Goal: Task Accomplishment & Management: Complete application form

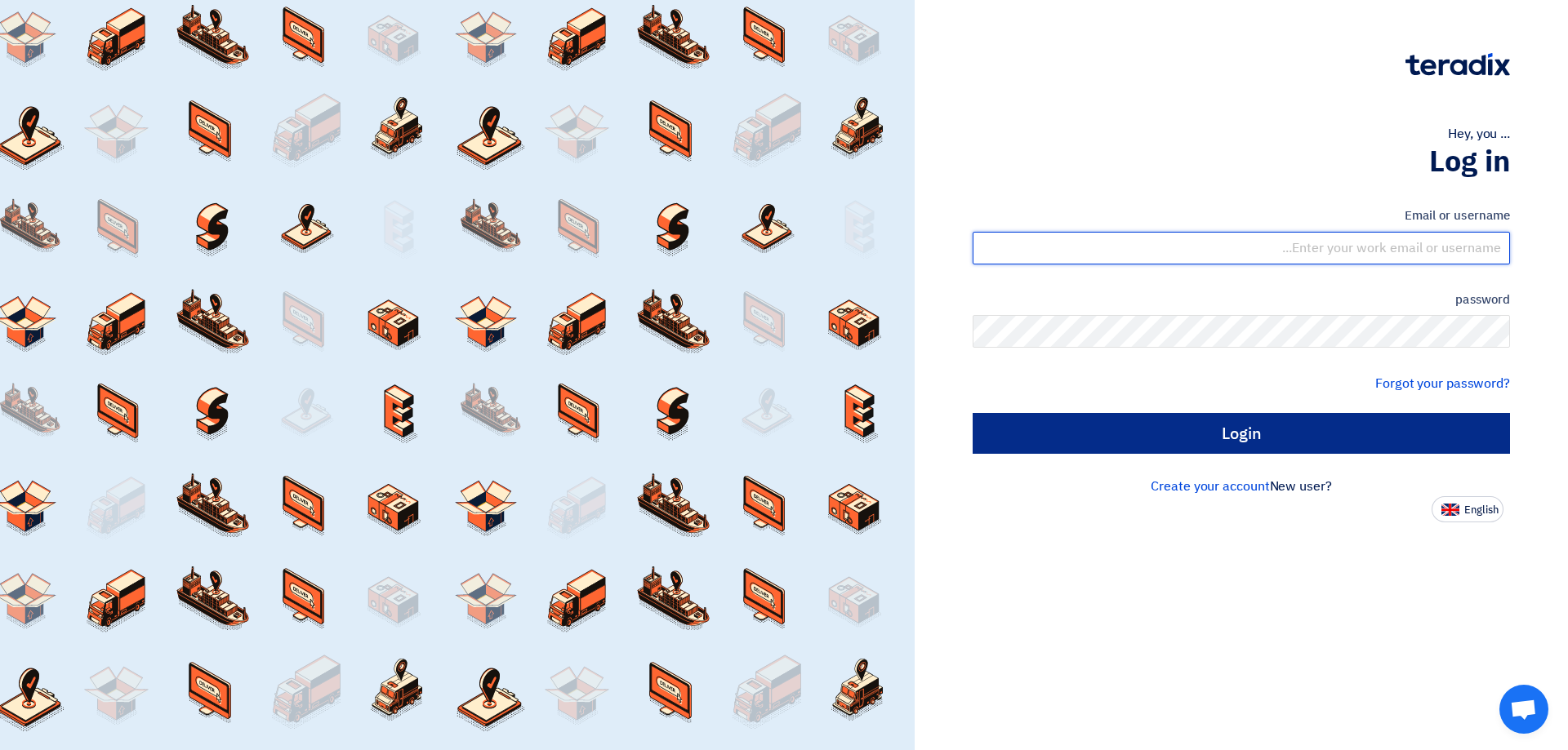
type input "[EMAIL_ADDRESS][DOMAIN_NAME]"
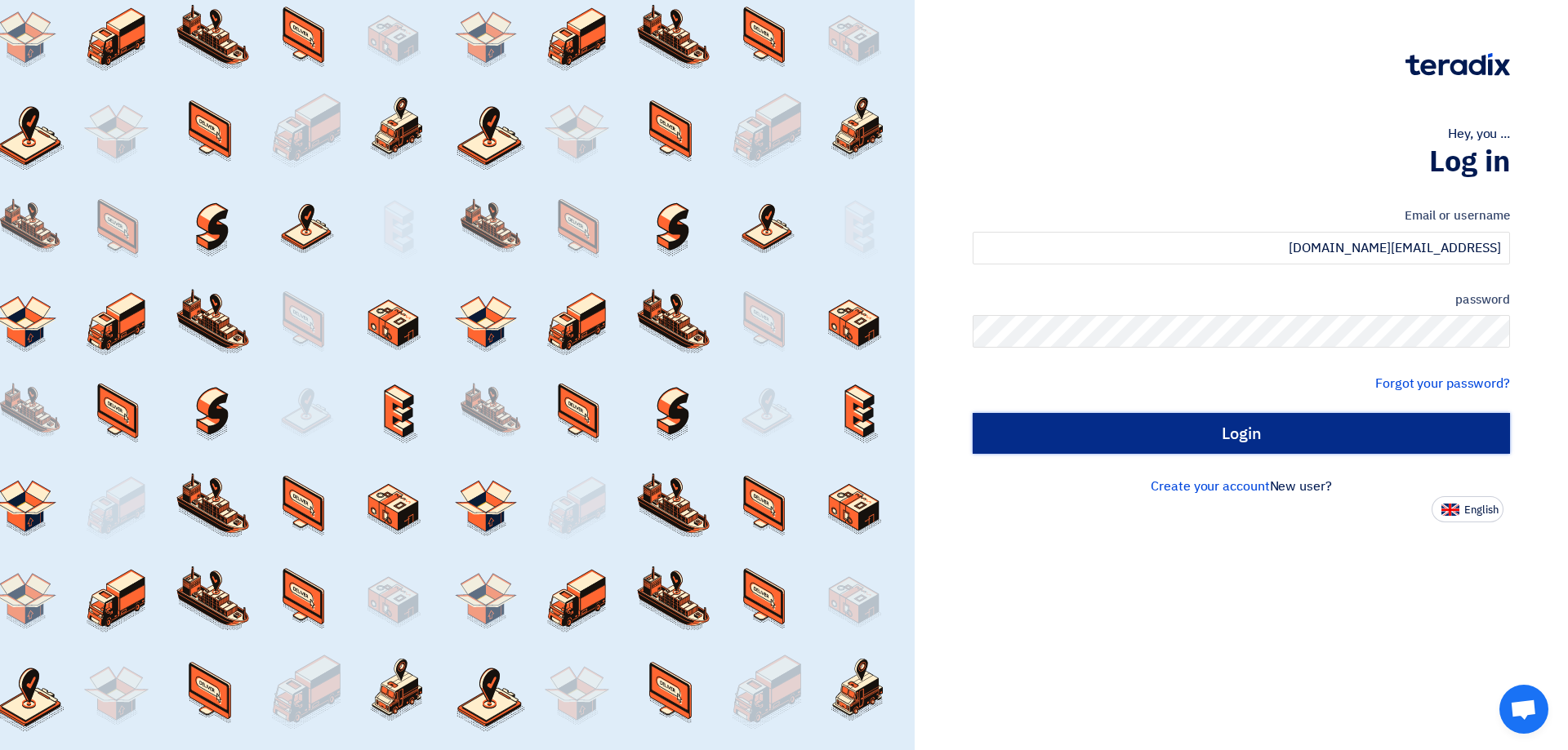
click at [1208, 443] on input "Login" at bounding box center [1241, 432] width 538 height 40
type input "Sign in"
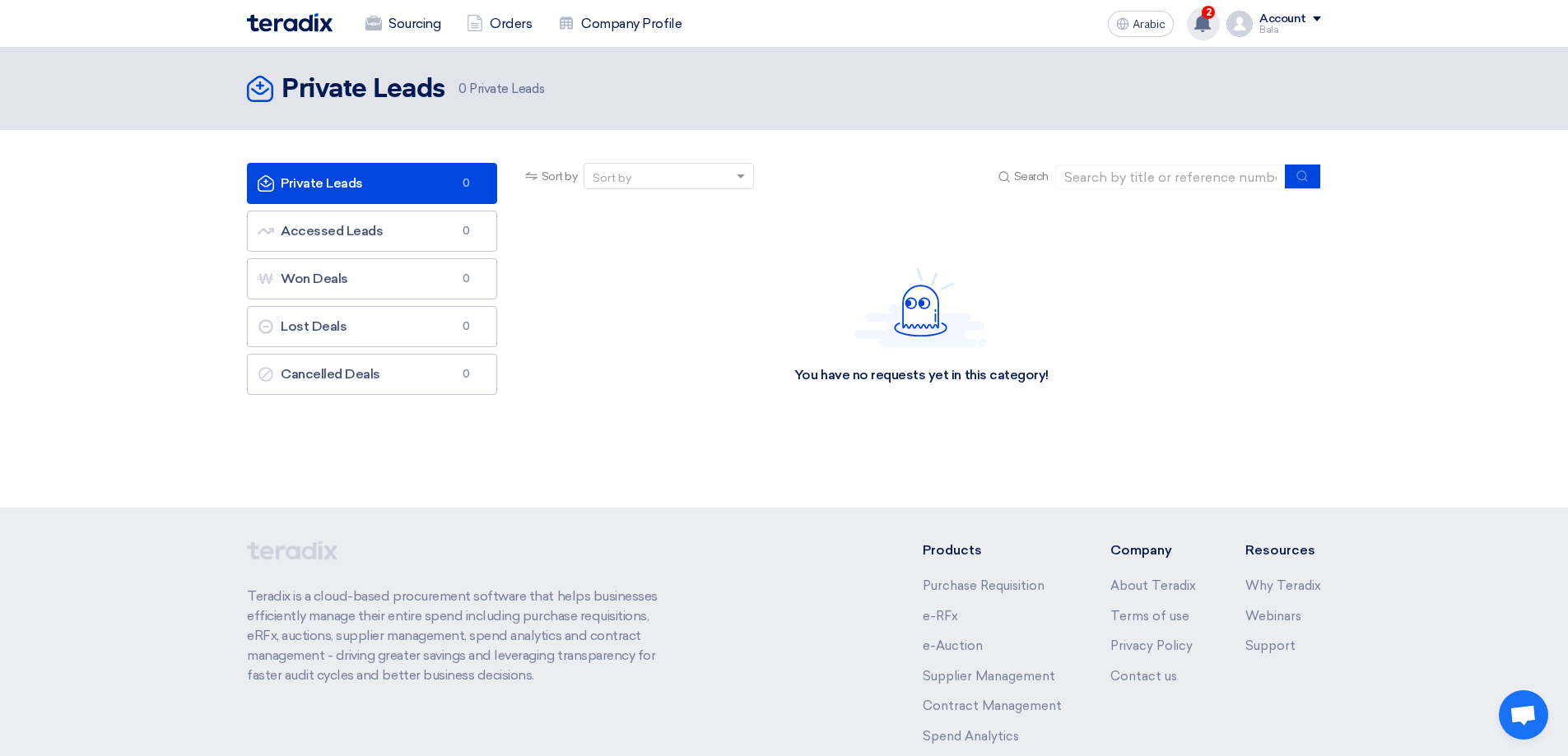
click at [1201, 16] on use at bounding box center [1201, 23] width 16 height 18
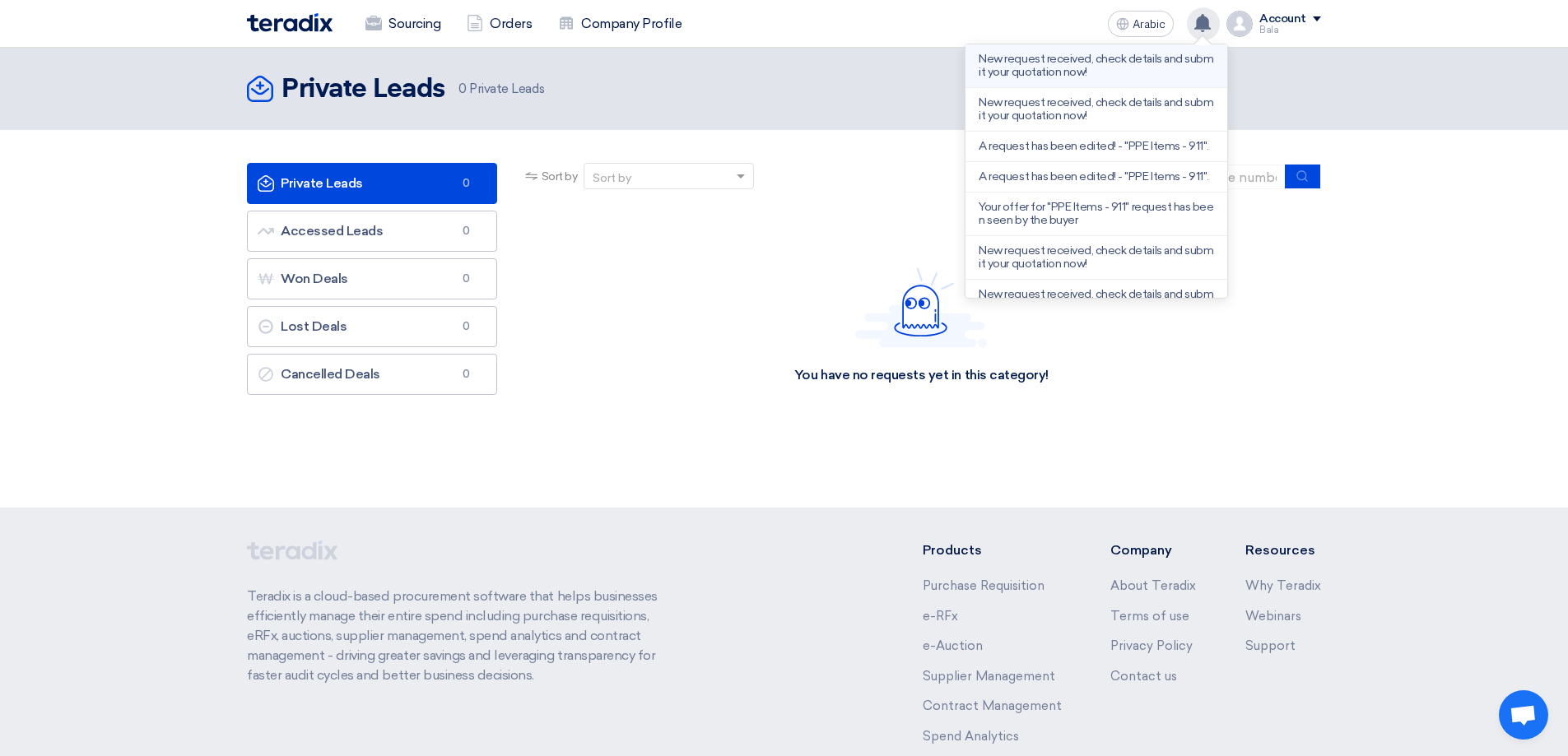
click at [1047, 78] on font "New request received, check details and submit your quotation now!" at bounding box center [1096, 65] width 235 height 27
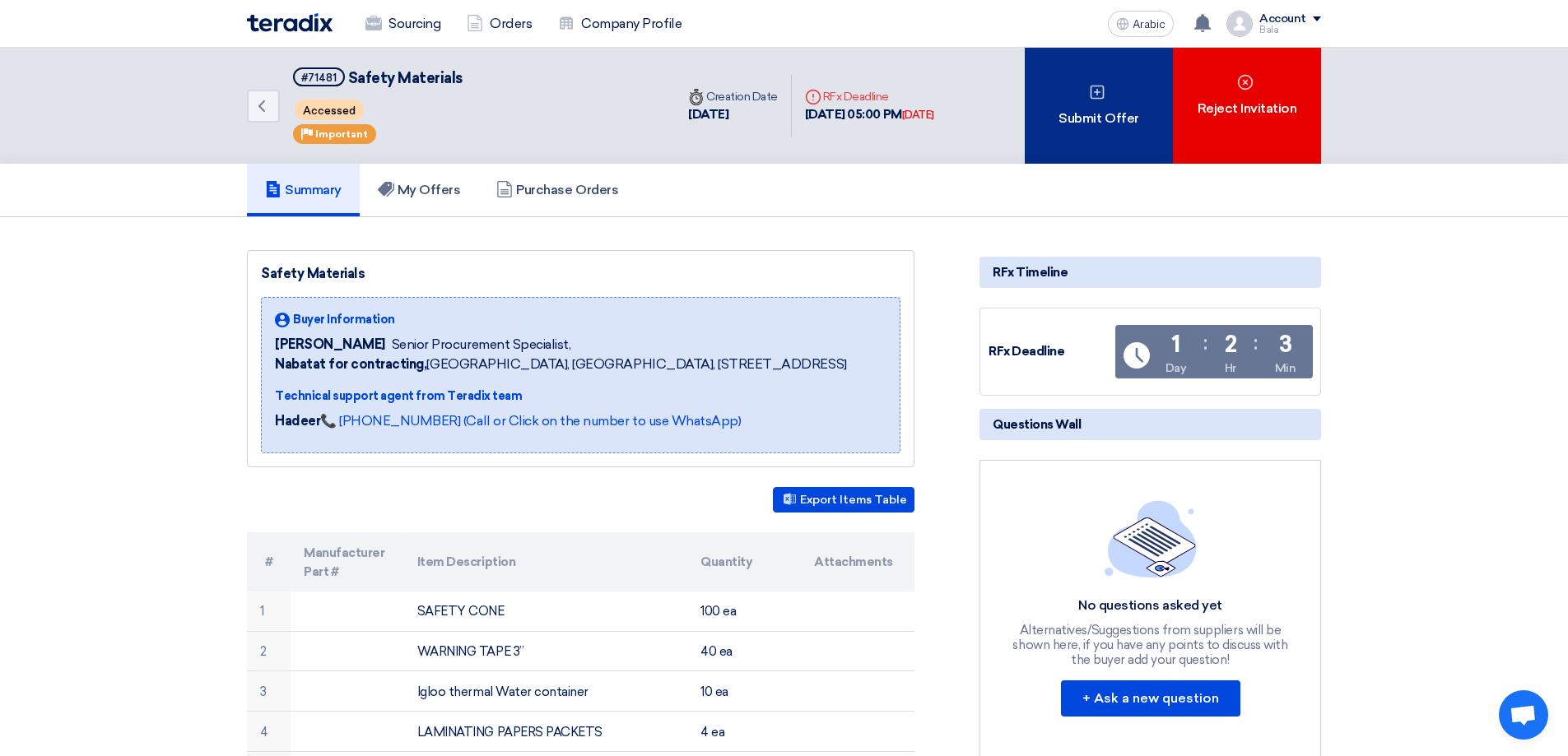
click at [1099, 106] on div "Submit Offer" at bounding box center [1098, 105] width 148 height 116
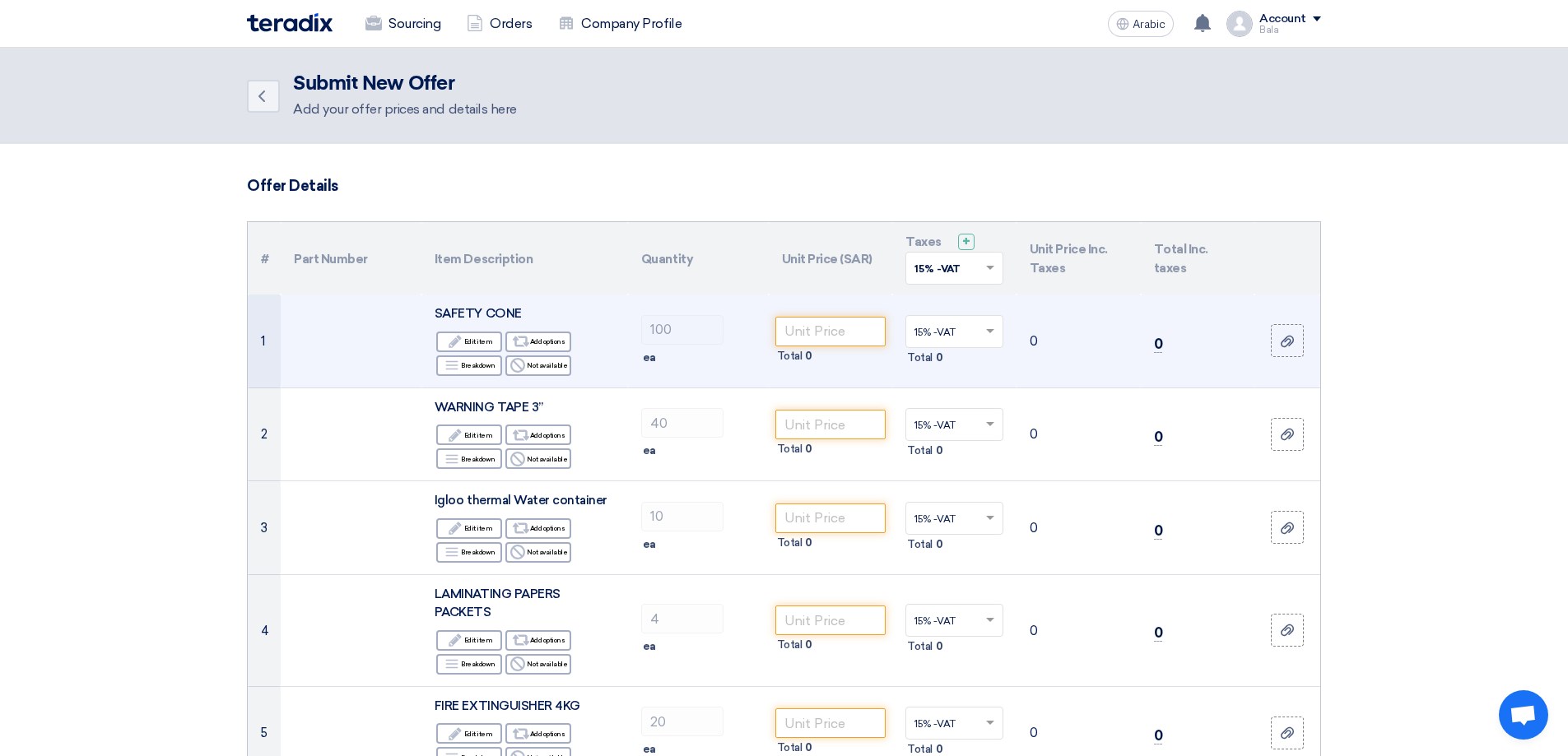
click at [501, 317] on font "SAFETY CONE" at bounding box center [478, 314] width 87 height 15
click at [466, 339] on font "Edit item" at bounding box center [478, 341] width 28 height 9
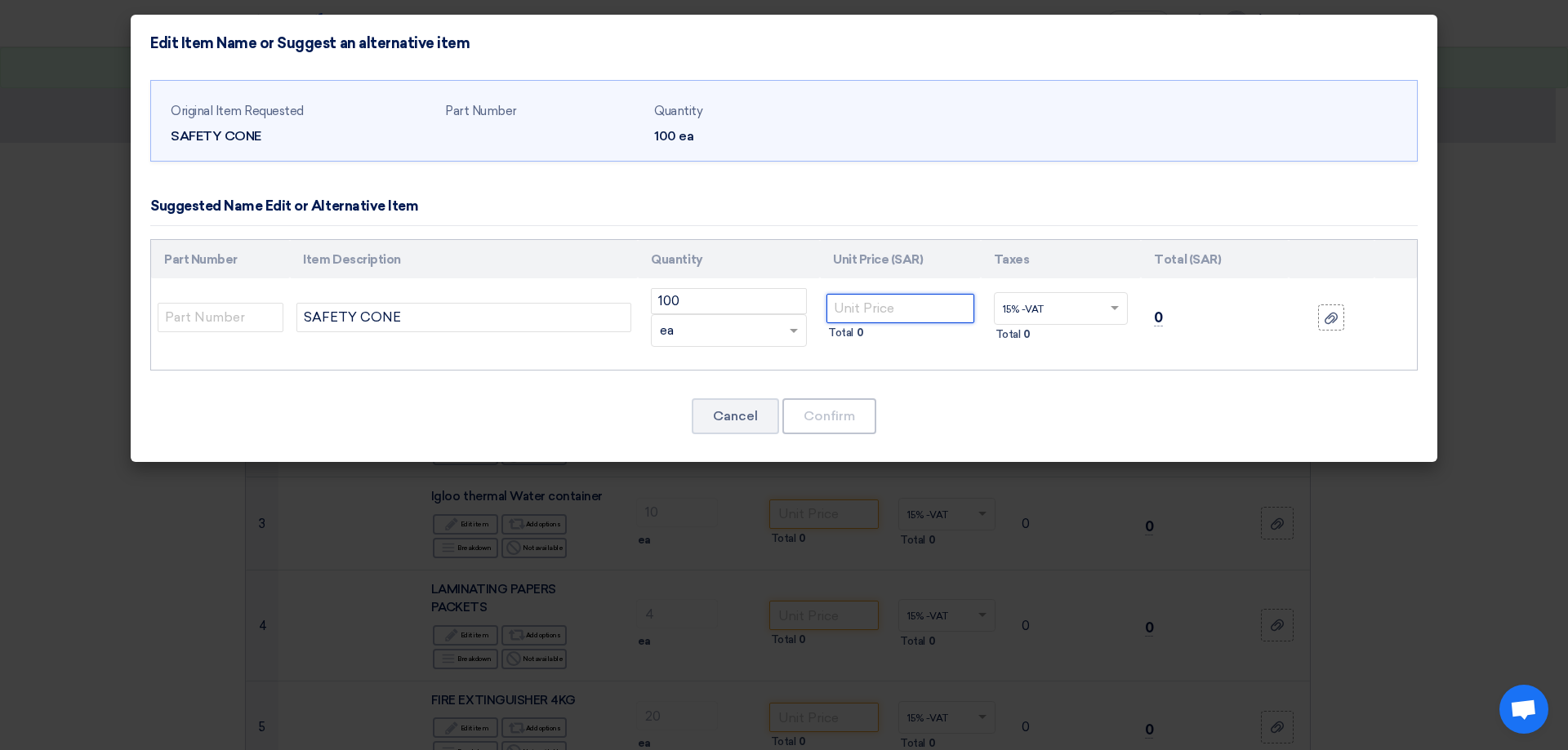
click at [847, 308] on input "number" at bounding box center [900, 308] width 148 height 29
click at [431, 315] on input "SAFETY CONE" at bounding box center [463, 317] width 335 height 29
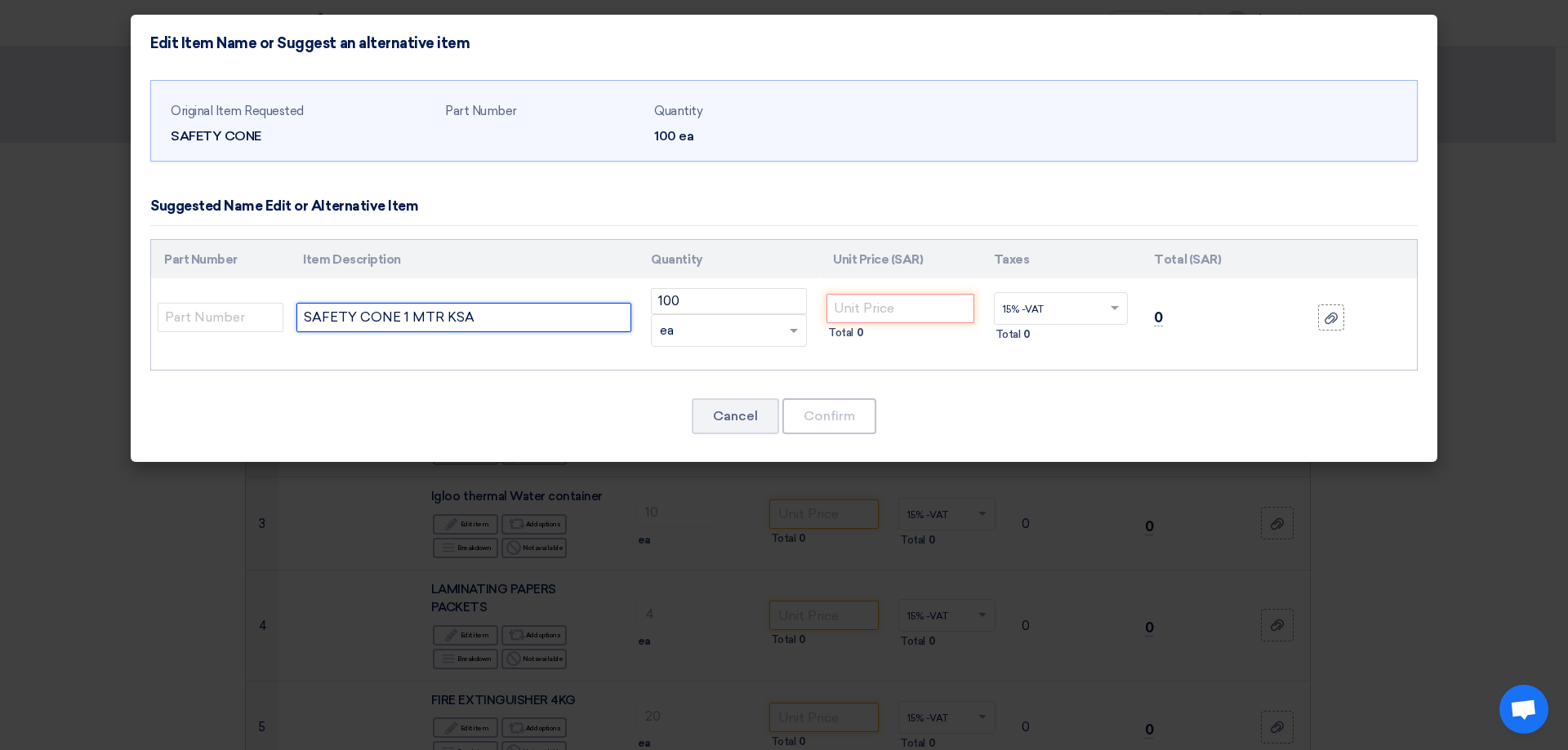
type input "SAFETY CONE 1 MTR KSA"
click at [855, 307] on input "number" at bounding box center [900, 308] width 148 height 29
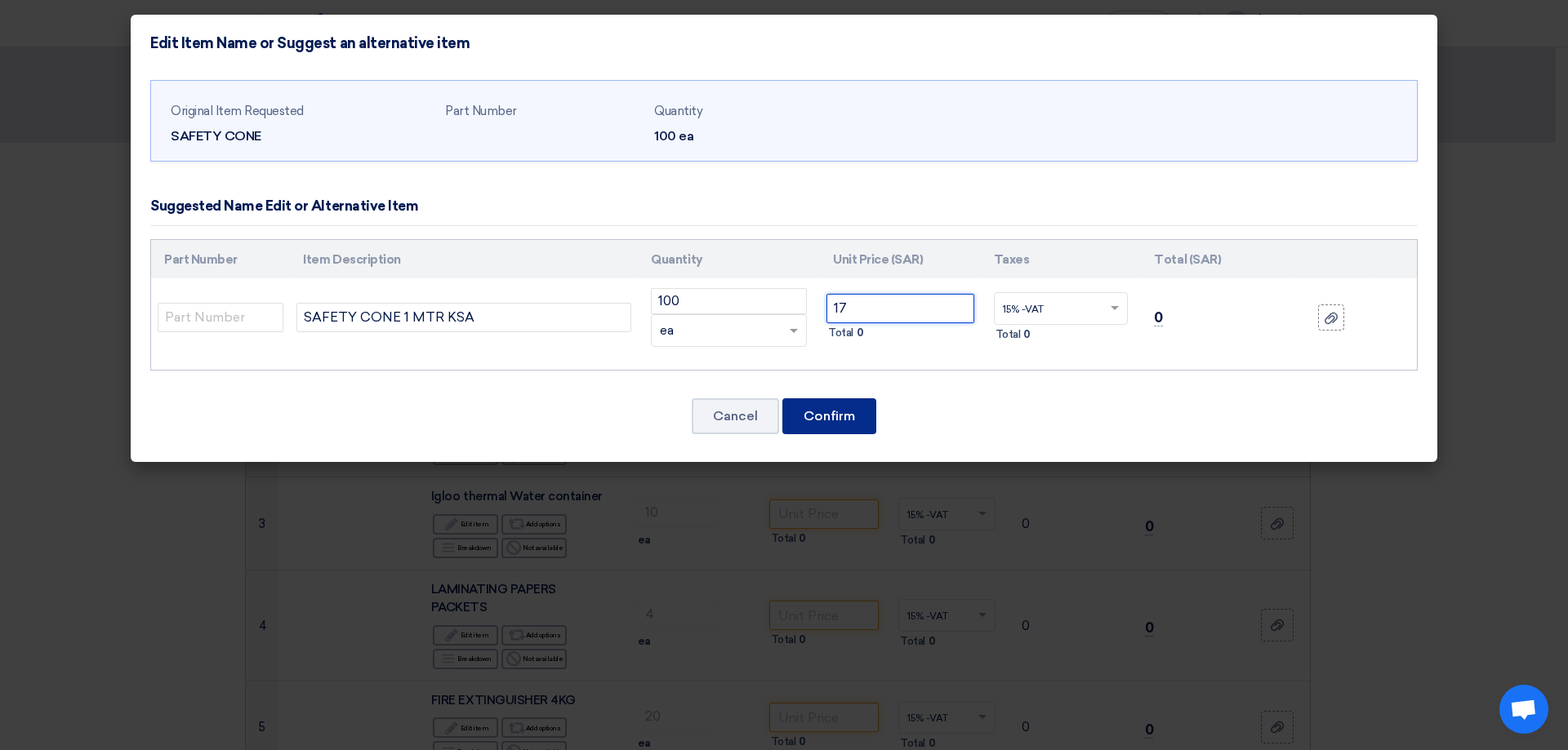
type input "17"
click at [835, 418] on font "Confirm" at bounding box center [829, 415] width 52 height 16
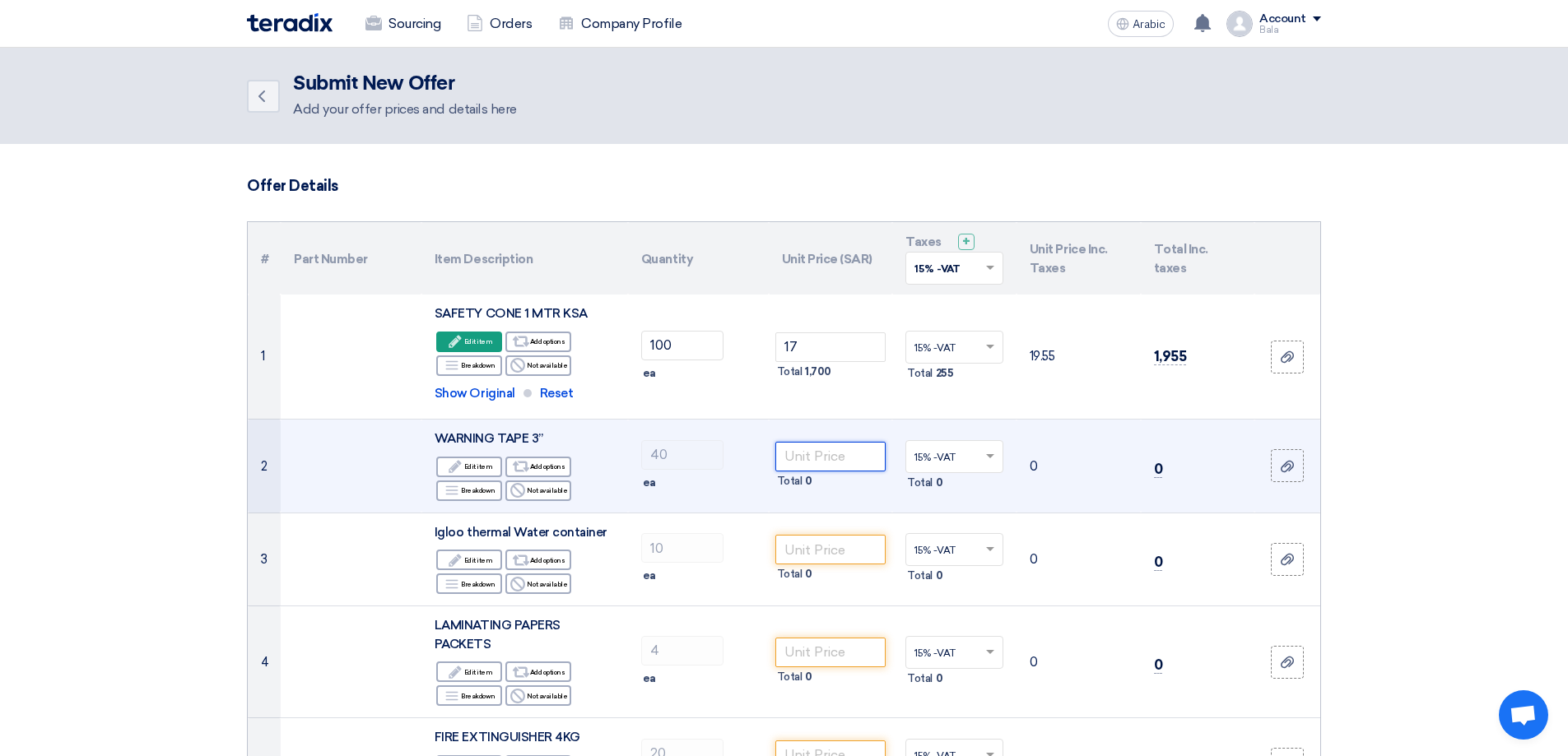
click at [831, 450] on input "number" at bounding box center [830, 456] width 111 height 29
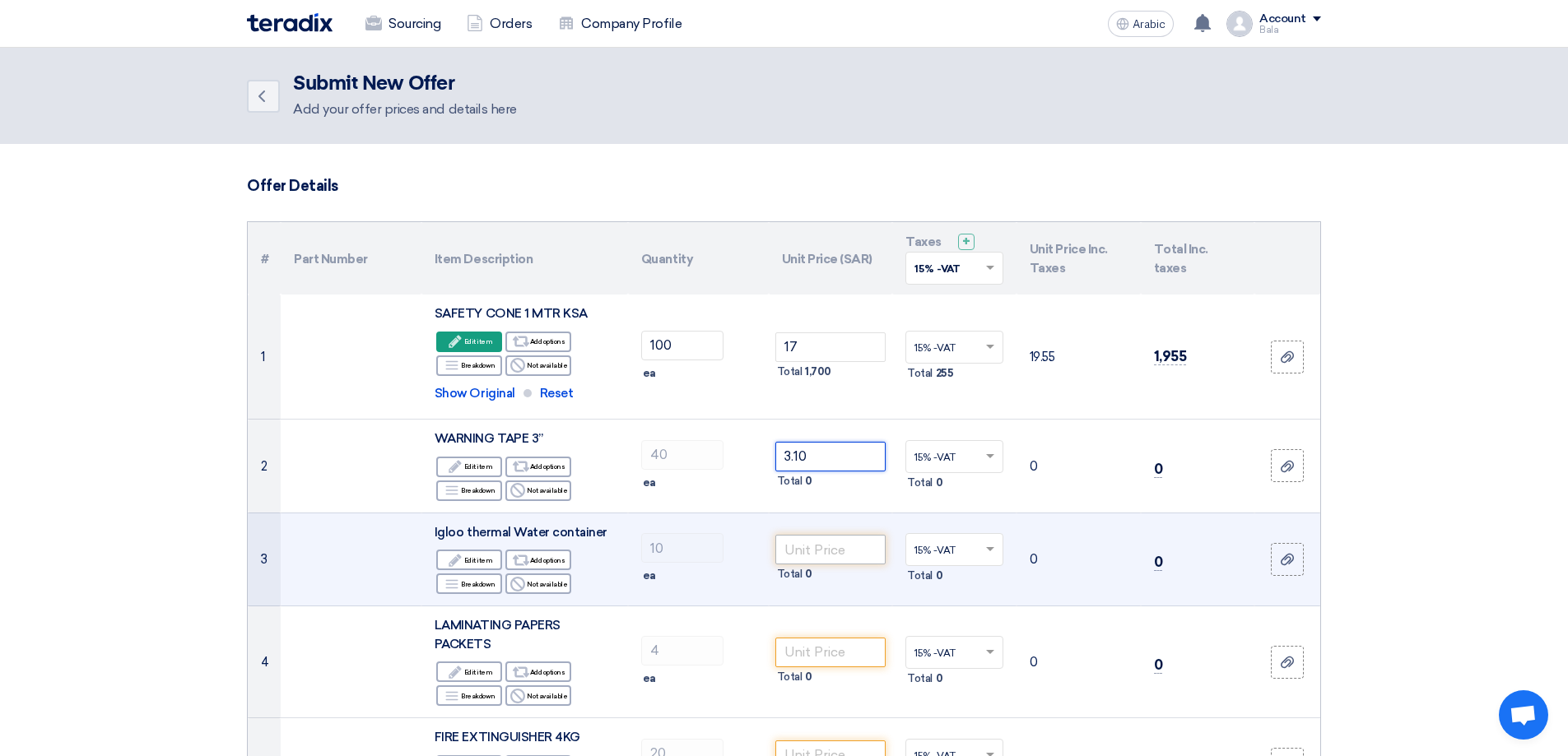
type input "3.10"
click at [811, 560] on input "number" at bounding box center [830, 549] width 111 height 29
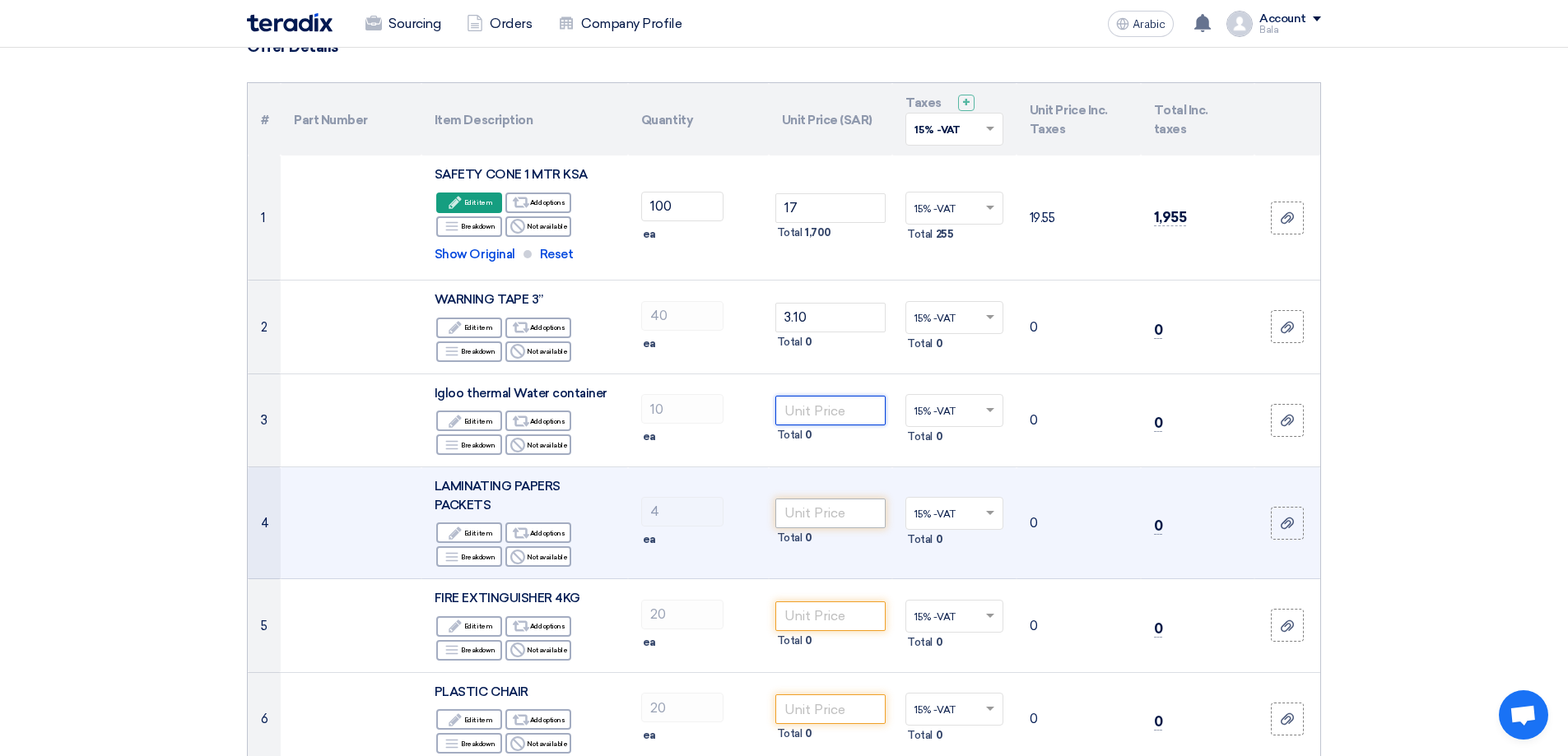
scroll to position [165, 0]
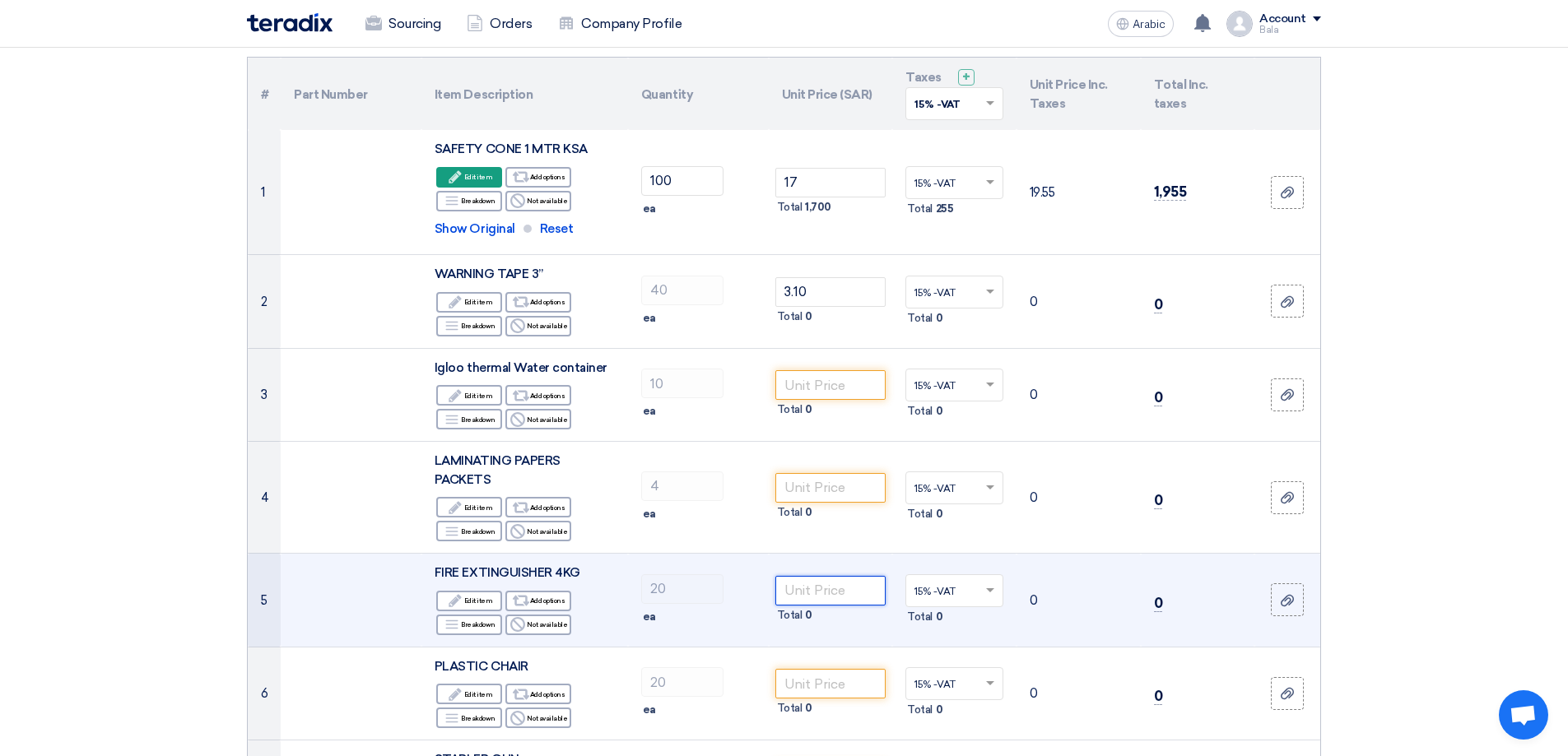
click at [830, 590] on input "number" at bounding box center [830, 590] width 111 height 29
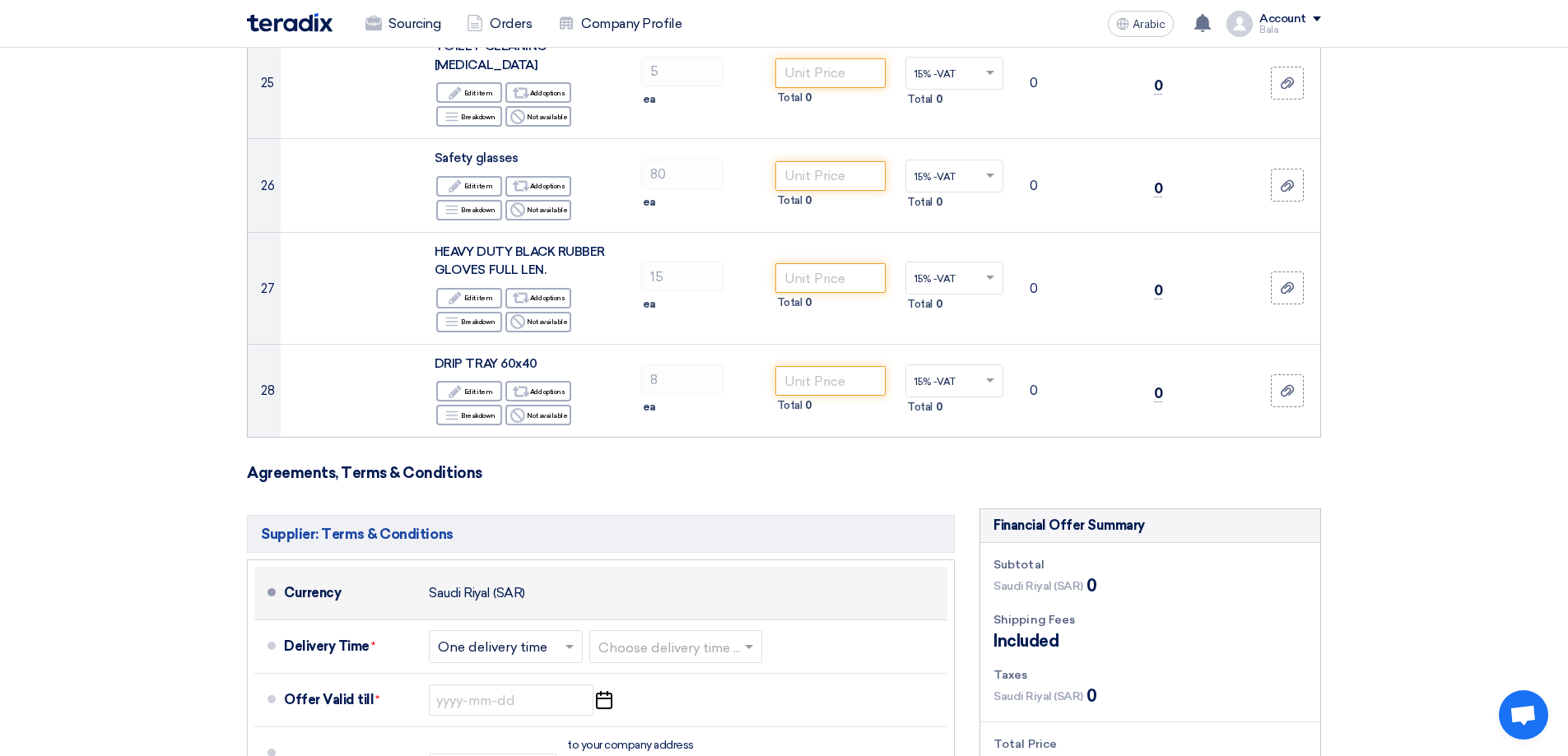
scroll to position [2551, 0]
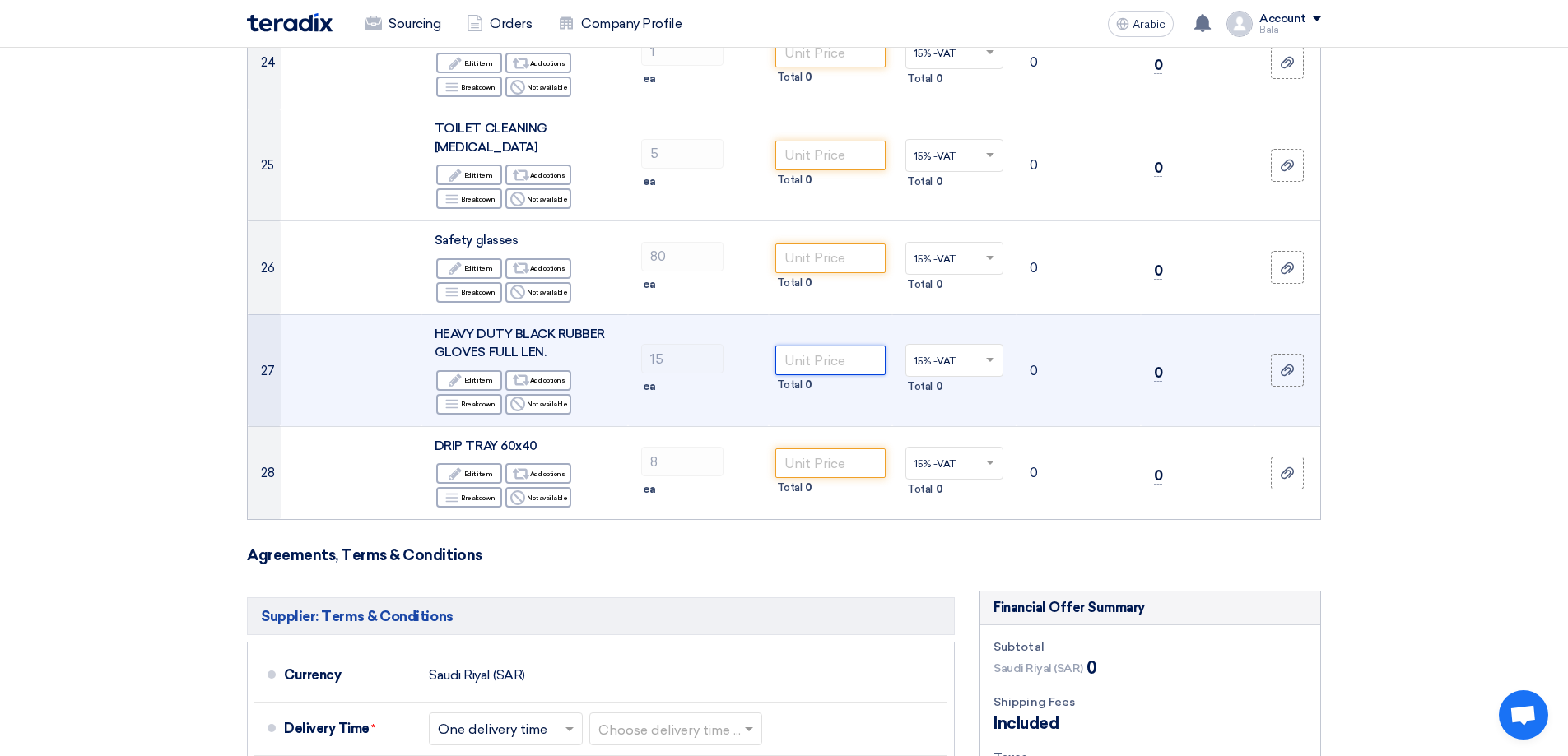
click at [813, 346] on input "number" at bounding box center [830, 360] width 111 height 29
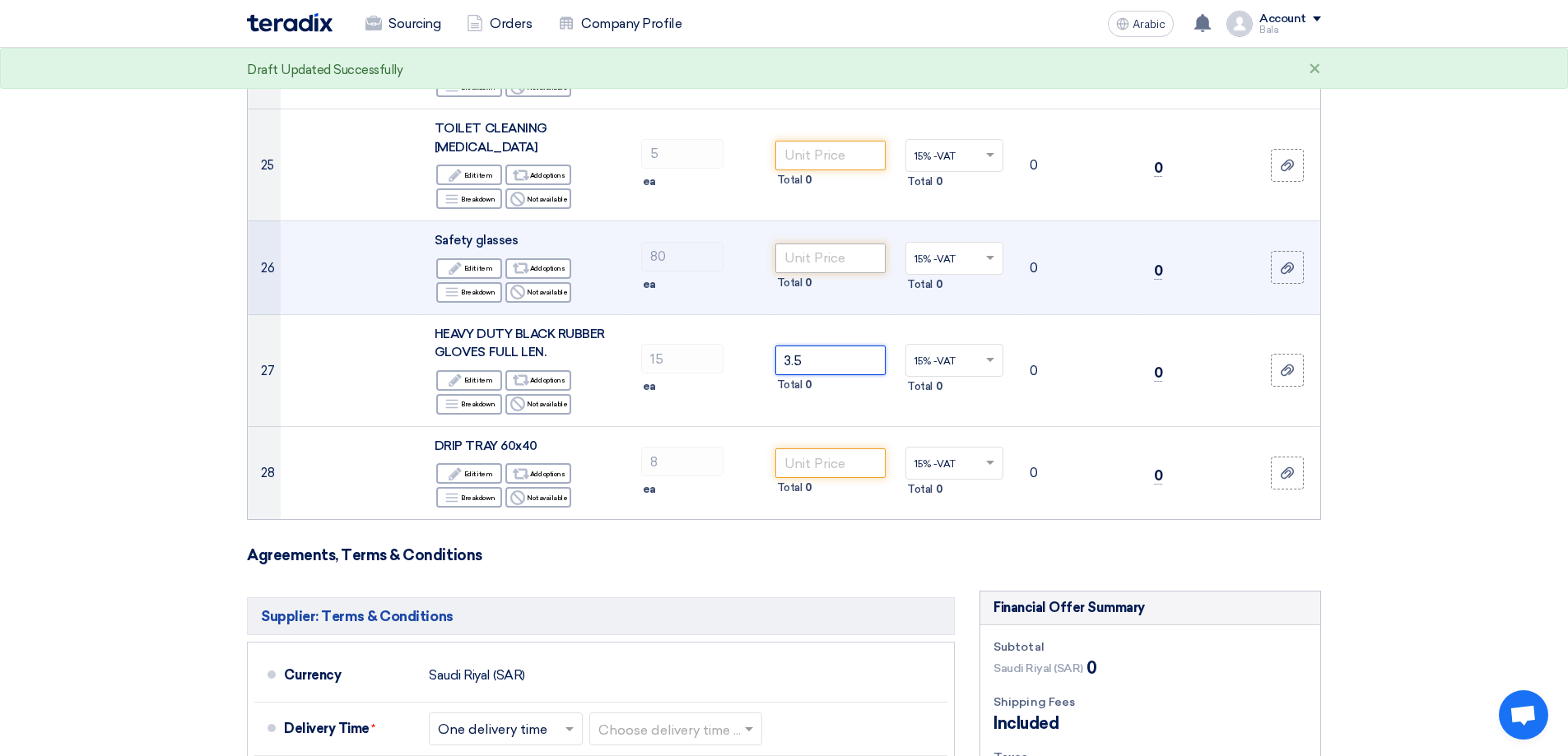
type input "3.5"
click at [815, 243] on input "number" at bounding box center [830, 258] width 111 height 29
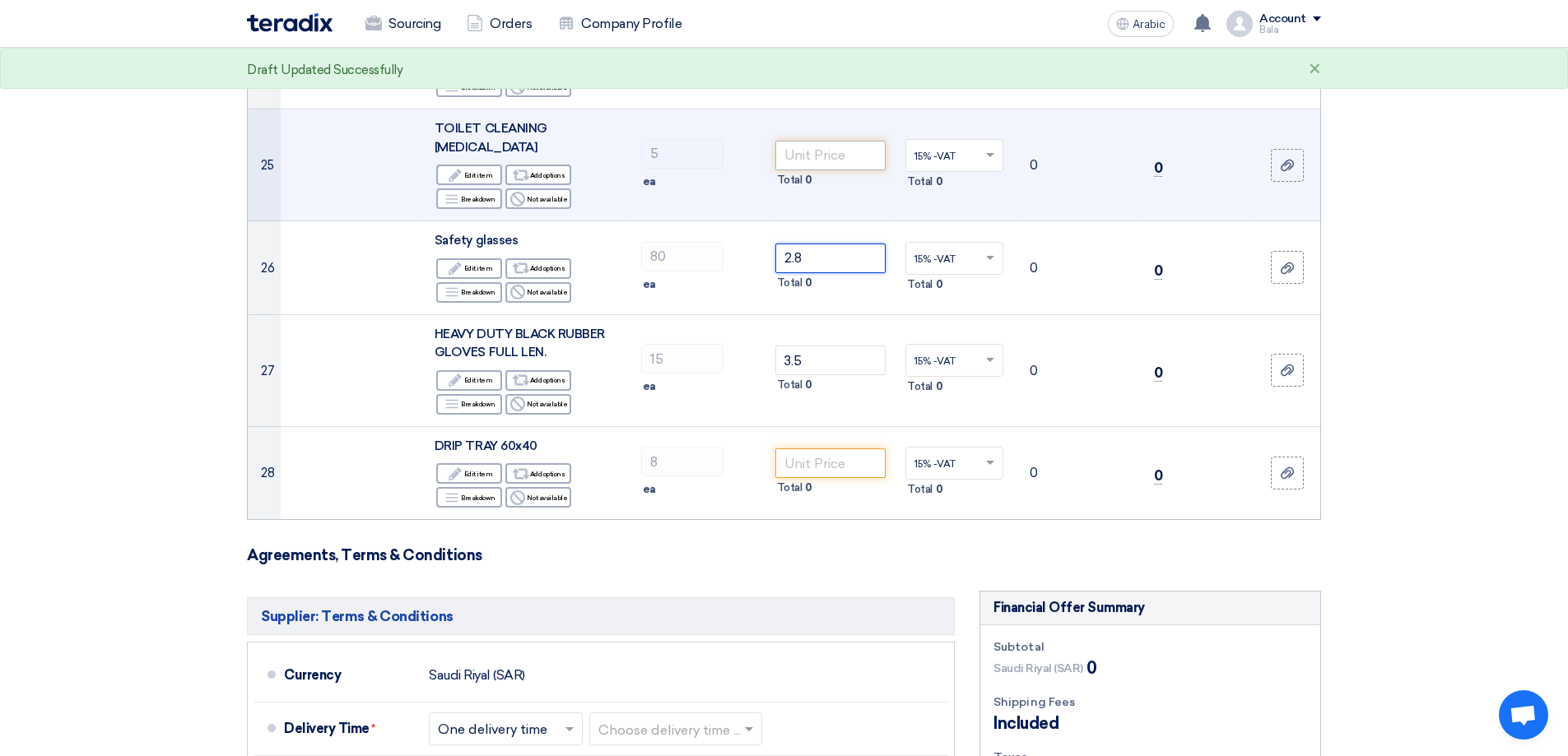
type input "2.8"
click at [840, 141] on input "number" at bounding box center [830, 155] width 111 height 29
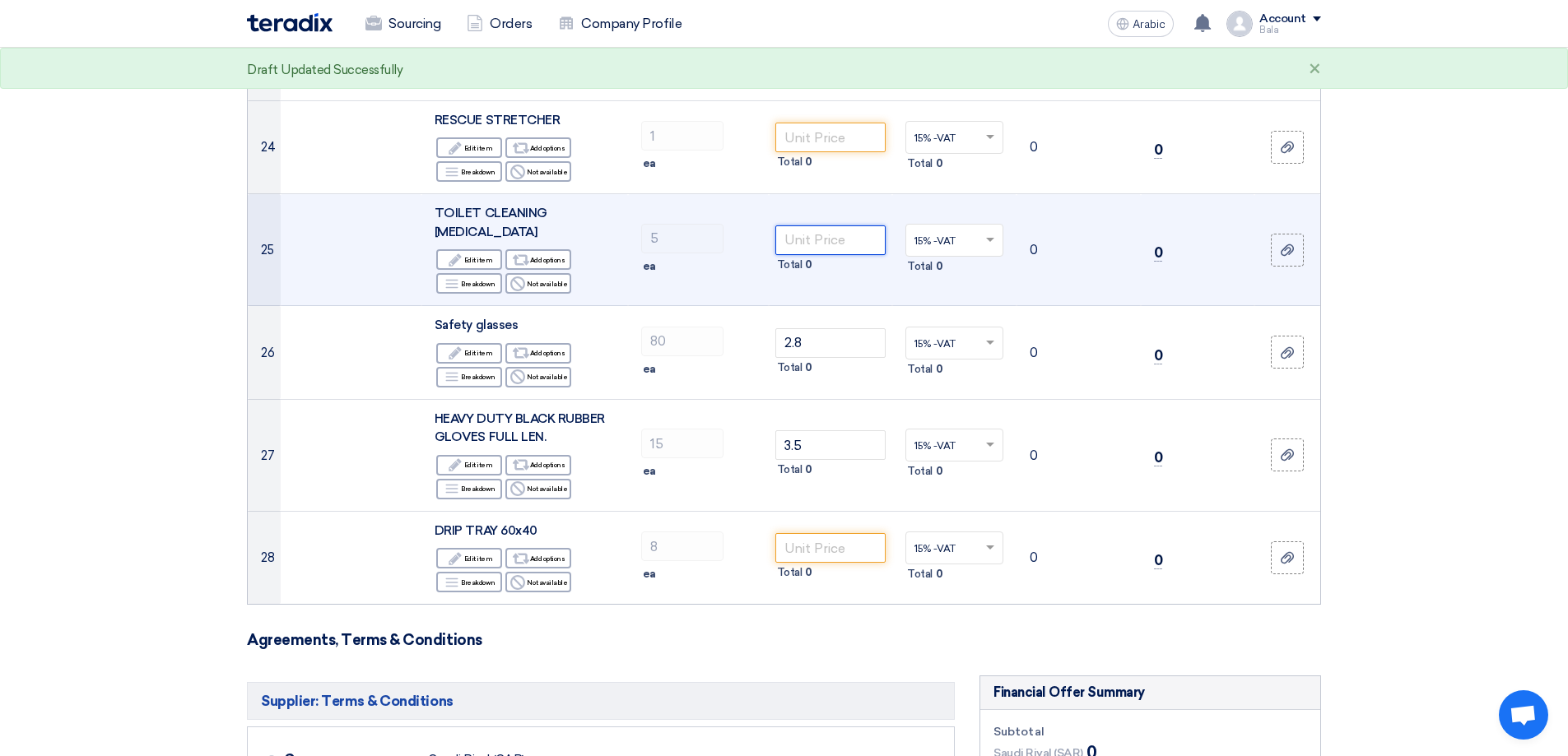
scroll to position [2386, 0]
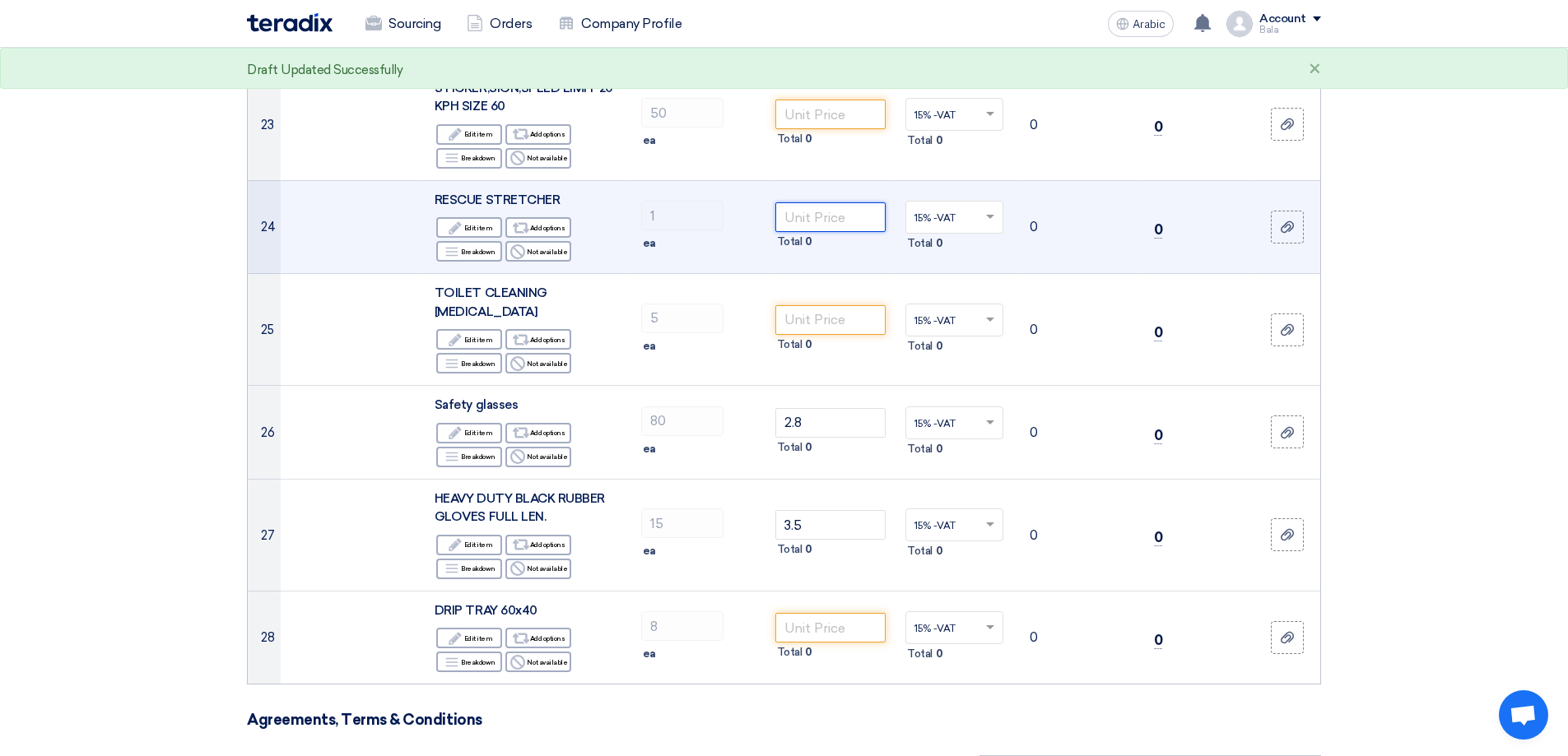
click at [812, 203] on input "number" at bounding box center [830, 217] width 111 height 29
drag, startPoint x: 559, startPoint y: 182, endPoint x: 452, endPoint y: 189, distance: 107.2
click at [442, 191] on div "RESCUE STRETCHER" at bounding box center [525, 201] width 180 height 19
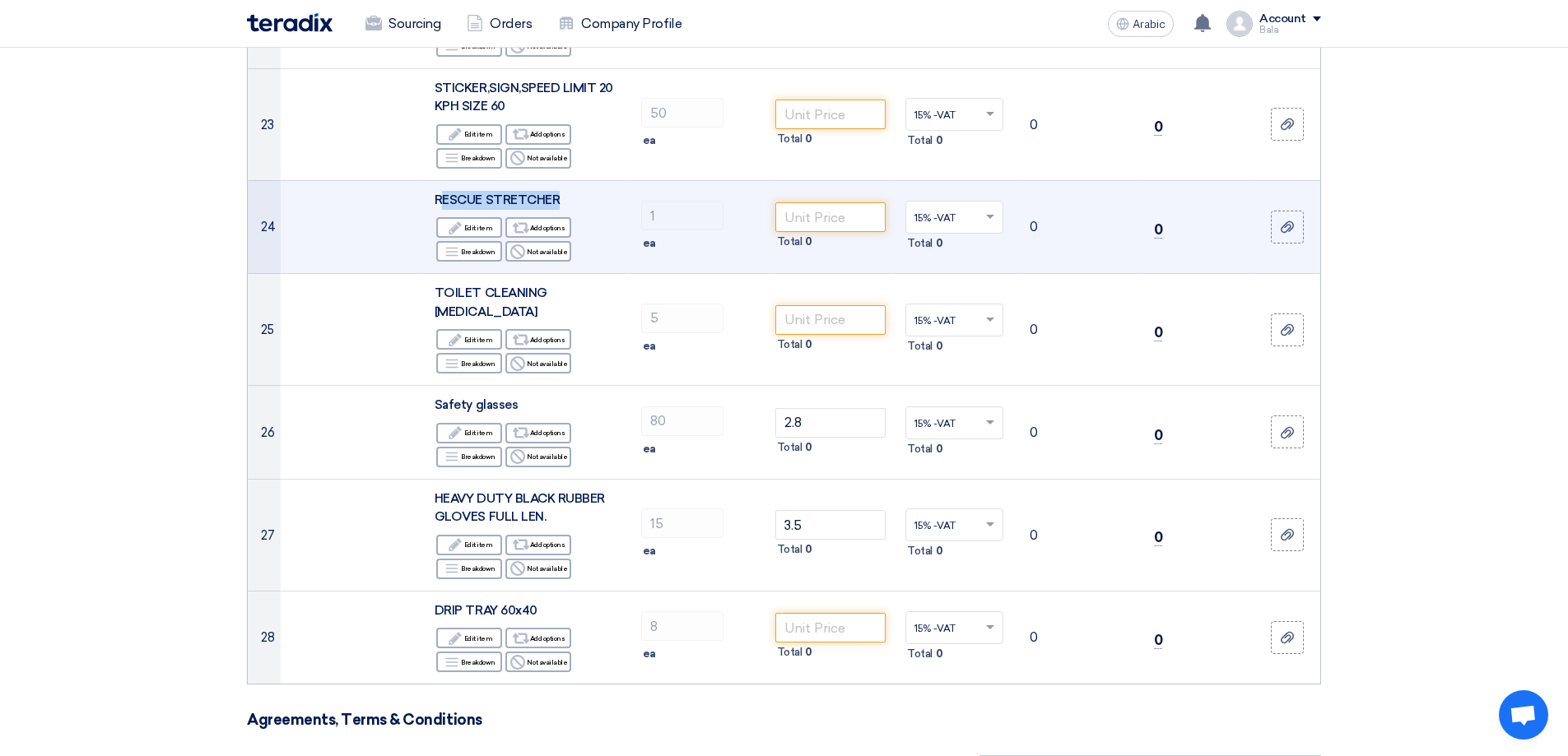
click at [575, 180] on td "RESCUE STRETCHER Edit Edit item Alternative Add options Breakdown Breakdown Rej…" at bounding box center [525, 226] width 207 height 94
drag, startPoint x: 548, startPoint y: 177, endPoint x: 437, endPoint y: 180, distance: 111.0
click at [437, 191] on div "RESCUE STRETCHER" at bounding box center [525, 201] width 180 height 19
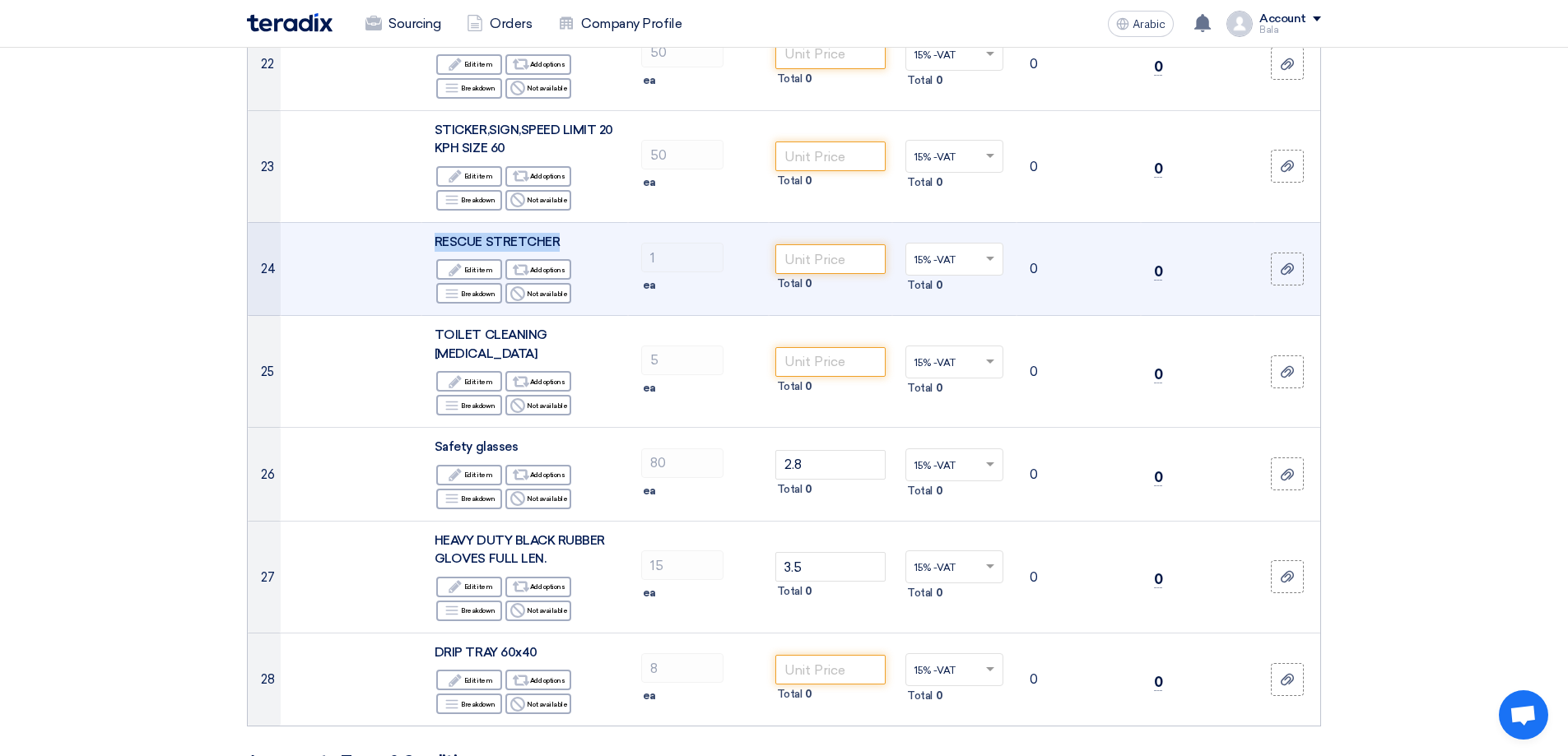
scroll to position [2304, 0]
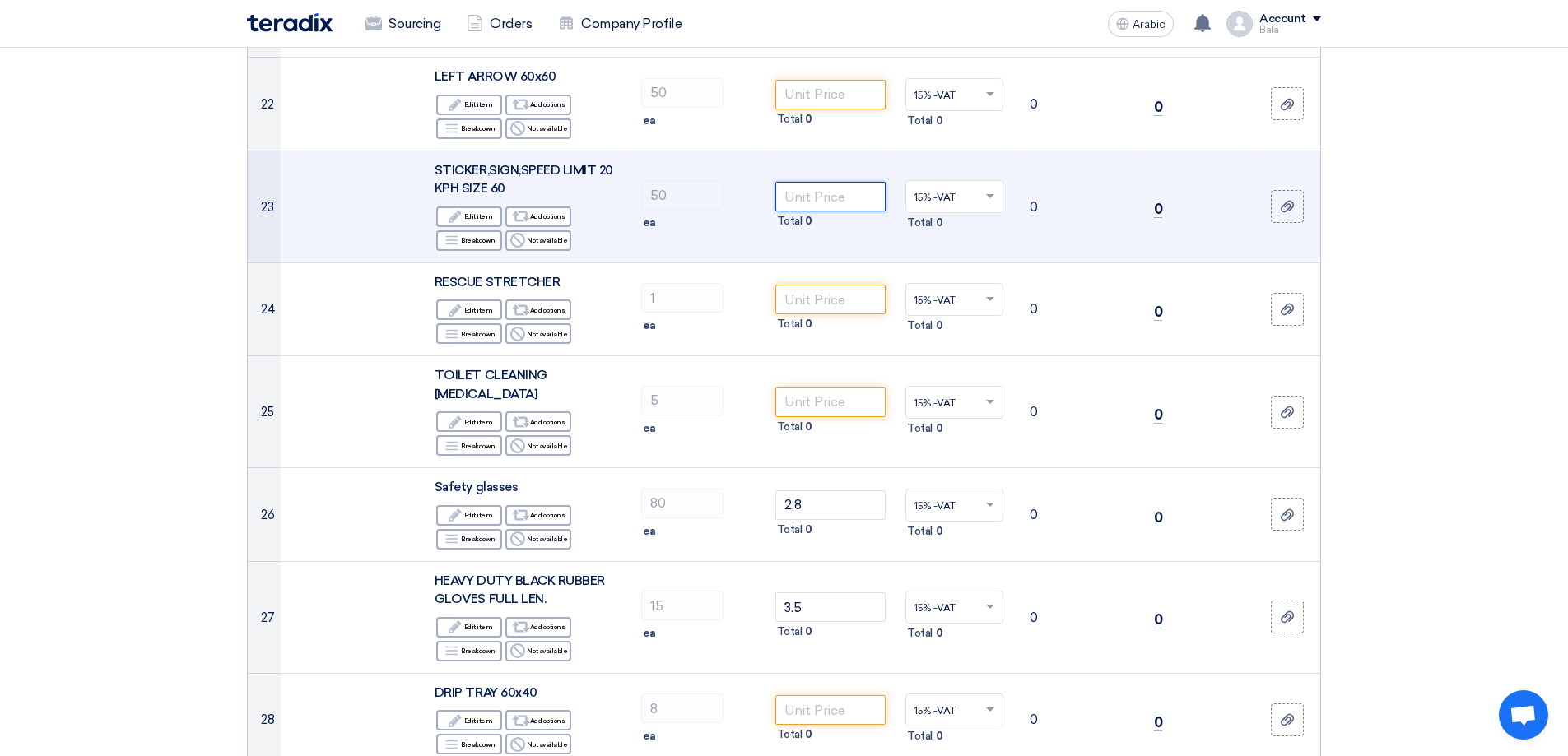
click at [815, 183] on input "number" at bounding box center [830, 196] width 111 height 29
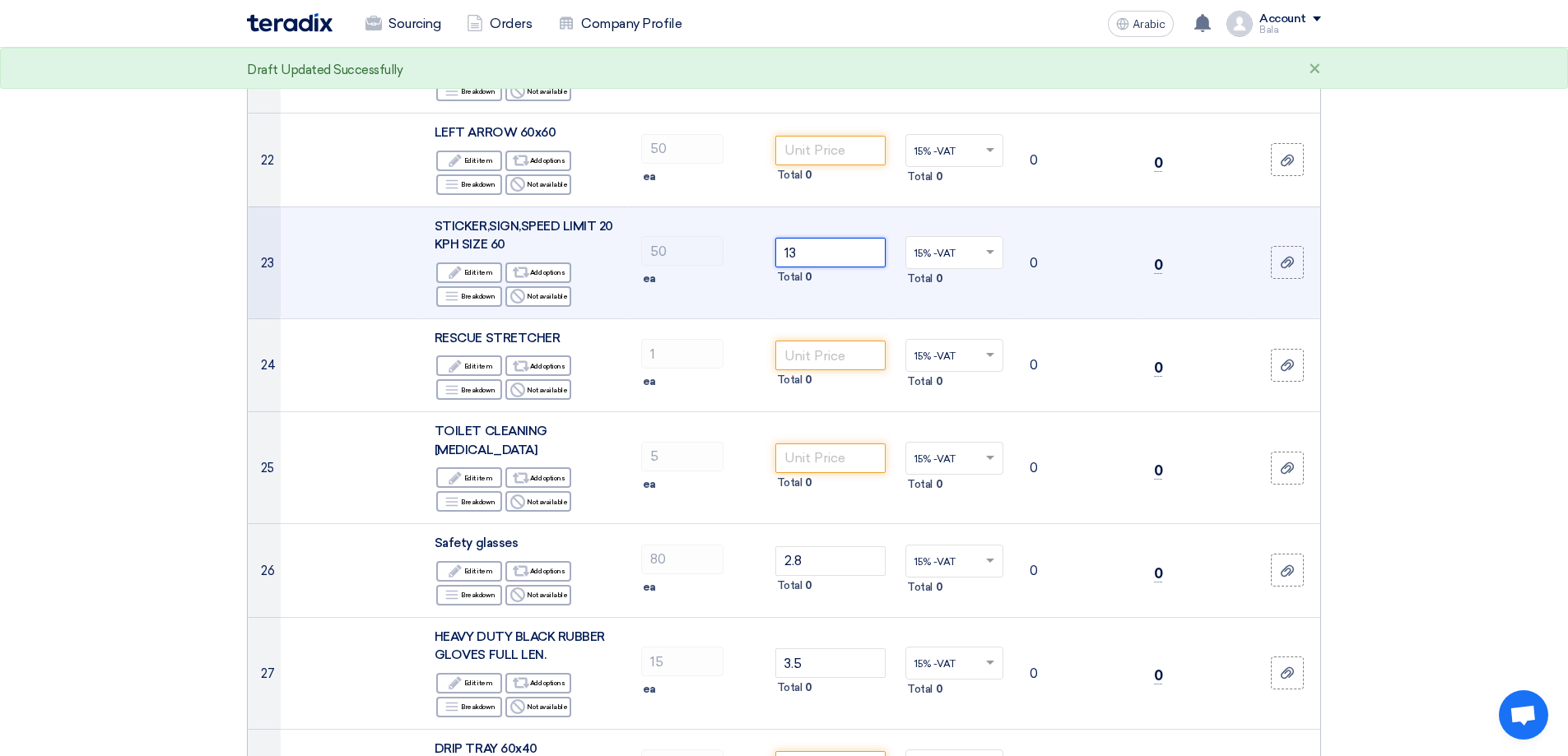
scroll to position [2222, 0]
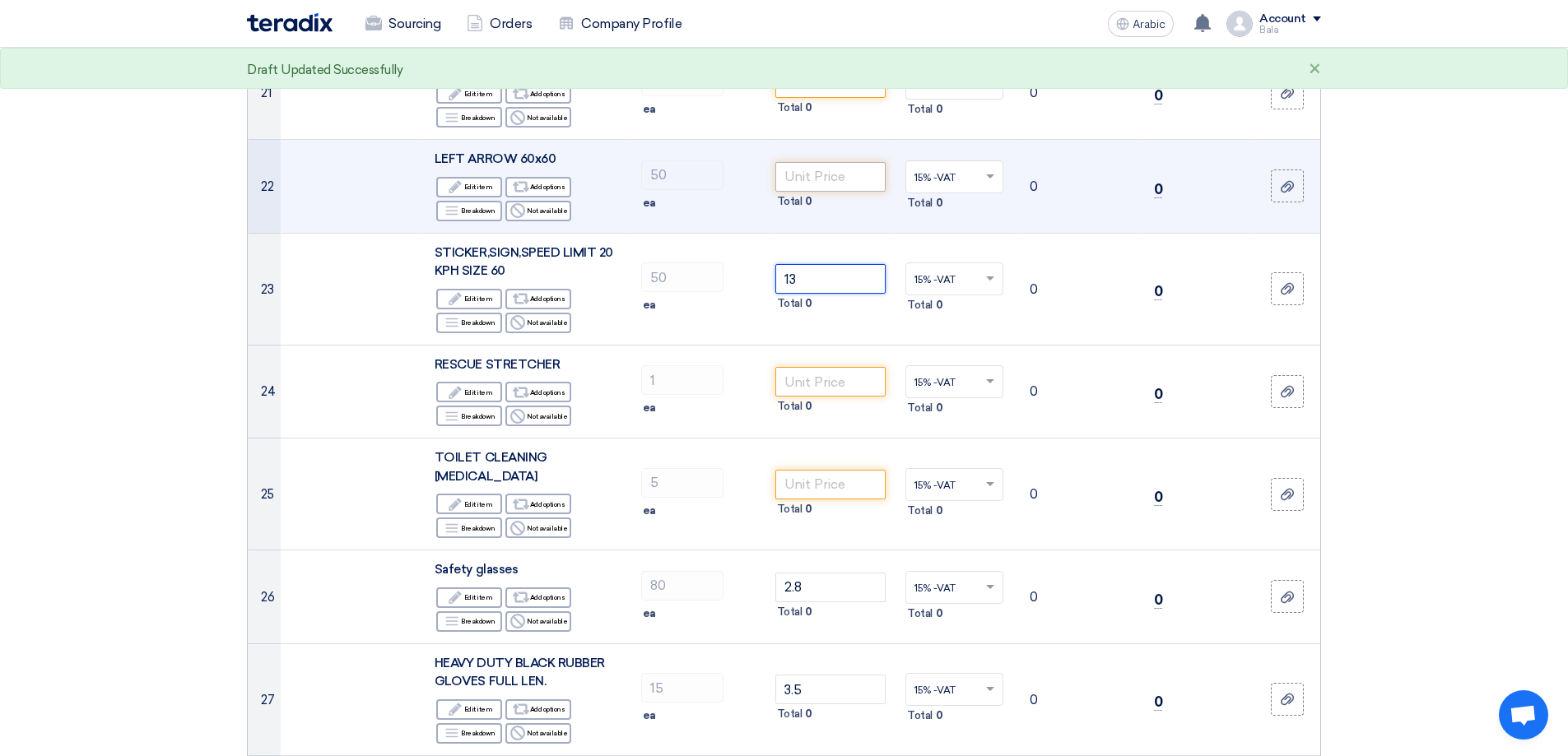
type input "13"
click at [814, 162] on input "number" at bounding box center [830, 176] width 111 height 29
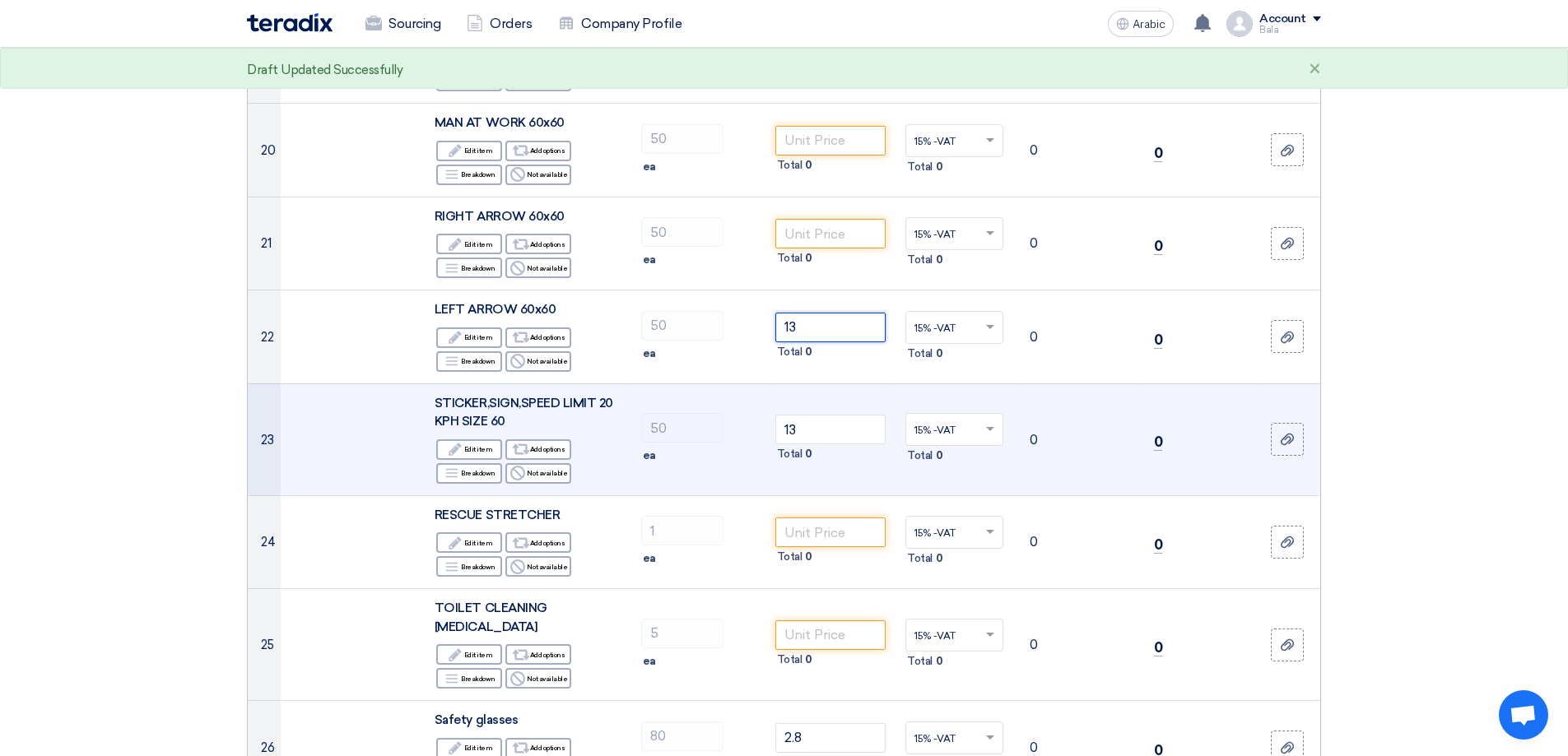
scroll to position [2057, 0]
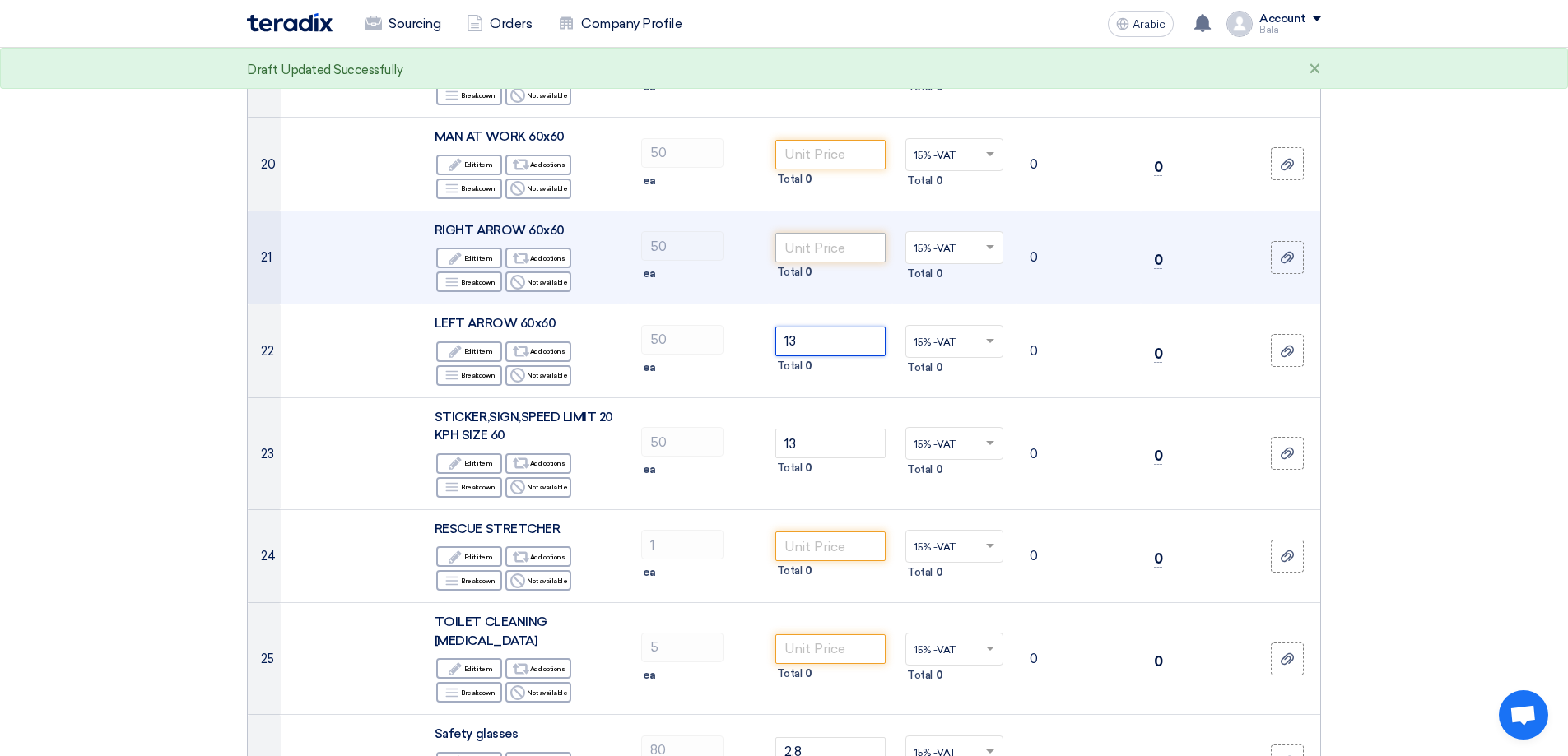
type input "13"
click at [814, 233] on input "number" at bounding box center [830, 247] width 111 height 29
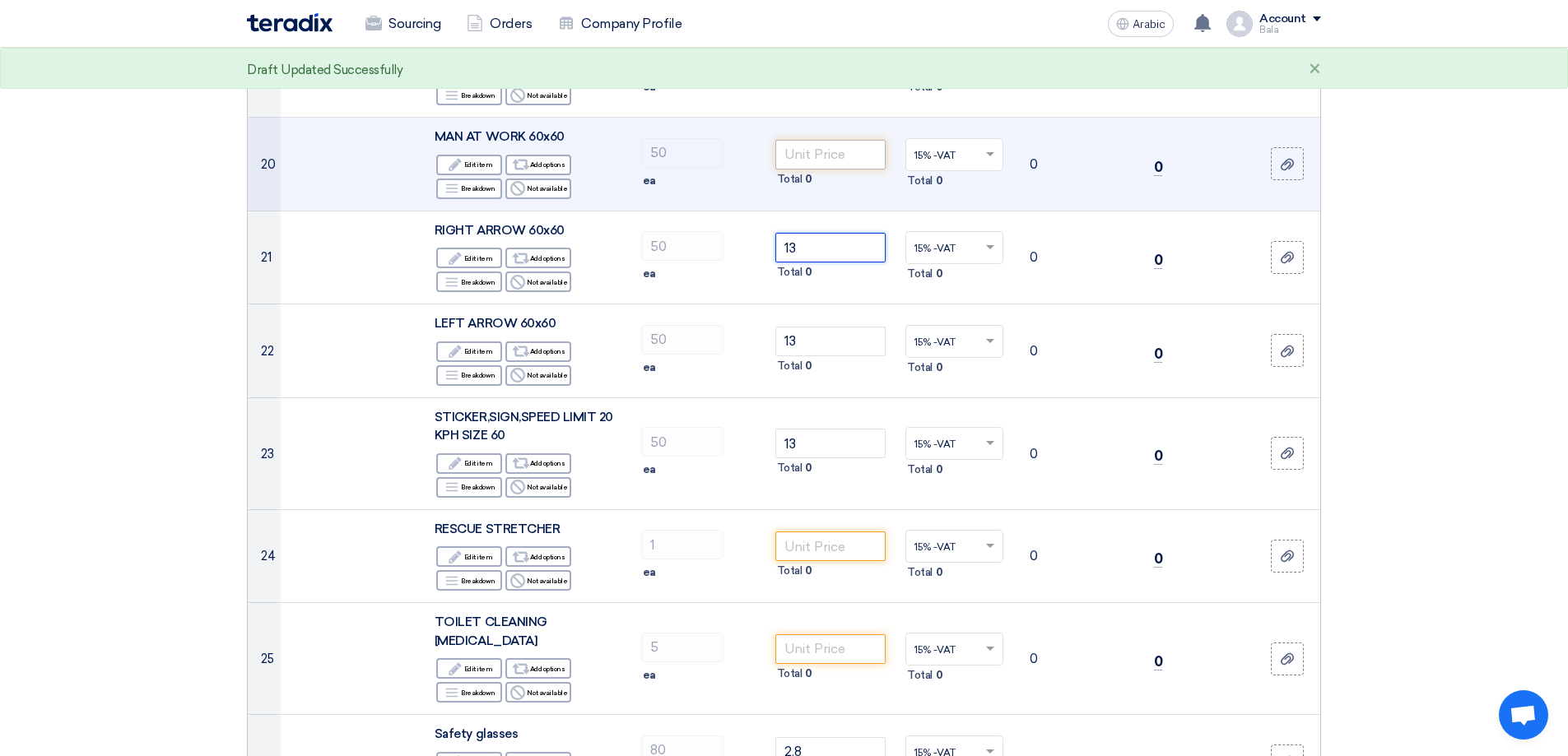
type input "13"
click at [806, 140] on input "number" at bounding box center [830, 154] width 111 height 29
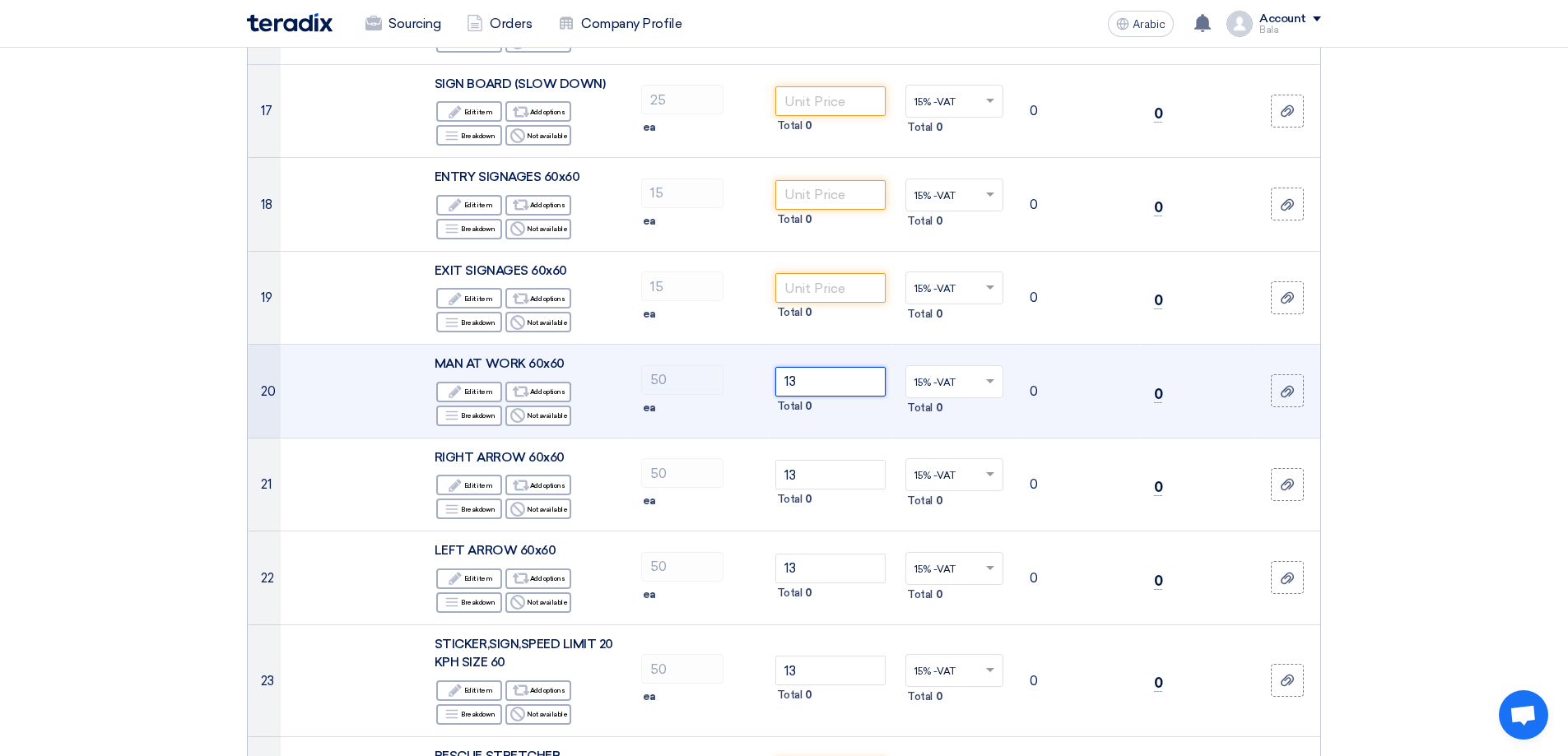
scroll to position [1810, 0]
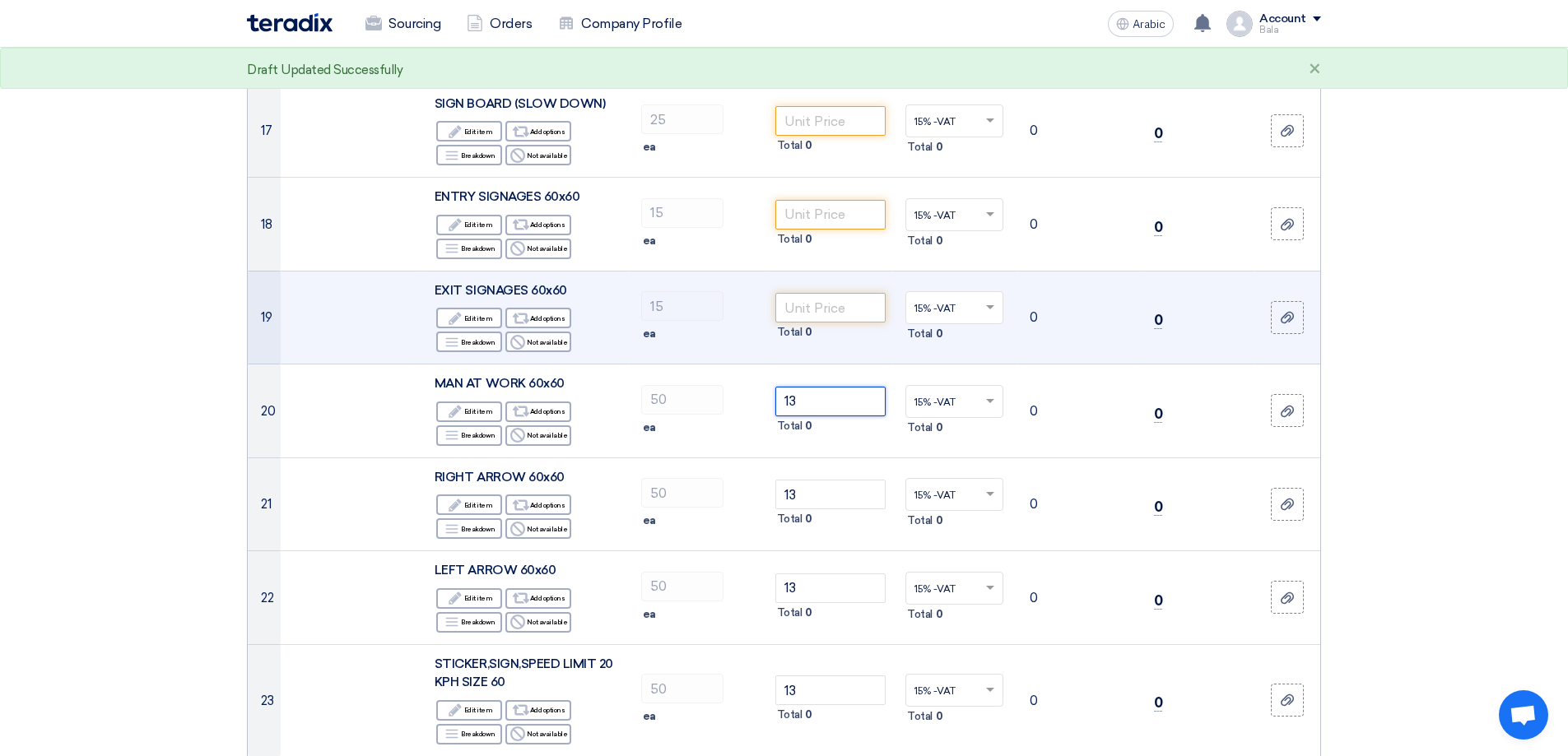
type input "13"
click at [804, 293] on input "number" at bounding box center [830, 307] width 111 height 29
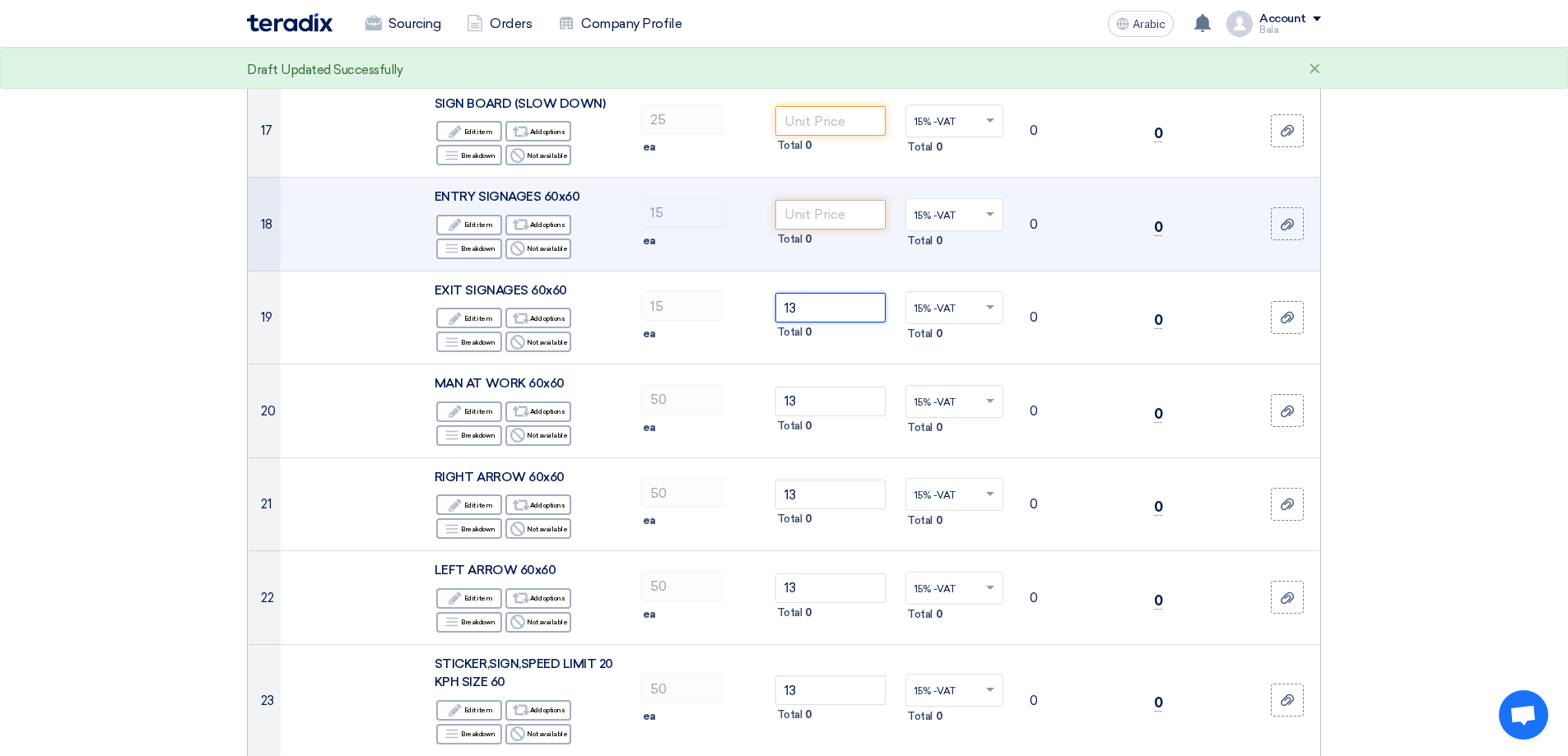
type input "13"
click at [802, 200] on input "number" at bounding box center [830, 214] width 111 height 29
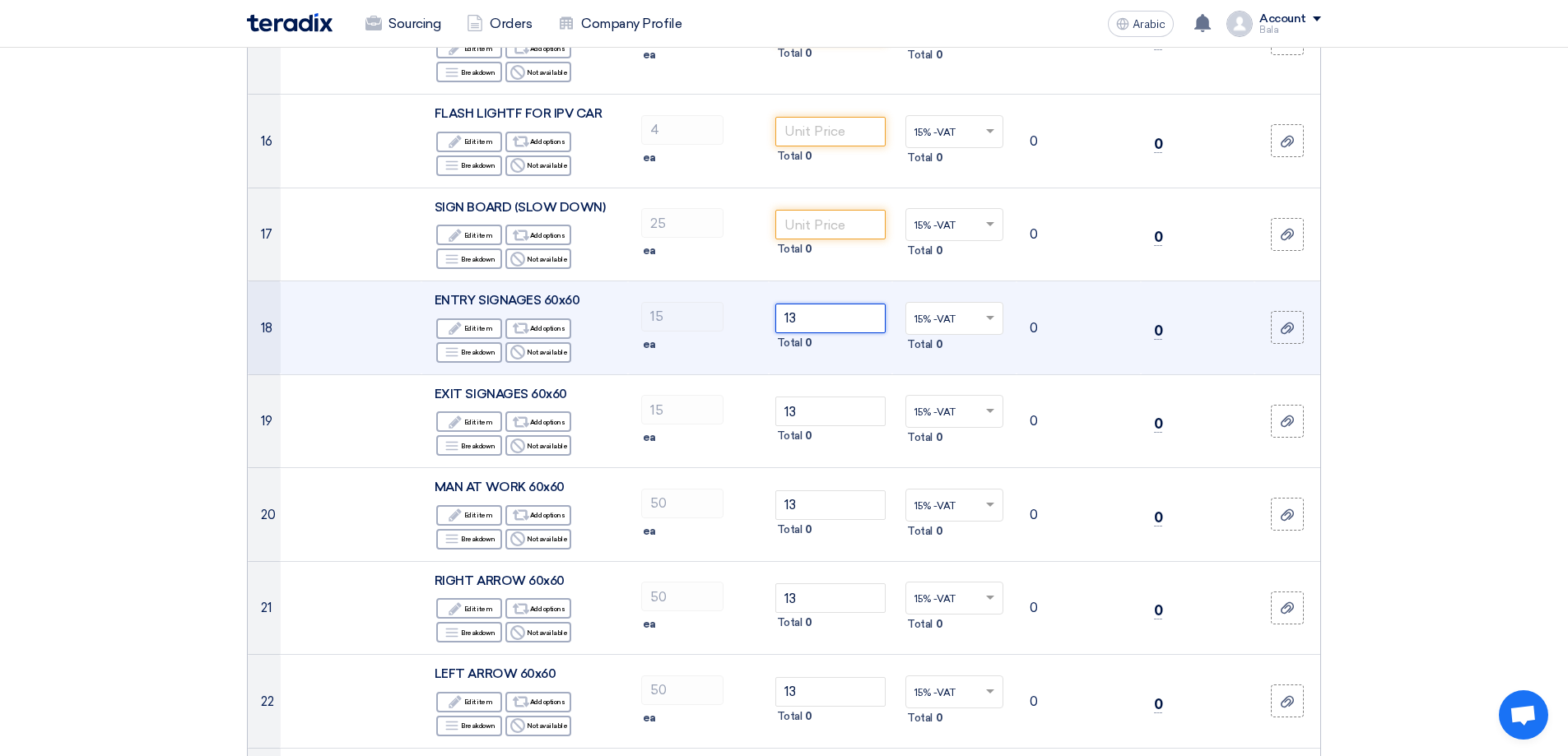
scroll to position [1646, 0]
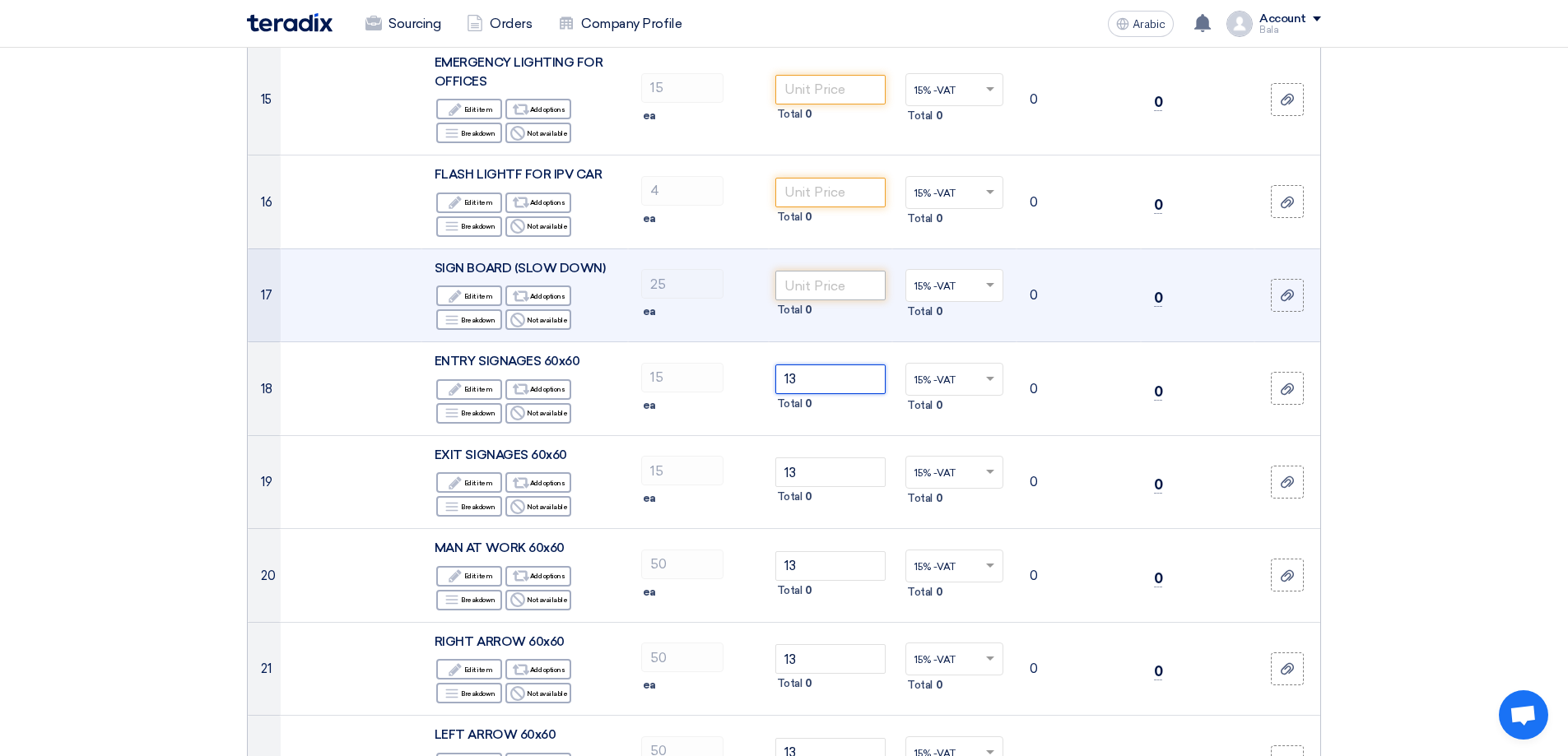
type input "13"
click at [804, 278] on input "number" at bounding box center [830, 285] width 111 height 29
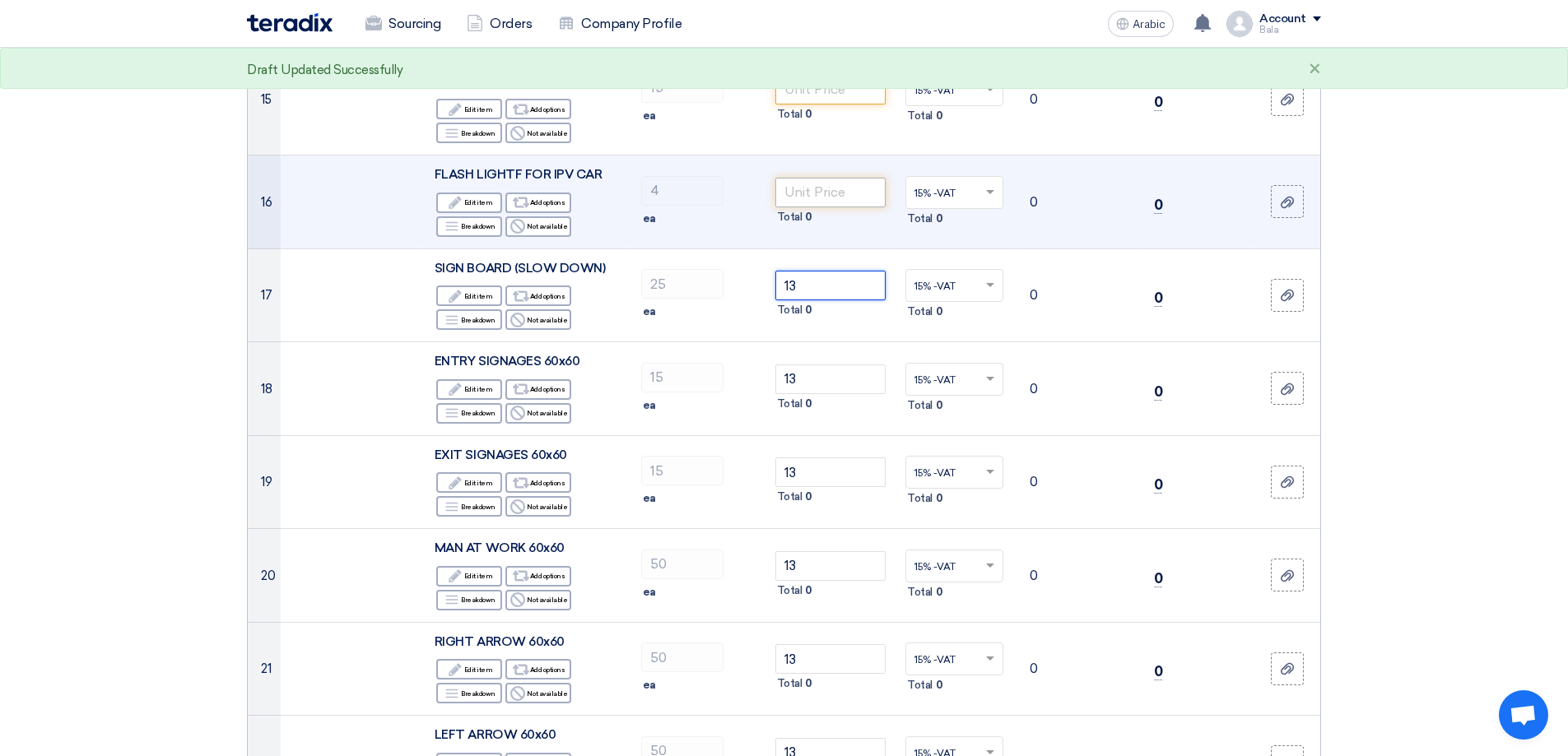
scroll to position [1563, 0]
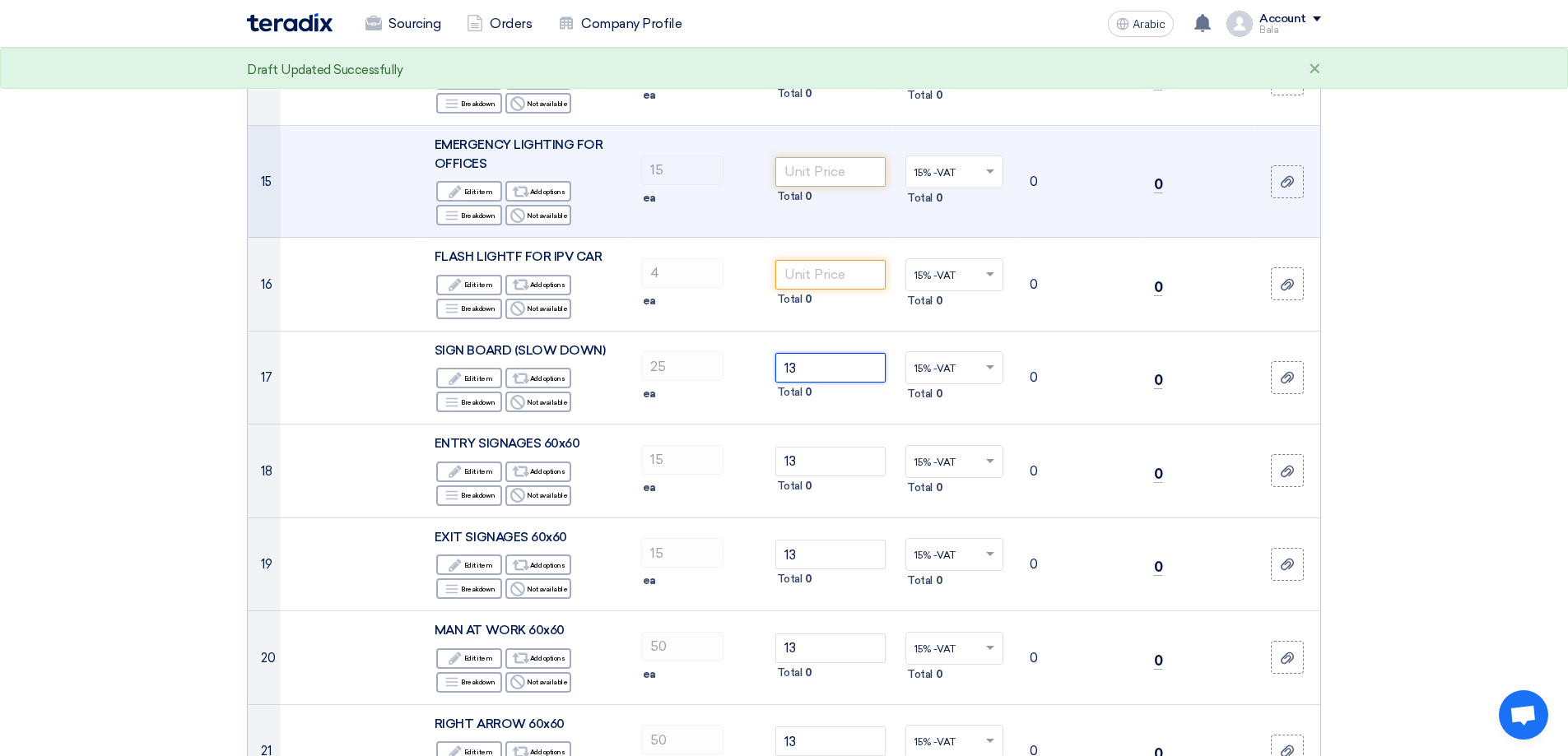
type input "13"
click at [814, 157] on input "number" at bounding box center [830, 171] width 111 height 29
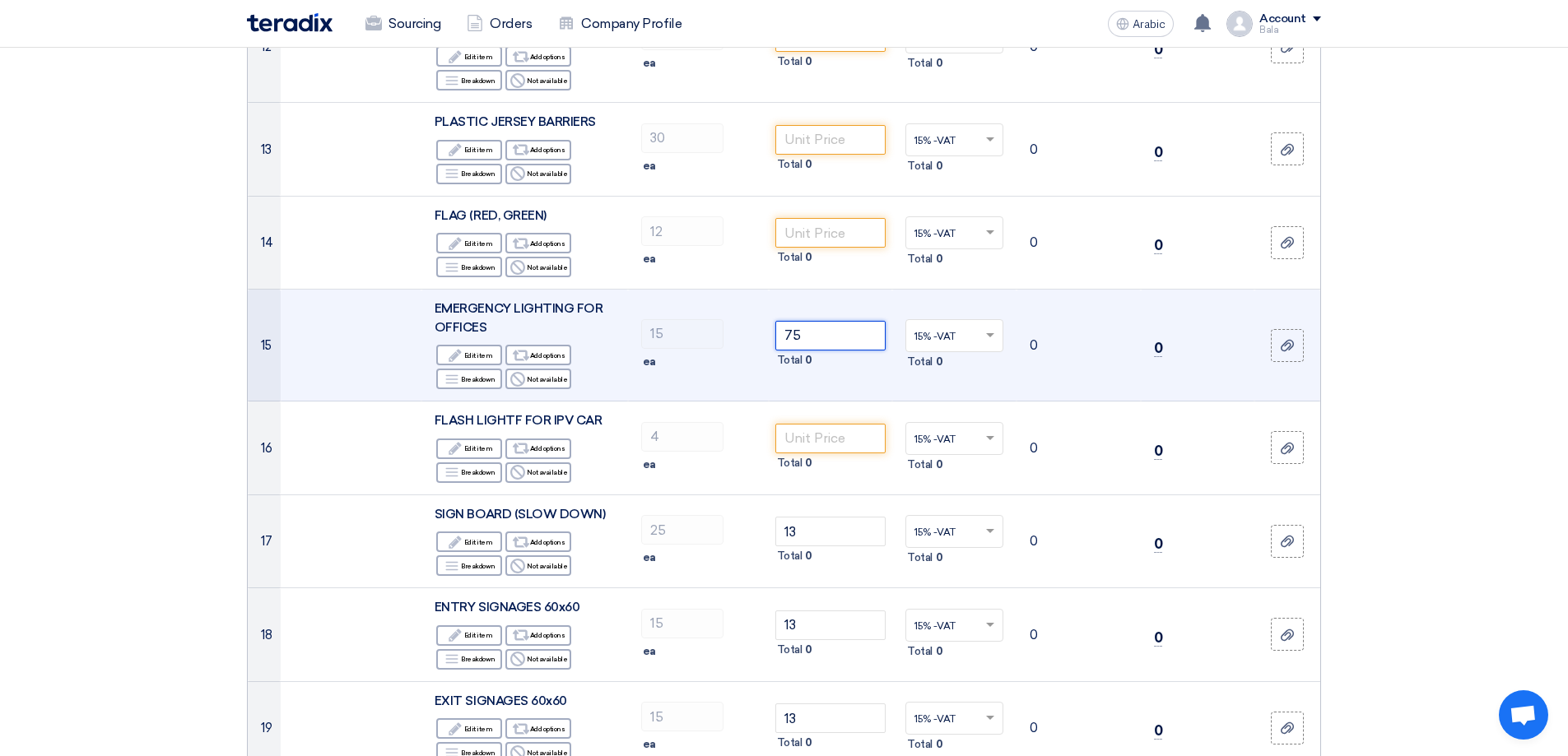
scroll to position [1399, 0]
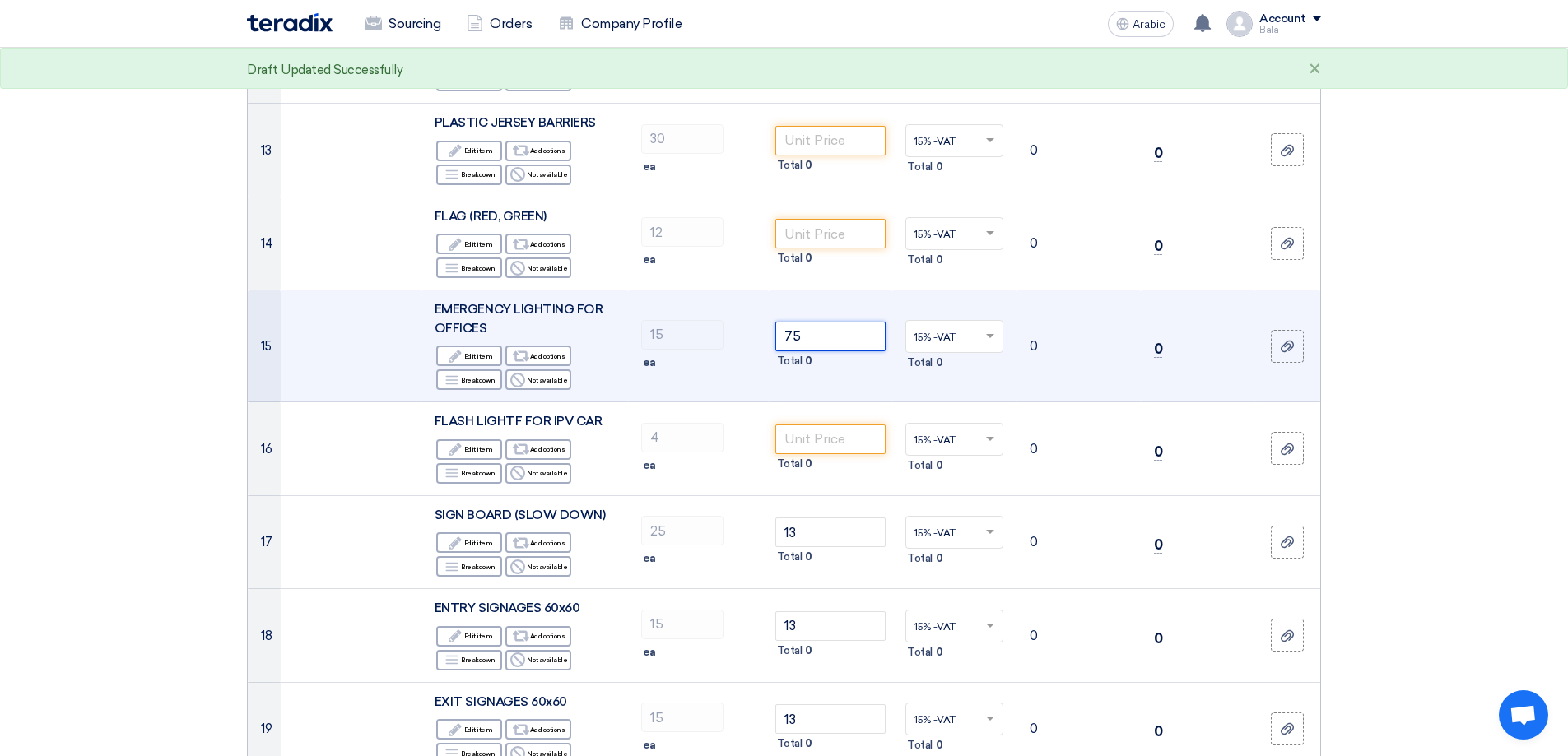
drag, startPoint x: 826, startPoint y: 320, endPoint x: 763, endPoint y: 310, distance: 63.8
click at [763, 310] on tr "15 EMERGENCY LIGHTING FOR OFFICES Edit Edit item Alternative Add options Breakd…" at bounding box center [784, 347] width 1072 height 112
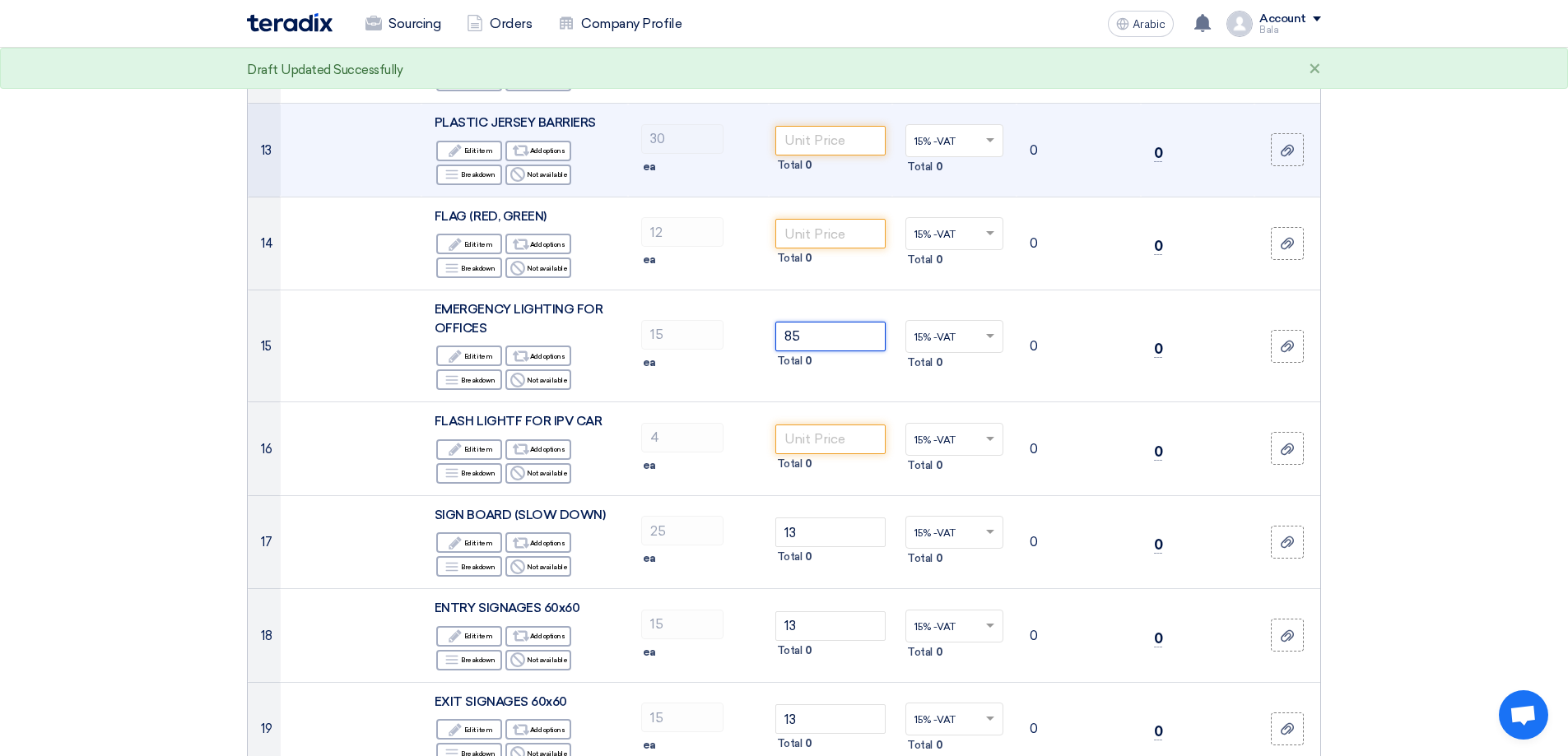
scroll to position [1317, 0]
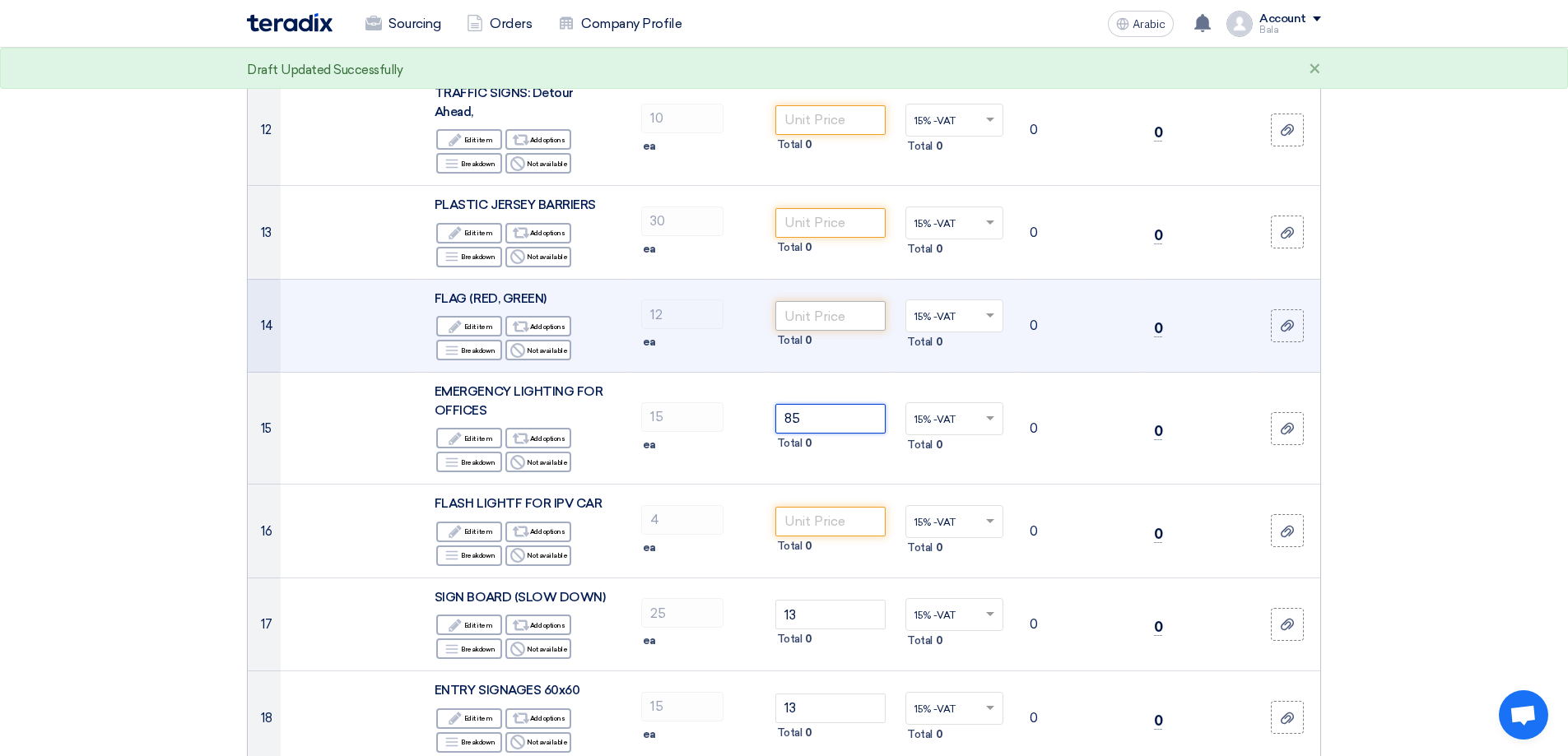
type input "85"
click at [804, 301] on input "number" at bounding box center [830, 315] width 111 height 29
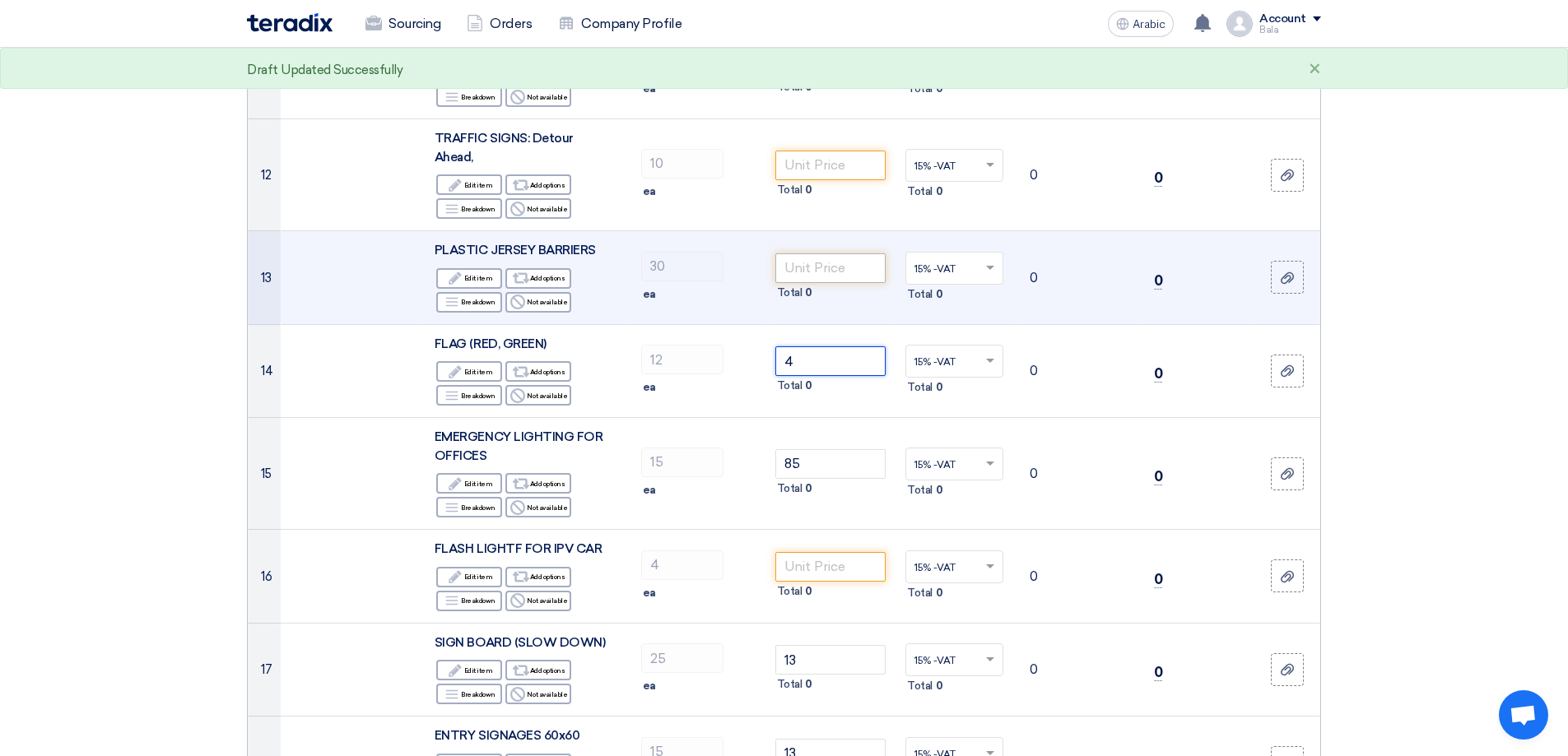
scroll to position [1234, 0]
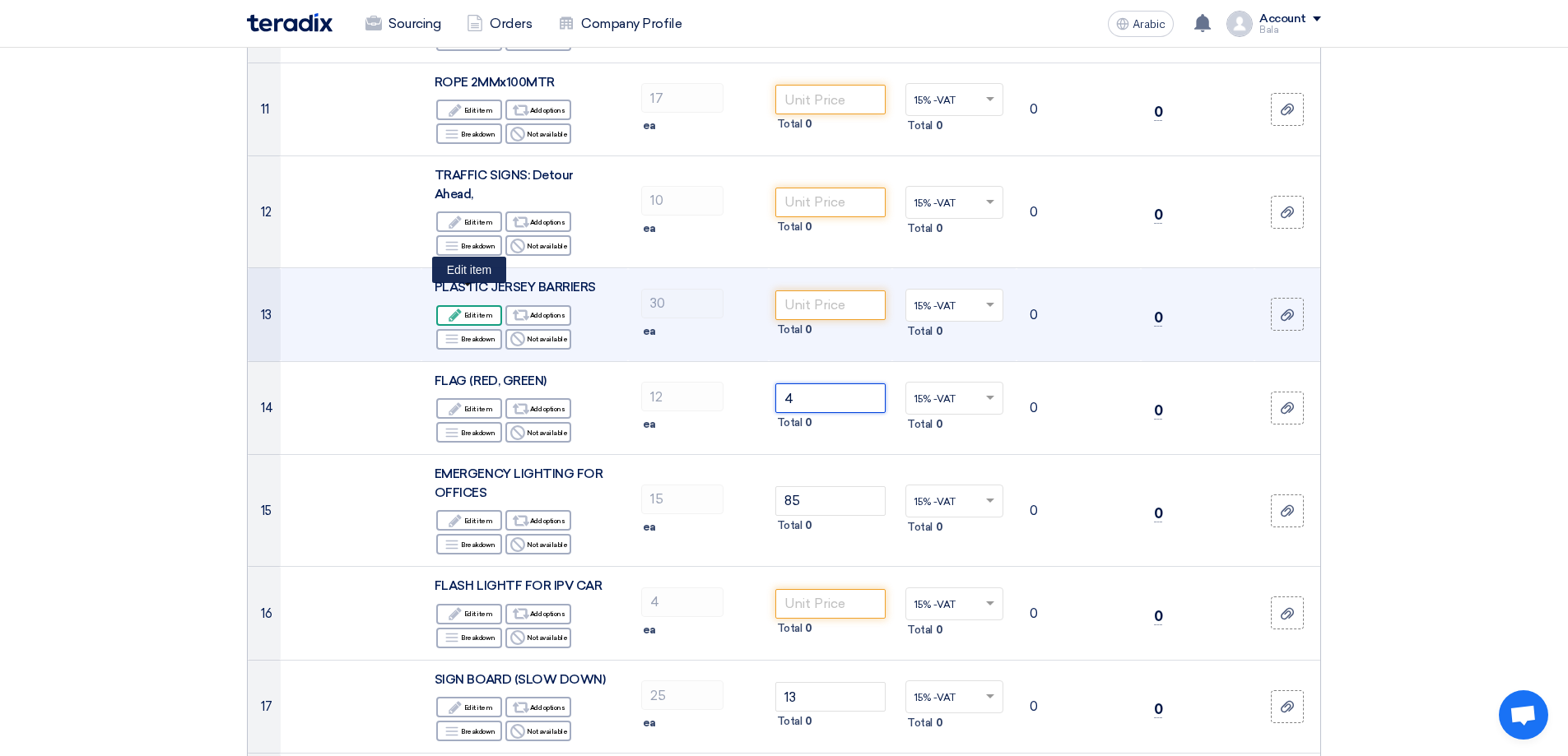
type input "4"
click at [478, 311] on font "Edit item" at bounding box center [478, 315] width 28 height 9
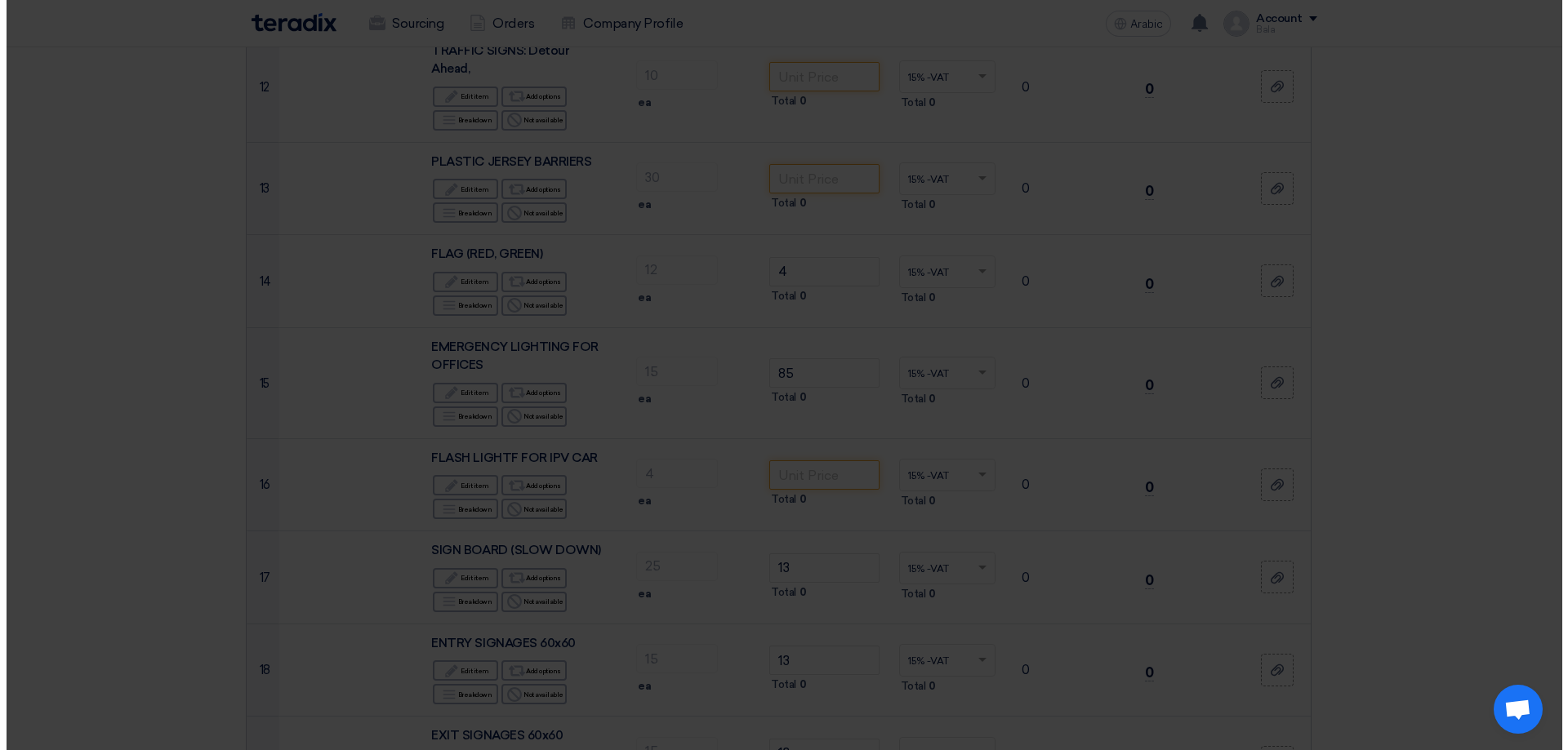
scroll to position [1101, 0]
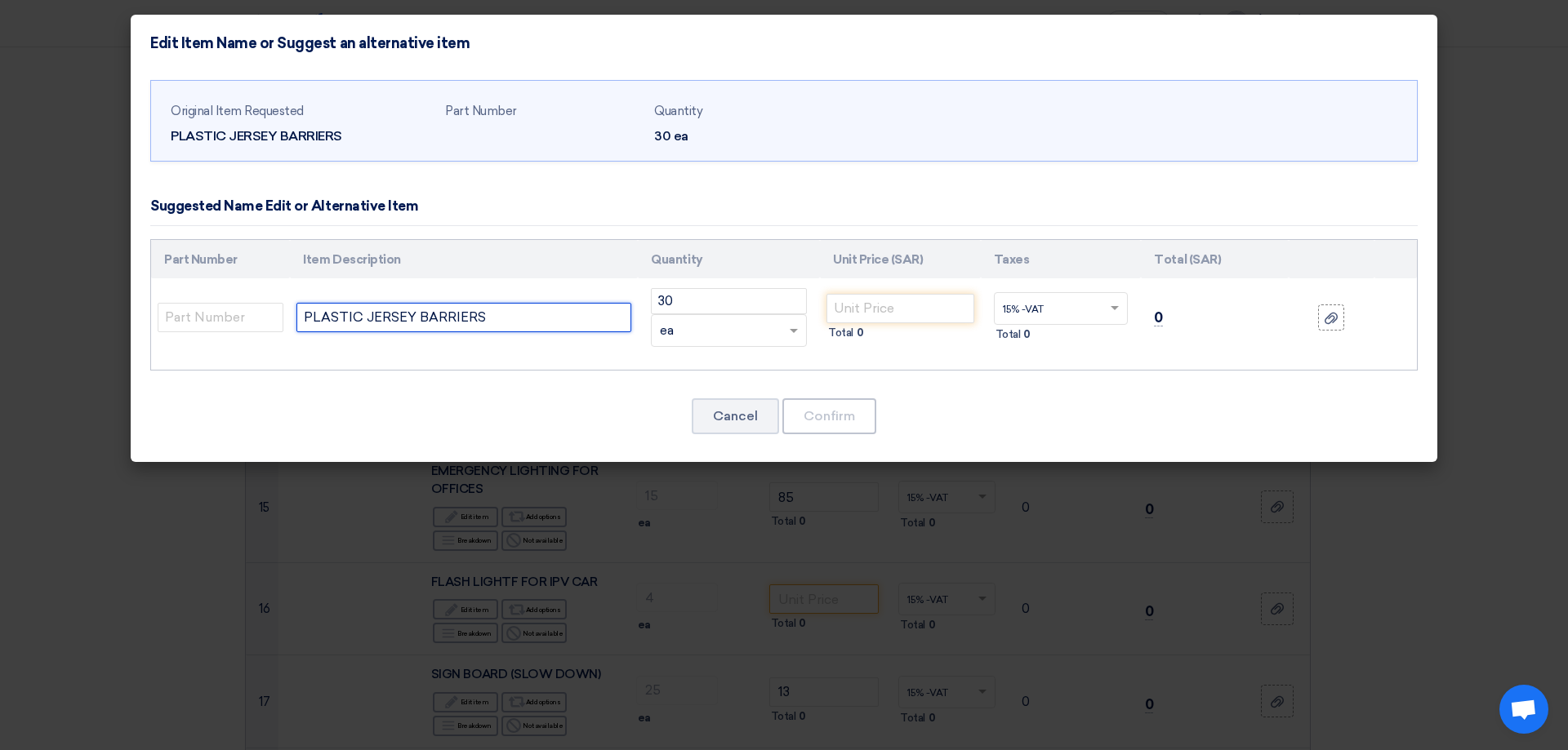
click at [504, 323] on input "PLASTIC JERSEY BARRIERS" at bounding box center [463, 317] width 335 height 29
type input "PLASTIC JERSEY BARRIERS 8 KG"
click at [851, 318] on input "number" at bounding box center [900, 308] width 148 height 29
type input "5"
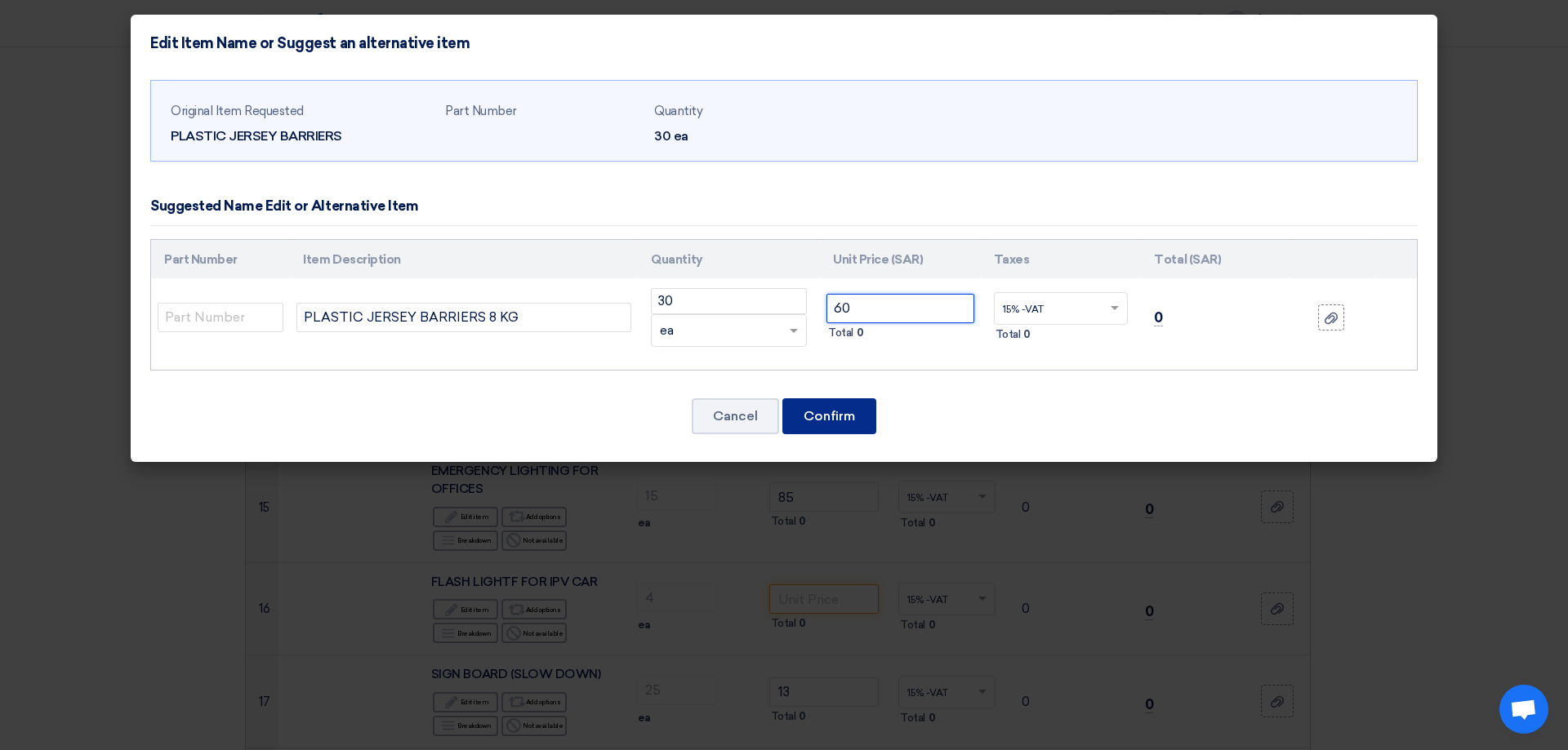
type input "60"
click at [834, 408] on font "Confirm" at bounding box center [829, 415] width 52 height 16
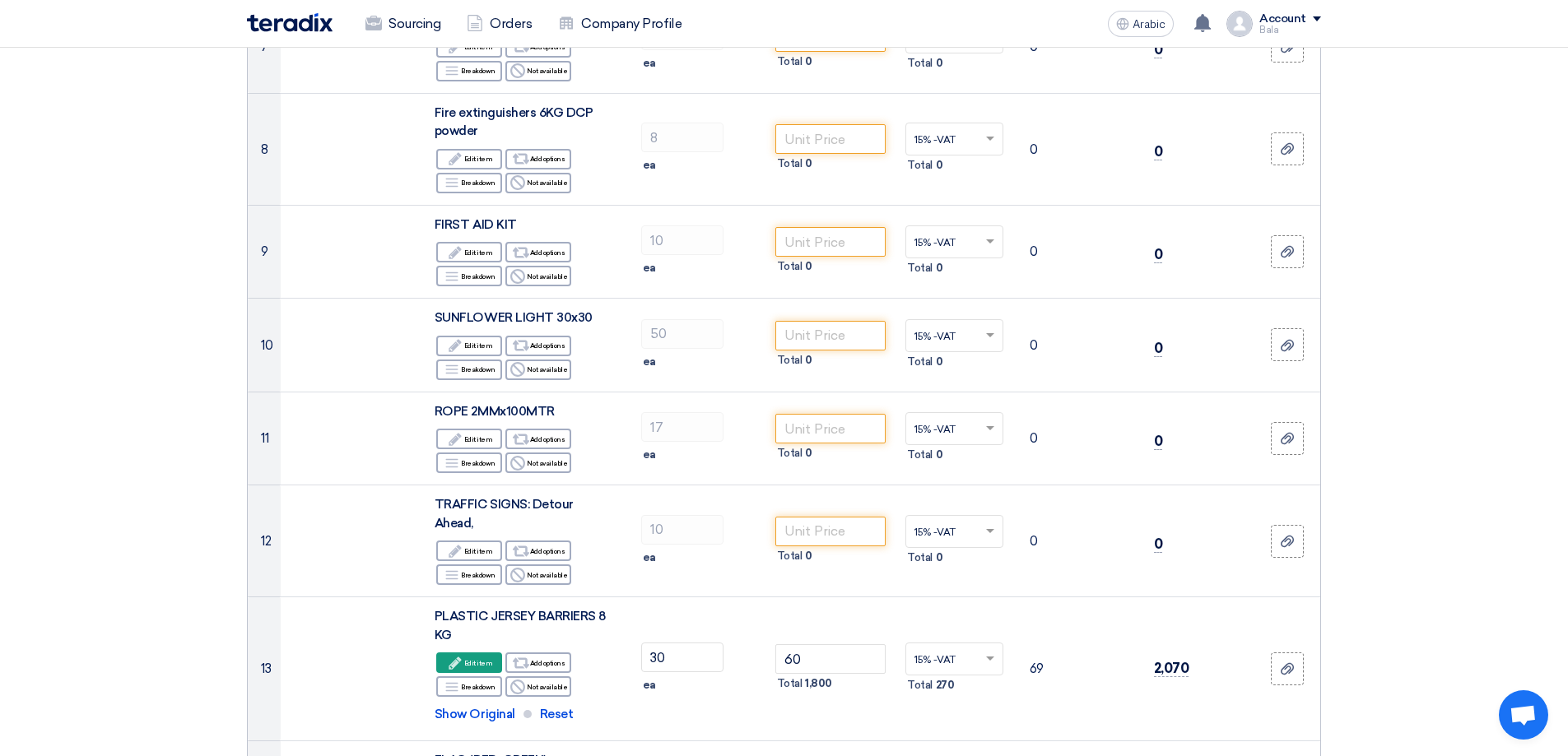
scroll to position [823, 0]
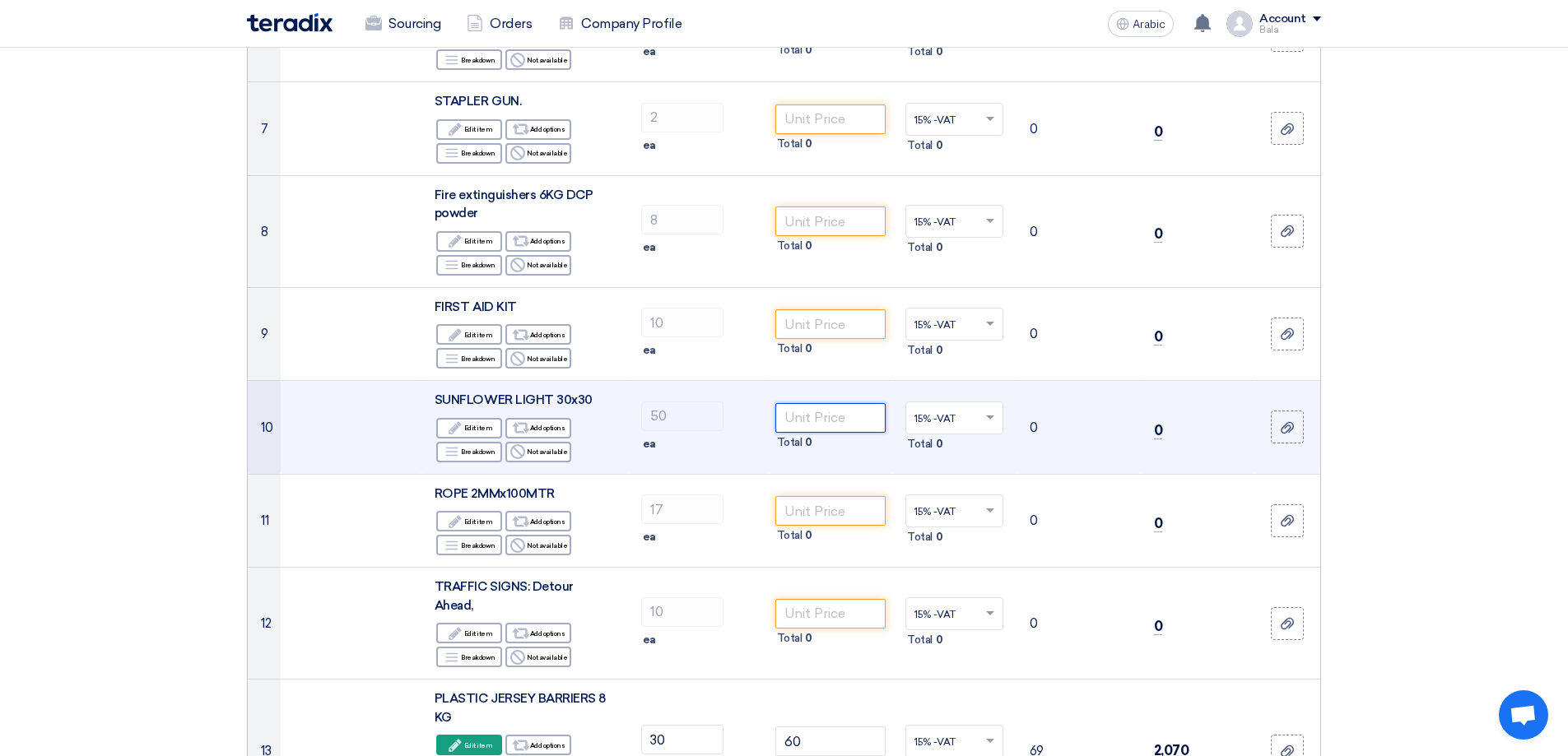
click at [836, 423] on input "number" at bounding box center [830, 418] width 111 height 29
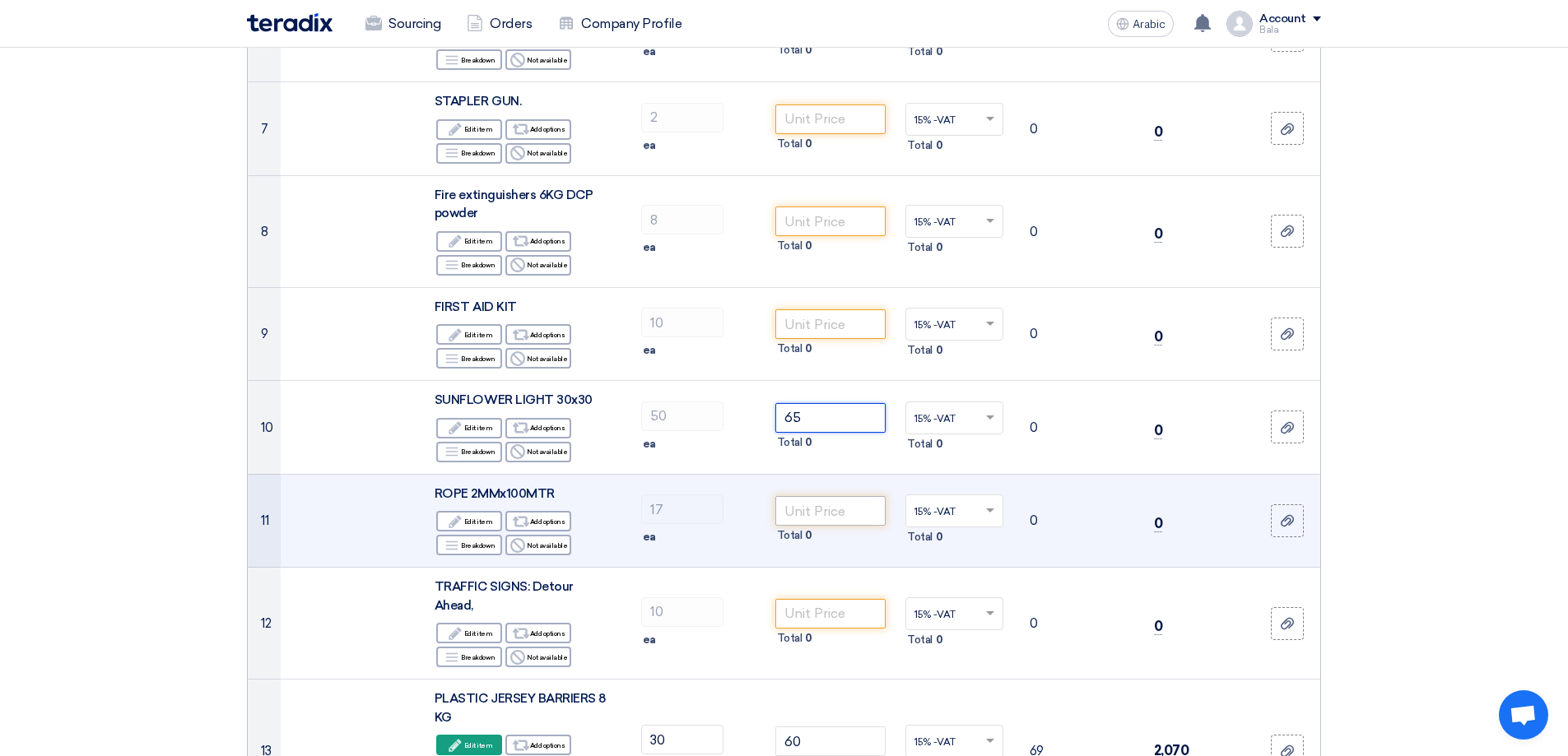
type input "65"
click at [848, 512] on input "number" at bounding box center [830, 511] width 111 height 29
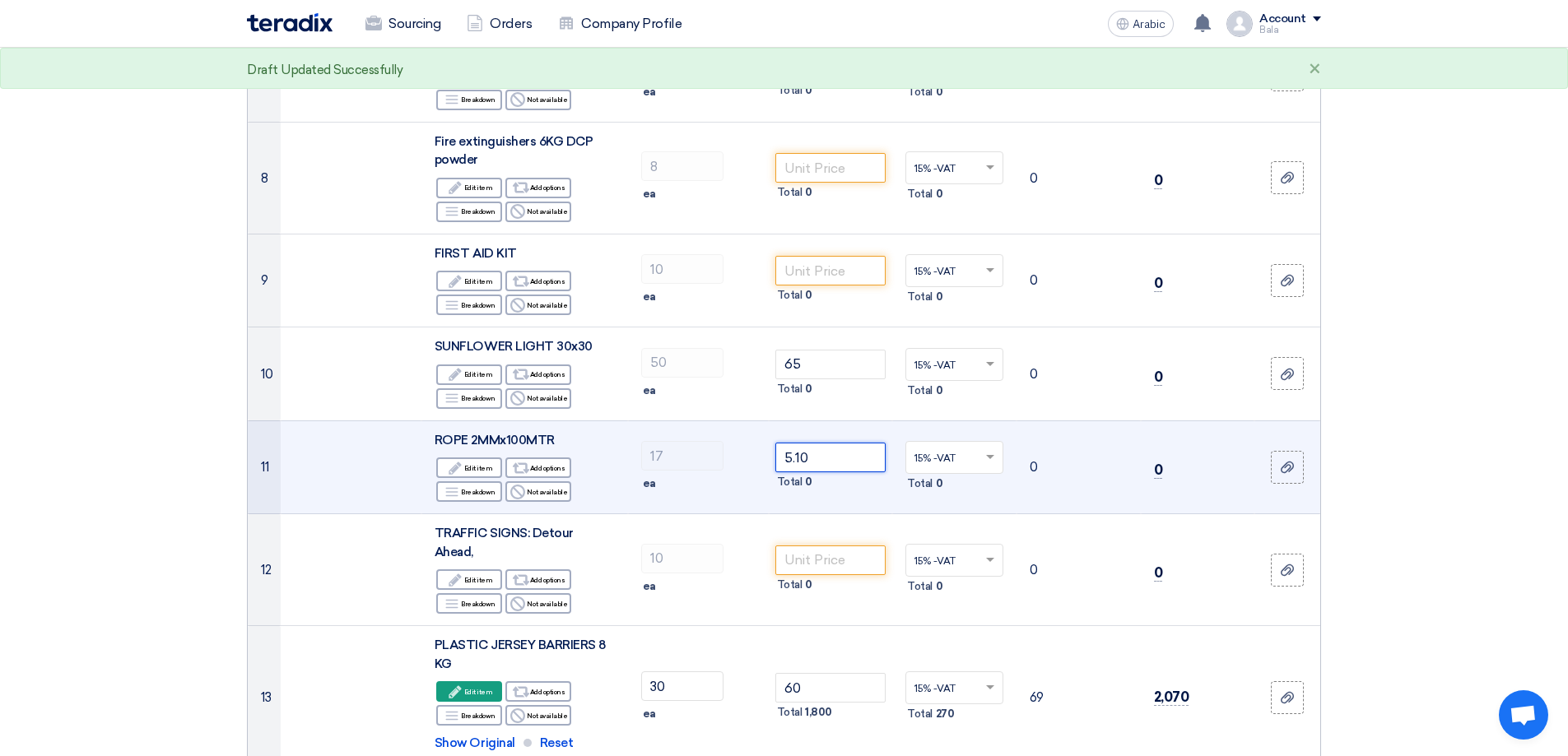
scroll to position [905, 0]
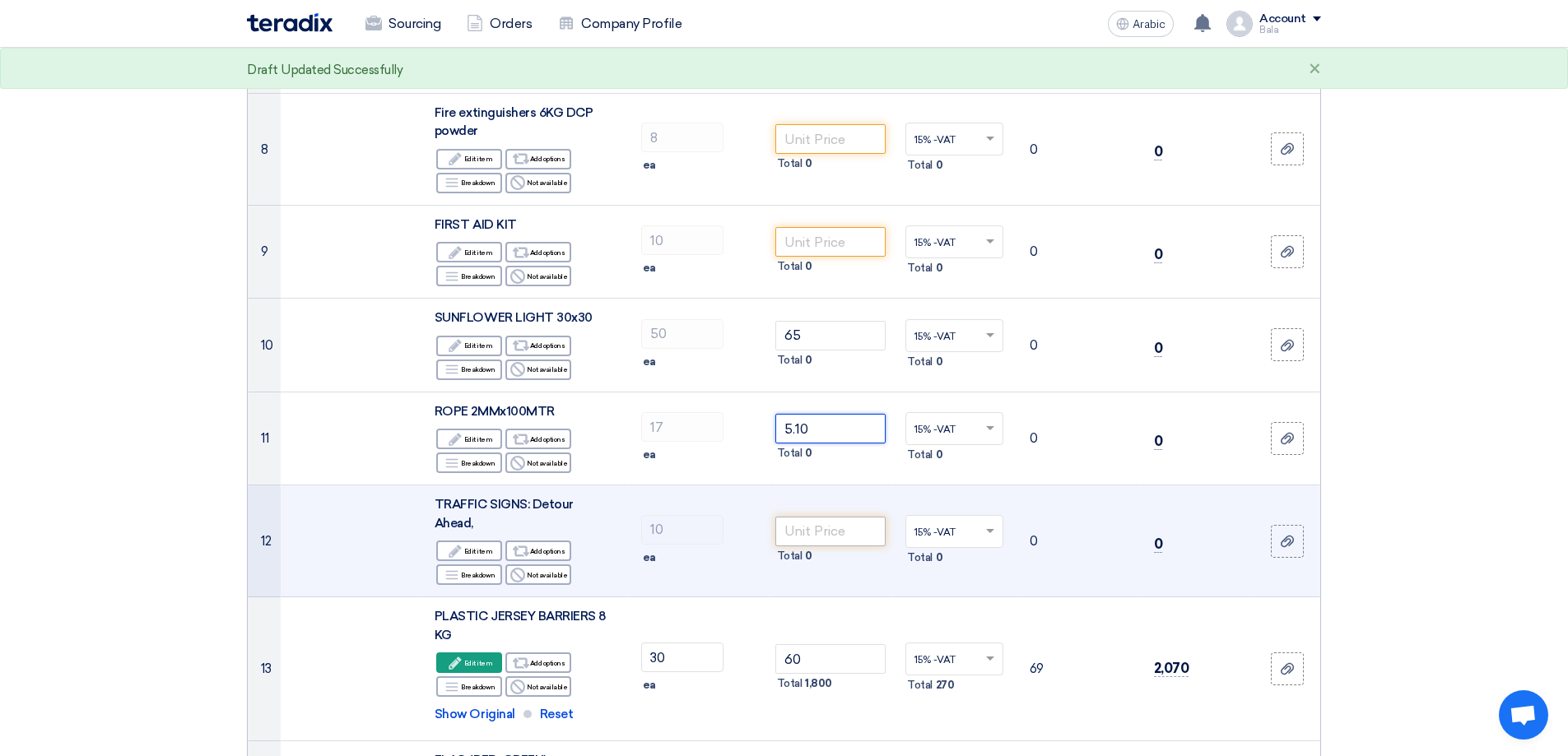
type input "5.10"
click at [842, 518] on input "number" at bounding box center [830, 531] width 111 height 29
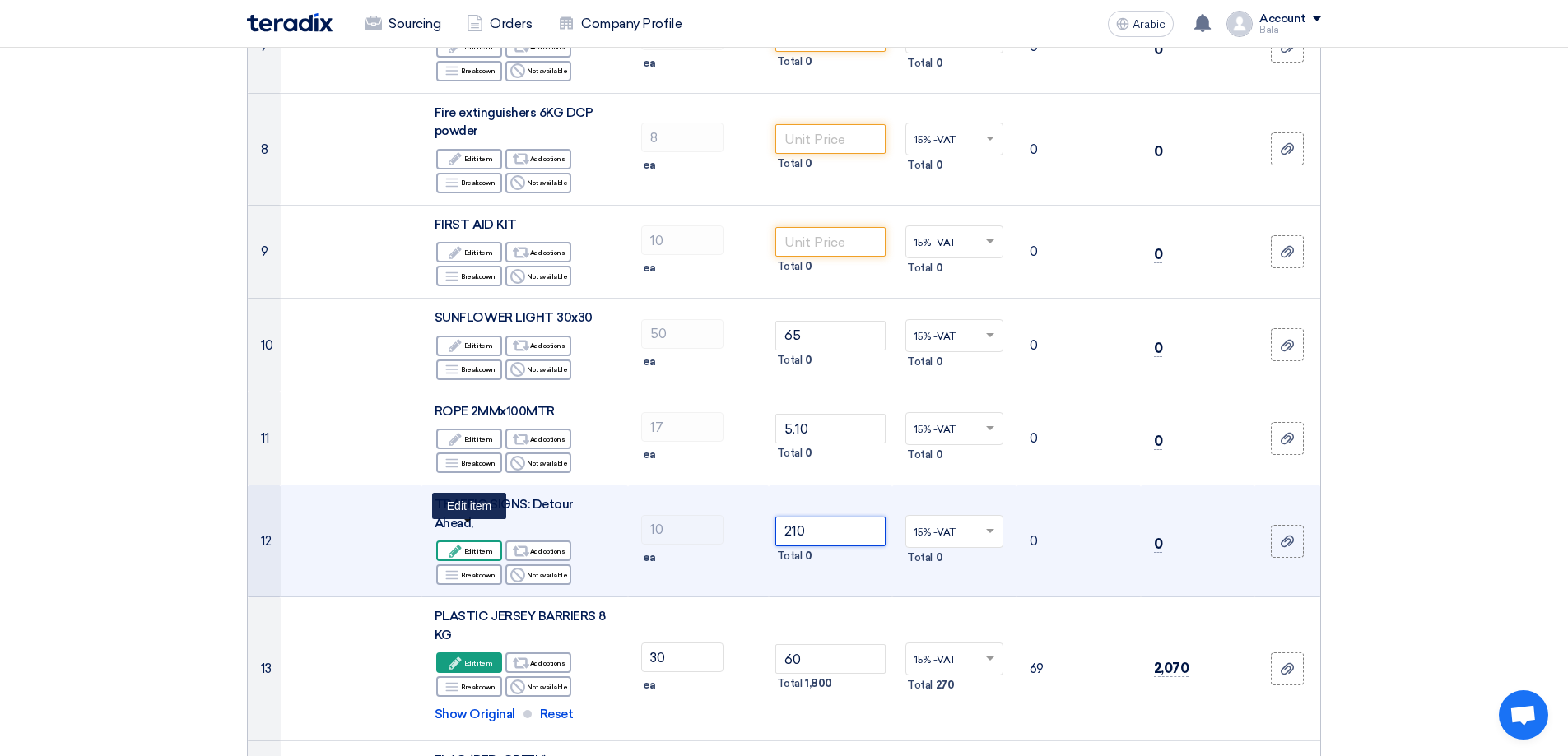
type input "210"
click at [478, 548] on font "Edit item" at bounding box center [478, 551] width 28 height 9
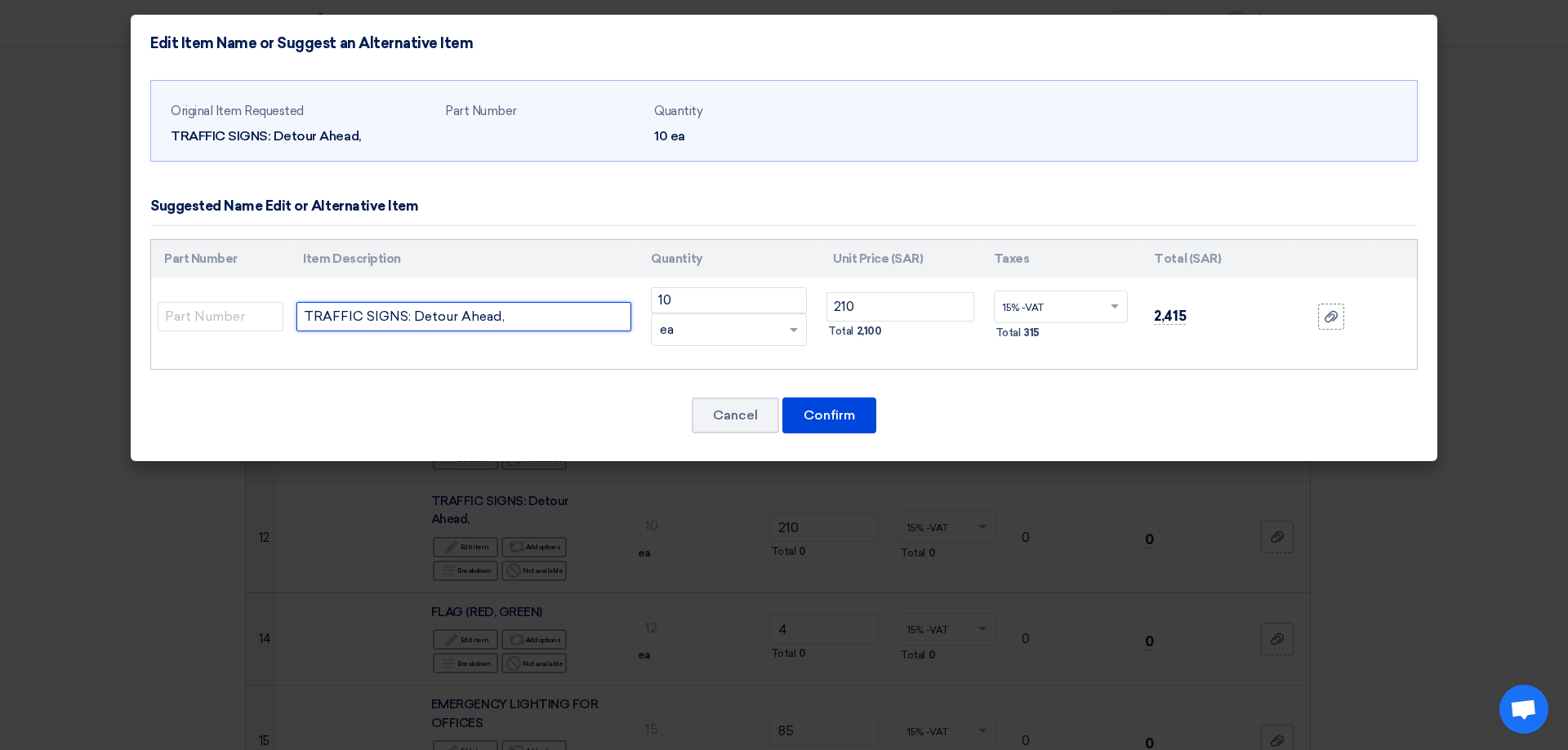
click at [513, 324] on input "TRAFFIC SIGNS: Detour Ahead," at bounding box center [463, 316] width 335 height 29
type input "TRAFFIC SIGNS: Detour Ahead, 1 MTR X 60 CM 2 MM THICKNESS ALUMINIUM BOARD WITH …"
click at [860, 419] on button "Confirm" at bounding box center [829, 416] width 94 height 36
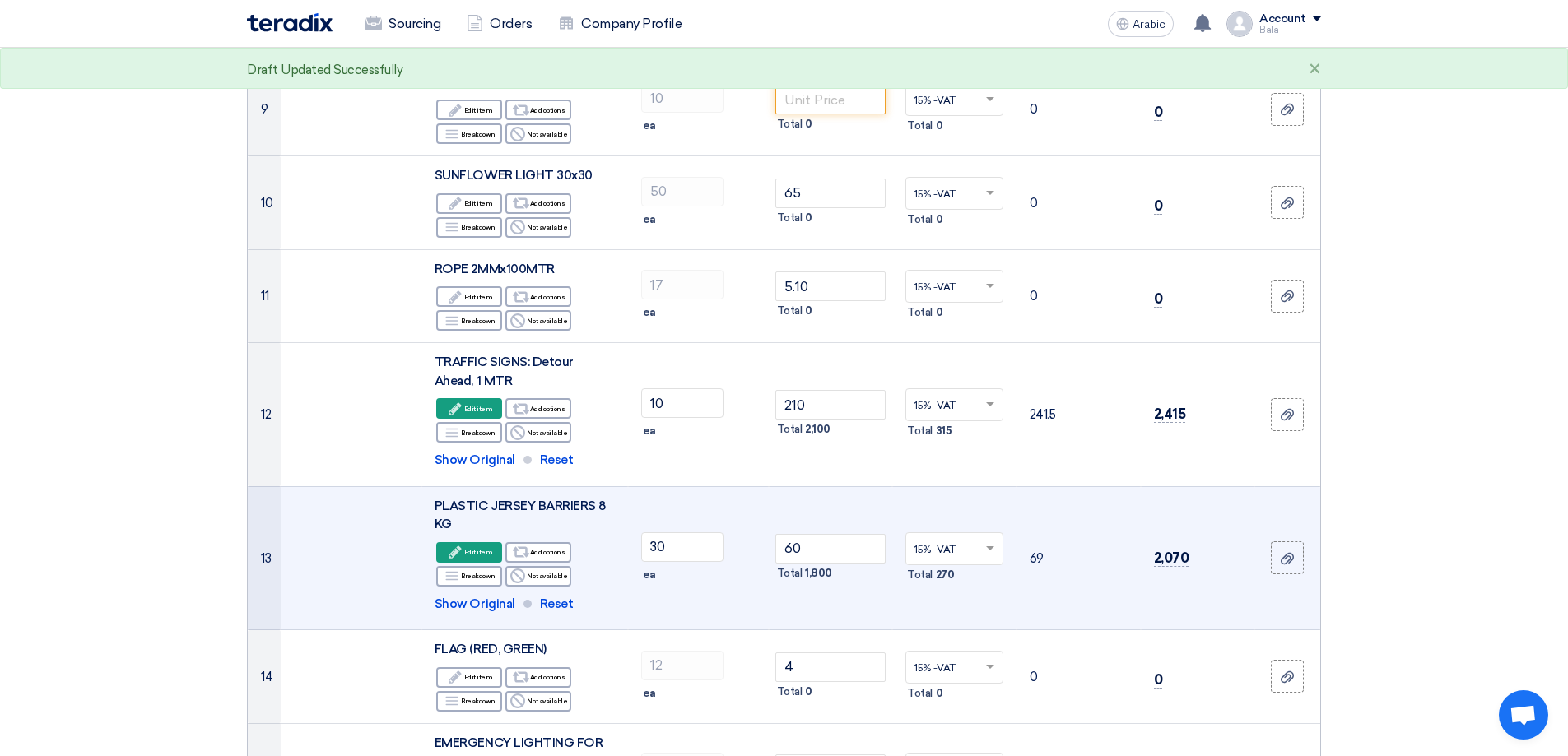
scroll to position [823, 0]
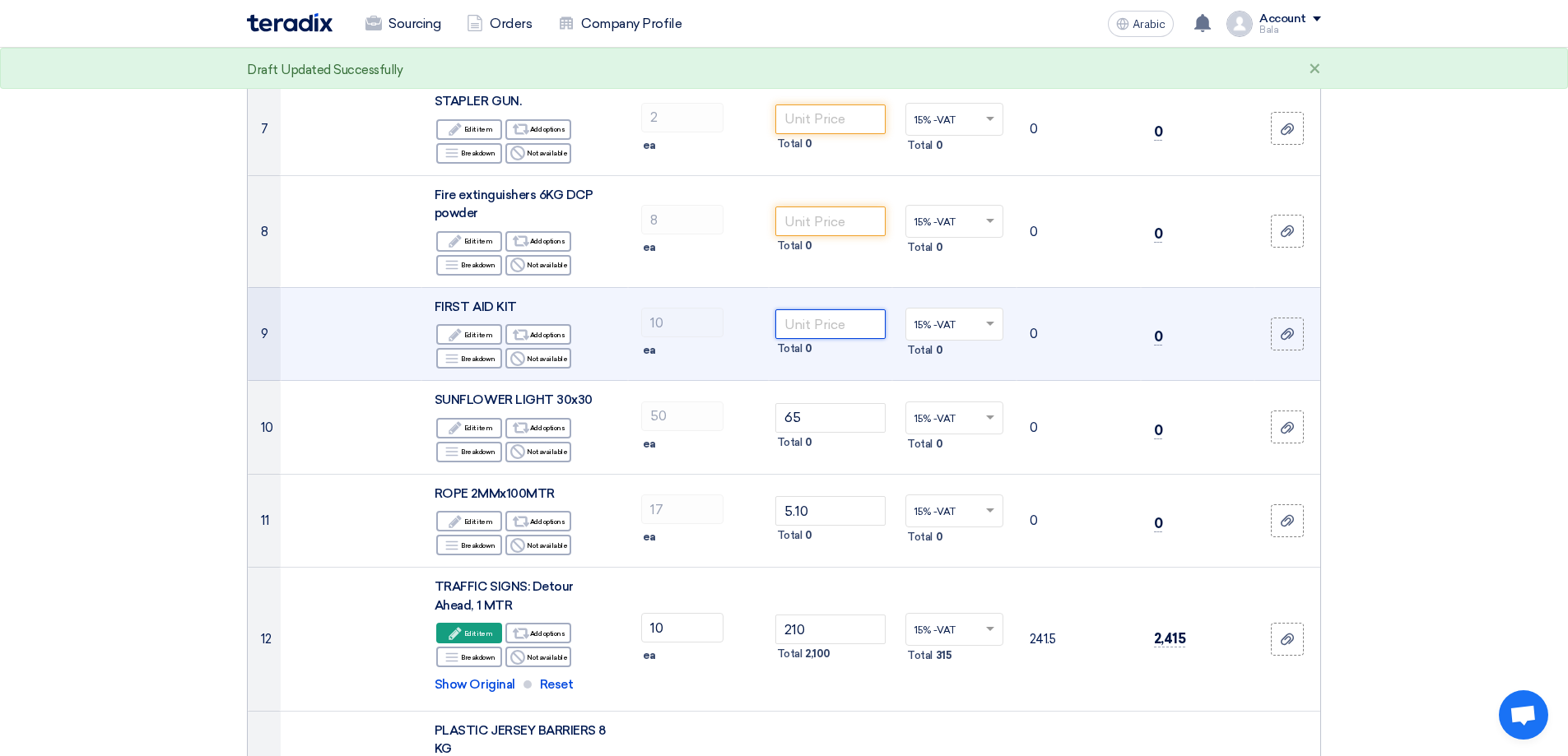
click at [792, 318] on input "number" at bounding box center [830, 324] width 111 height 29
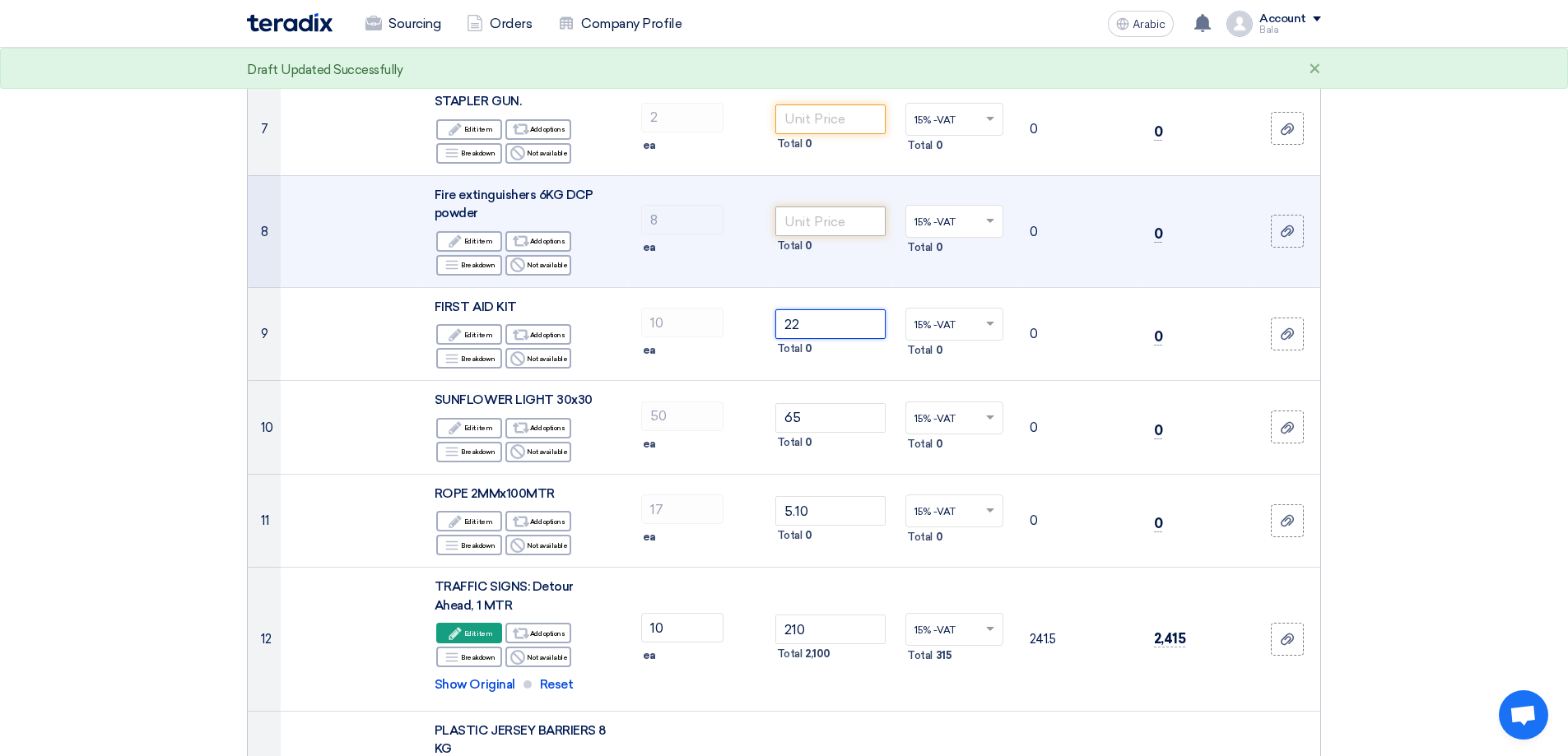
type input "22"
click at [788, 225] on input "number" at bounding box center [830, 221] width 111 height 29
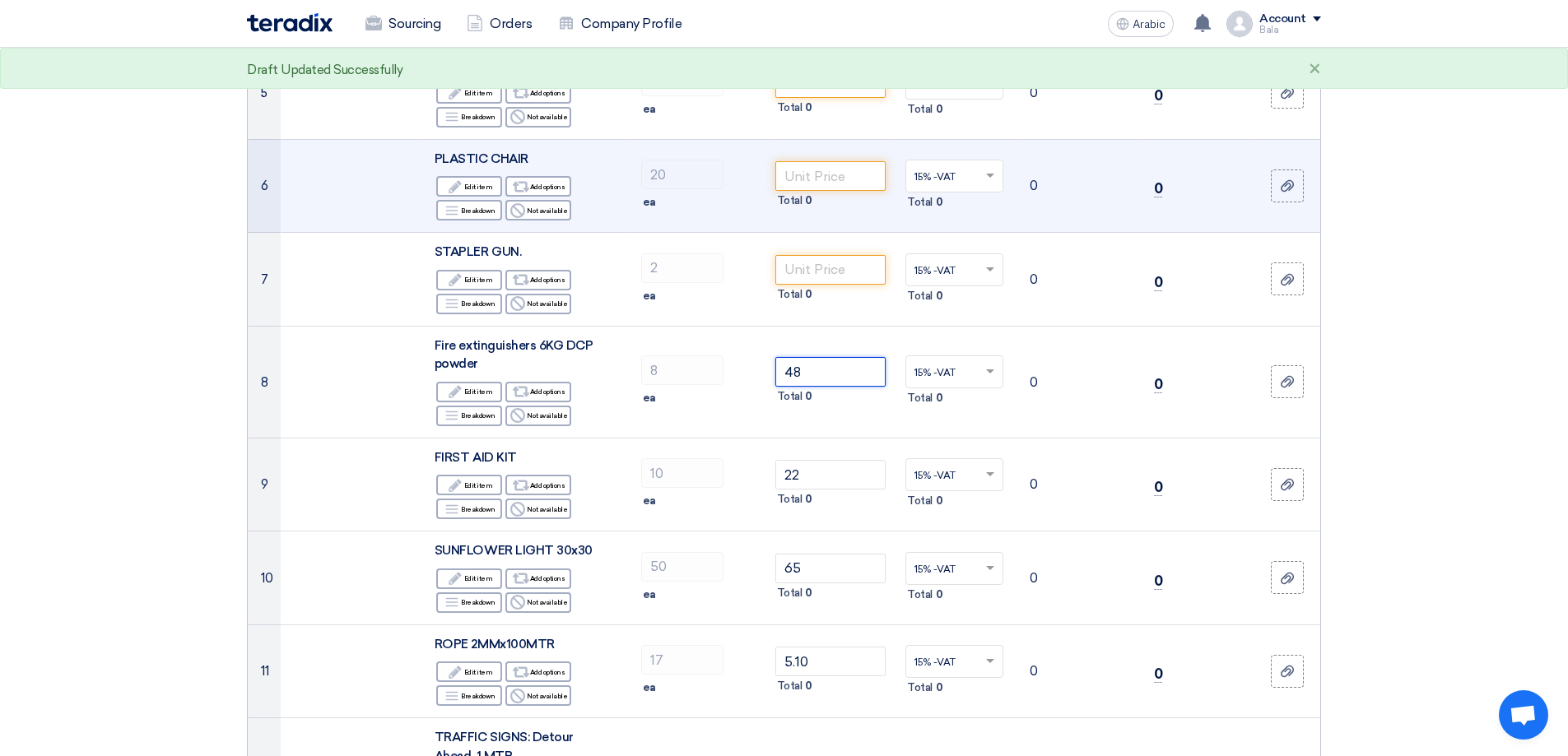
scroll to position [658, 0]
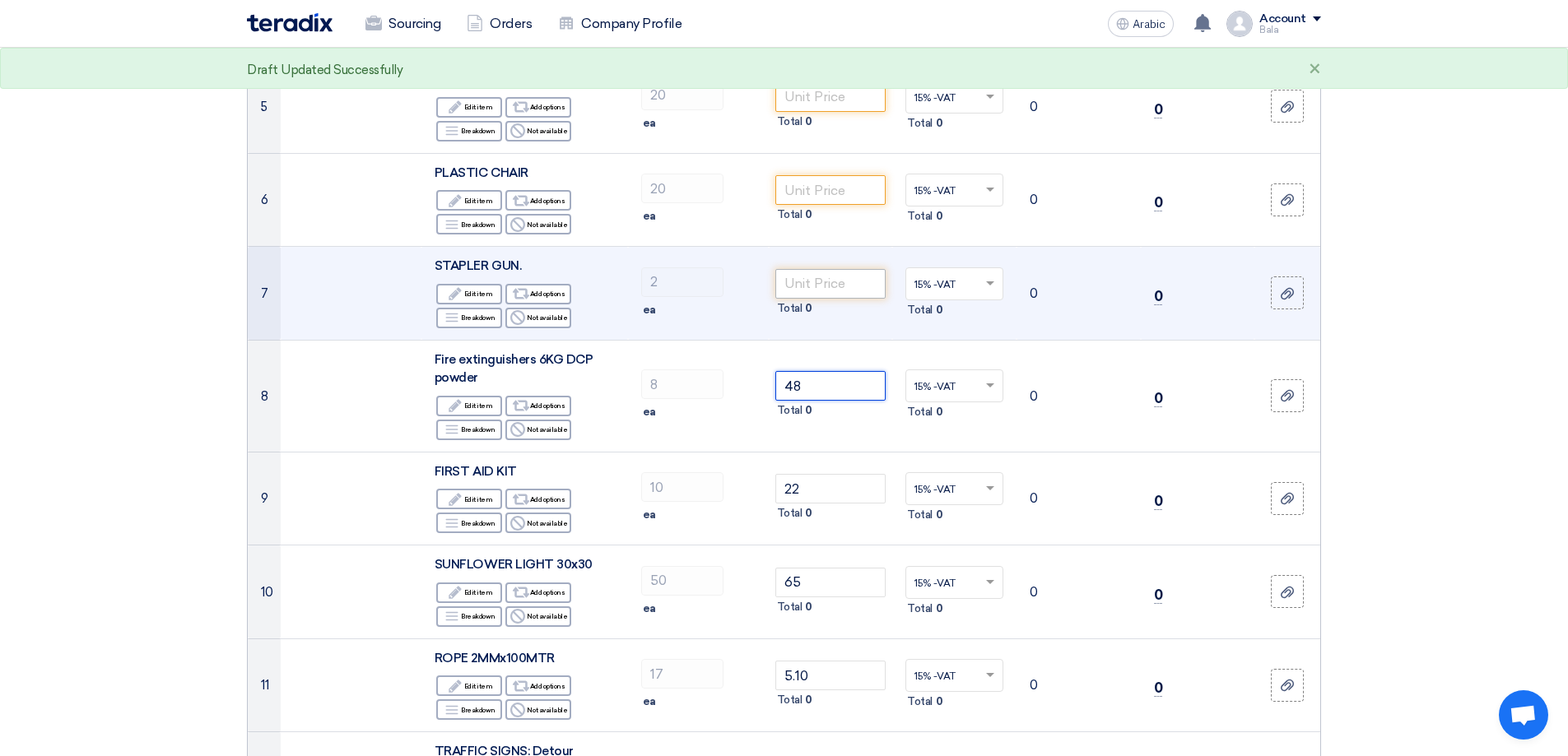
type input "48"
click at [835, 285] on input "number" at bounding box center [830, 283] width 111 height 29
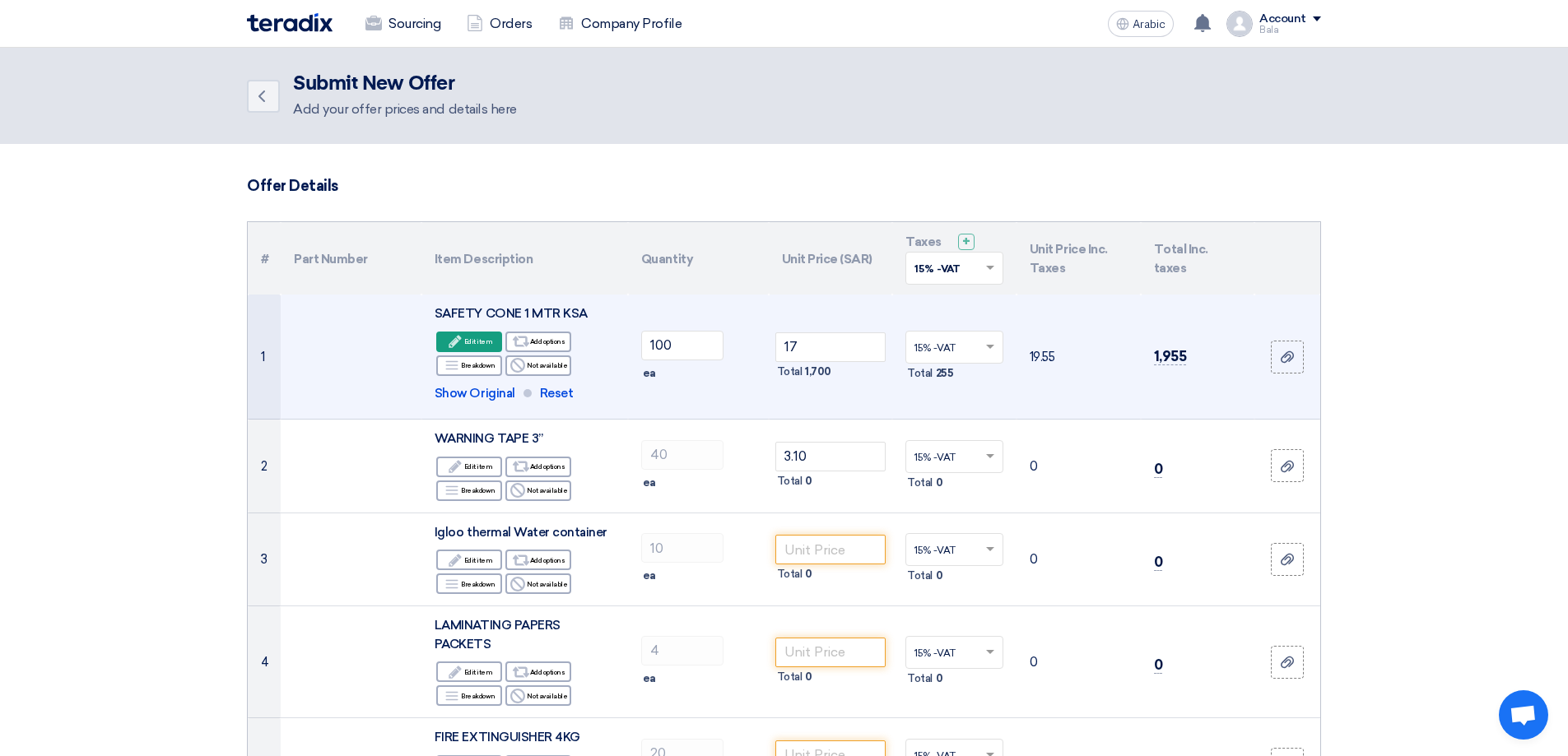
scroll to position [165, 0]
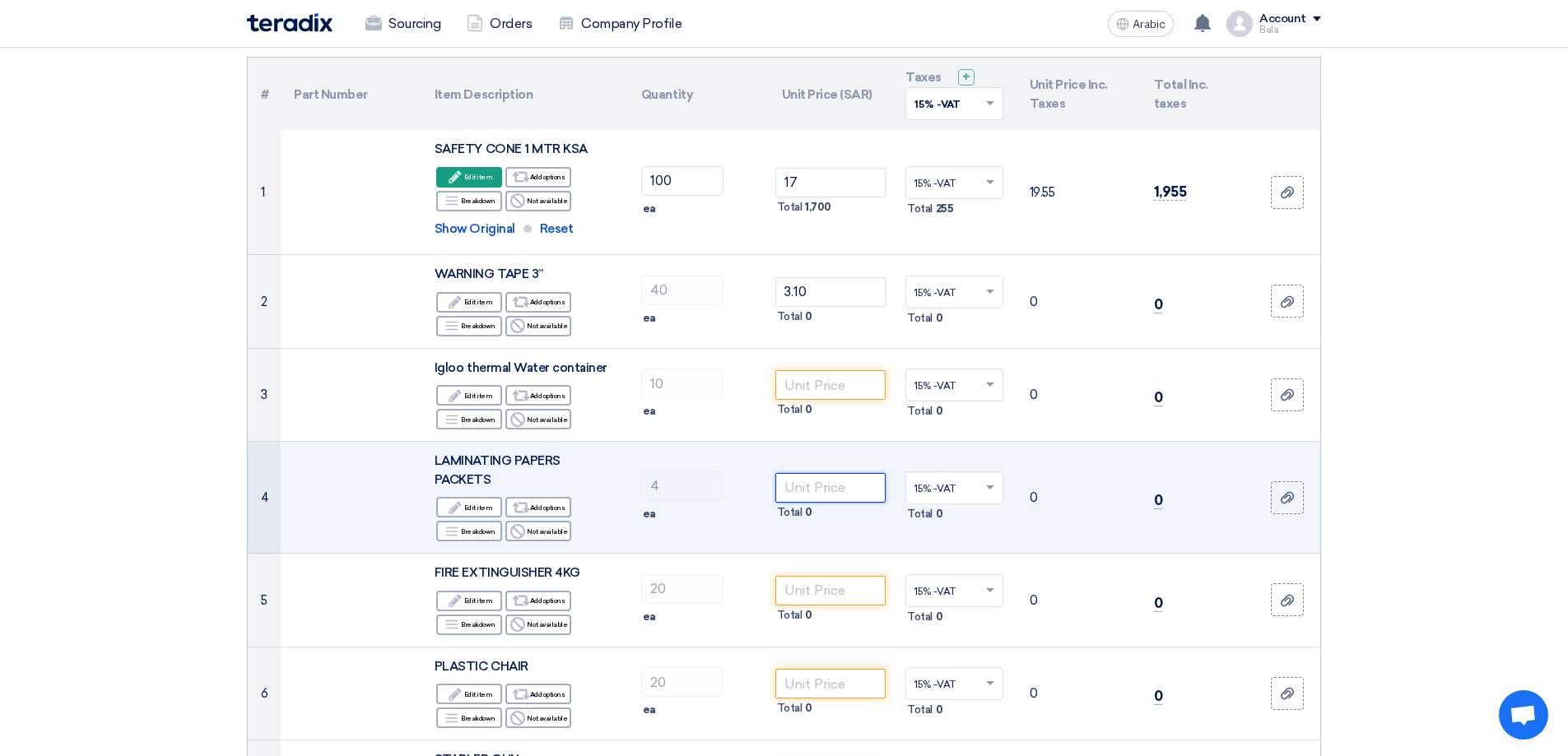
click at [837, 489] on input "number" at bounding box center [830, 487] width 111 height 29
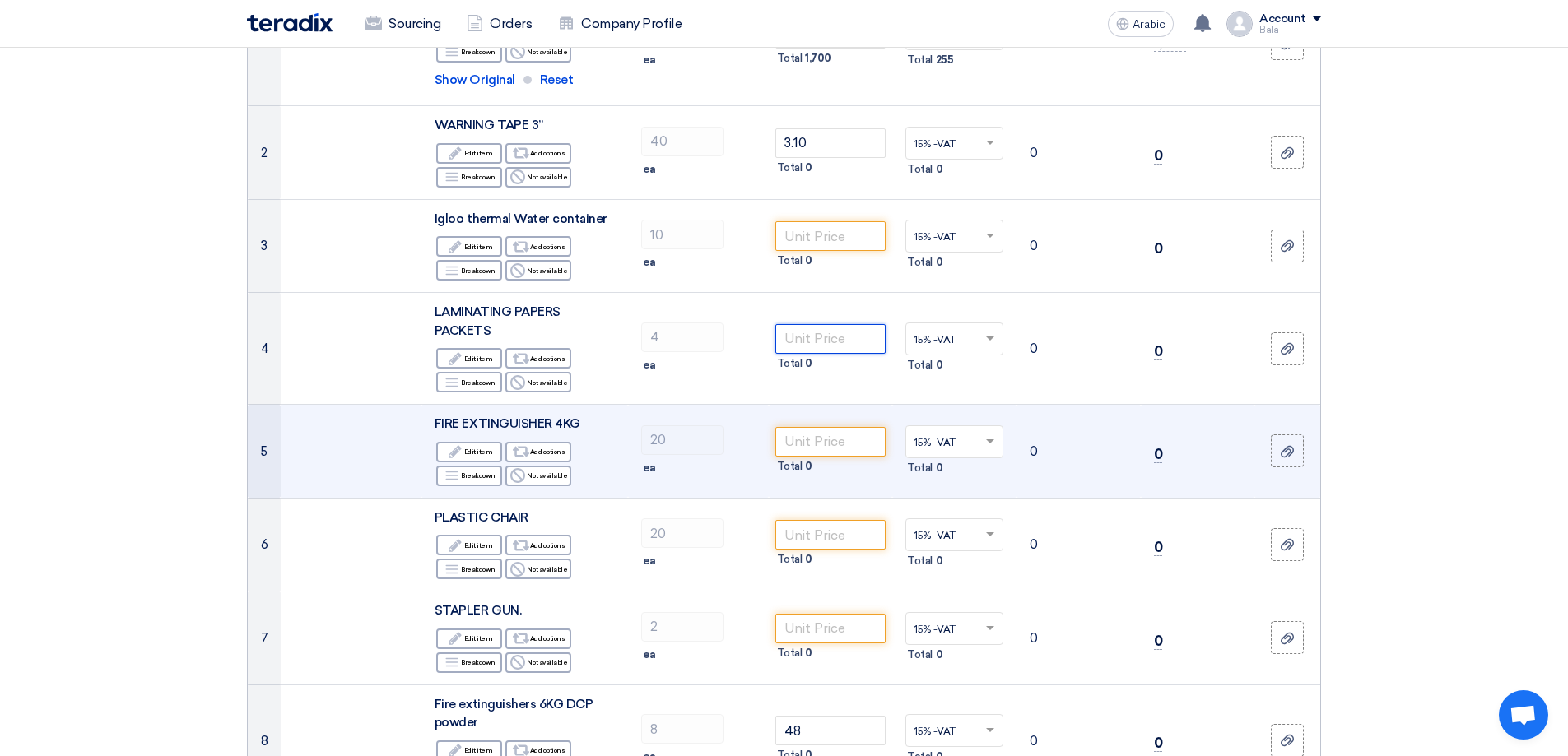
scroll to position [329, 0]
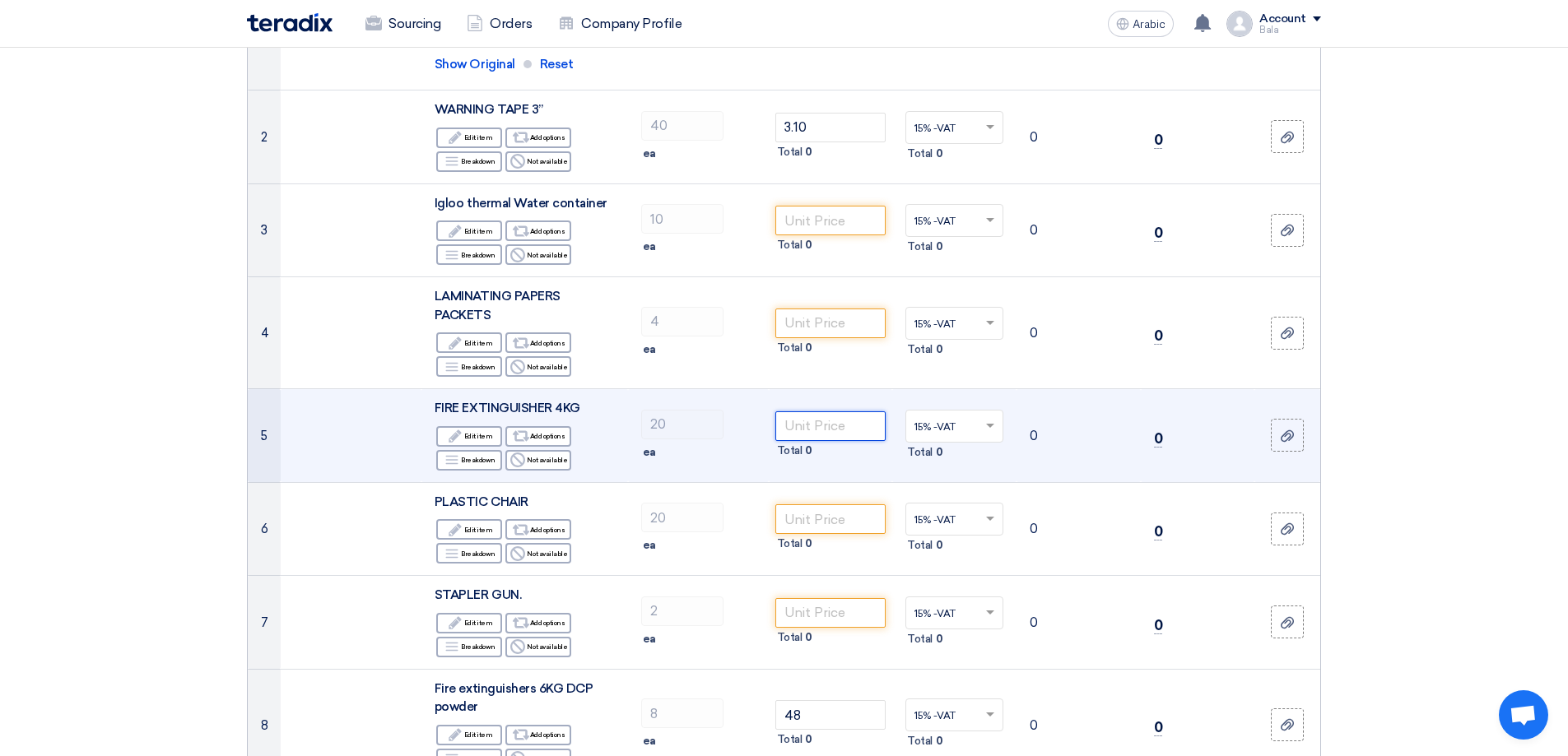
click at [817, 429] on input "number" at bounding box center [830, 425] width 111 height 29
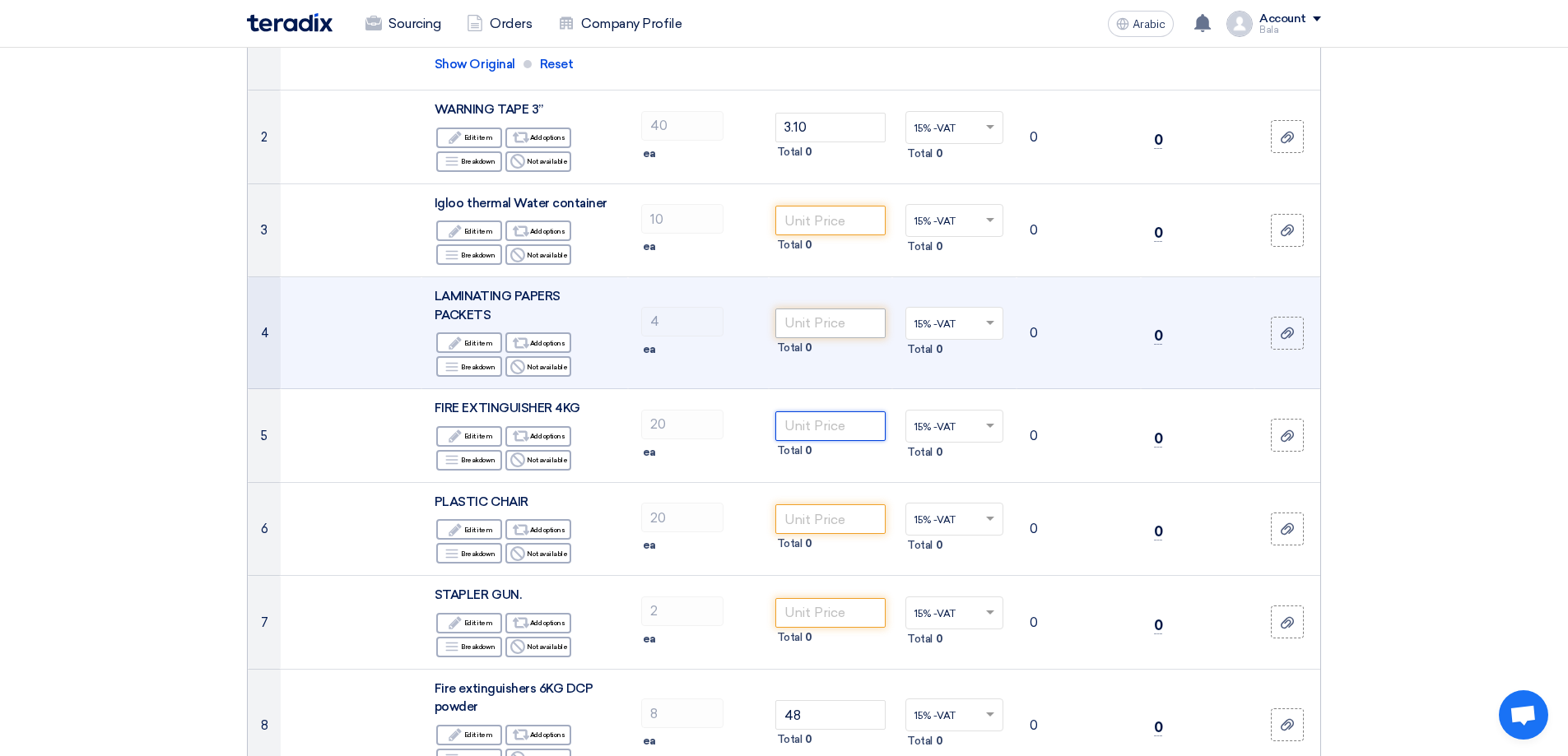
click at [837, 424] on input "number" at bounding box center [830, 425] width 111 height 29
click at [807, 438] on input "number" at bounding box center [830, 425] width 111 height 29
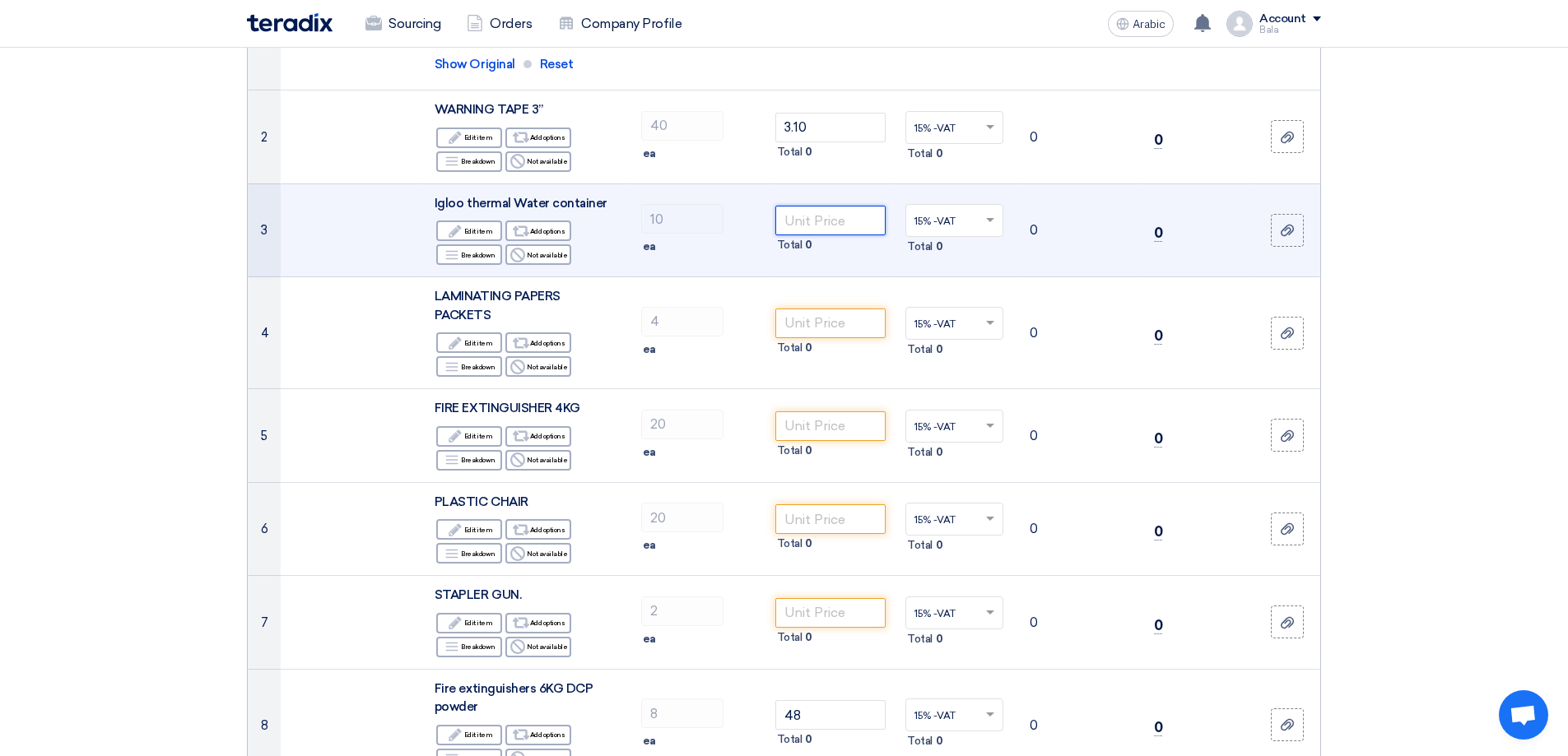
click at [826, 219] on input "number" at bounding box center [830, 220] width 111 height 29
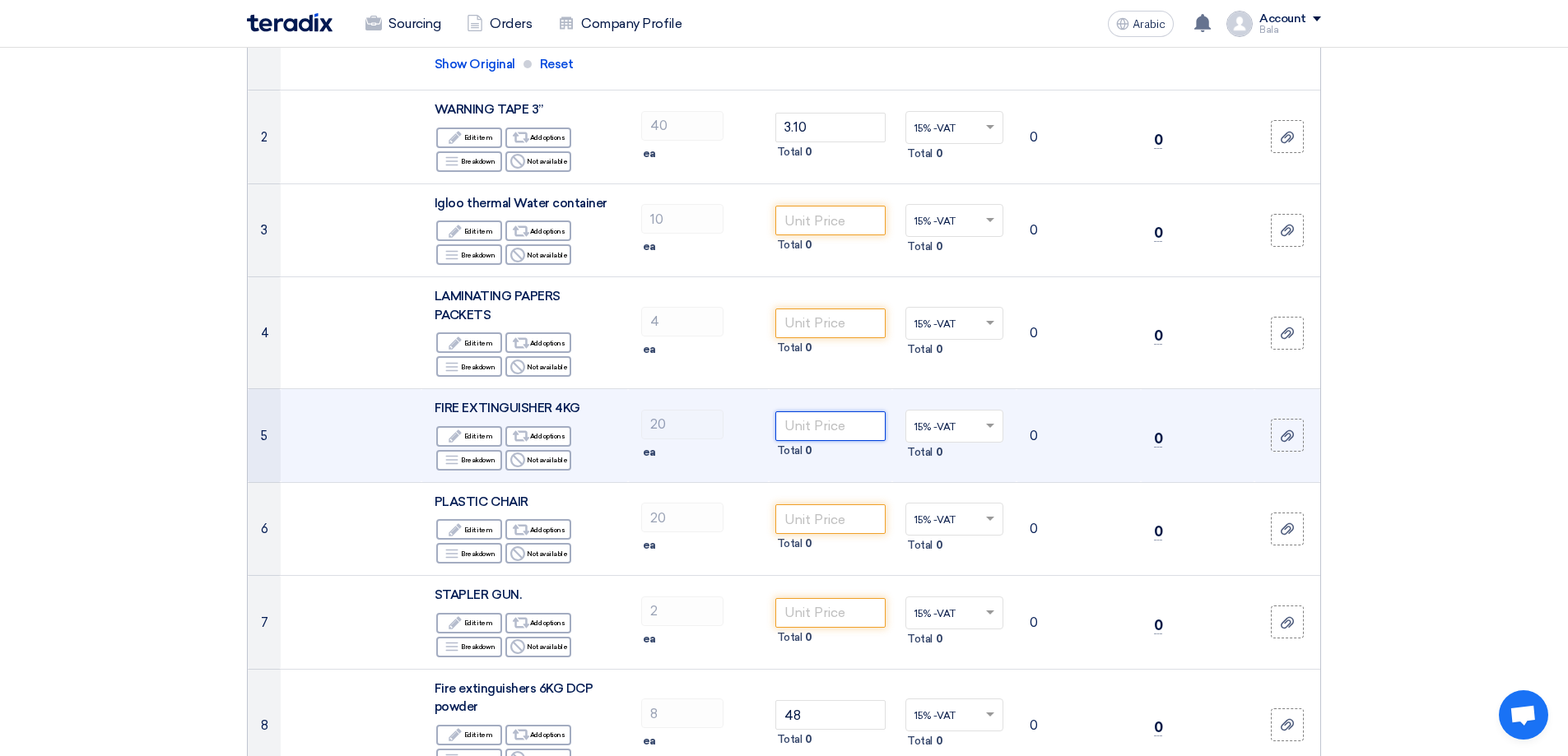
click at [833, 426] on input "number" at bounding box center [830, 425] width 111 height 29
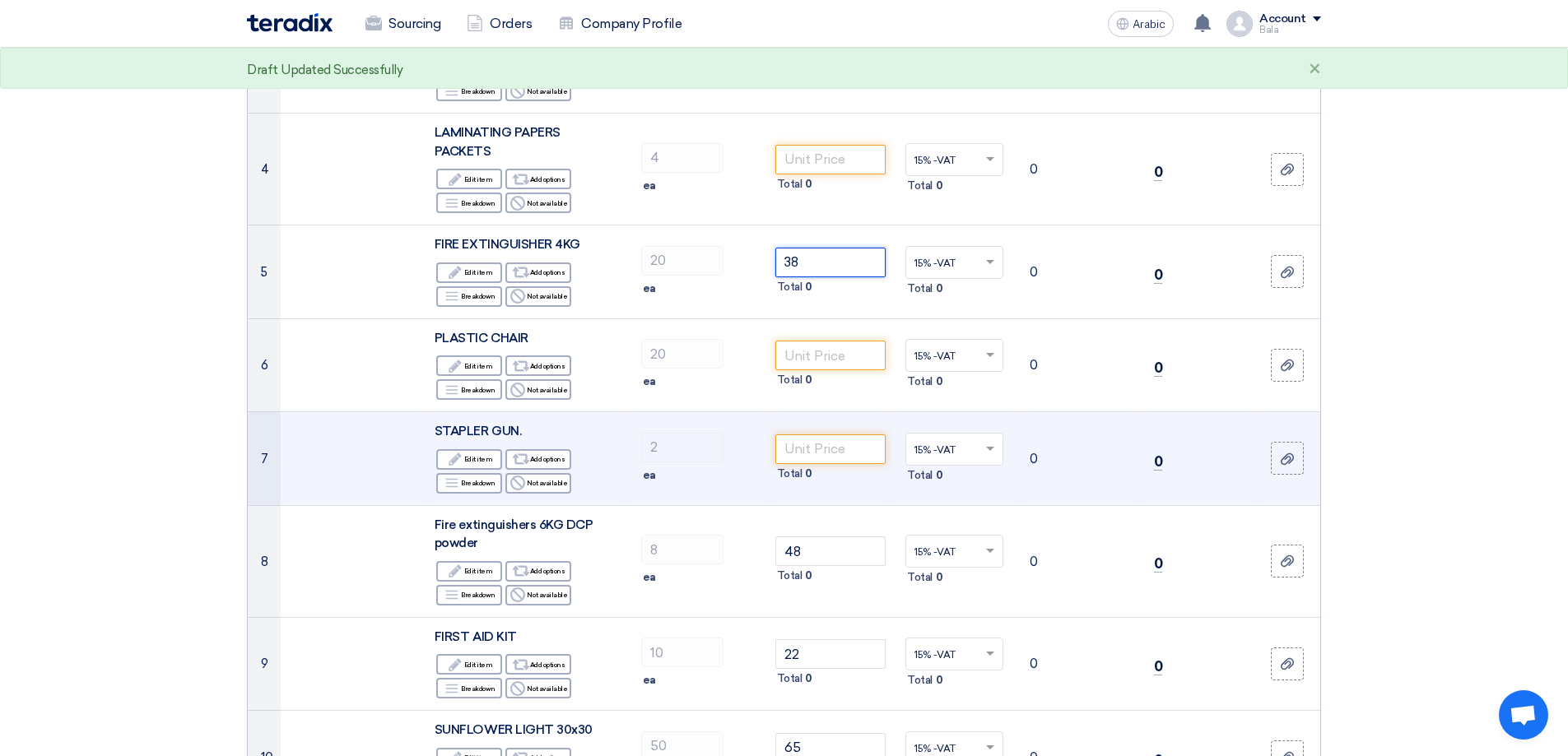
scroll to position [494, 0]
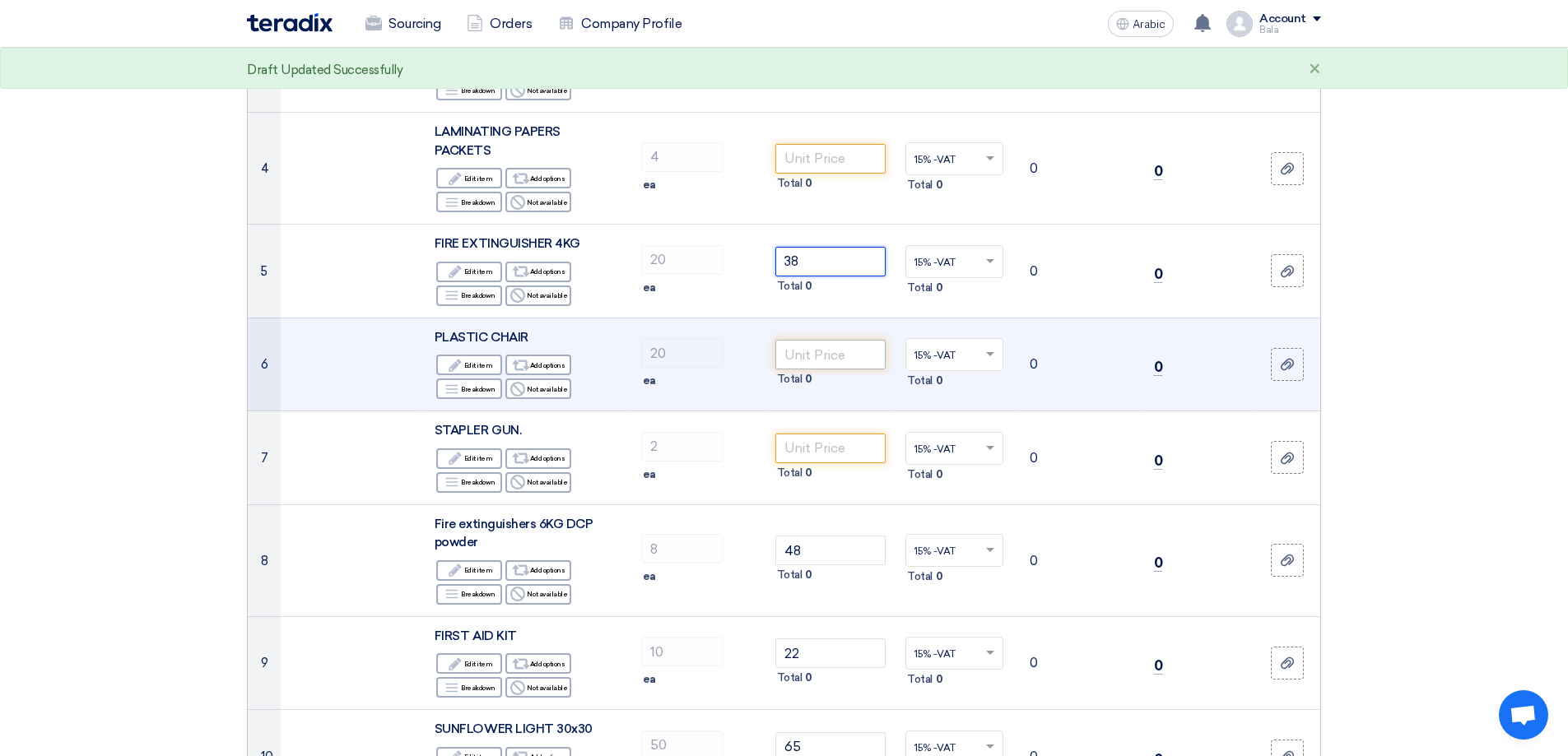
type input "38"
click at [821, 354] on input "number" at bounding box center [830, 354] width 111 height 29
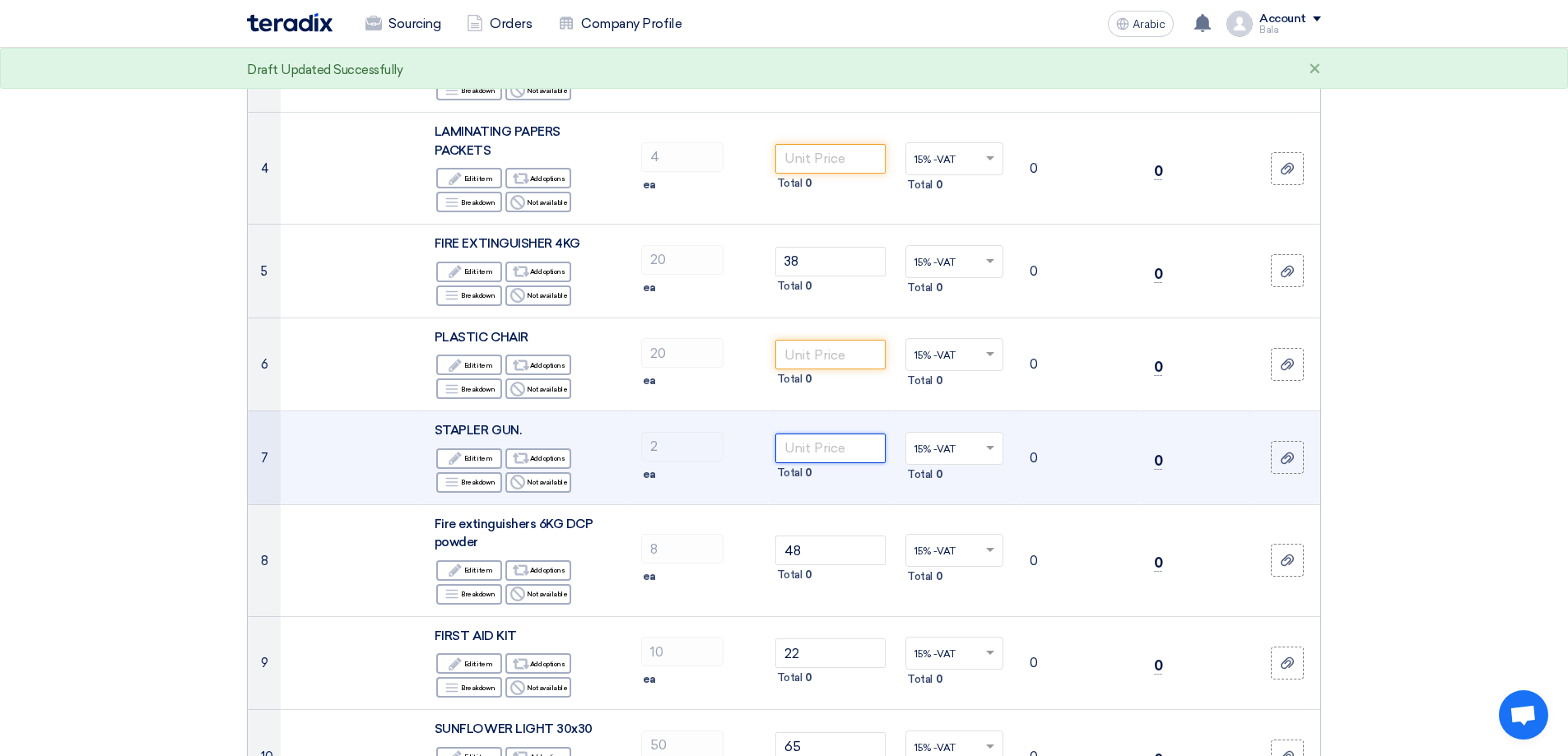
click at [818, 436] on input "number" at bounding box center [830, 448] width 111 height 29
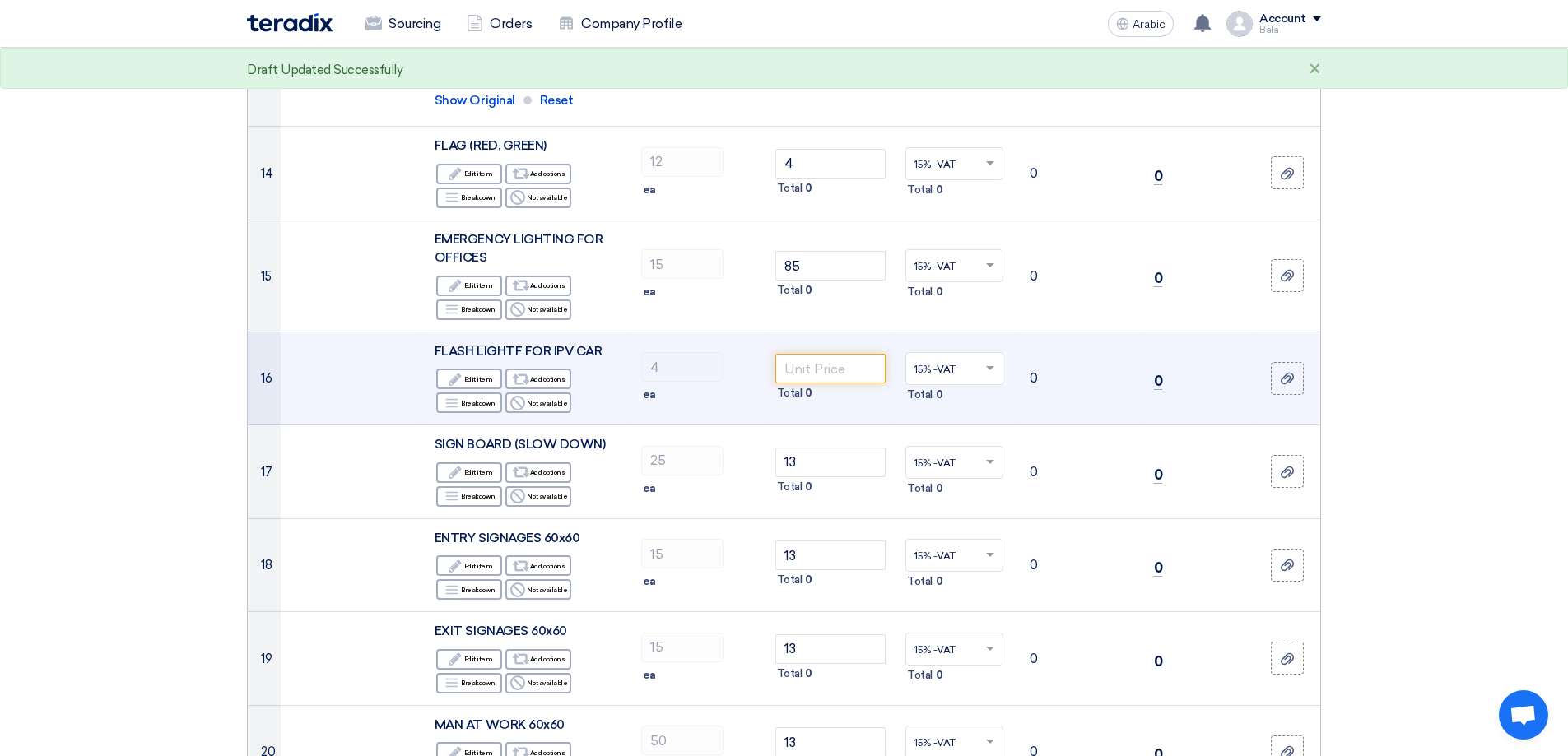
scroll to position [1563, 0]
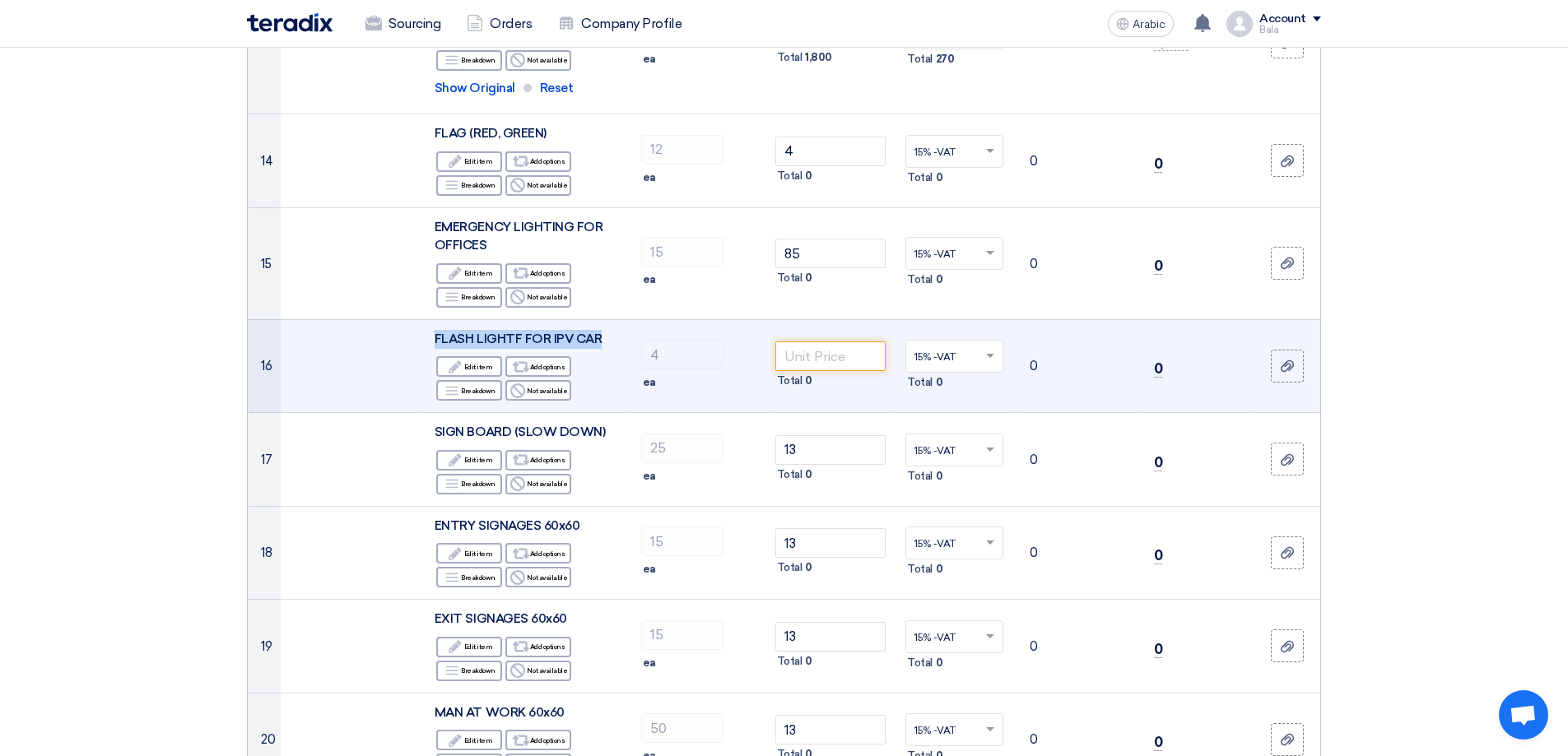
drag, startPoint x: 598, startPoint y: 338, endPoint x: 434, endPoint y: 335, distance: 164.0
click at [435, 335] on div "FLASH LIGHTF FOR IPV CAR" at bounding box center [525, 339] width 180 height 19
copy font "FLASH LIGHTF FOR IPV CAR"
click at [812, 359] on input "number" at bounding box center [830, 355] width 111 height 29
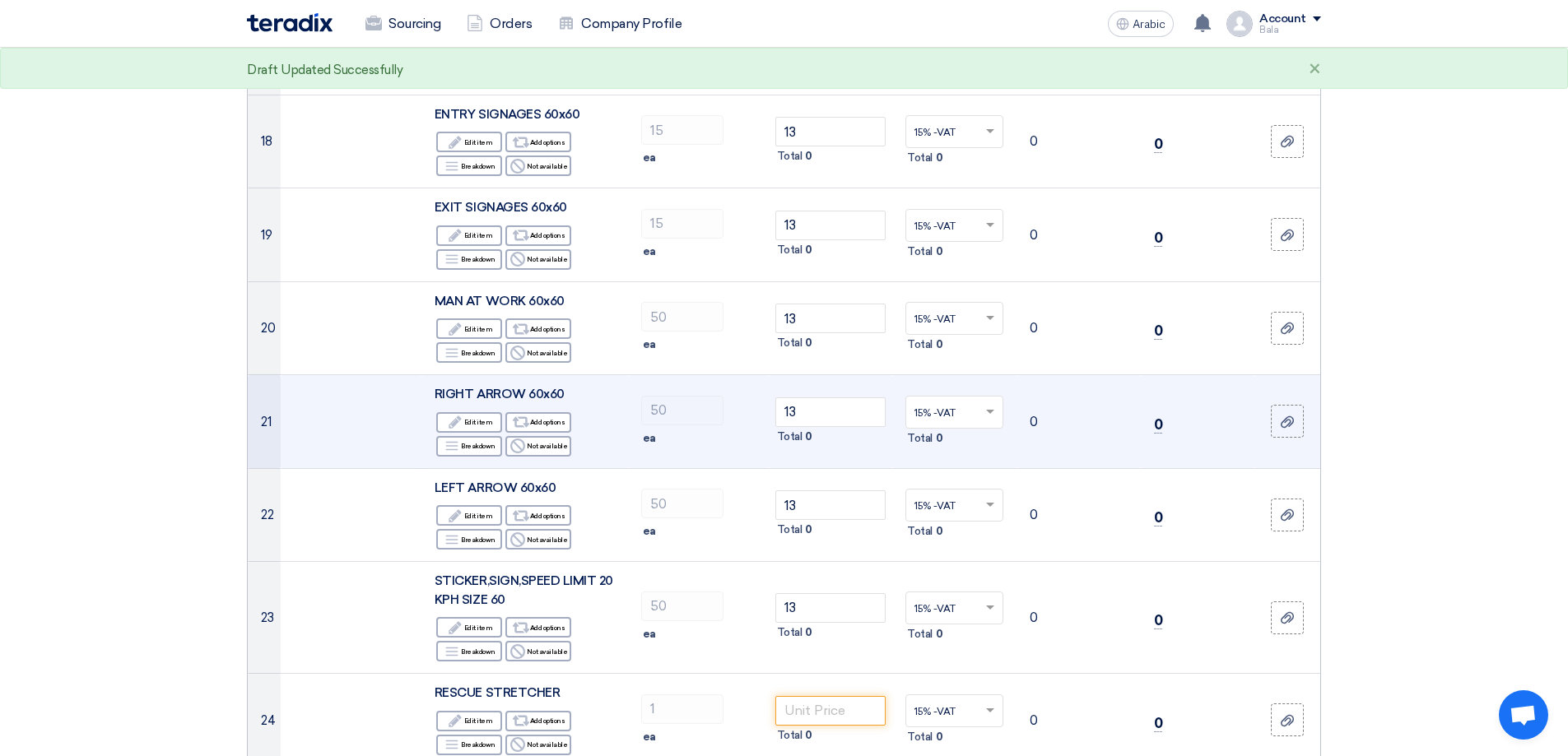
scroll to position [2386, 0]
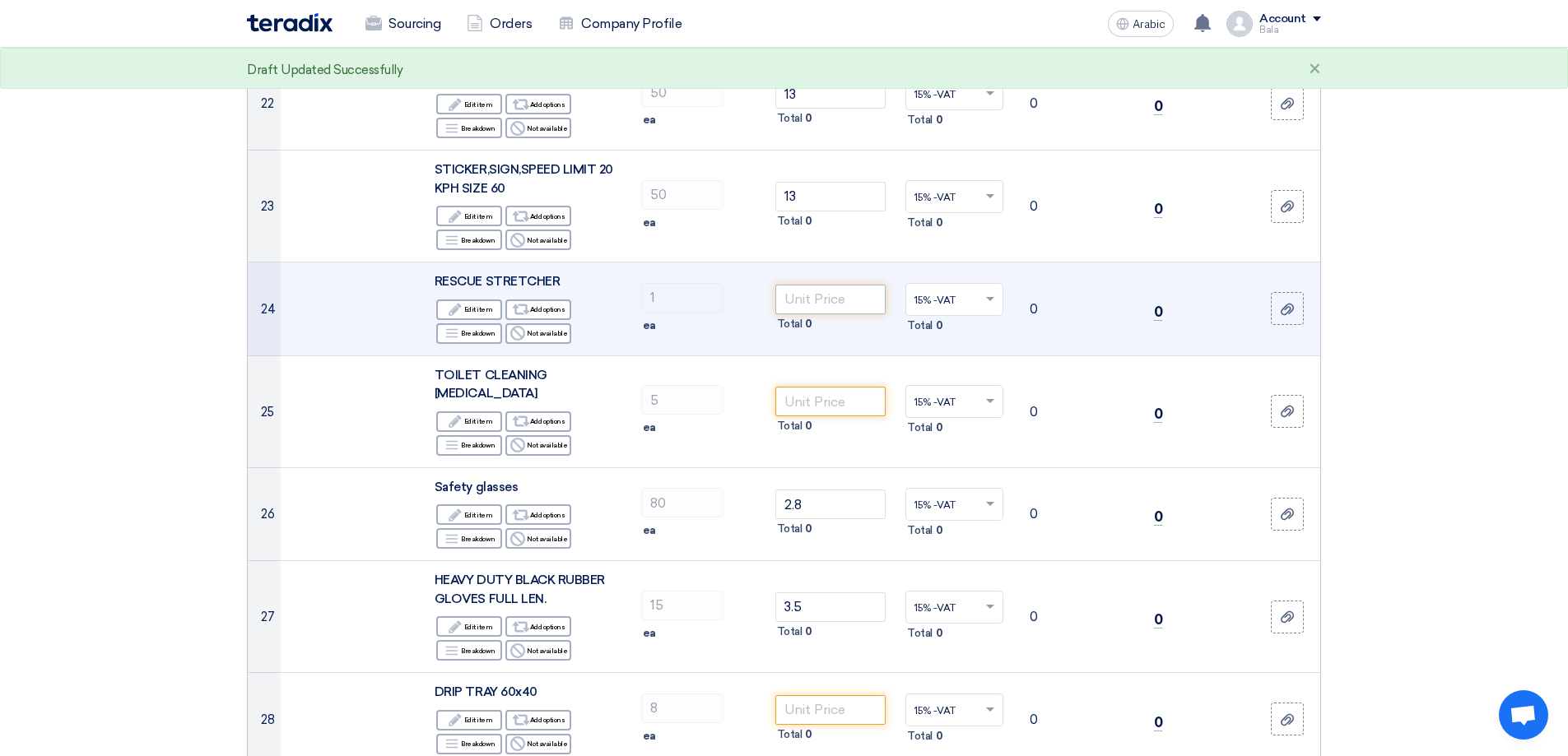
type input "65"
click at [811, 300] on input "number" at bounding box center [830, 299] width 111 height 29
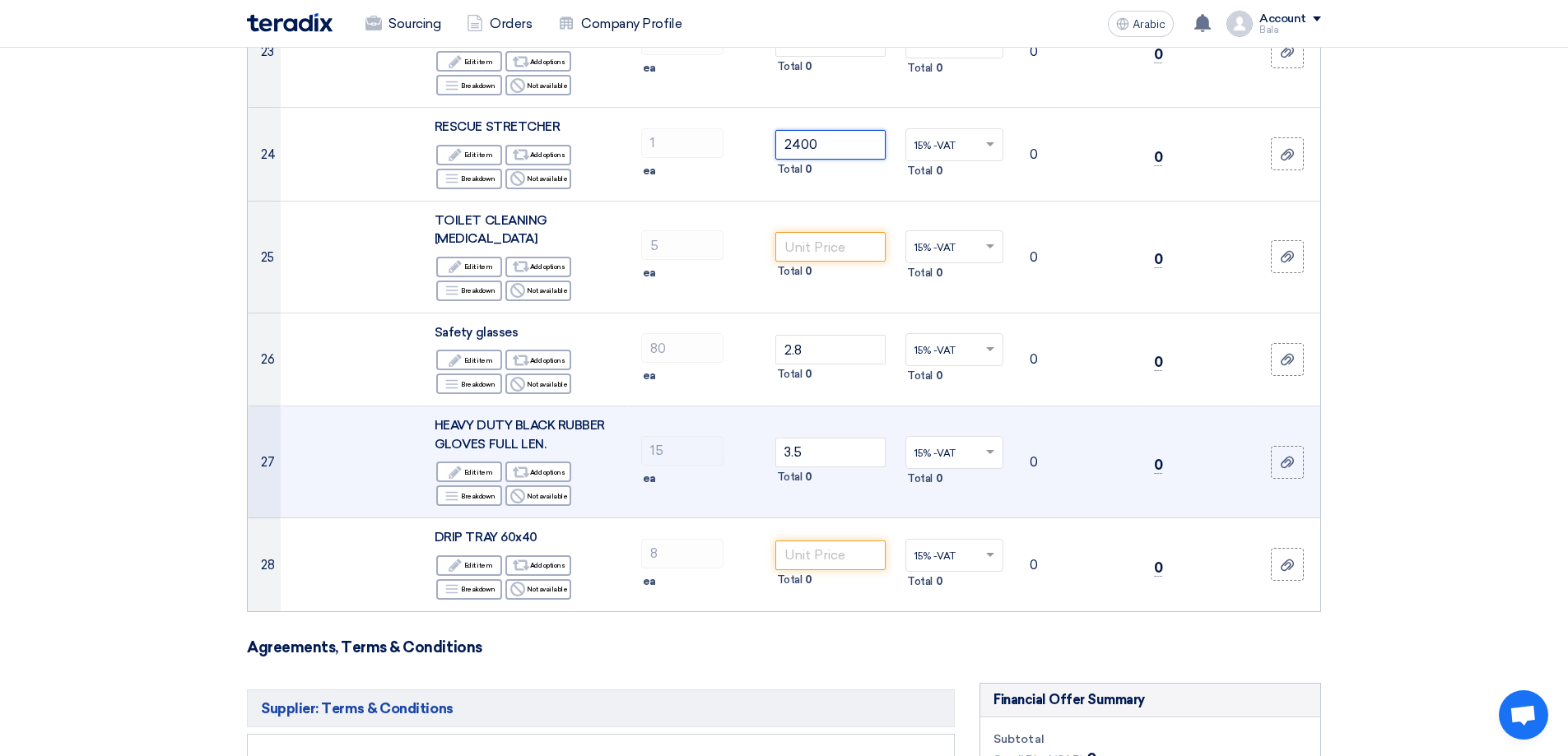
scroll to position [2551, 0]
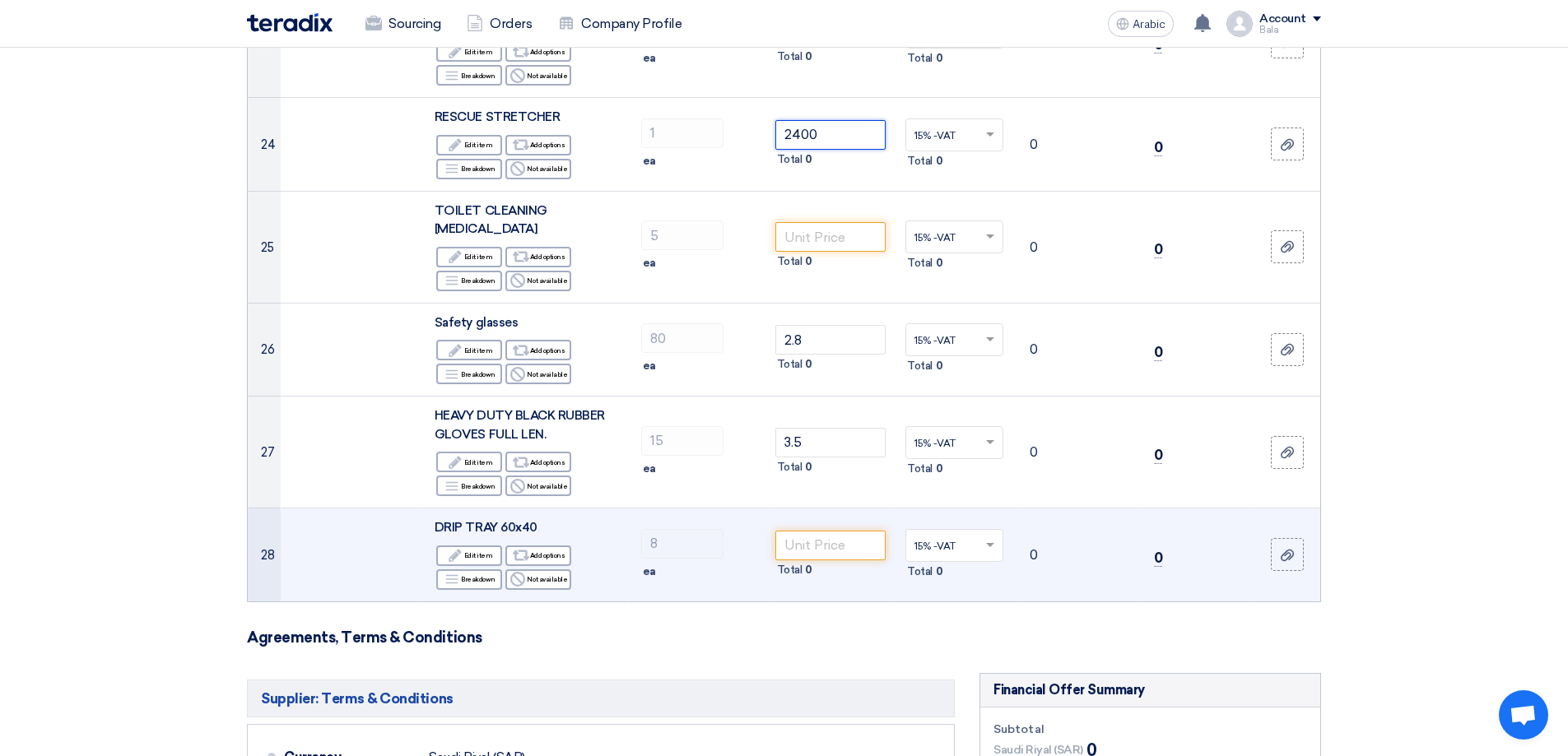
type input "2400"
drag, startPoint x: 441, startPoint y: 513, endPoint x: 535, endPoint y: 515, distance: 94.0
click at [535, 520] on font "DRIP TRAY 60x40" at bounding box center [486, 528] width 103 height 15
copy font "DRIP TRAY 60x40"
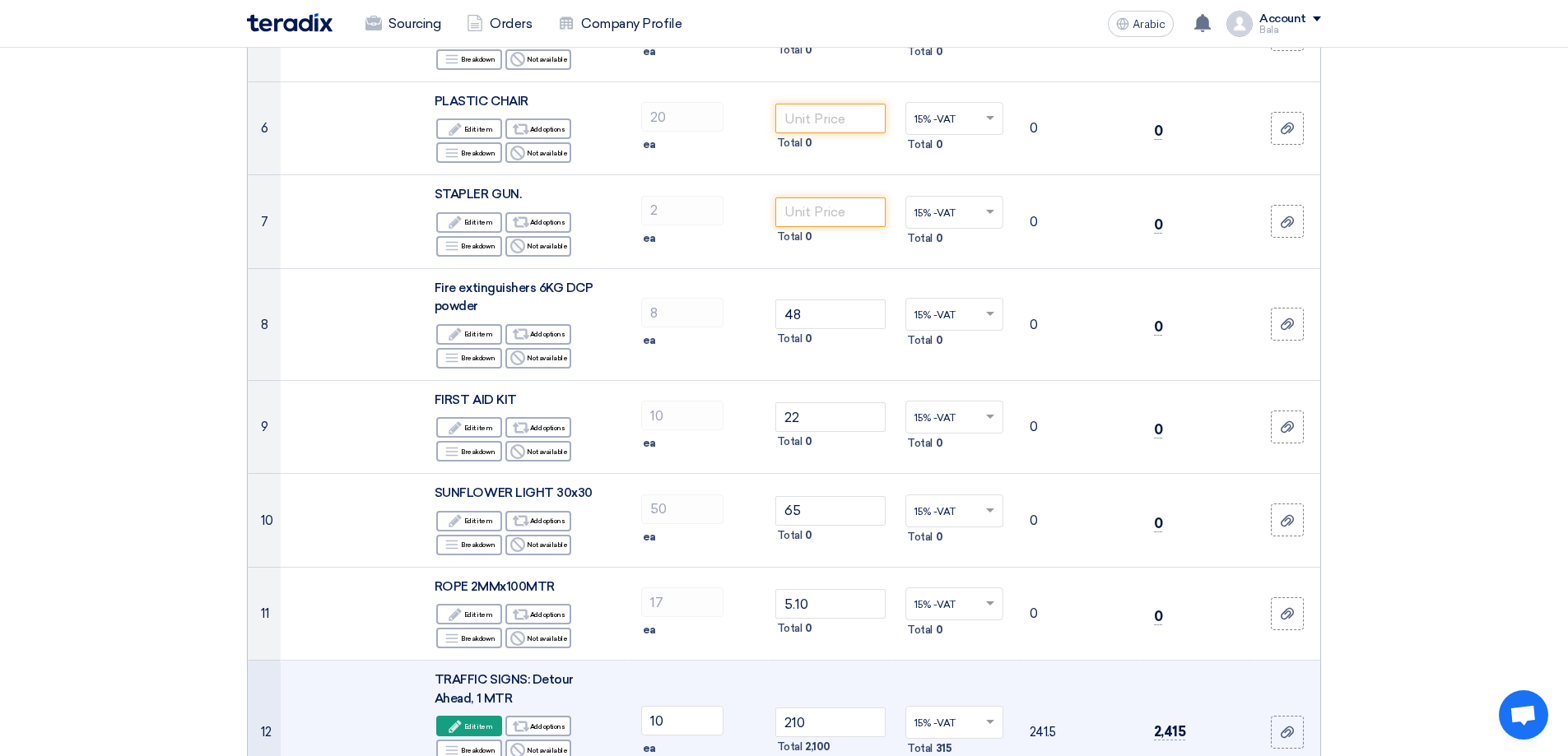
scroll to position [658, 0]
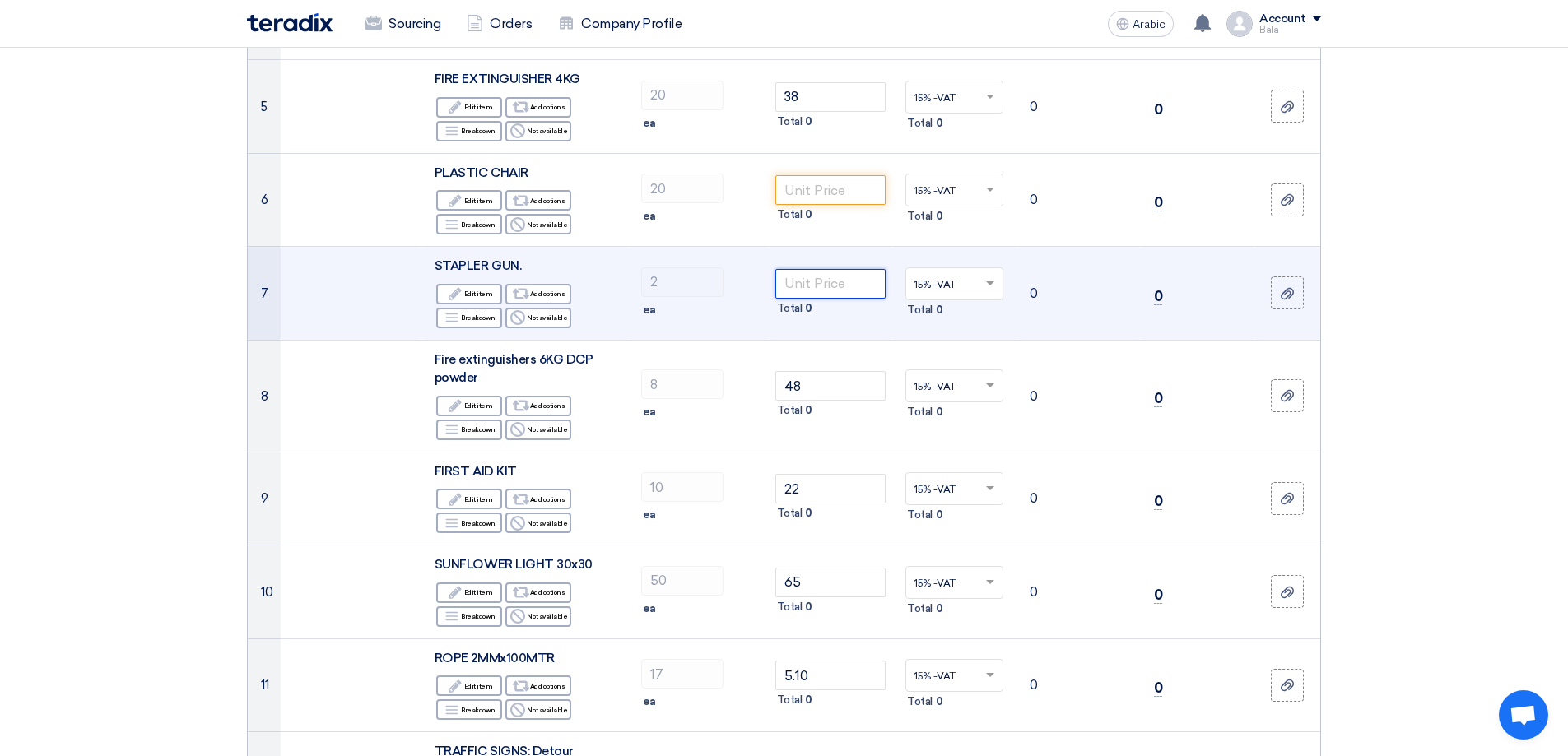
click at [819, 285] on input "number" at bounding box center [830, 283] width 111 height 29
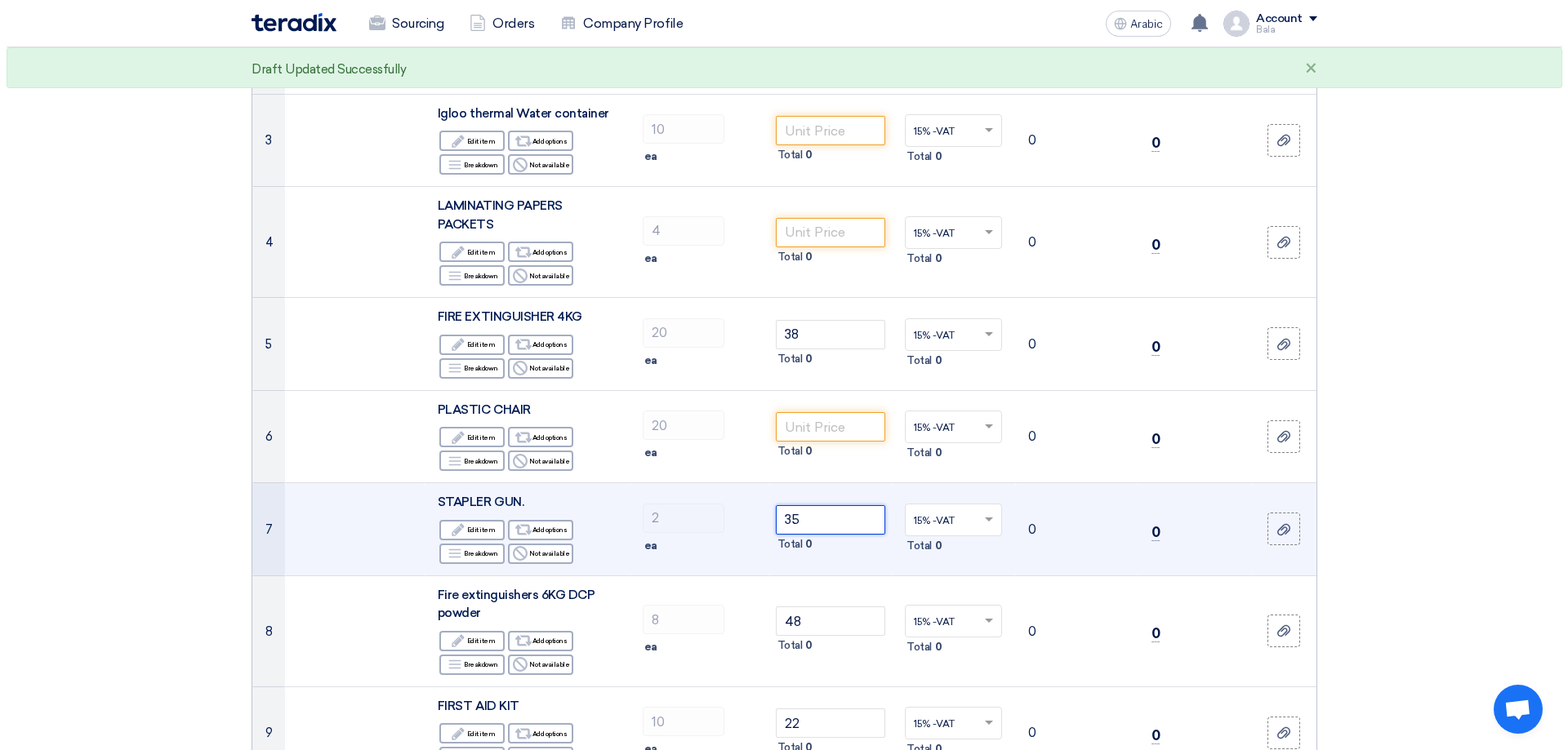
scroll to position [408, 0]
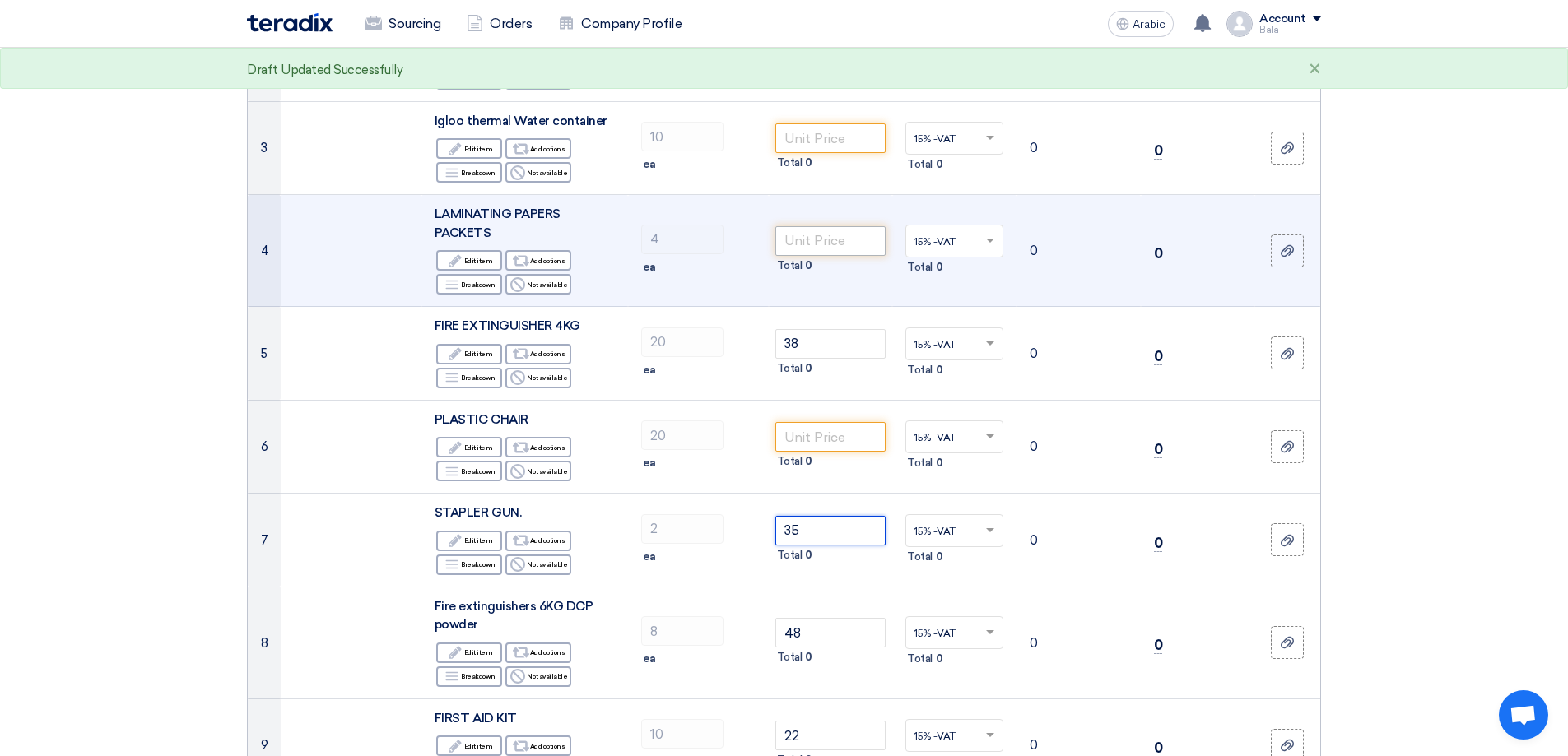
type input "35"
click at [812, 241] on input "number" at bounding box center [830, 241] width 111 height 29
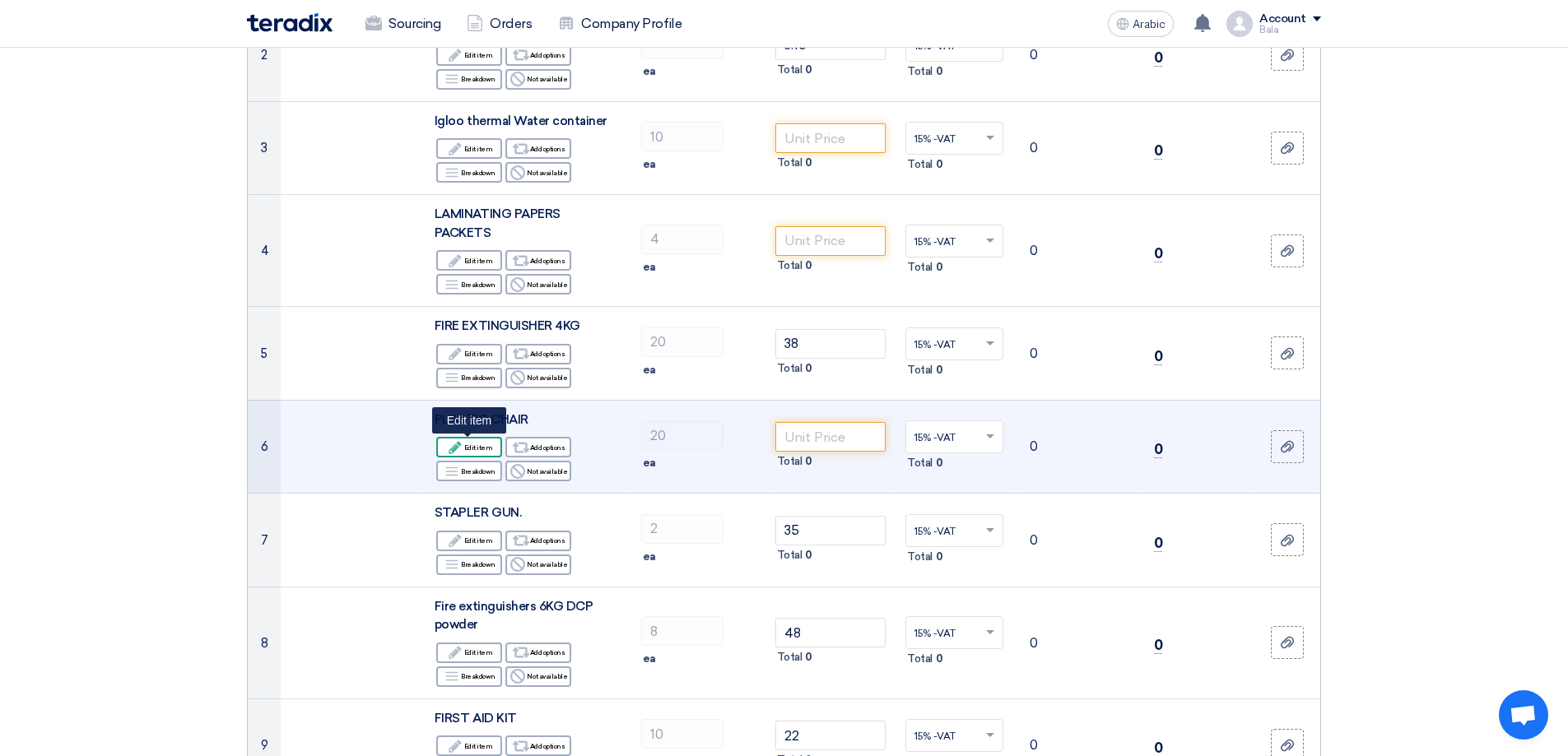
click at [468, 450] on font "Edit item" at bounding box center [478, 447] width 28 height 9
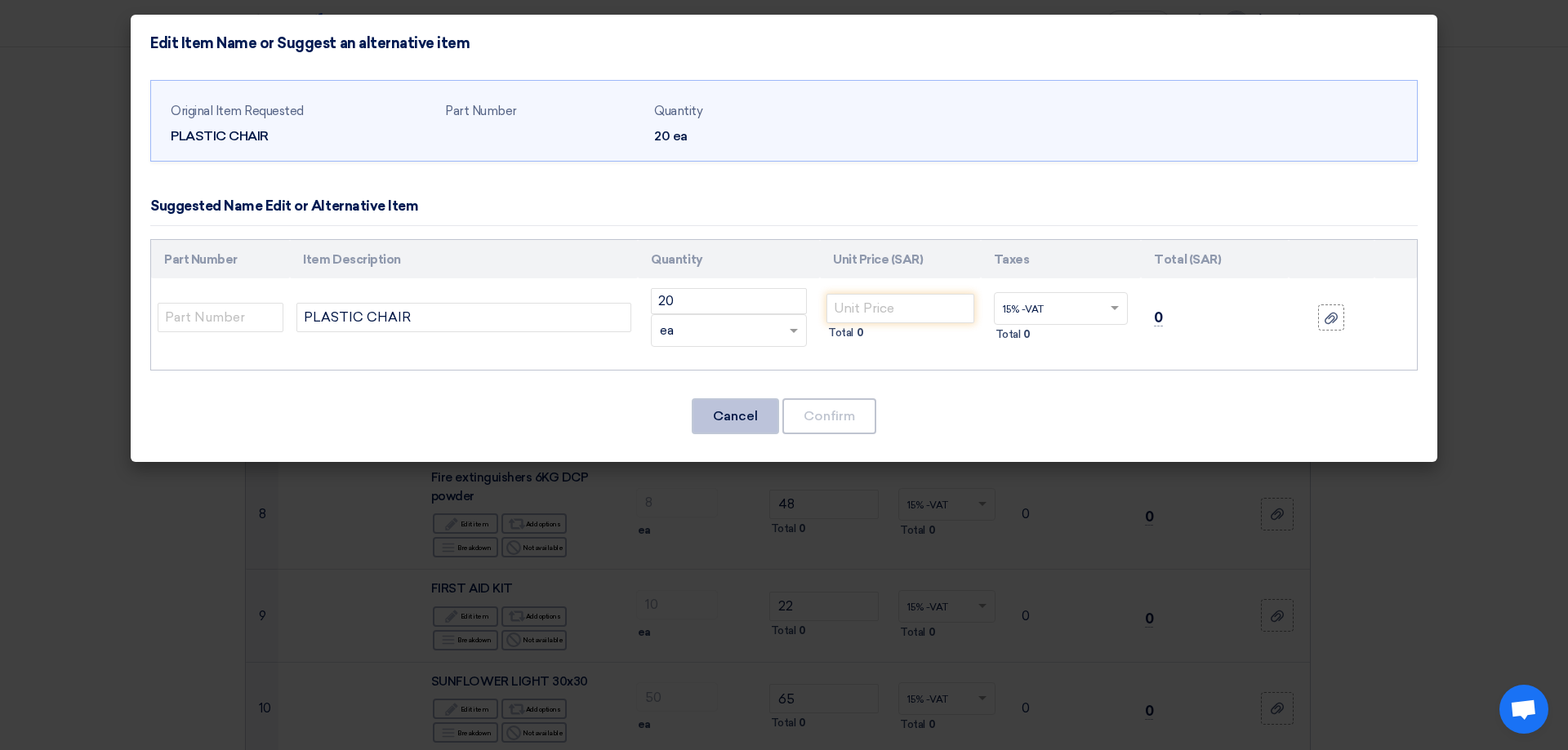
click at [752, 417] on font "Cancel" at bounding box center [735, 415] width 45 height 16
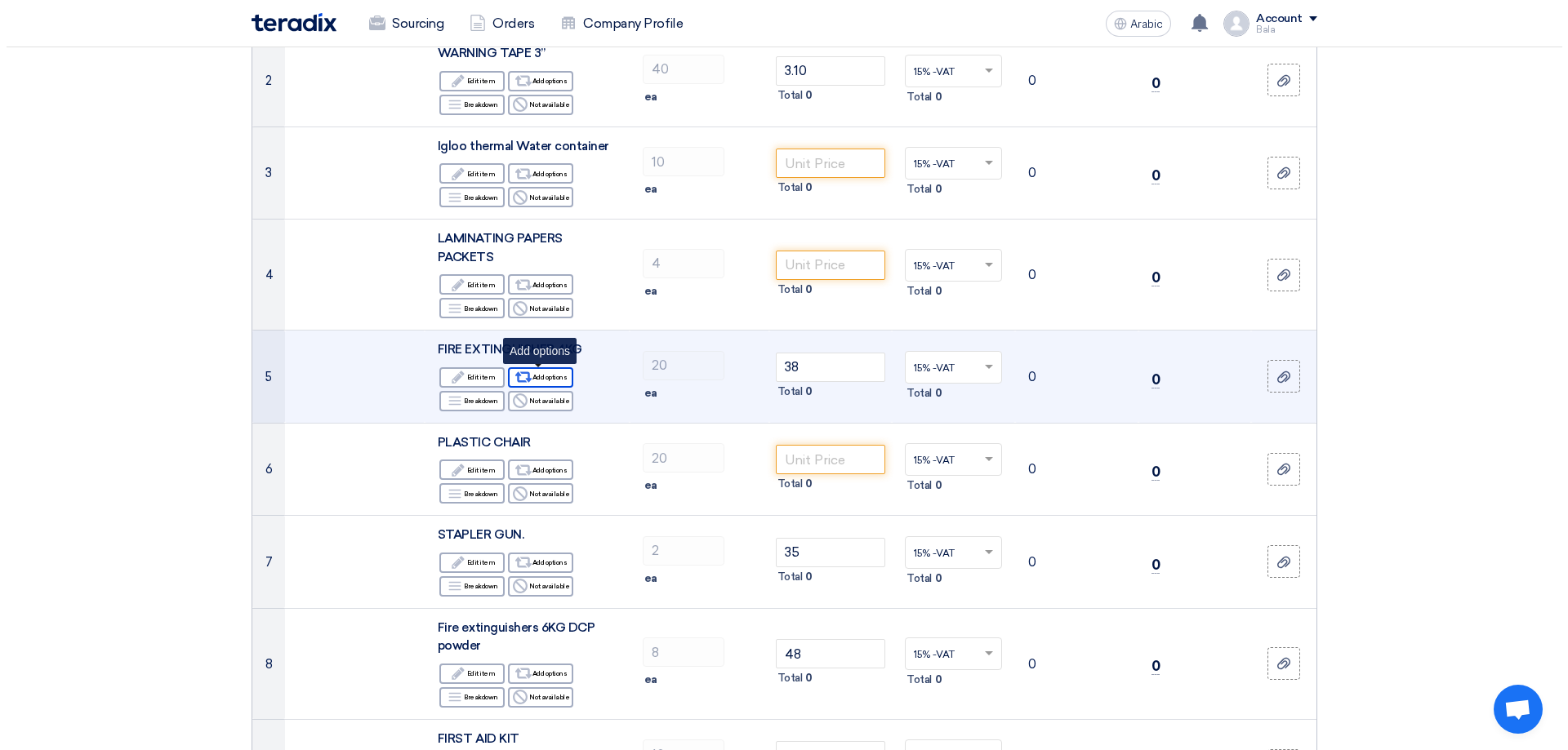
scroll to position [368, 0]
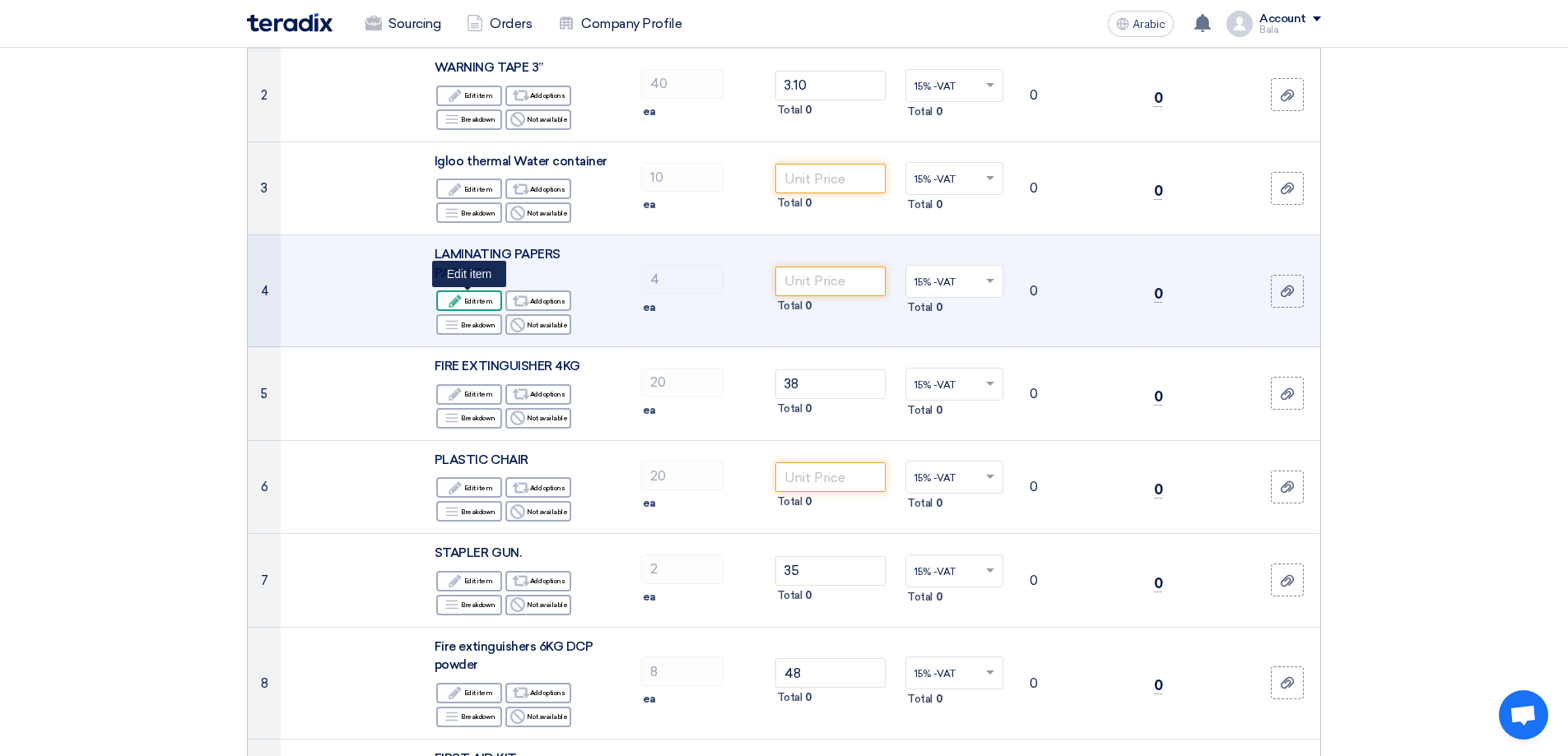
click at [481, 299] on font "Edit item" at bounding box center [478, 301] width 28 height 9
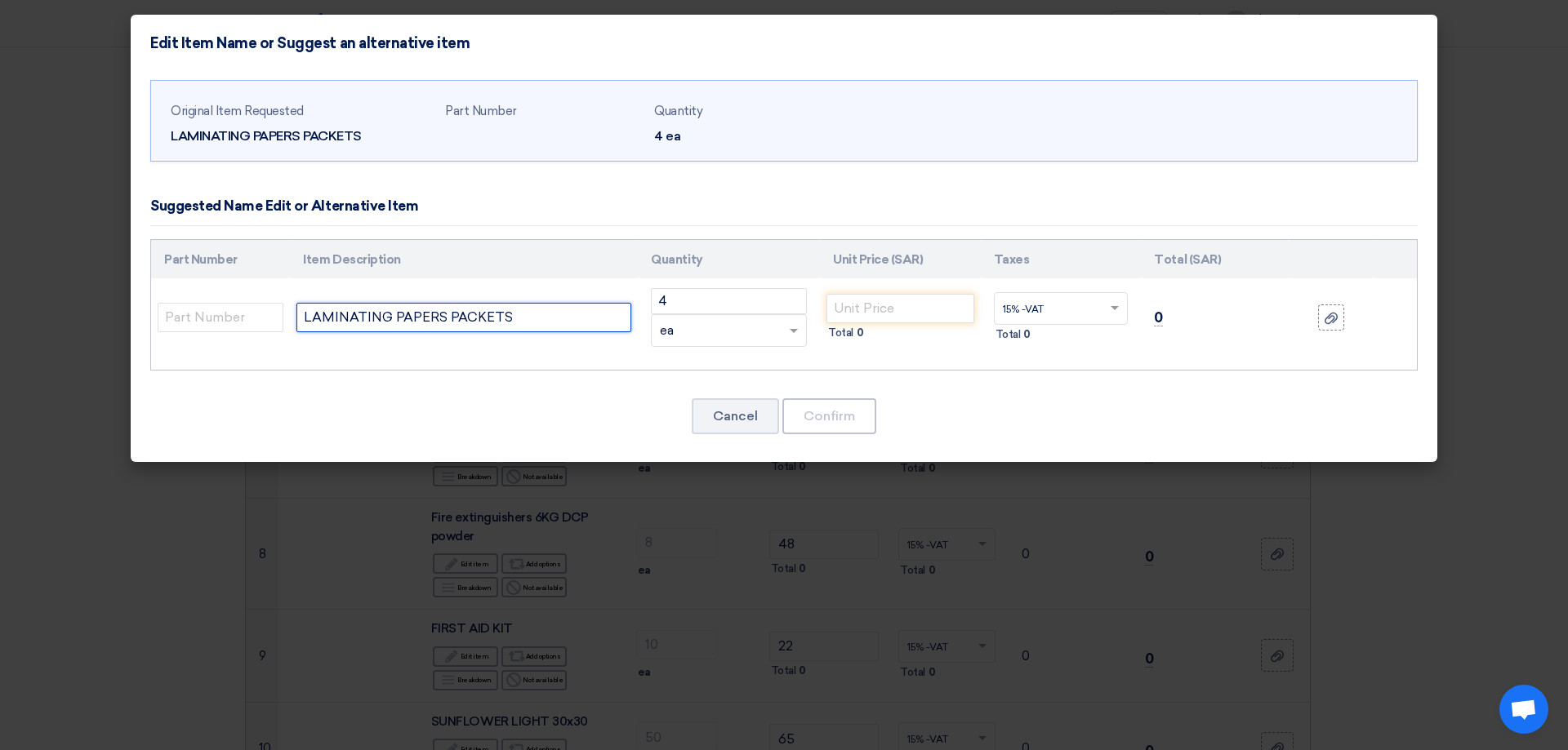
click at [543, 316] on input "LAMINATING PAPERS PACKETS" at bounding box center [463, 317] width 335 height 29
type input "LAMINATING PAPERS PACKETS A4 SIZE"
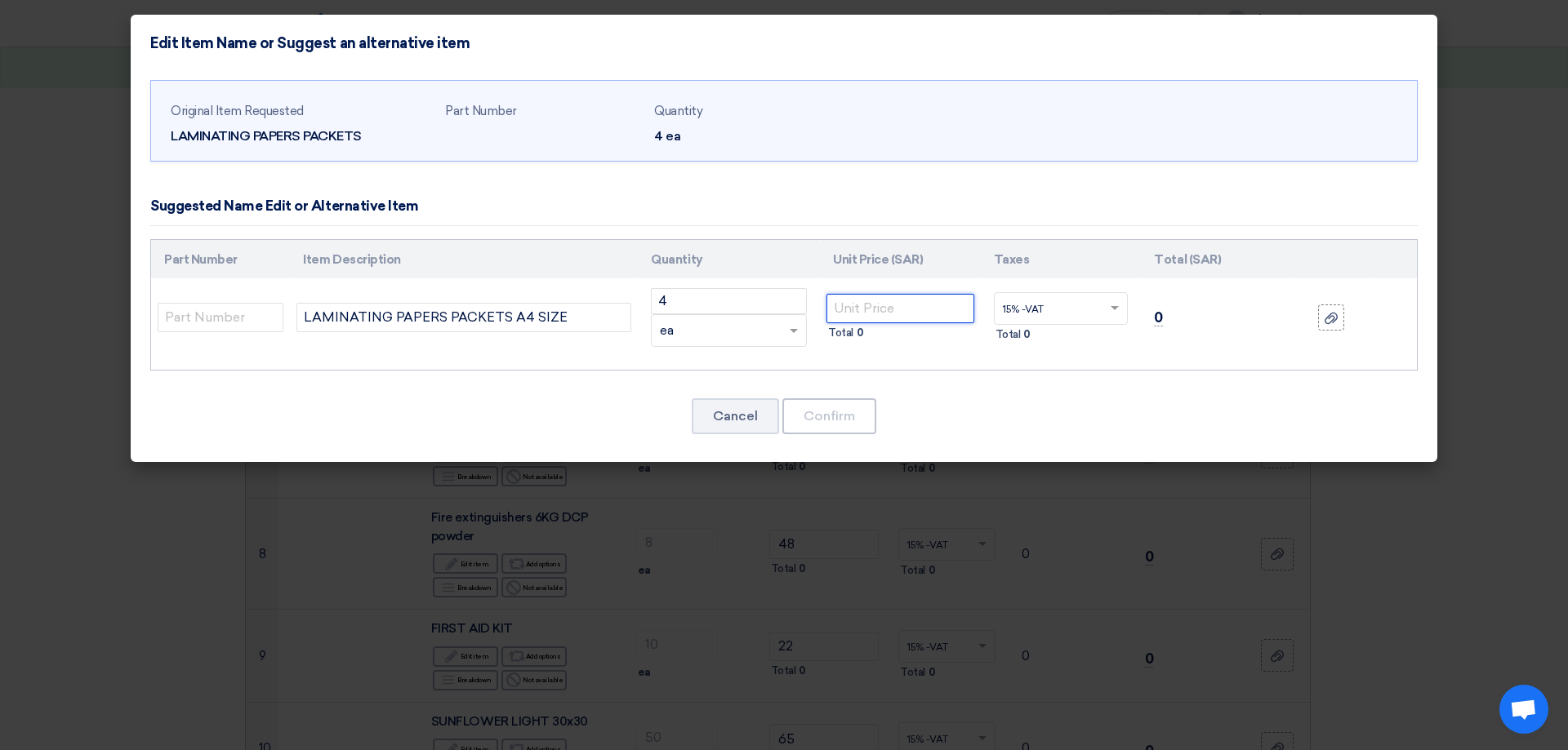
click at [845, 311] on input "number" at bounding box center [900, 308] width 148 height 29
type input "38"
click at [829, 414] on font "Confirm" at bounding box center [829, 415] width 52 height 16
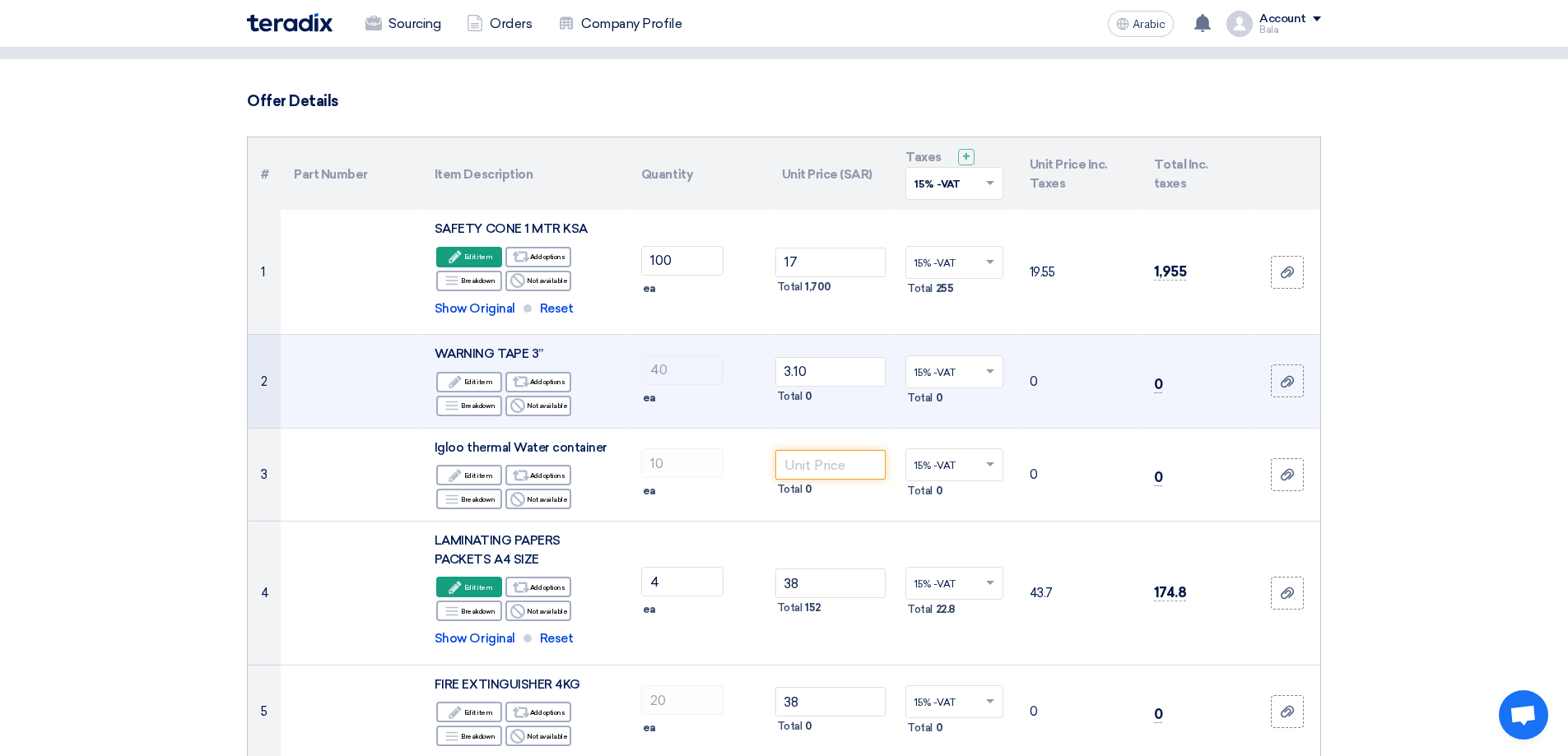
scroll to position [3, 0]
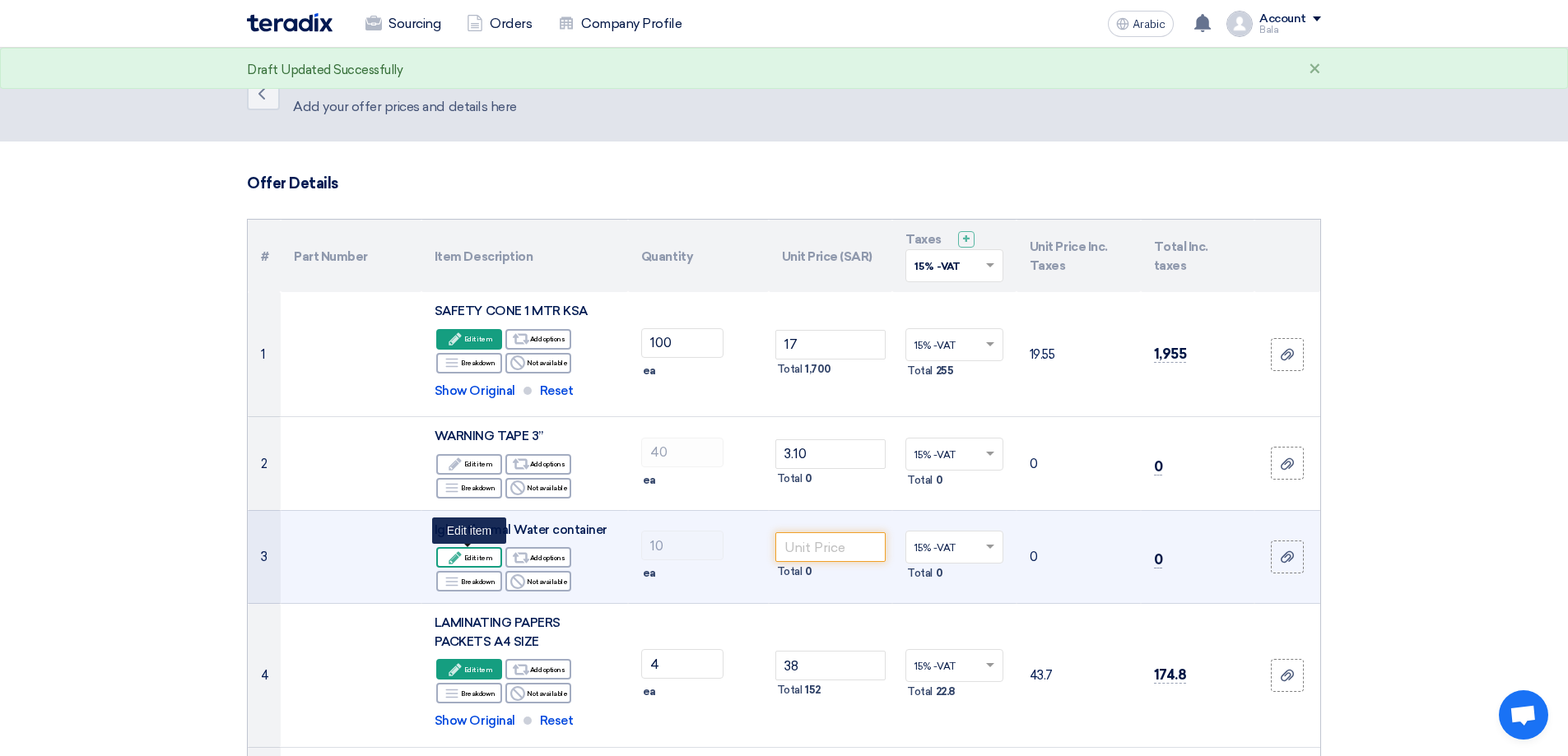
click at [487, 557] on font "Edit item" at bounding box center [478, 558] width 28 height 9
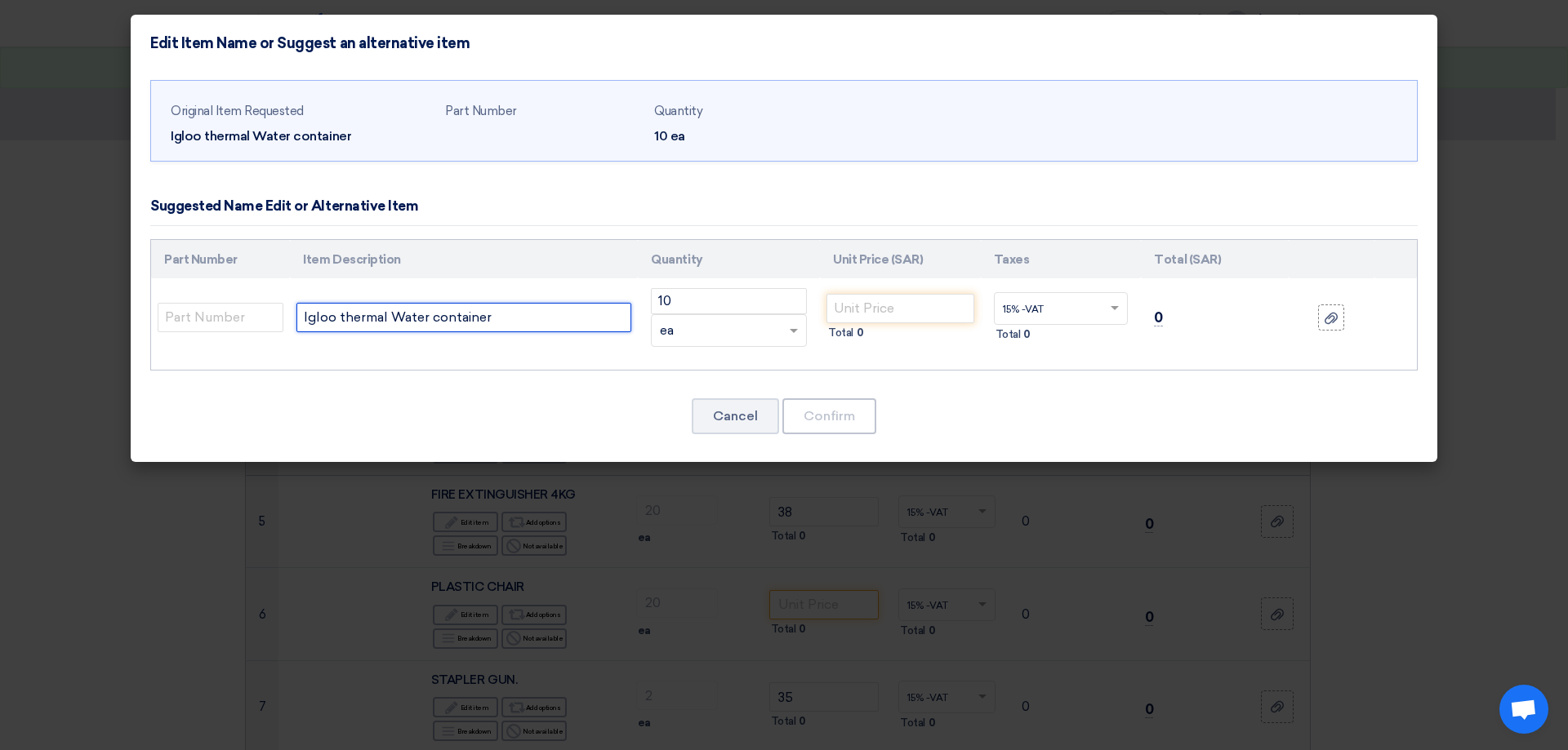
drag, startPoint x: 387, startPoint y: 314, endPoint x: 251, endPoint y: 297, distance: 137.1
click at [252, 299] on tr "Igloo thermal Water container 10 RFQ_STEP1.ITEMS.2.TYPE_PLACEHOLDER × ea" at bounding box center [784, 317] width 1265 height 78
type input "Water container"
drag, startPoint x: 430, startPoint y: 319, endPoint x: 259, endPoint y: 317, distance: 171.0
click at [259, 317] on tr "Water container 10 RFQ_STEP1.ITEMS.2.TYPE_PLACEHOLDER" at bounding box center [784, 317] width 1265 height 78
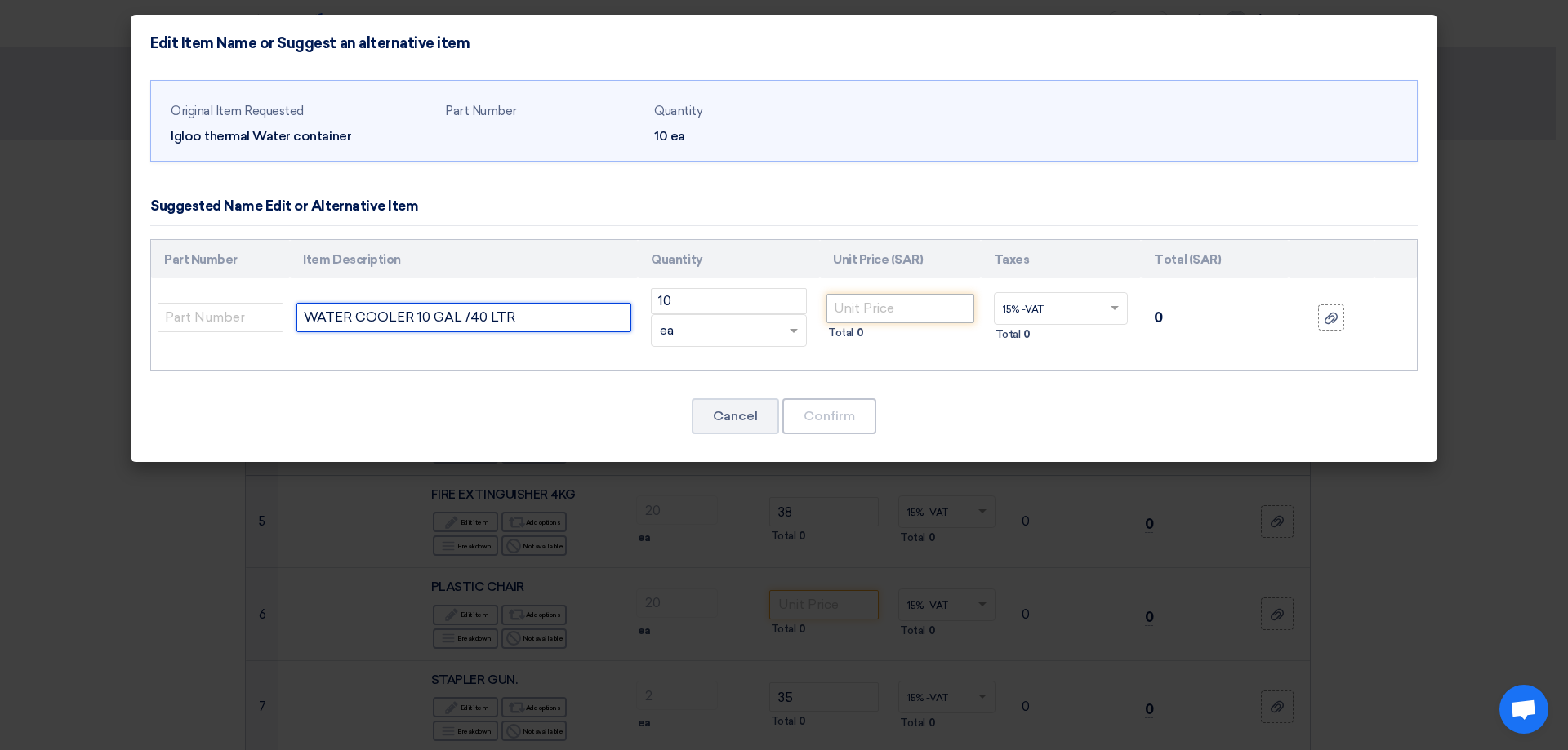
type input "WATER COOLER 10 GAL /40 LTR"
click at [870, 311] on input "number" at bounding box center [900, 308] width 148 height 29
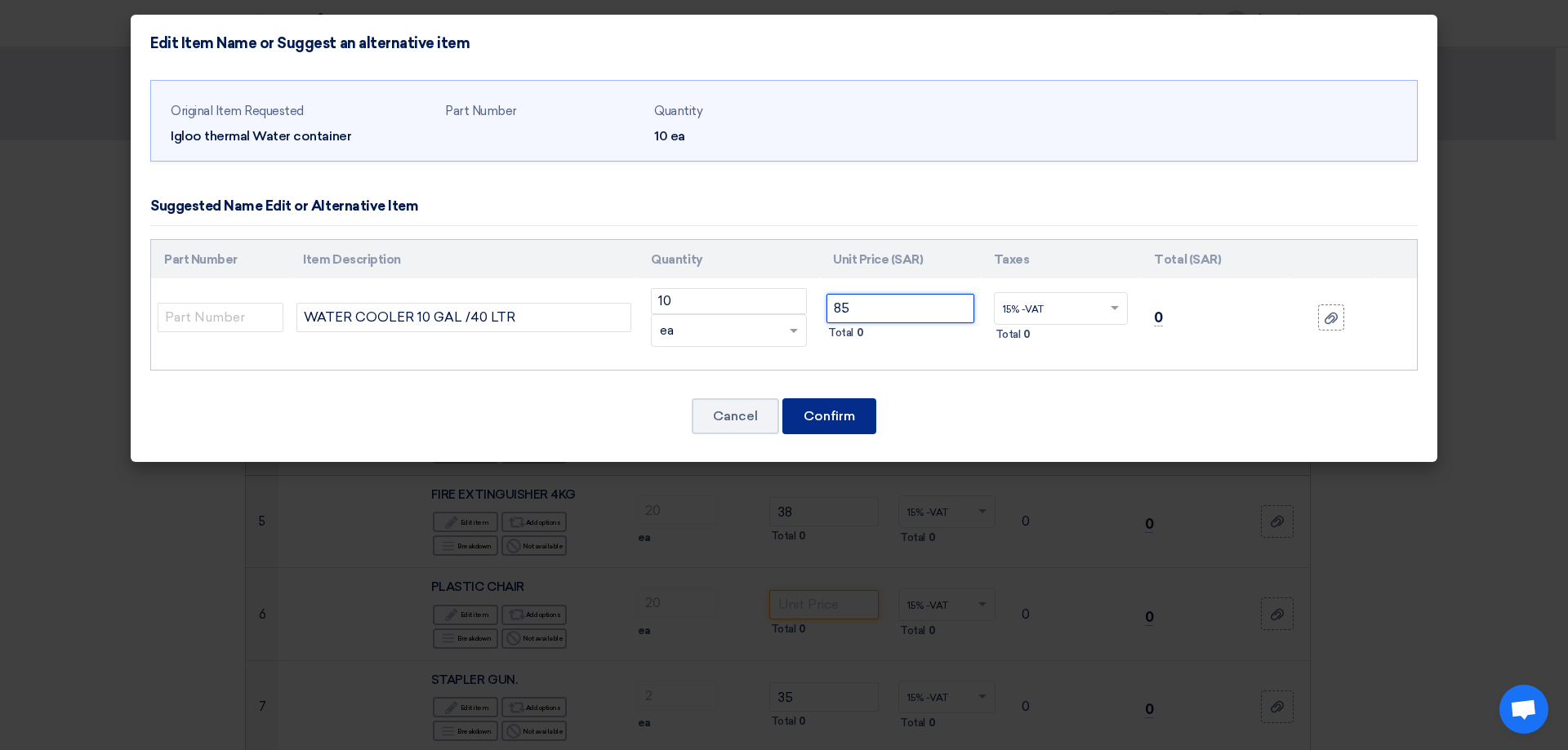
type input "85"
click at [844, 419] on font "Confirm" at bounding box center [829, 415] width 52 height 16
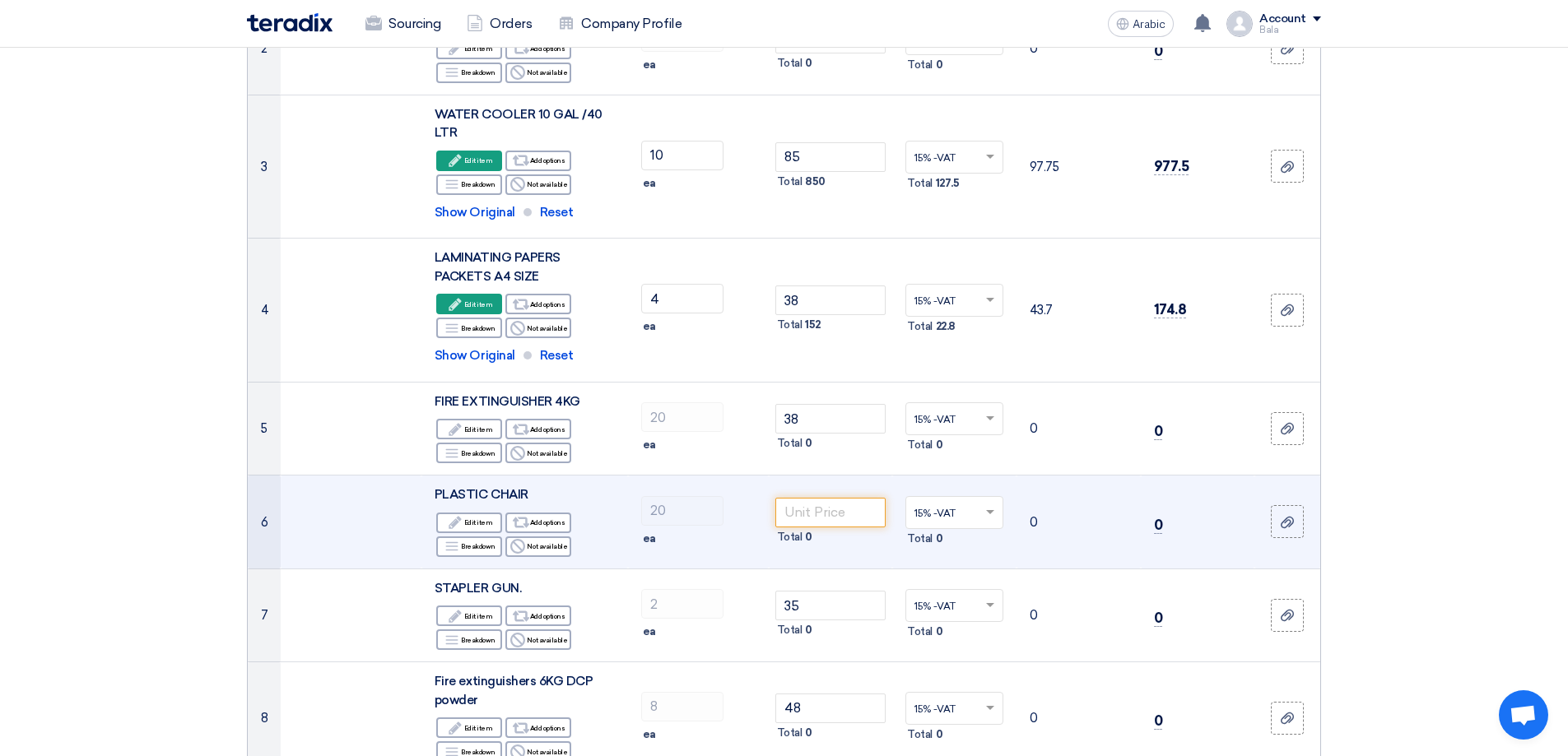
scroll to position [414, 0]
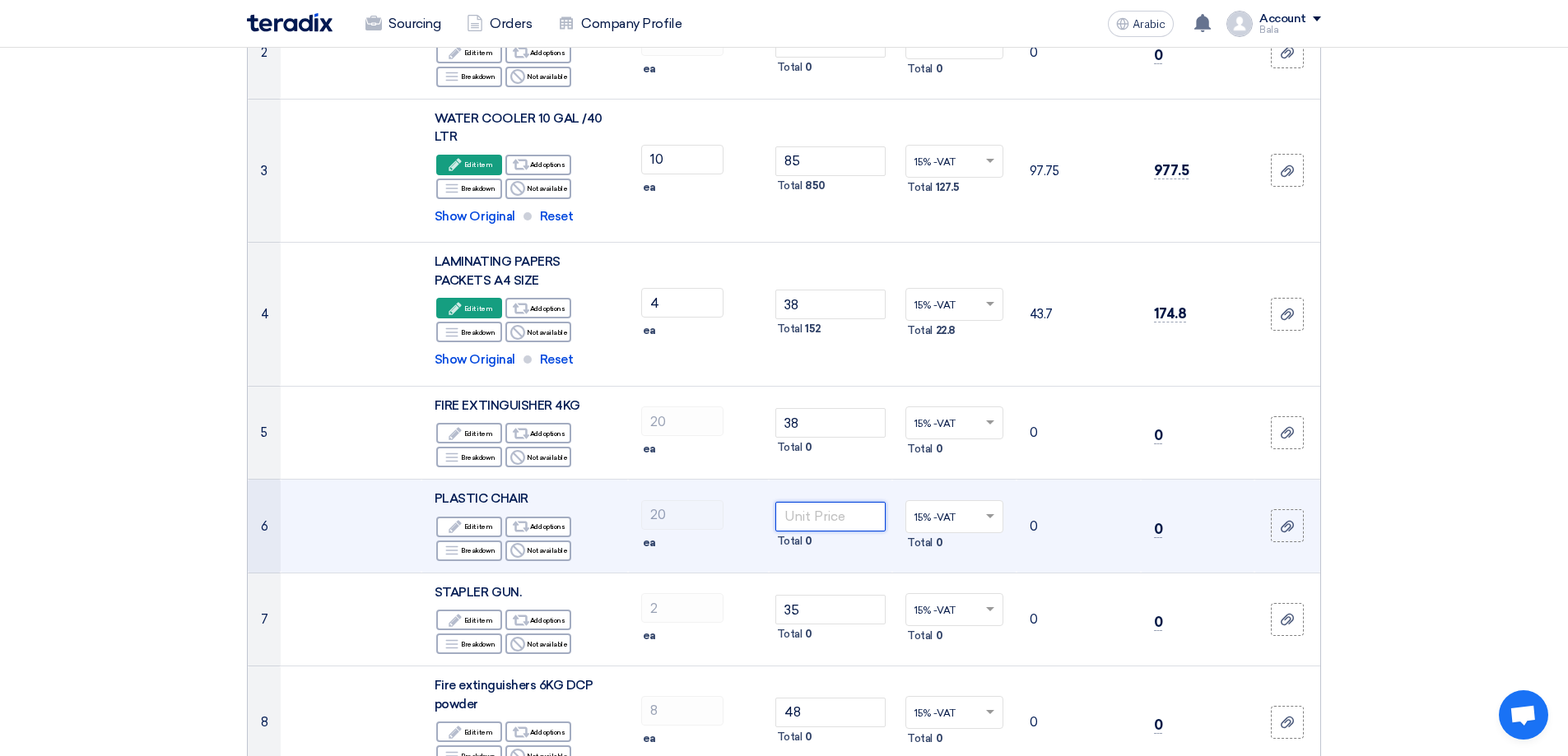
click at [808, 528] on input "number" at bounding box center [830, 516] width 111 height 29
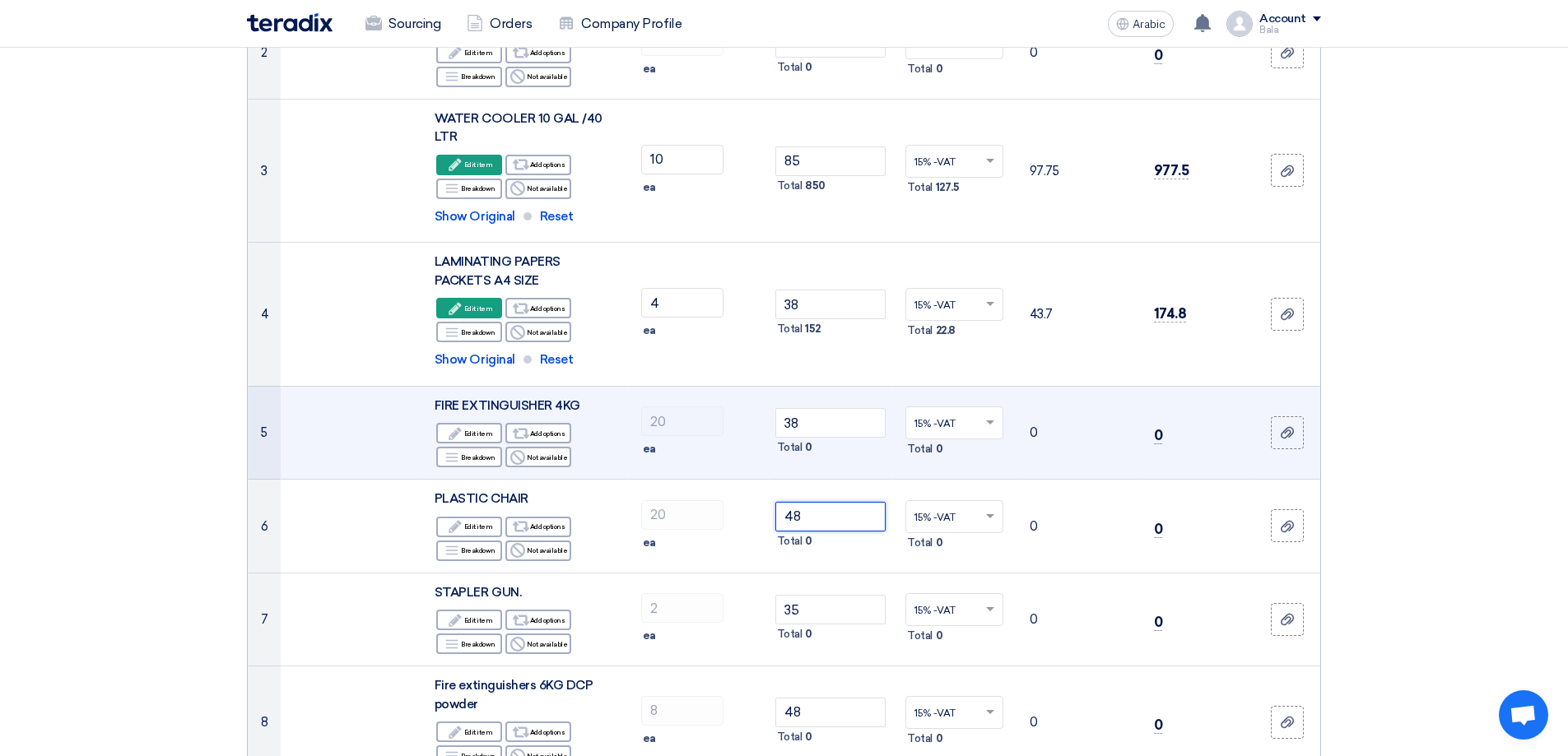
type input "48"
click at [1101, 470] on td "0" at bounding box center [1078, 432] width 124 height 94
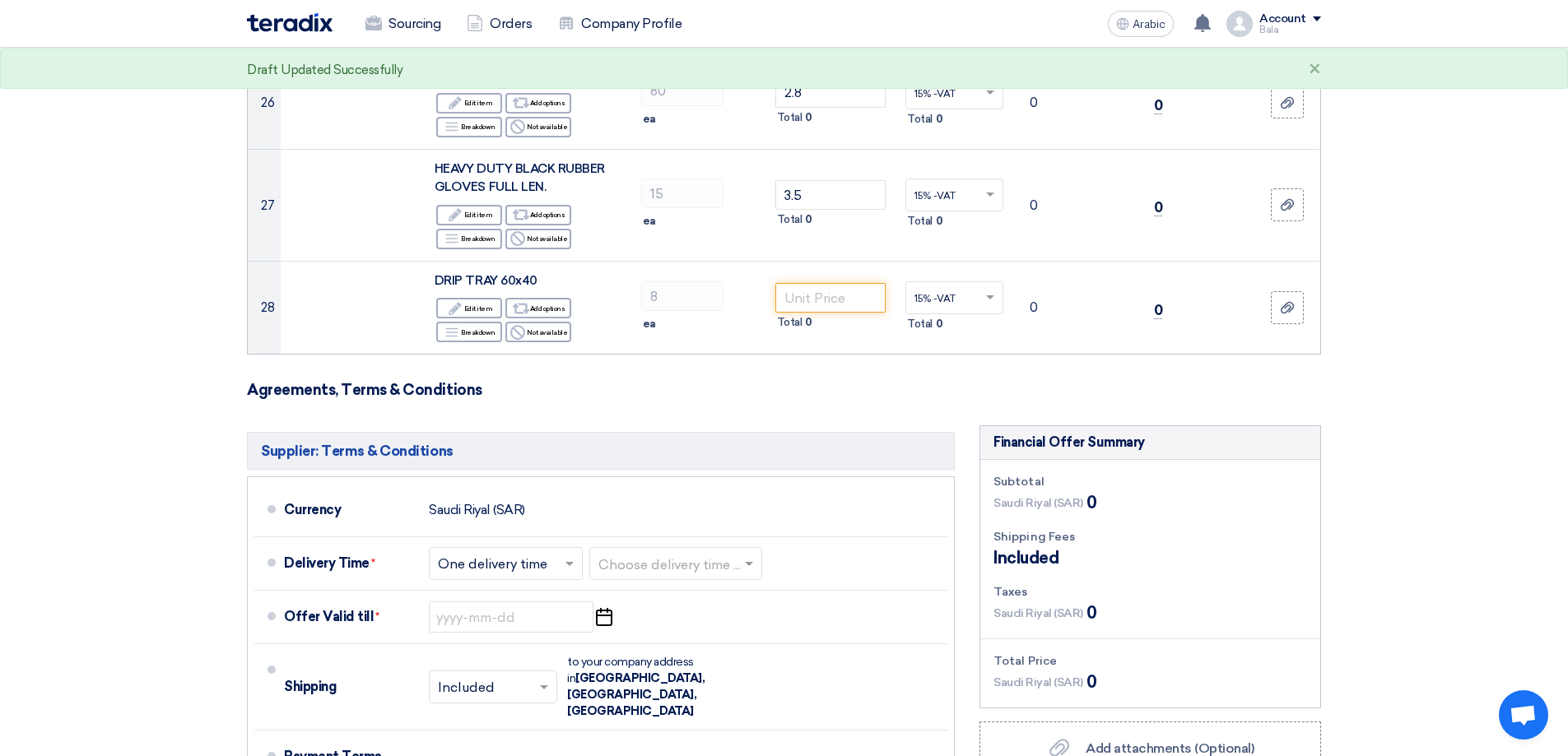
scroll to position [2962, 0]
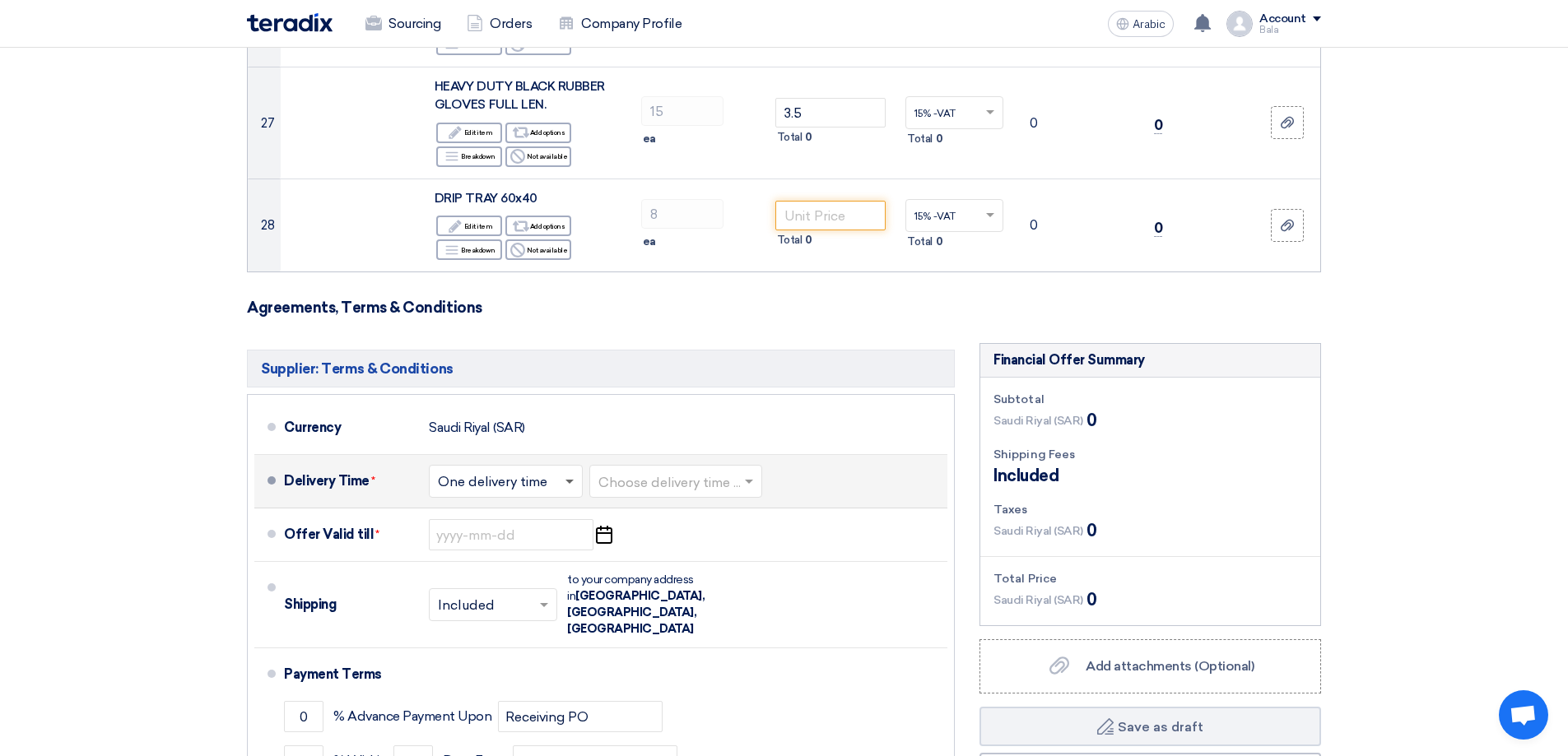
click at [573, 479] on span at bounding box center [569, 482] width 9 height 6
click at [644, 472] on input "text" at bounding box center [676, 483] width 156 height 24
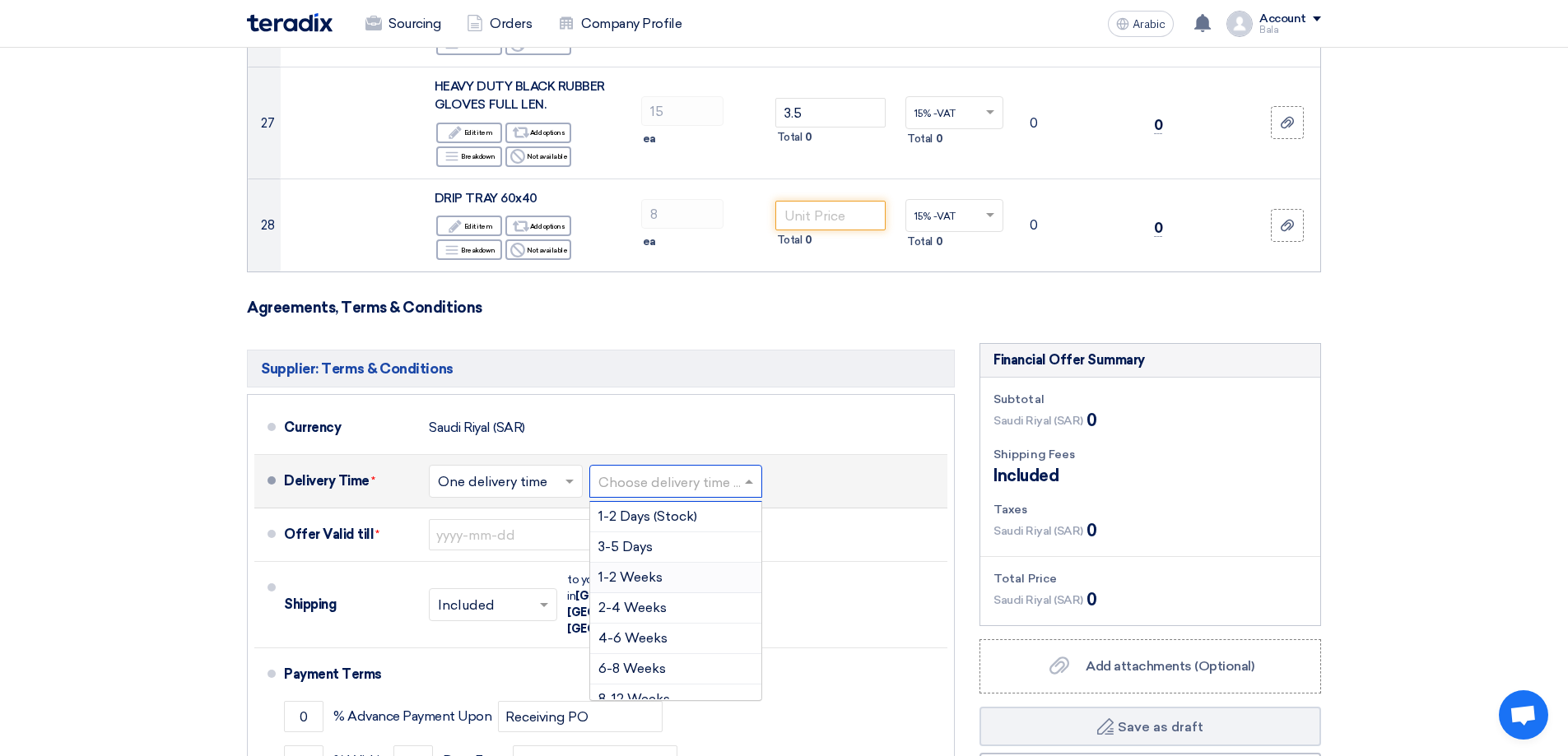
click at [642, 569] on font "1-2 Weeks" at bounding box center [630, 577] width 64 height 16
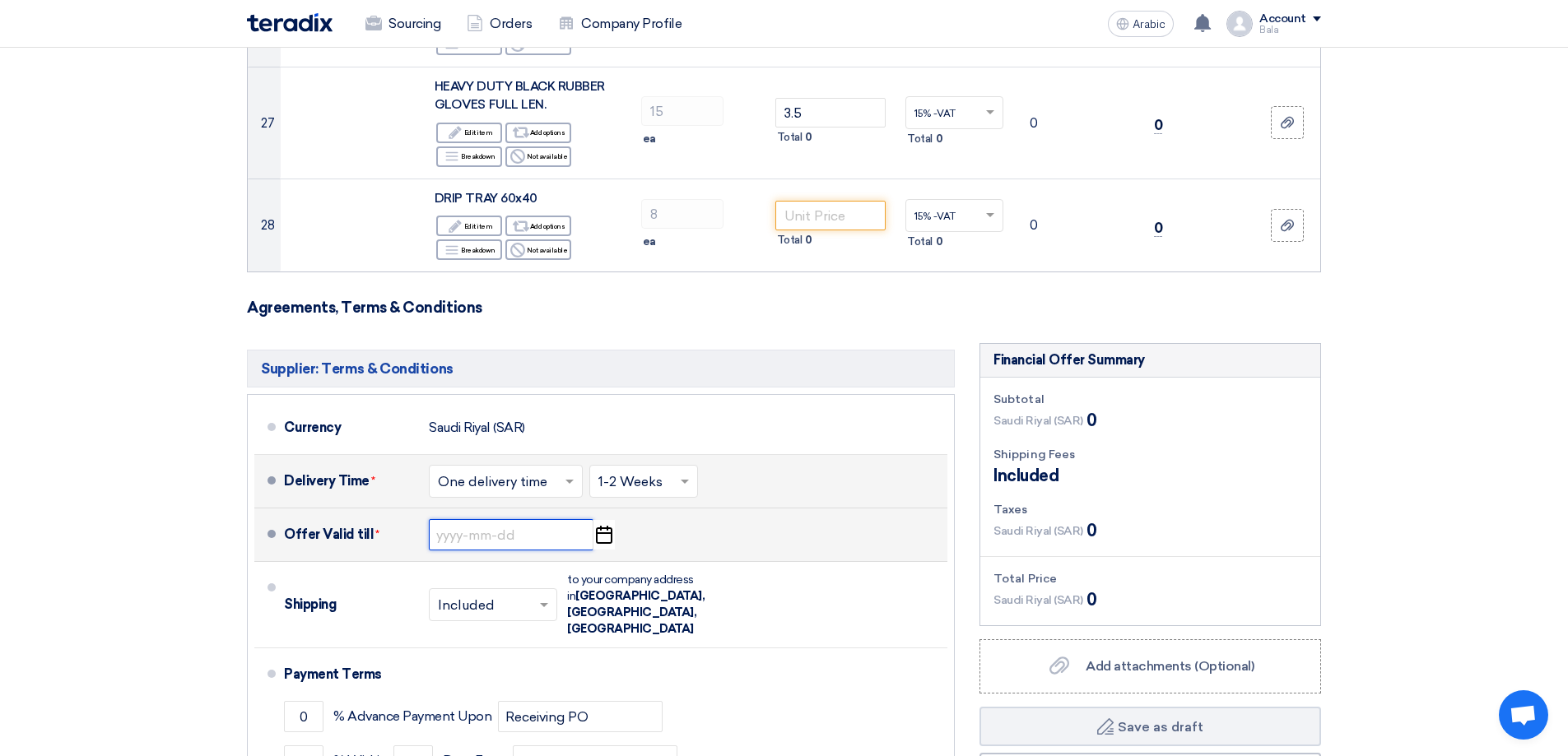
click at [500, 525] on input at bounding box center [512, 534] width 165 height 31
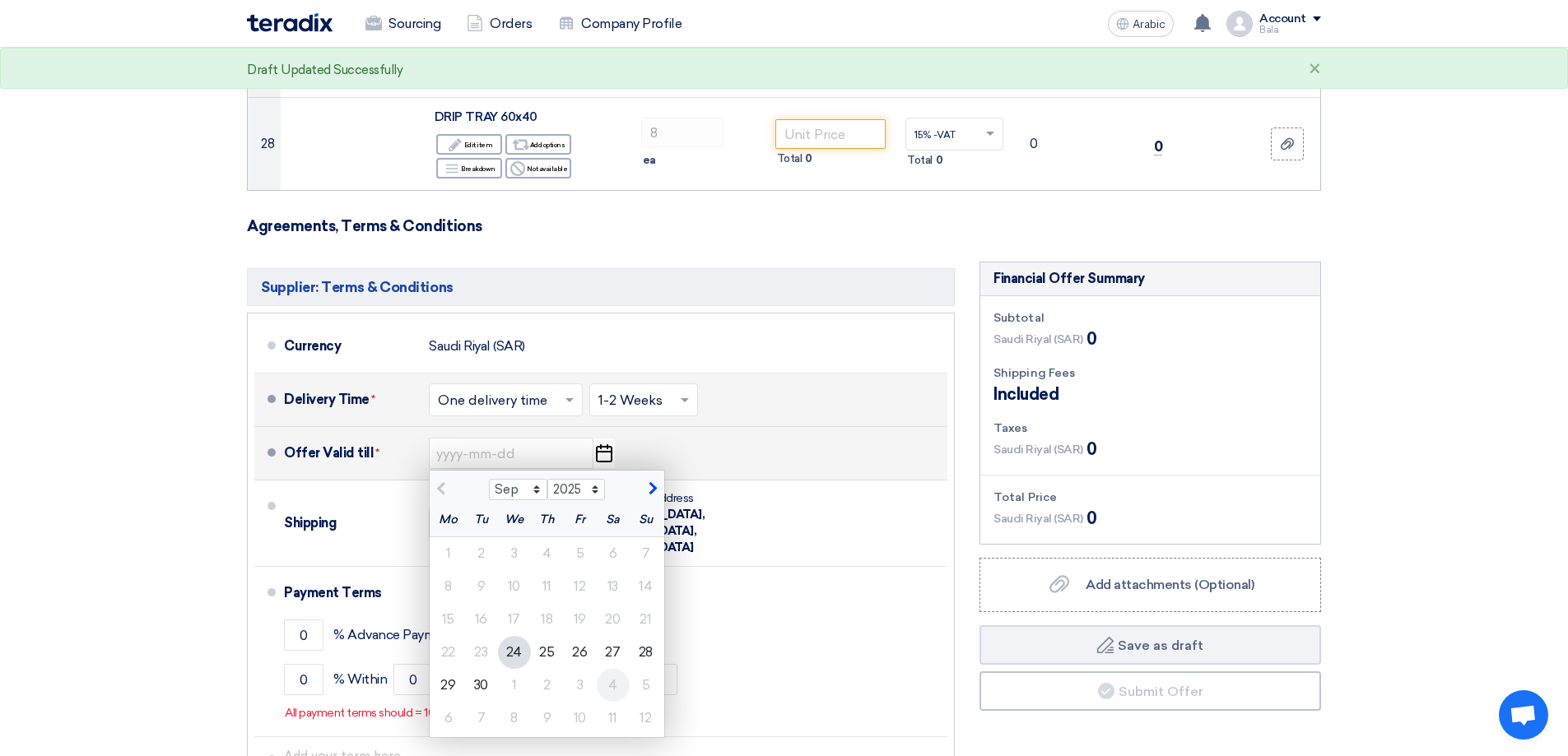
scroll to position [3045, 0]
click at [481, 676] on font "30" at bounding box center [480, 684] width 14 height 16
type input "[DATE]"
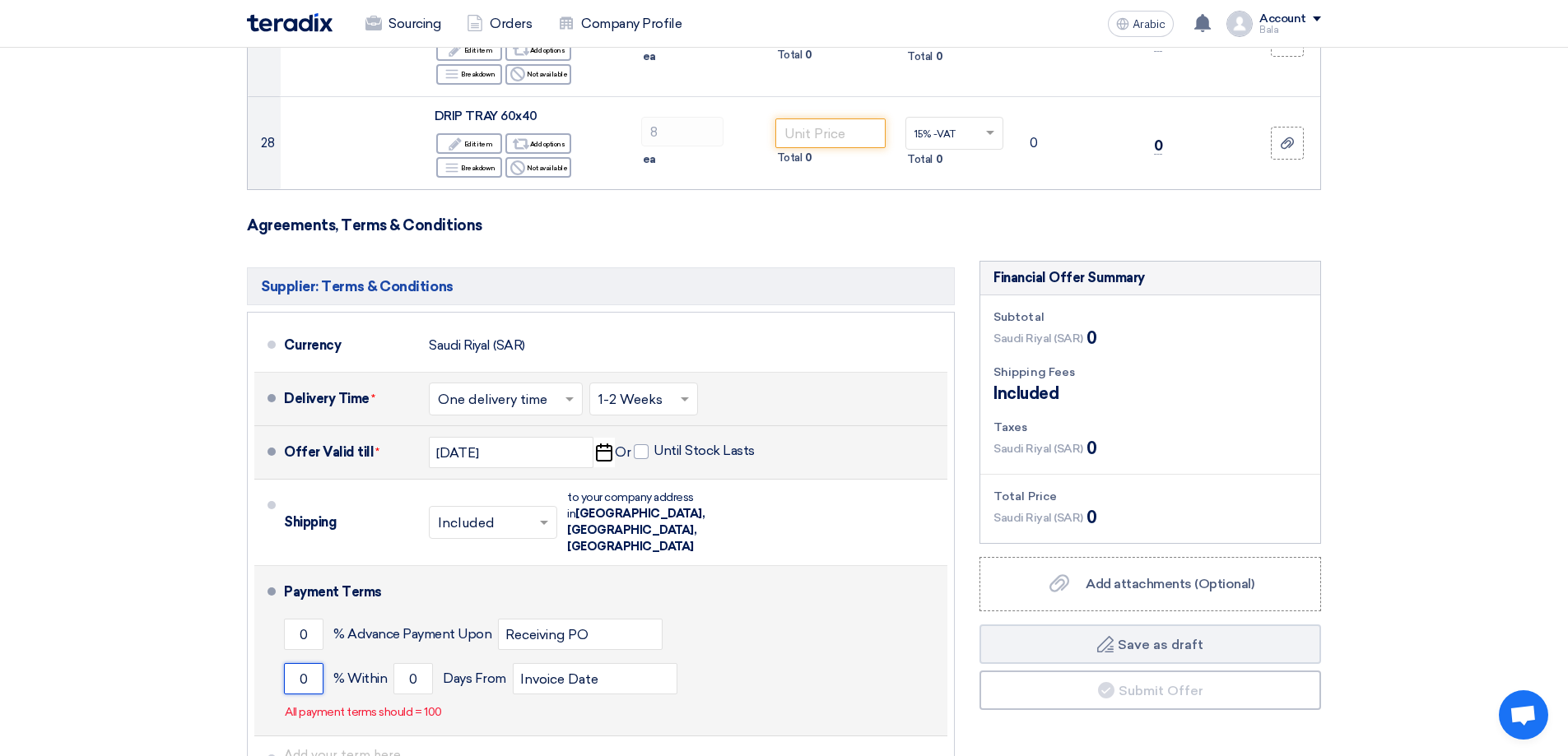
drag, startPoint x: 313, startPoint y: 630, endPoint x: 278, endPoint y: 616, distance: 37.7
click at [278, 618] on li "Payment Terms 0 % Advance Payment Upon Receiving PO 0 % Within 0" at bounding box center [600, 652] width 693 height 171
type input "100"
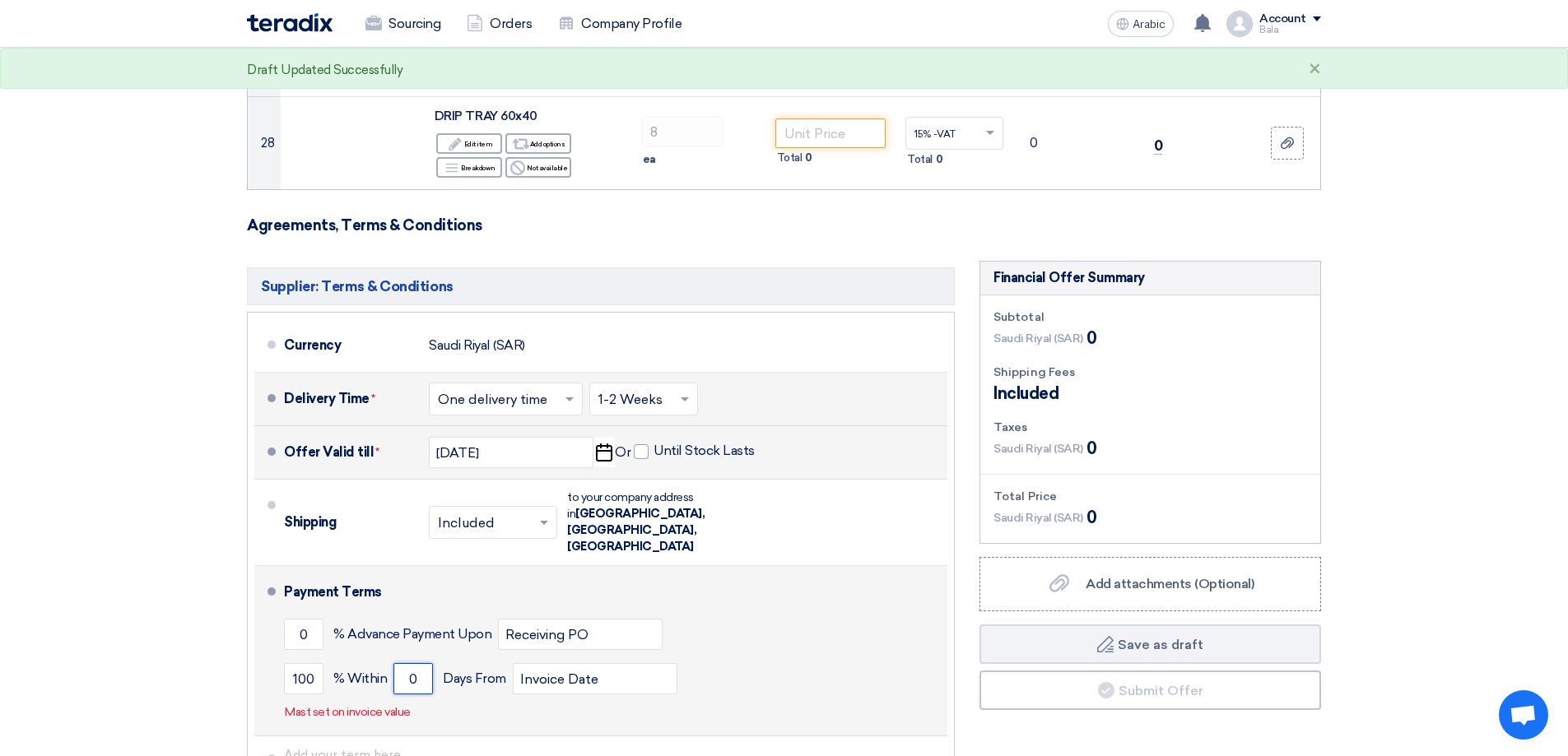
click at [423, 663] on input "0" at bounding box center [413, 678] width 40 height 31
drag, startPoint x: 424, startPoint y: 629, endPoint x: 410, endPoint y: 626, distance: 14.3
click at [410, 663] on input "0" at bounding box center [413, 678] width 40 height 31
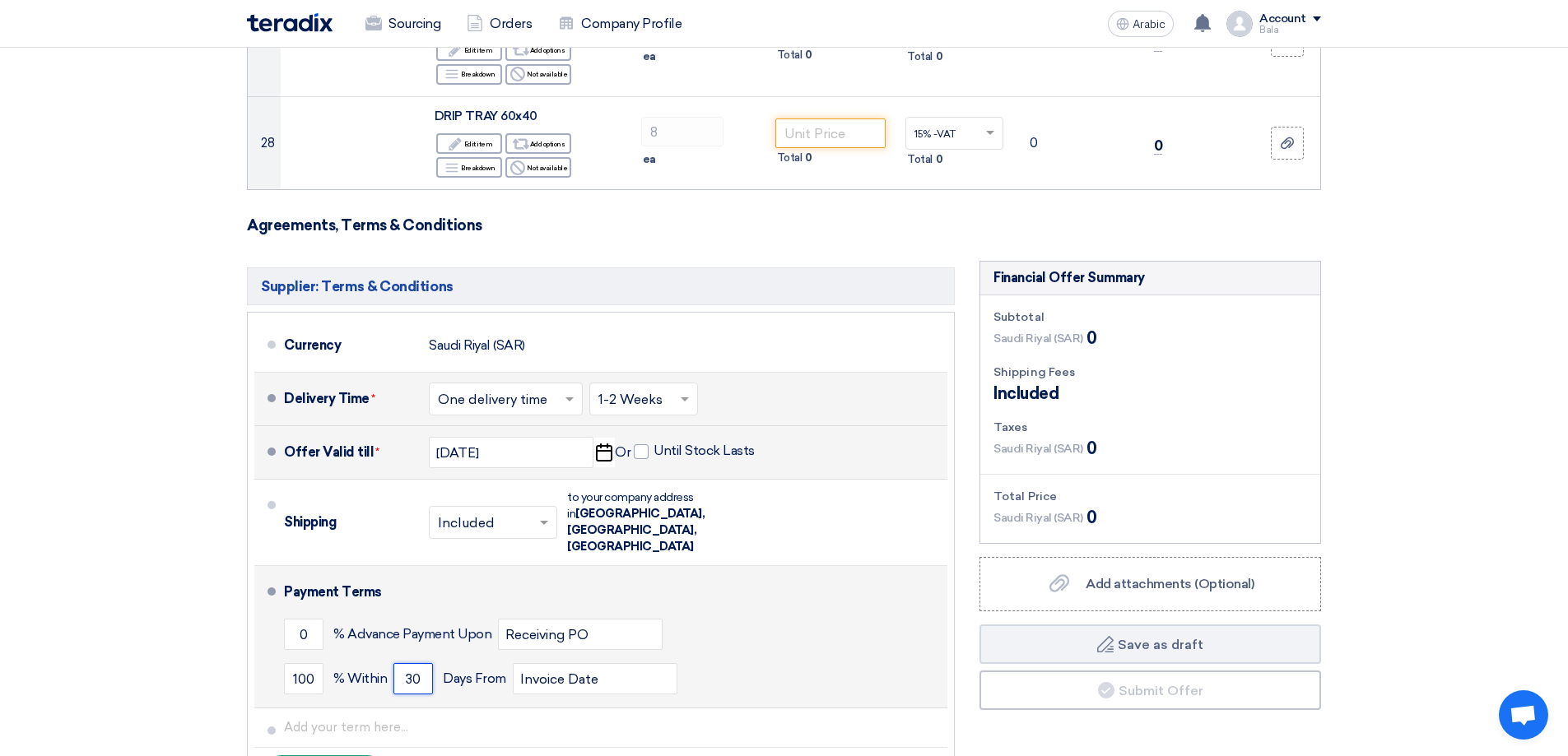
drag, startPoint x: 424, startPoint y: 636, endPoint x: 392, endPoint y: 623, distance: 34.5
click at [393, 663] on input "30" at bounding box center [413, 678] width 40 height 31
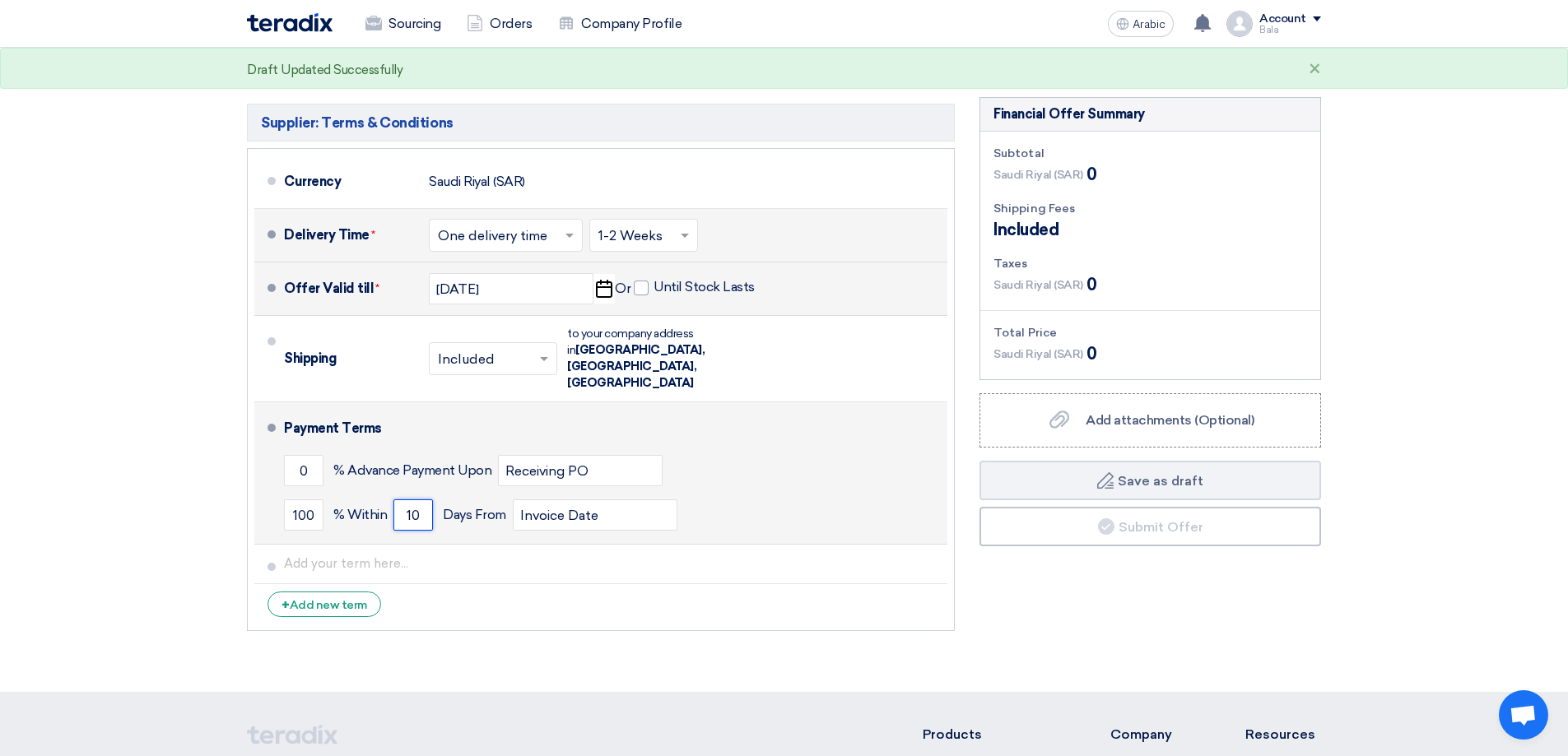
scroll to position [3209, 0]
drag, startPoint x: 423, startPoint y: 466, endPoint x: 405, endPoint y: 465, distance: 18.0
click at [405, 498] on input "10" at bounding box center [413, 513] width 40 height 31
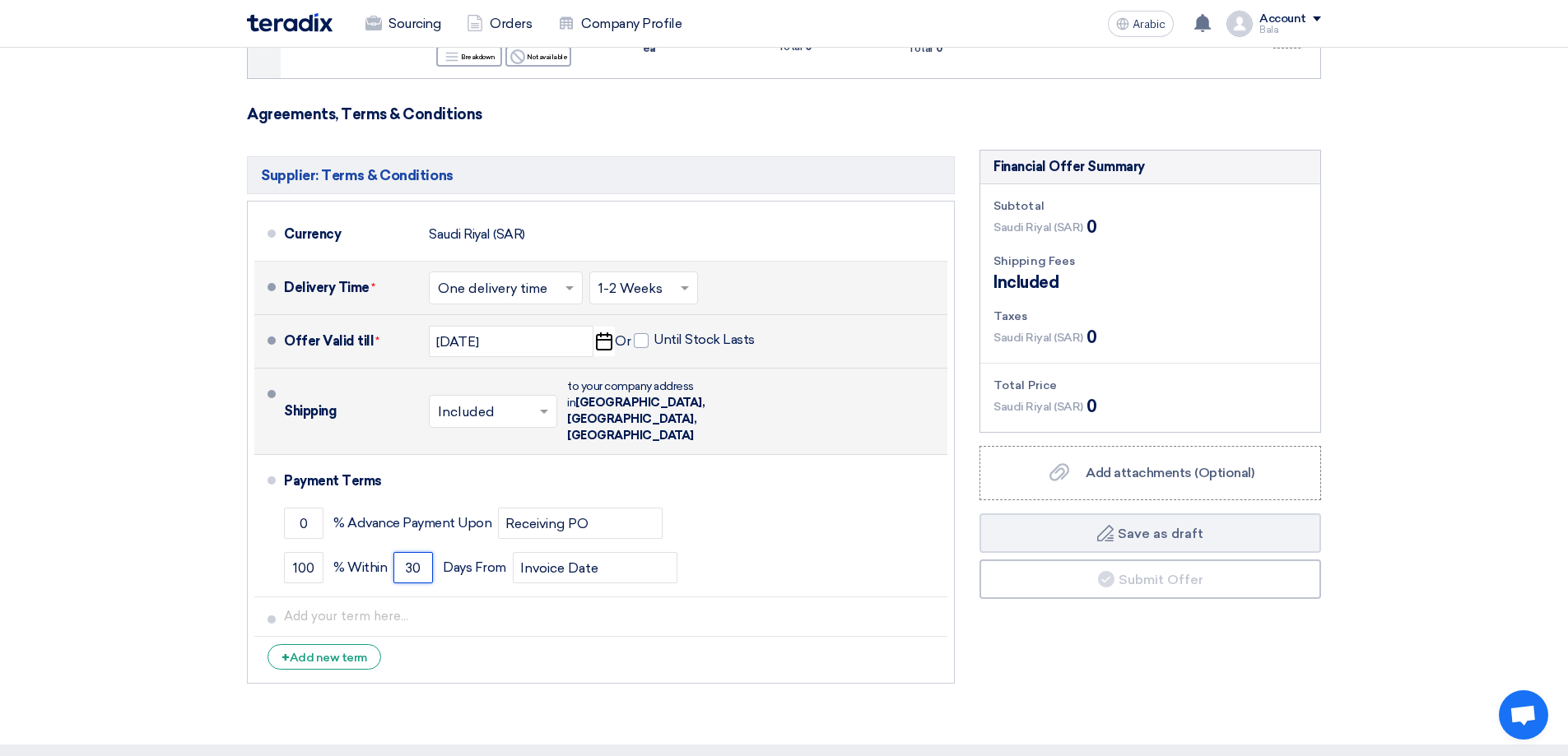
scroll to position [3127, 0]
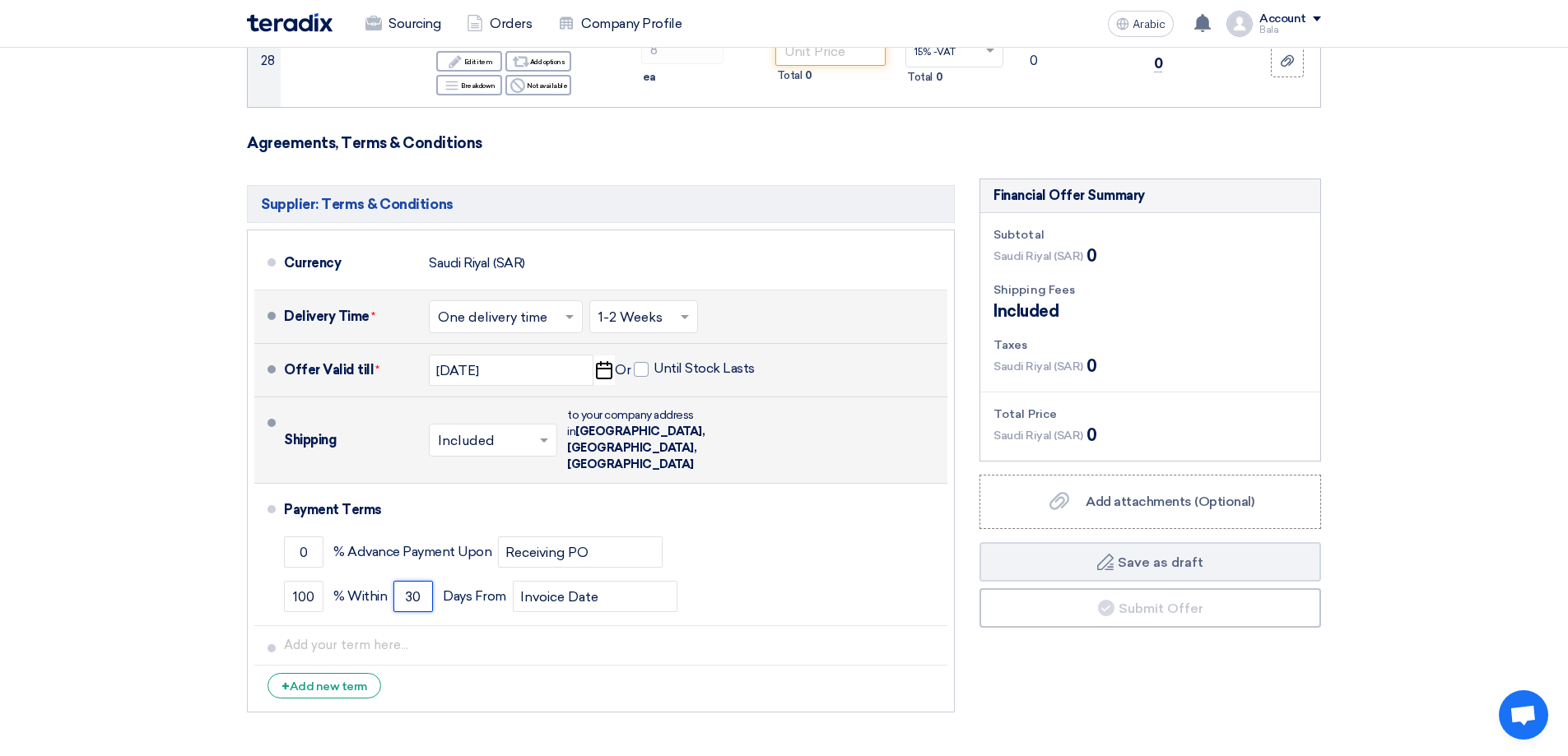
type input "30"
click at [537, 432] on span at bounding box center [546, 440] width 21 height 16
click at [520, 460] on div "Included" at bounding box center [493, 476] width 127 height 30
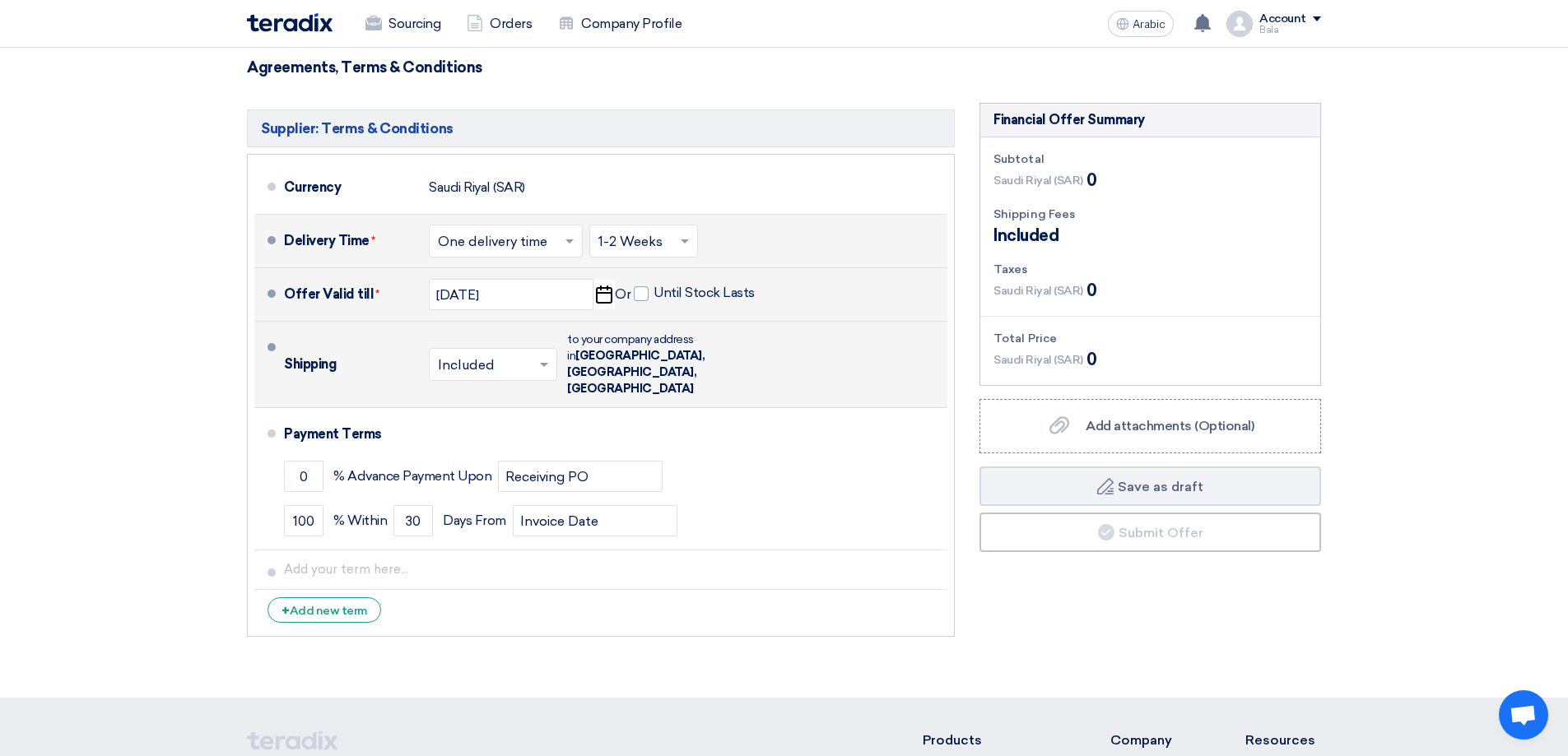
scroll to position [3209, 0]
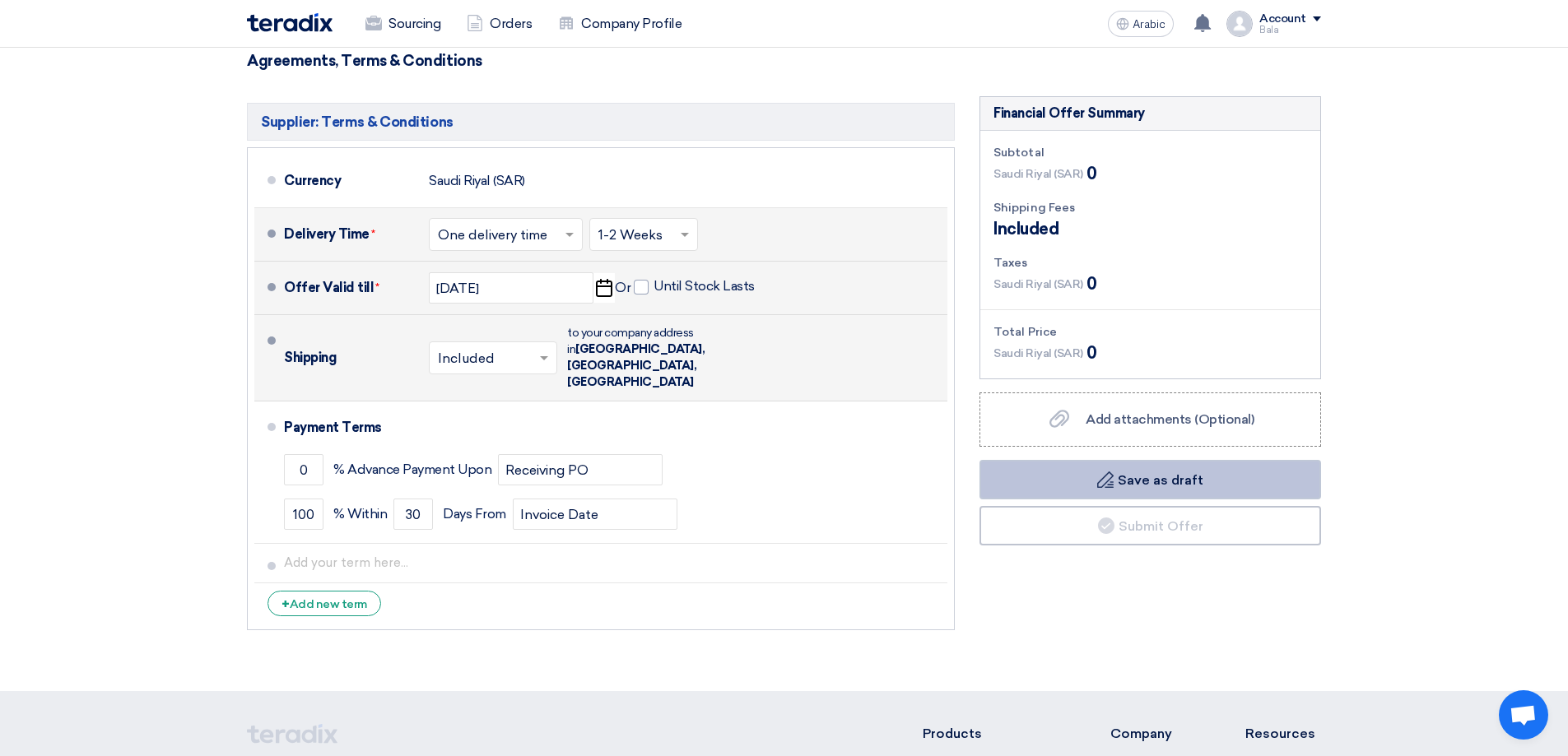
click at [1168, 473] on font "Save as draft" at bounding box center [1161, 480] width 85 height 16
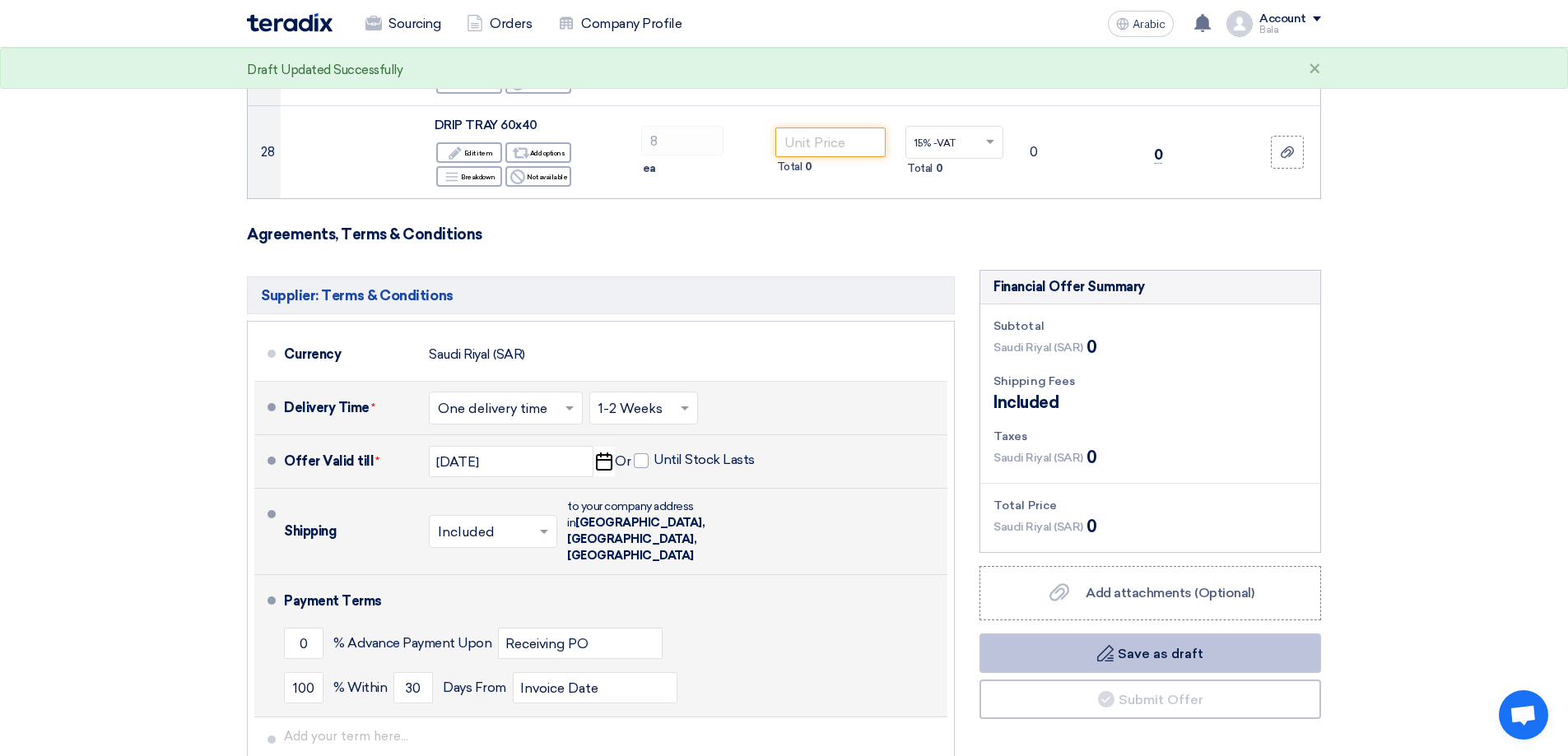
scroll to position [2962, 0]
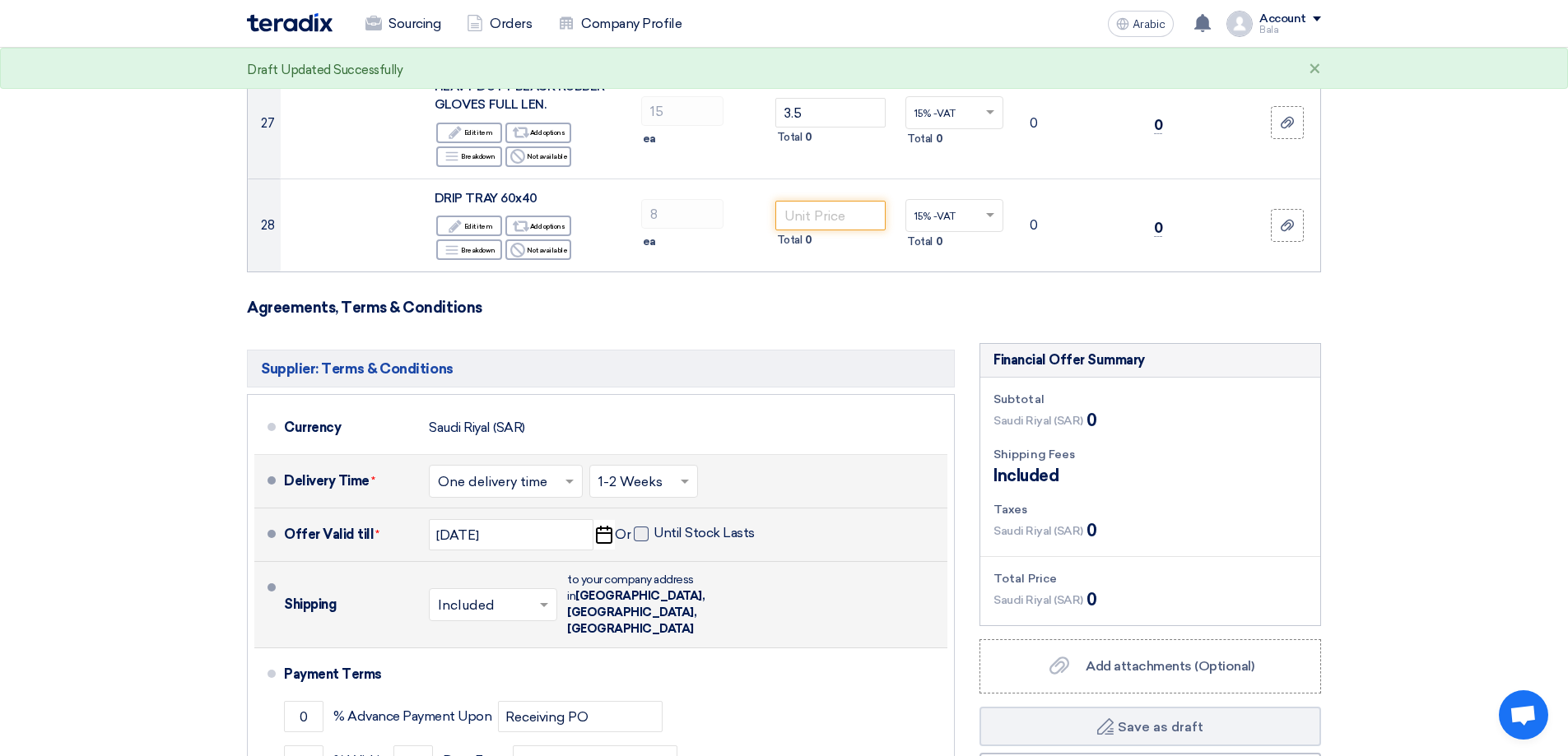
click at [645, 527] on span at bounding box center [641, 534] width 15 height 15
click at [654, 525] on input "Until Stock Lasts" at bounding box center [706, 540] width 104 height 31
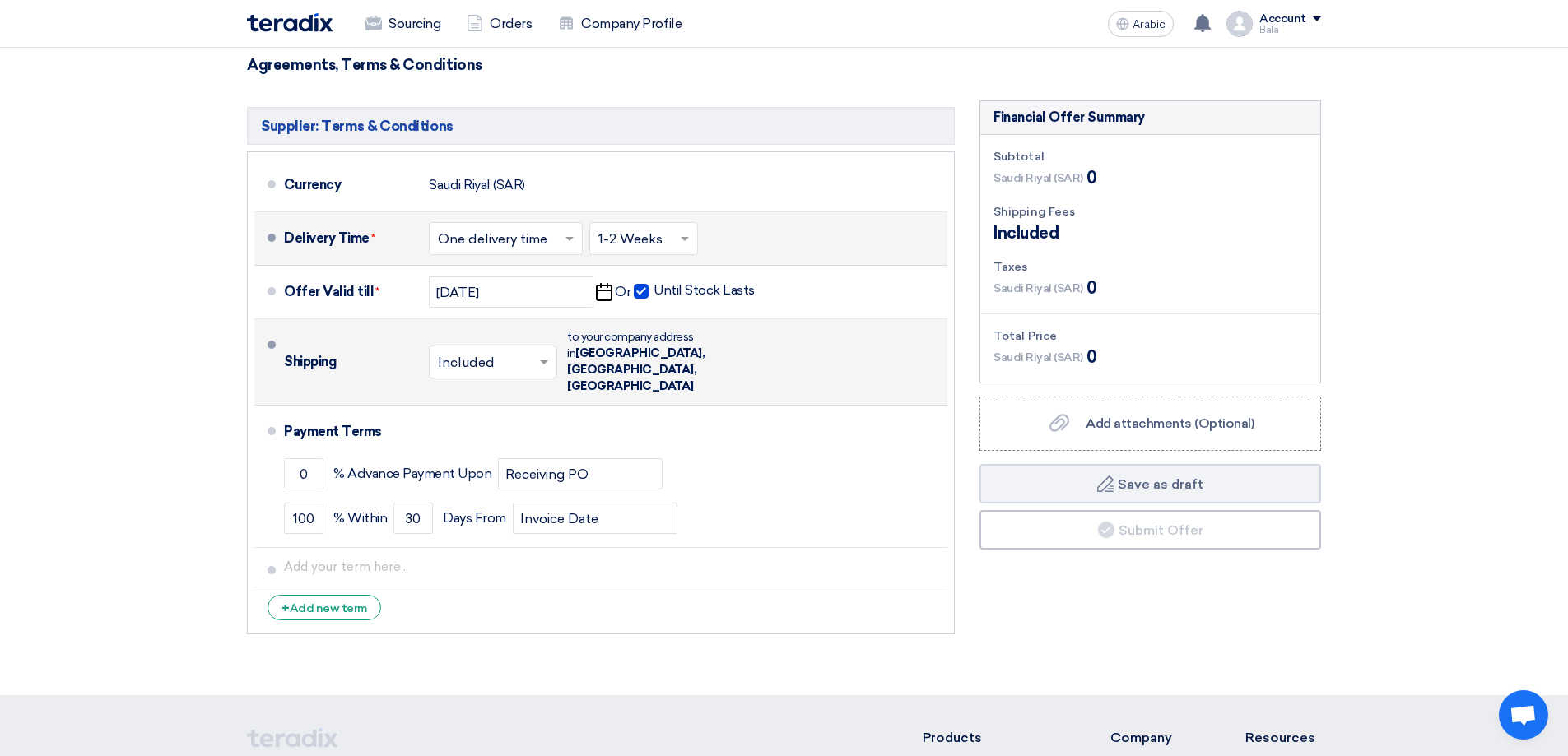
scroll to position [3209, 0]
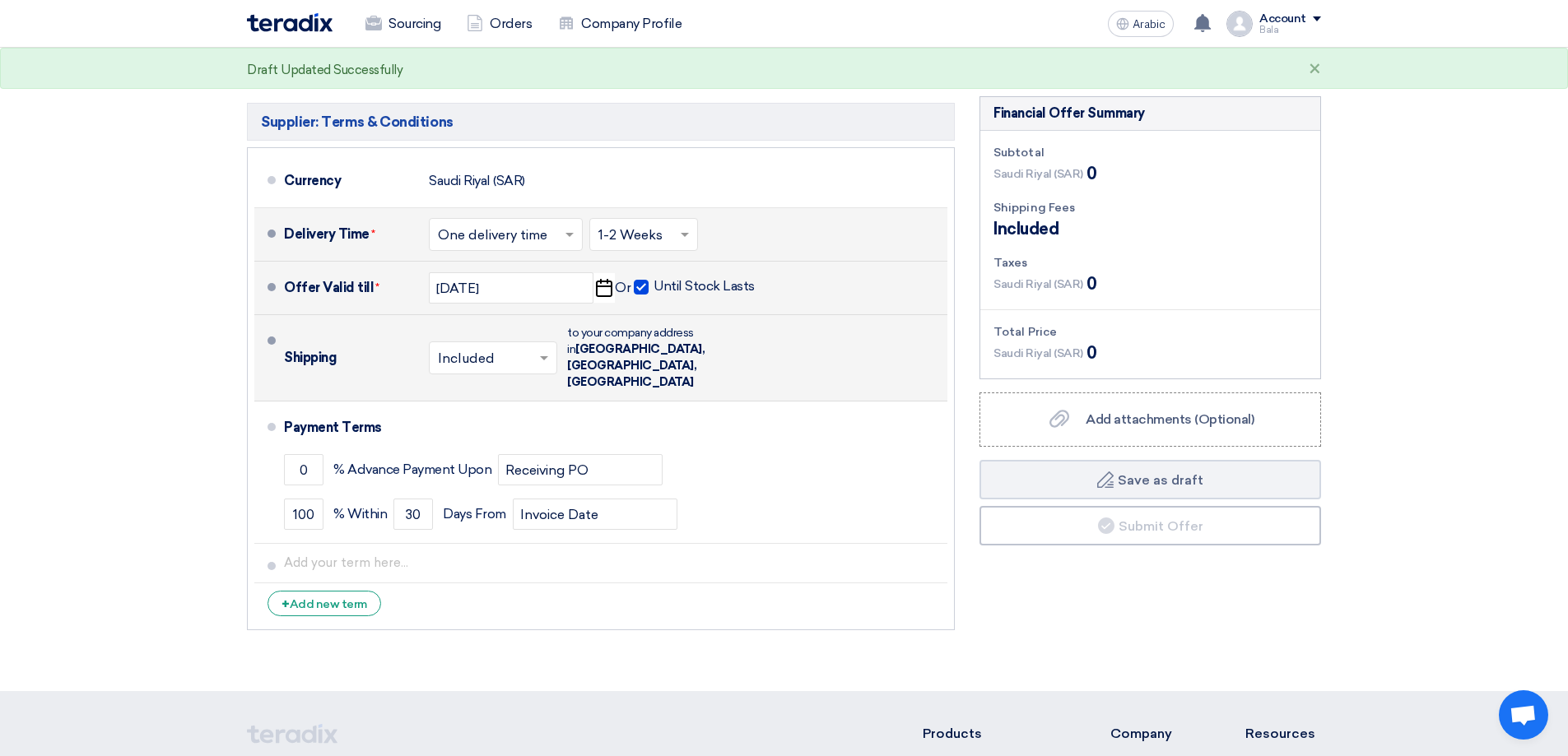
click at [641, 279] on span at bounding box center [641, 287] width 15 height 15
click at [654, 279] on input "Until Stock Lasts" at bounding box center [706, 294] width 104 height 31
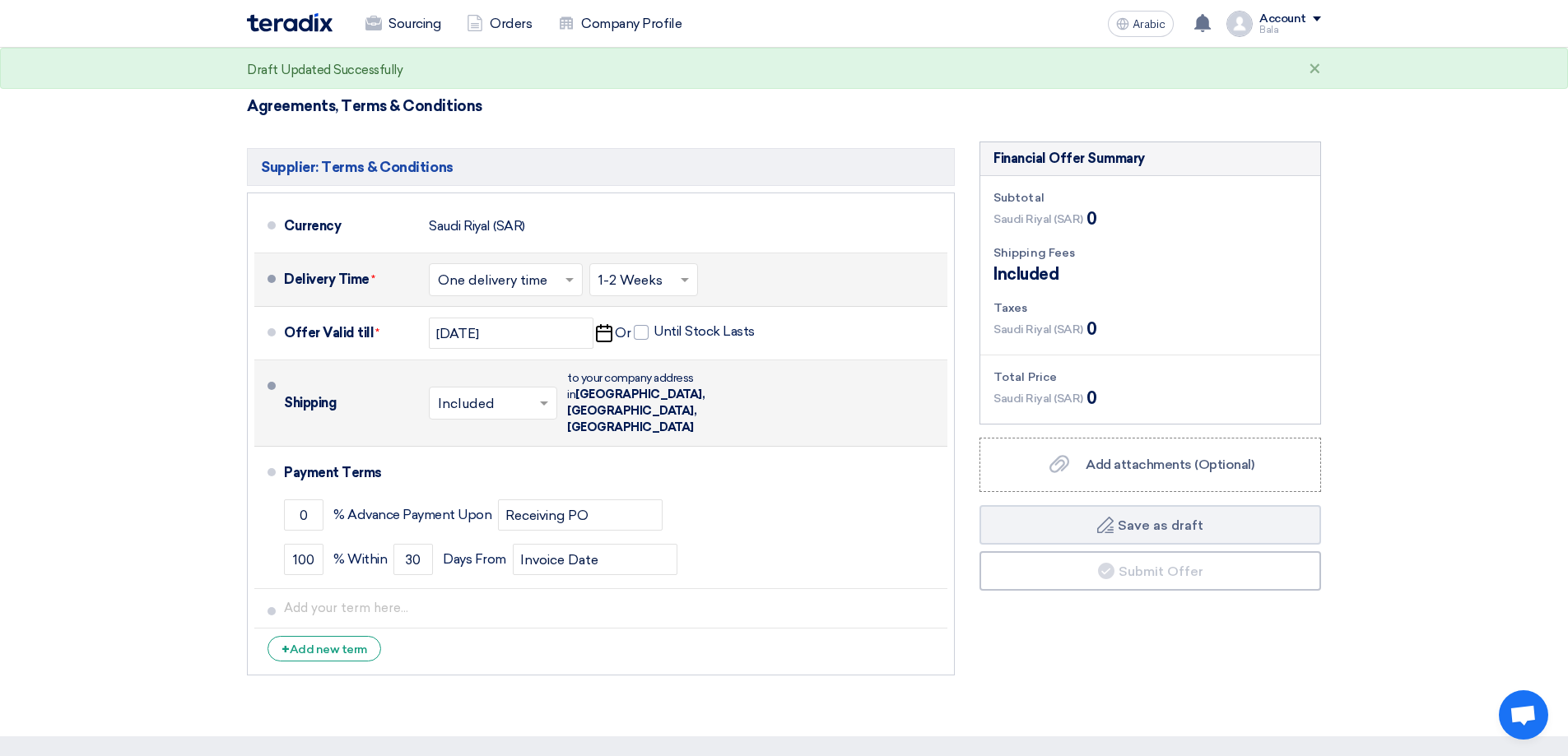
scroll to position [3127, 0]
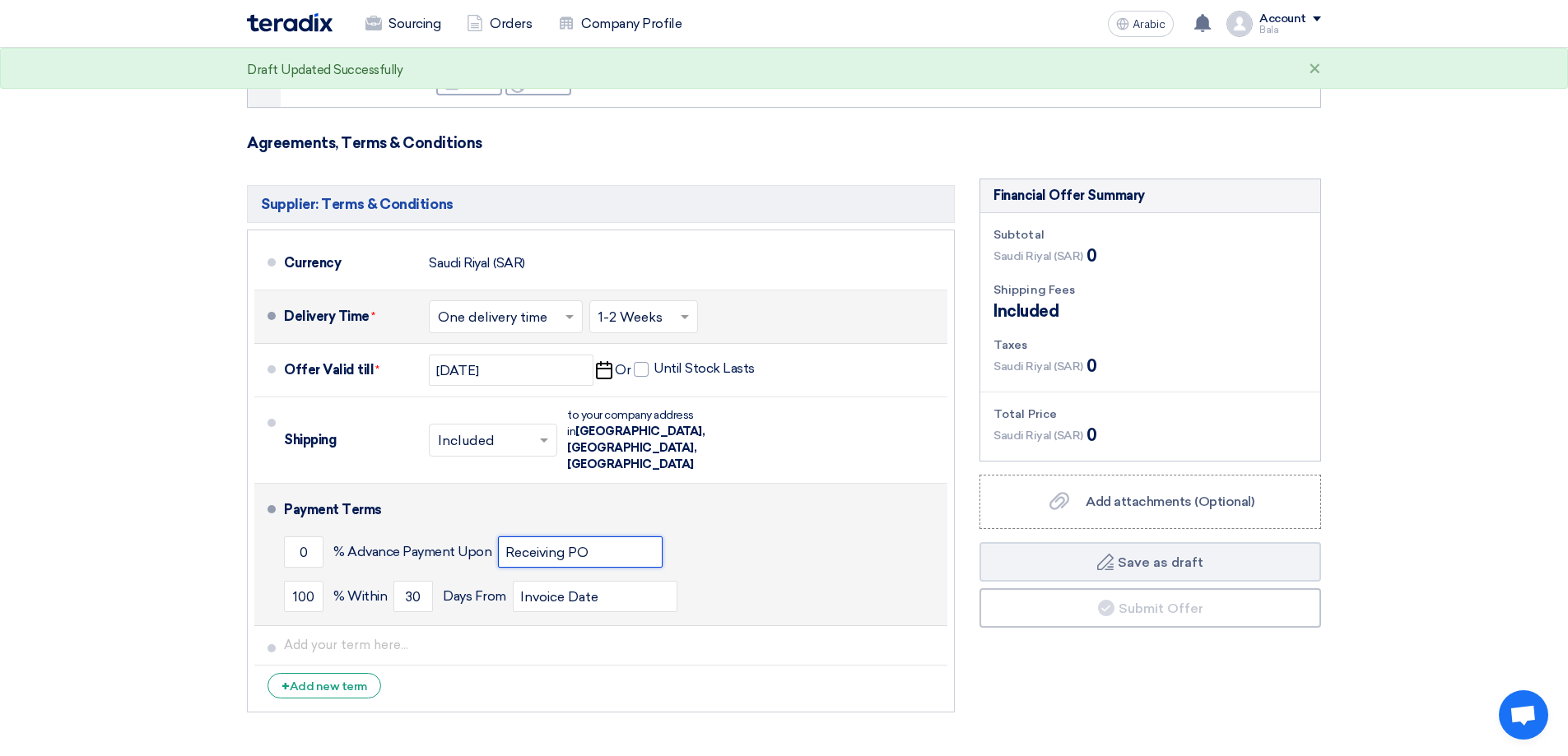
click at [612, 536] on input "Receiving PO" at bounding box center [580, 551] width 165 height 31
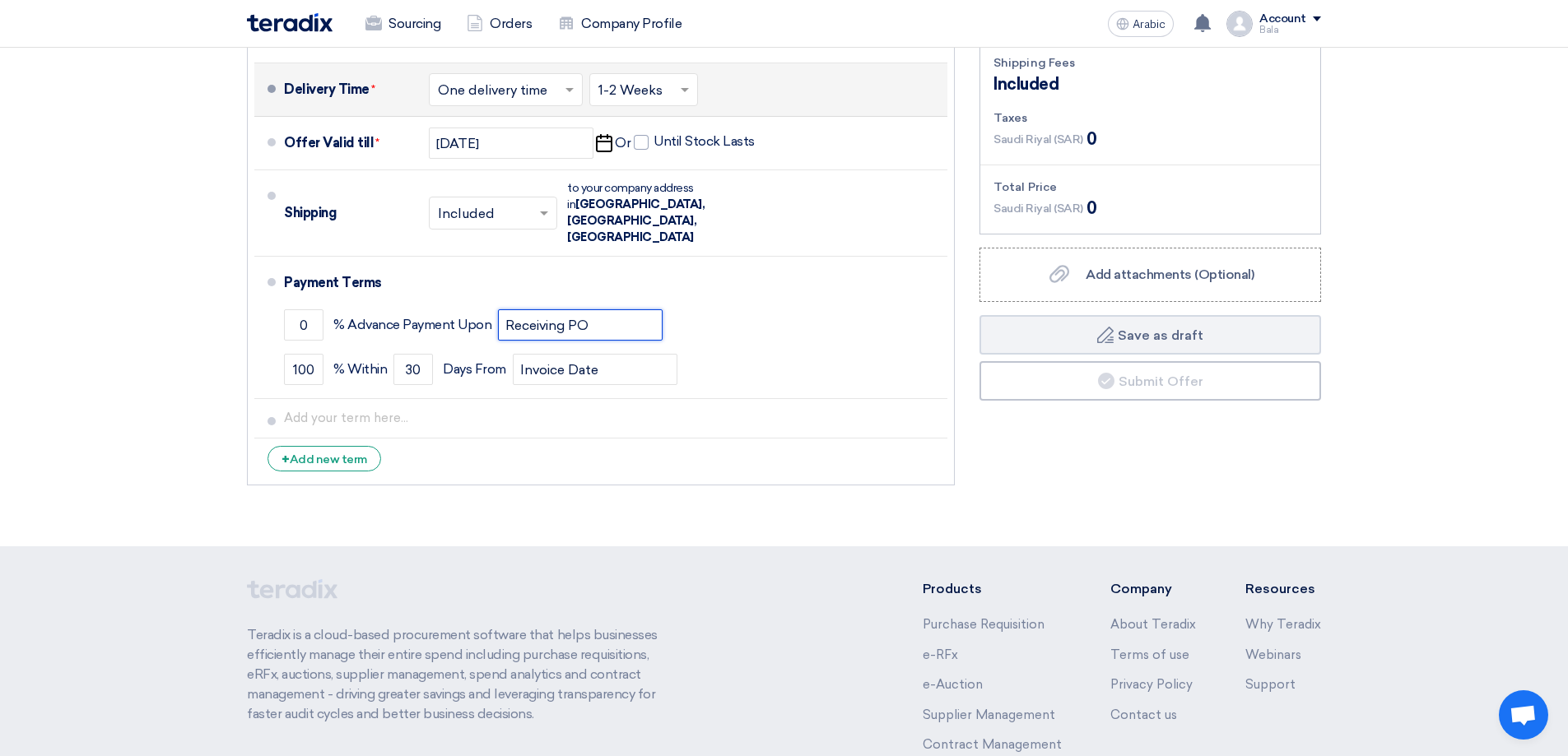
scroll to position [3218, 0]
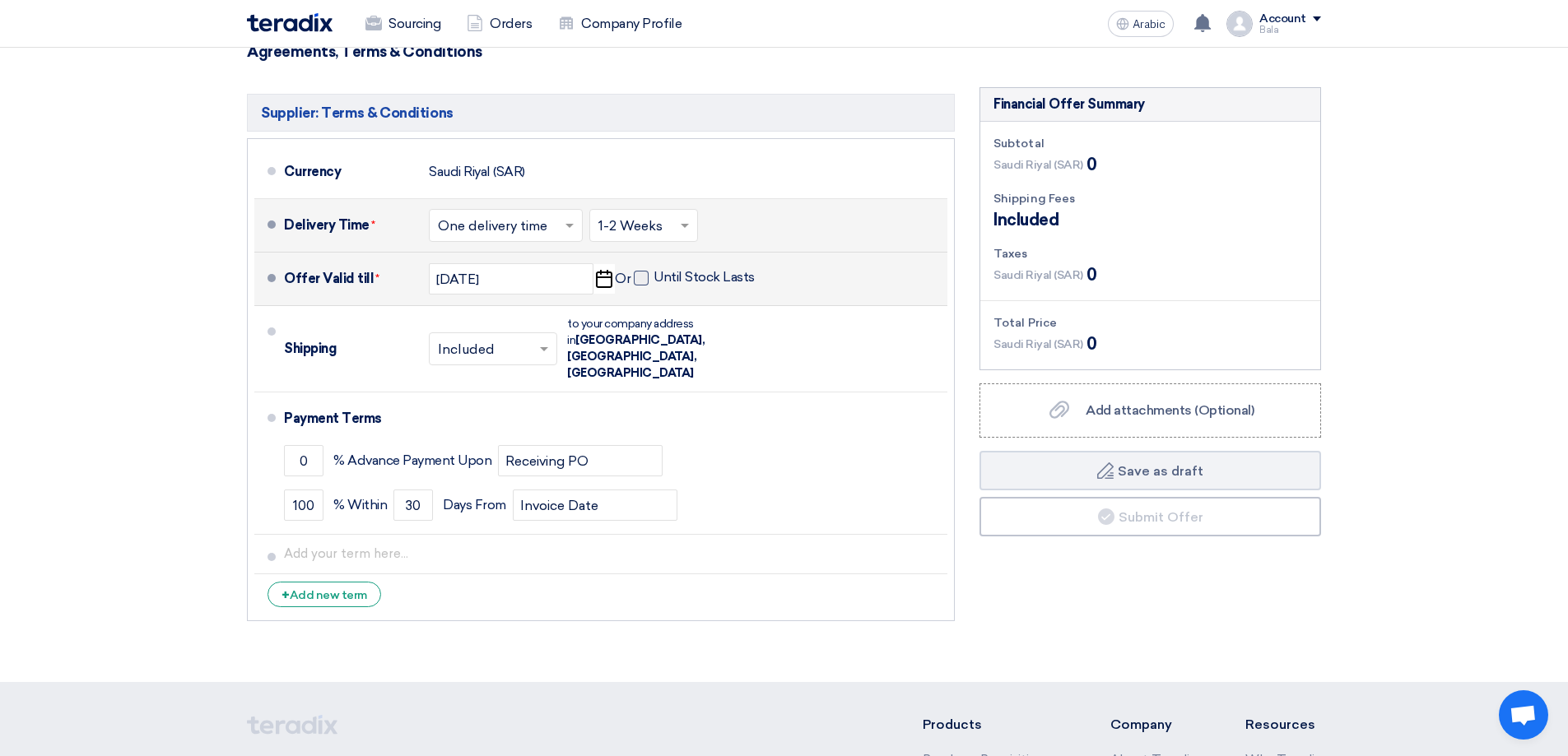
click at [634, 271] on span at bounding box center [641, 279] width 15 height 15
click at [654, 269] on input "Until Stock Lasts" at bounding box center [706, 284] width 104 height 31
click at [641, 271] on span at bounding box center [641, 279] width 15 height 15
click at [654, 269] on input "Until Stock Lasts" at bounding box center [706, 284] width 104 height 31
checkbox input "false"
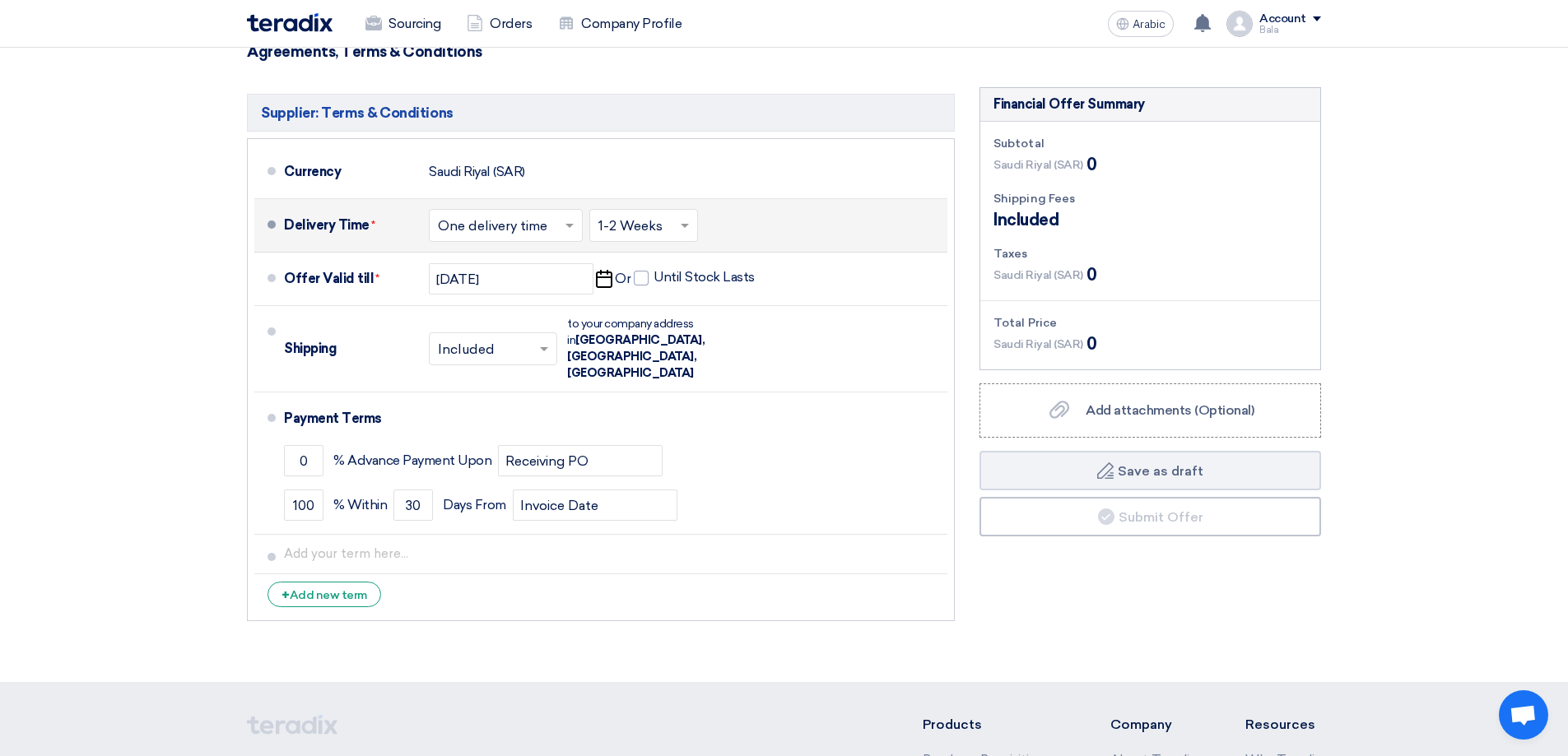
click at [648, 222] on div "Choose delivery time ... × 1-2 Weeks ×" at bounding box center [643, 225] width 109 height 33
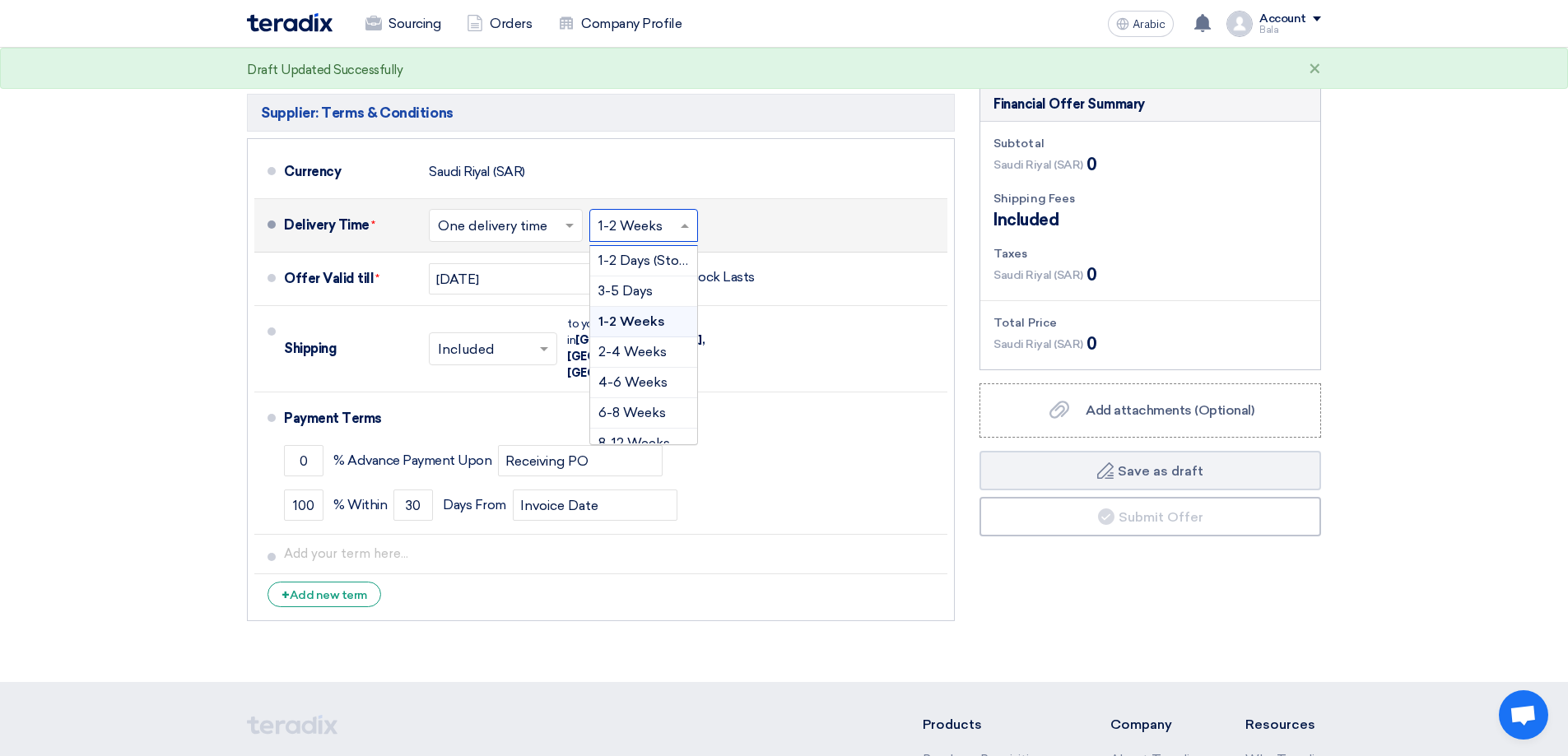
click at [639, 307] on div "1-2 Weeks" at bounding box center [643, 322] width 107 height 30
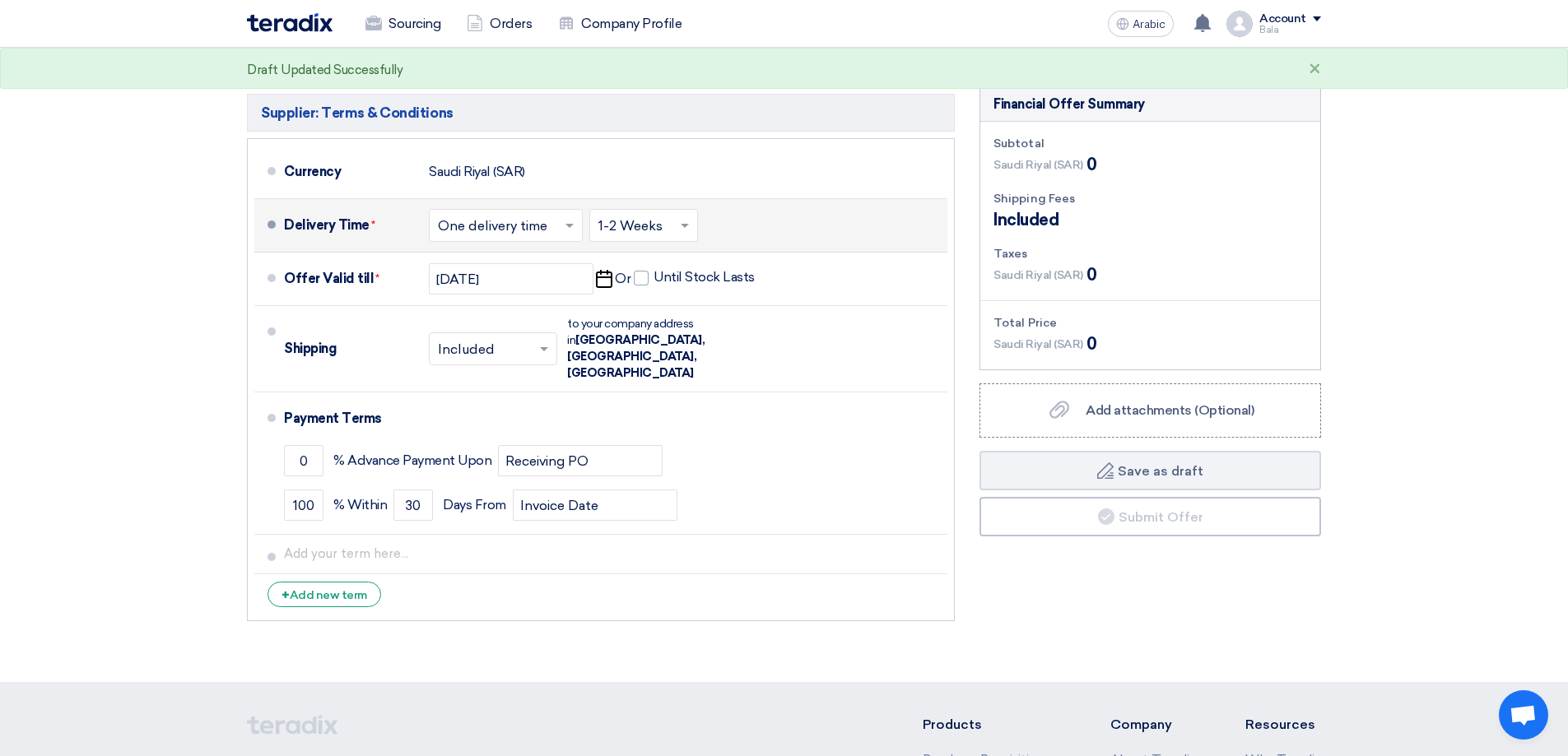
click at [478, 216] on input "text" at bounding box center [506, 227] width 137 height 24
click at [473, 283] on font "One delivery time" at bounding box center [495, 291] width 114 height 16
click at [528, 339] on input "text" at bounding box center [494, 351] width 112 height 24
click at [513, 369] on div "Included" at bounding box center [493, 385] width 127 height 30
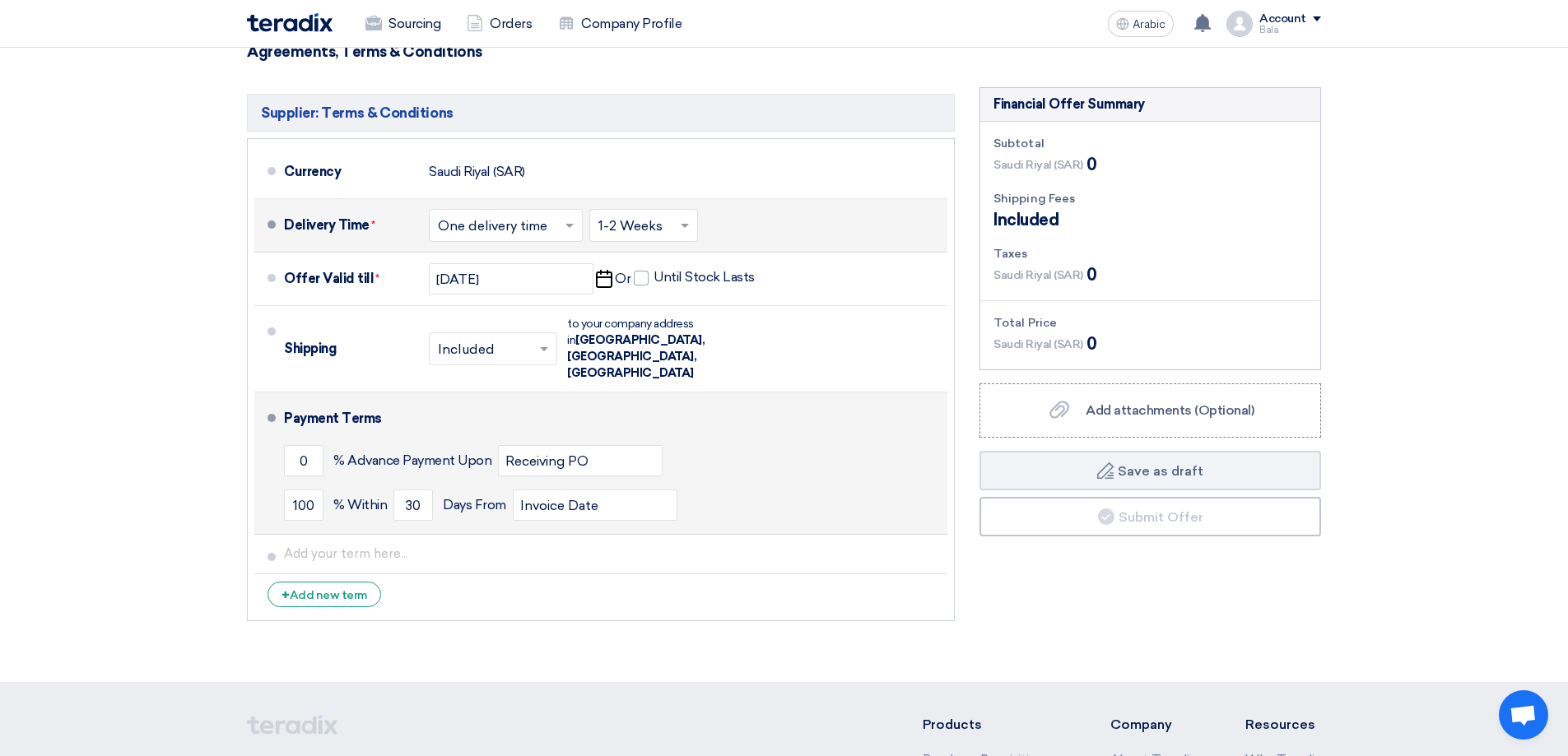
click at [752, 483] on div "100 % [DATE] From Invoice Date" at bounding box center [612, 505] width 657 height 45
click at [598, 490] on input "Invoice Date" at bounding box center [595, 505] width 165 height 31
click at [310, 445] on input "0" at bounding box center [304, 460] width 40 height 31
drag, startPoint x: 315, startPoint y: 405, endPoint x: 285, endPoint y: 406, distance: 30.0
click at [285, 445] on input "0" at bounding box center [304, 460] width 40 height 31
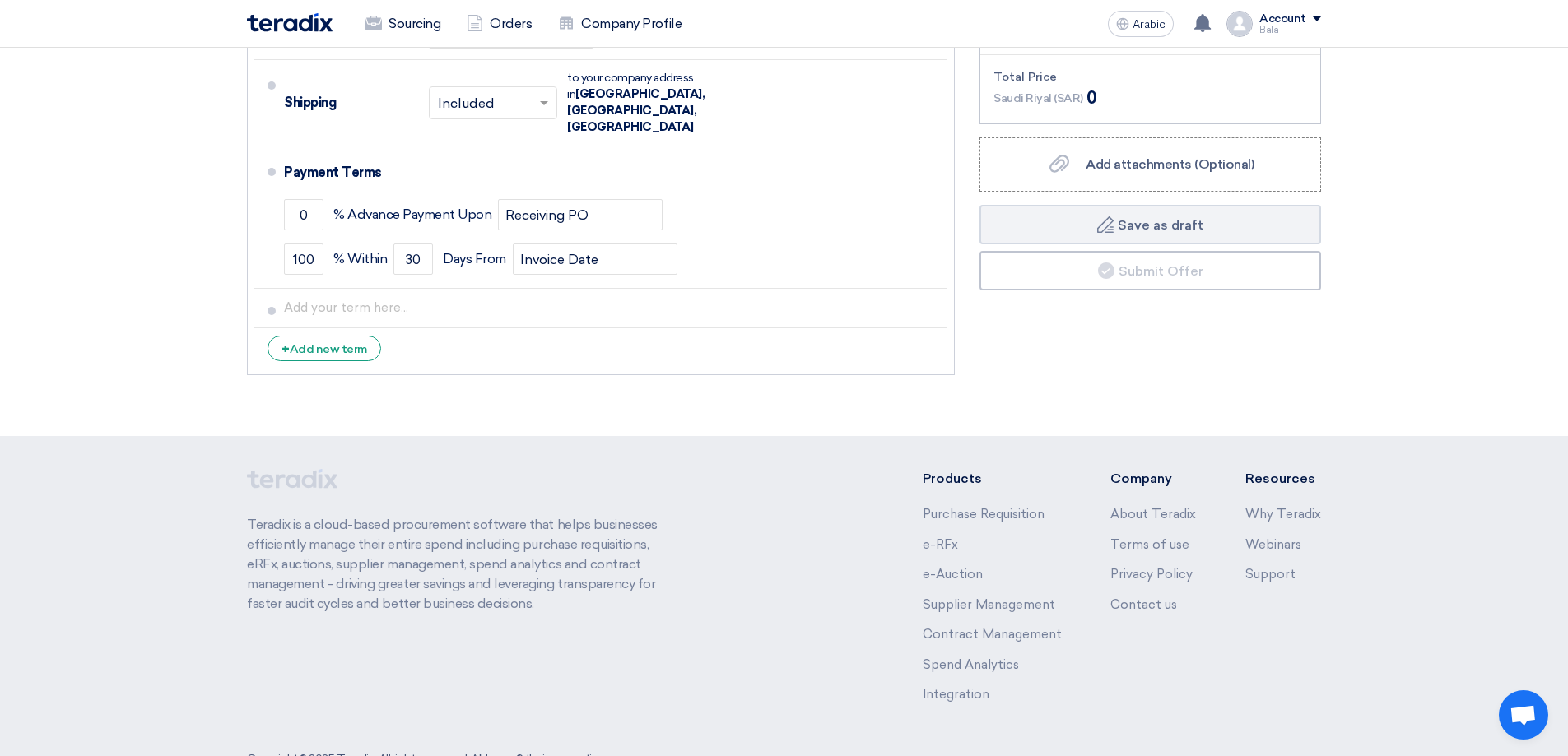
scroll to position [3465, 0]
click at [335, 341] on font "Add new term" at bounding box center [329, 348] width 78 height 14
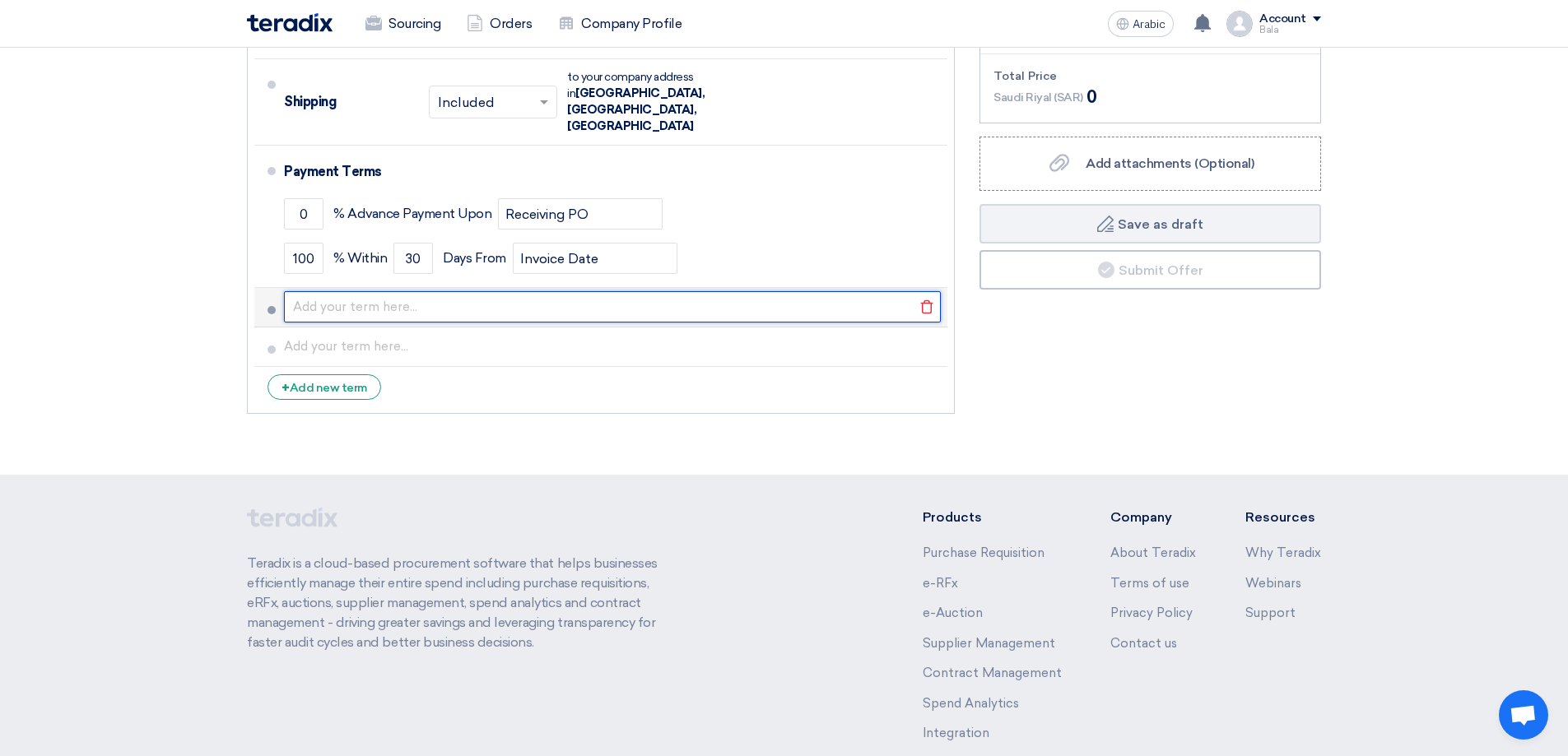
click at [376, 291] on input "text" at bounding box center [612, 306] width 657 height 31
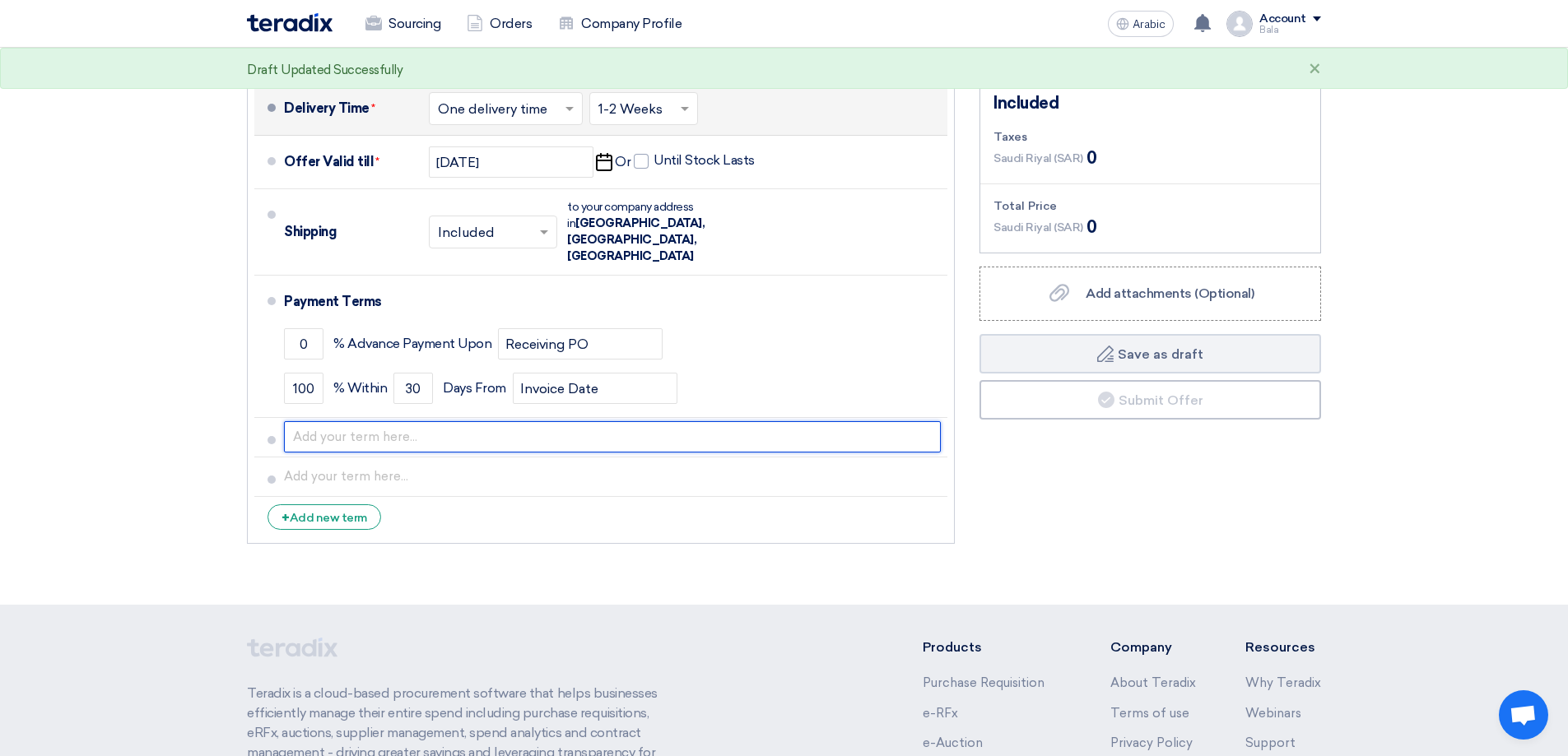
scroll to position [3383, 0]
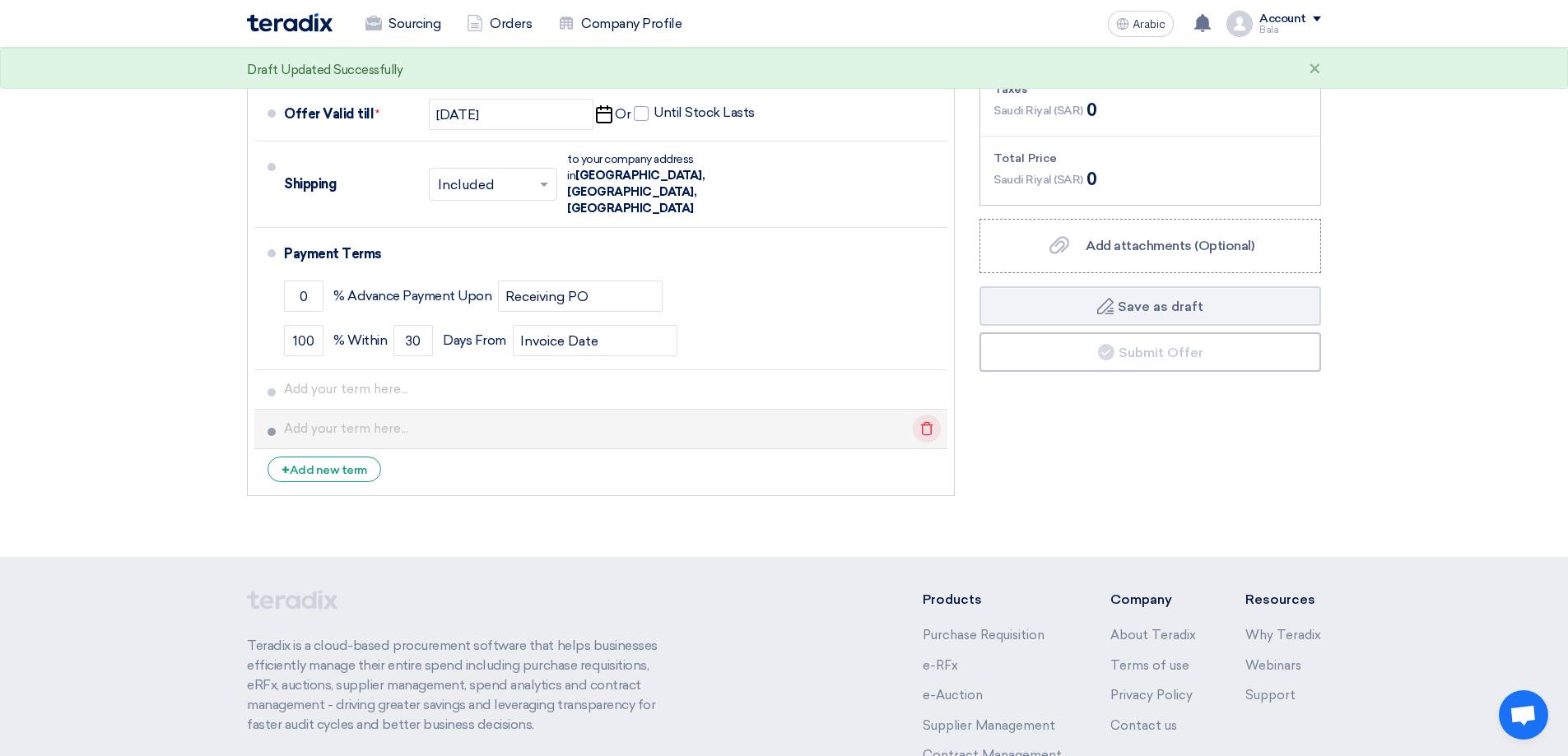
click at [926, 415] on icon "Delete" at bounding box center [927, 429] width 28 height 28
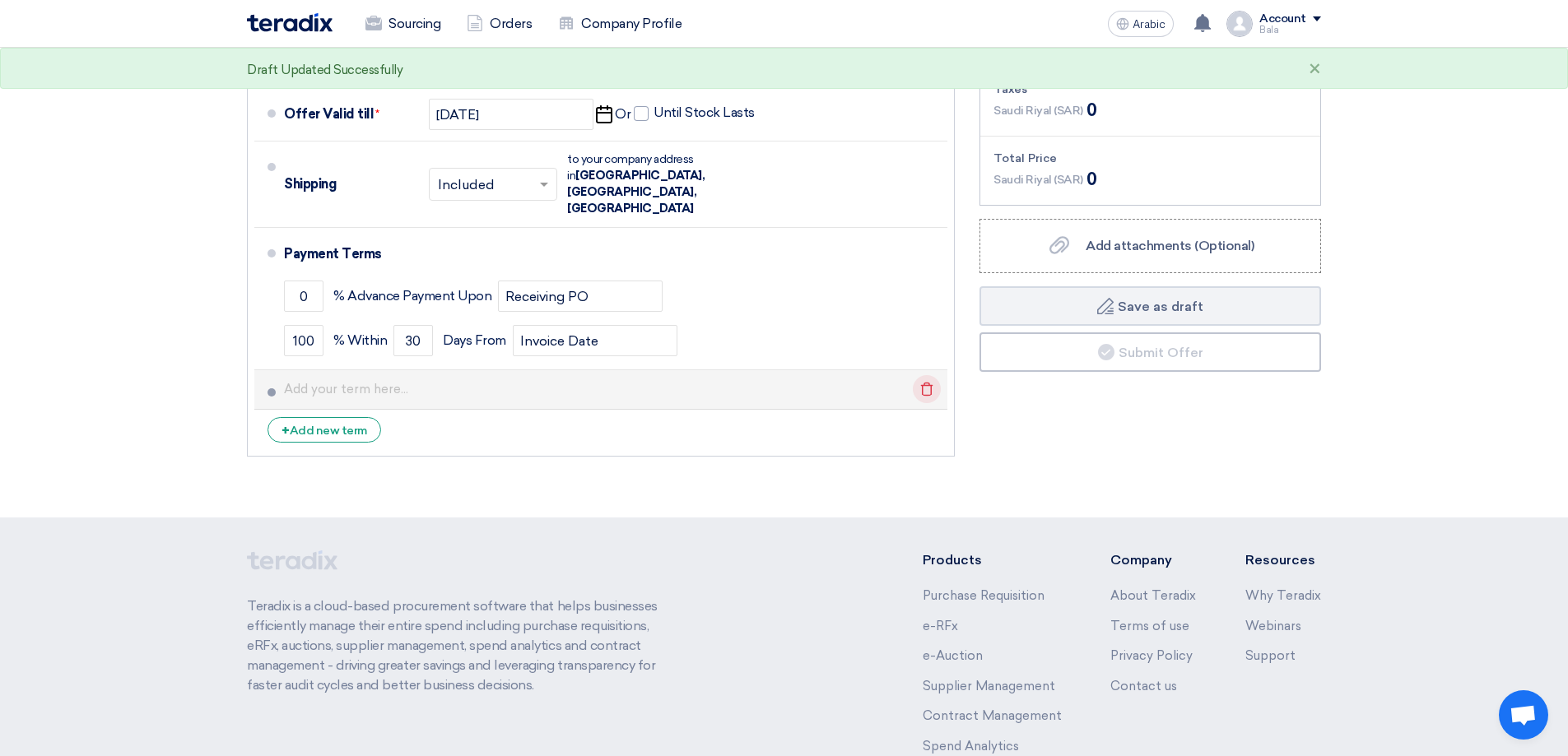
click at [929, 375] on icon "Delete" at bounding box center [927, 389] width 28 height 28
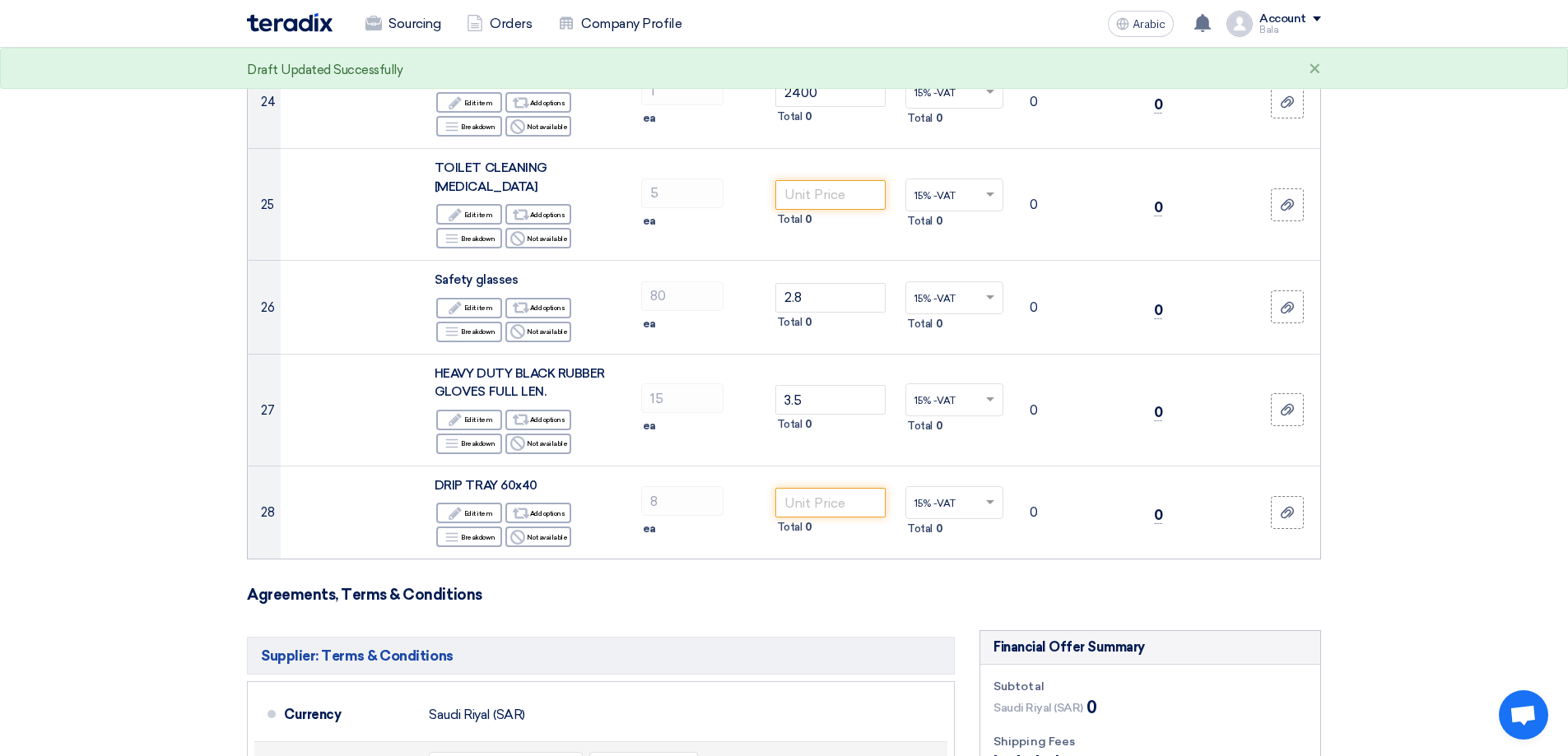
scroll to position [2642, 0]
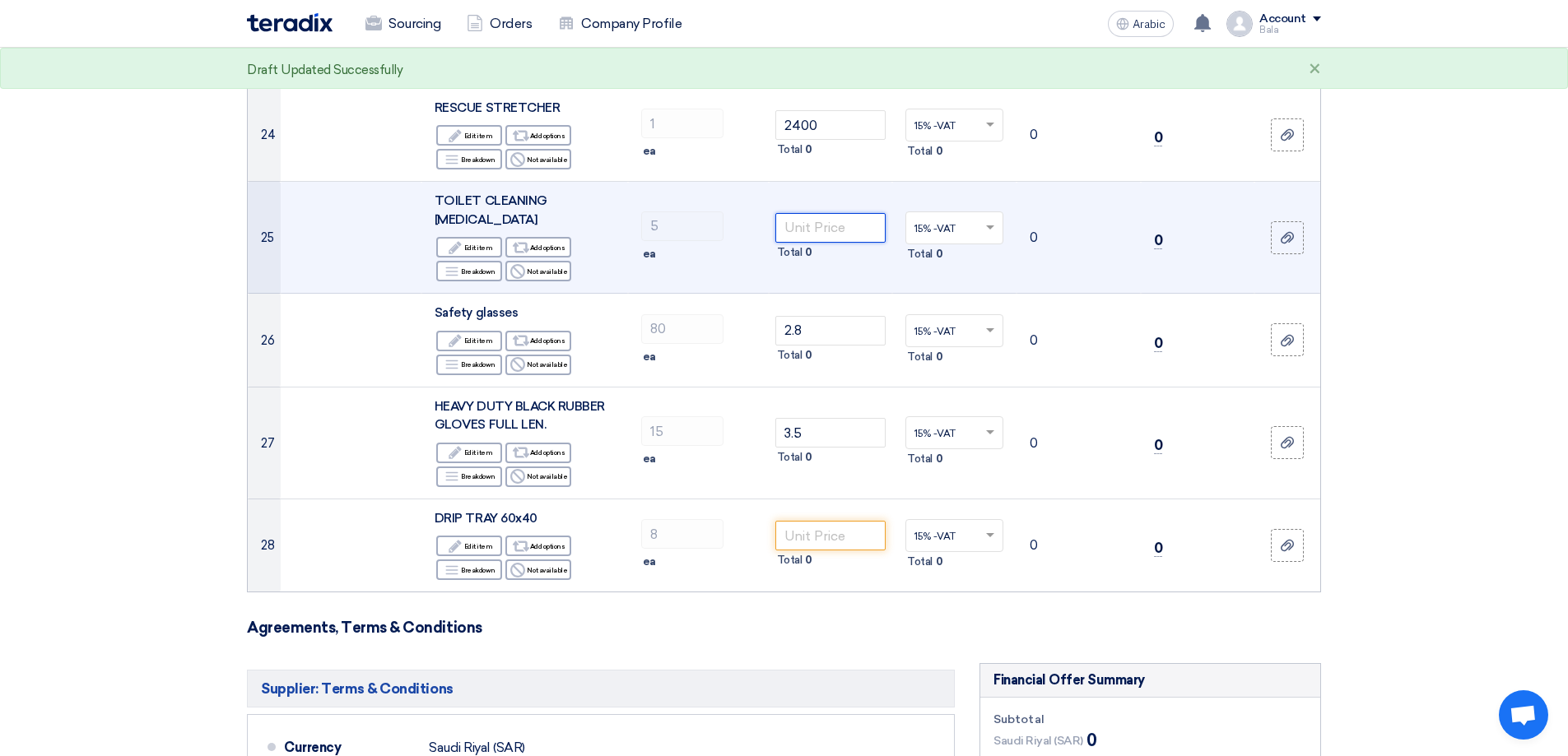
click at [806, 223] on input "number" at bounding box center [830, 227] width 111 height 29
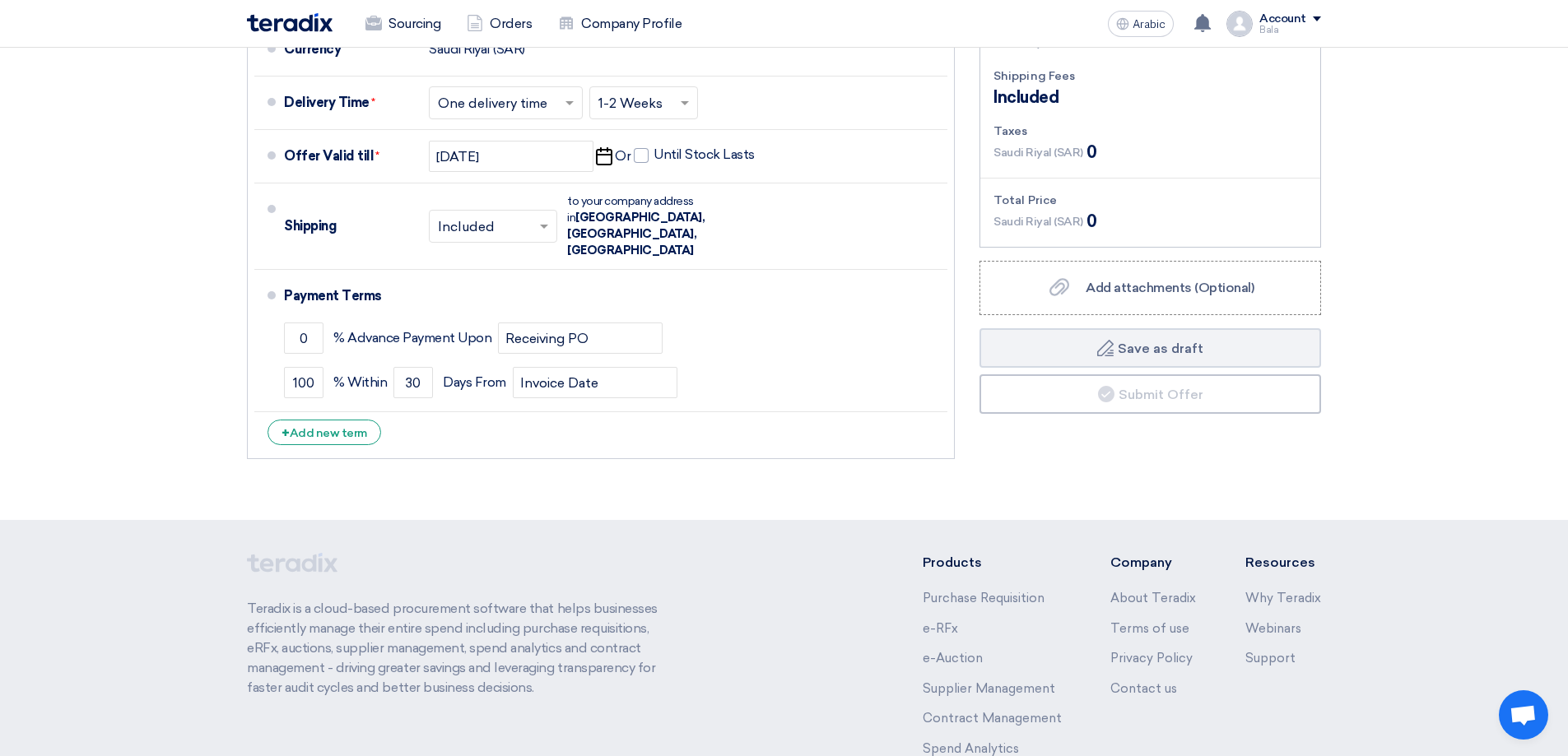
scroll to position [3261, 0]
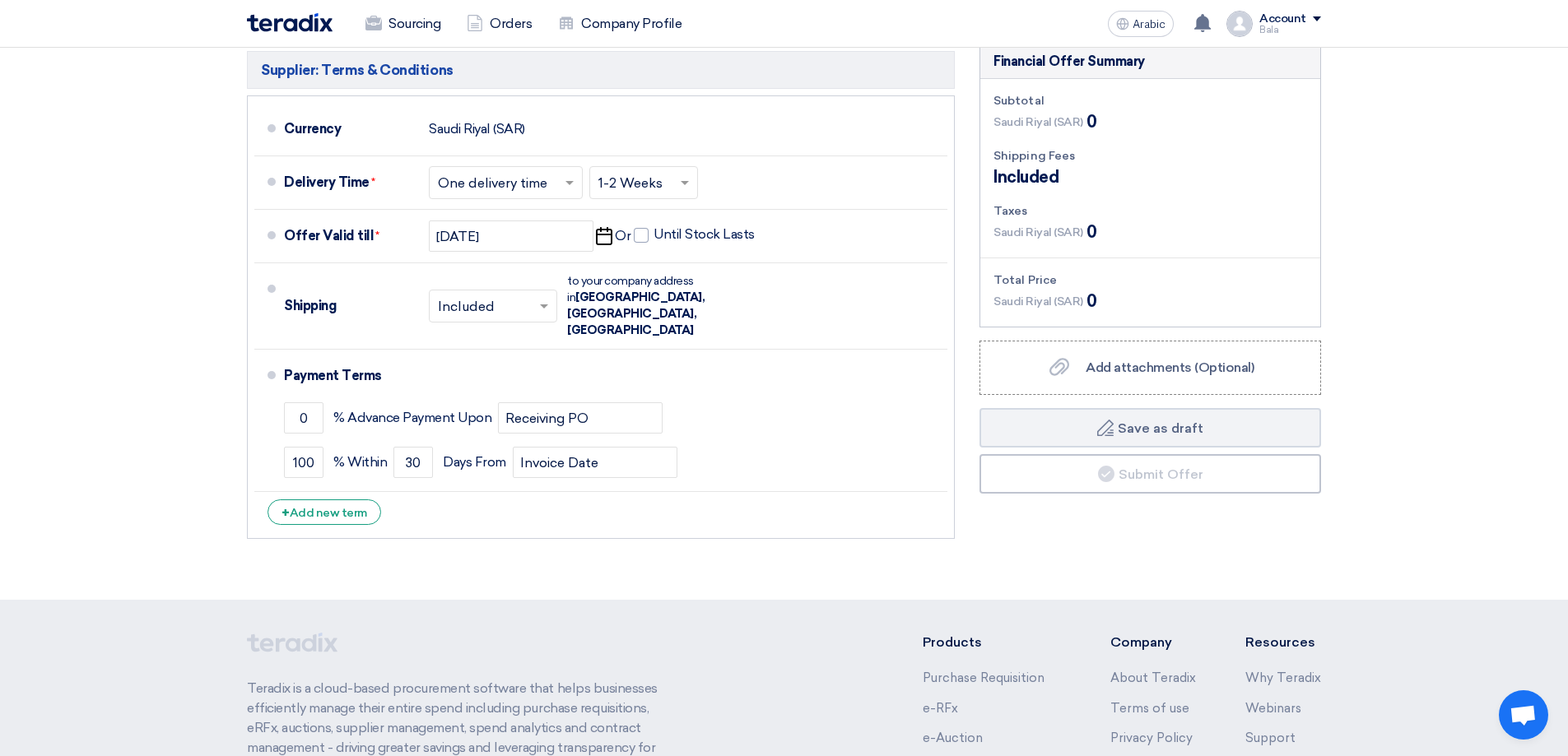
click at [548, 297] on span at bounding box center [546, 305] width 21 height 16
click at [522, 357] on div "Not Included" at bounding box center [493, 371] width 127 height 29
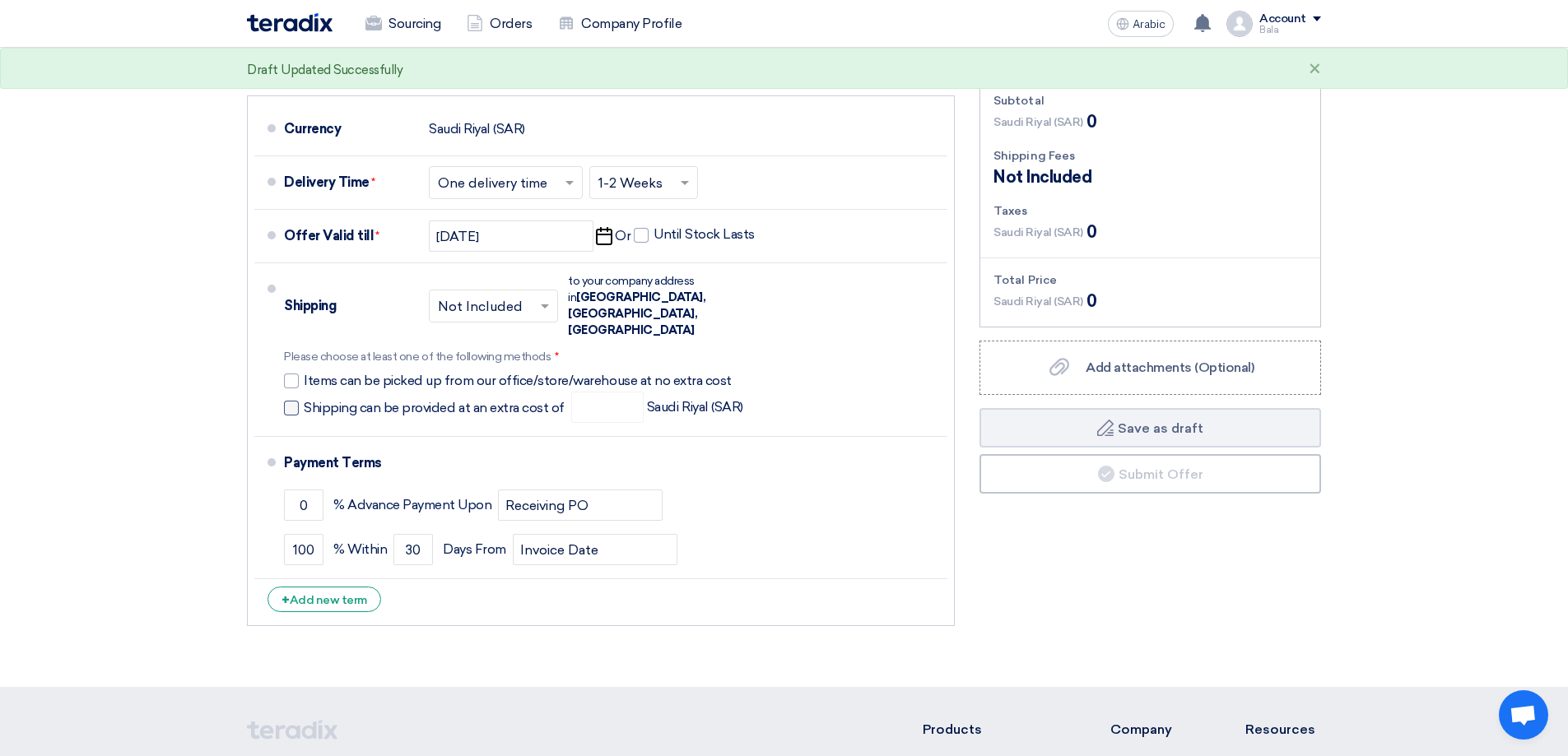
click at [291, 401] on span at bounding box center [292, 408] width 15 height 15
click at [304, 399] on input "Shipping can be provided at an extra cost of" at bounding box center [436, 414] width 264 height 31
checkbox input "true"
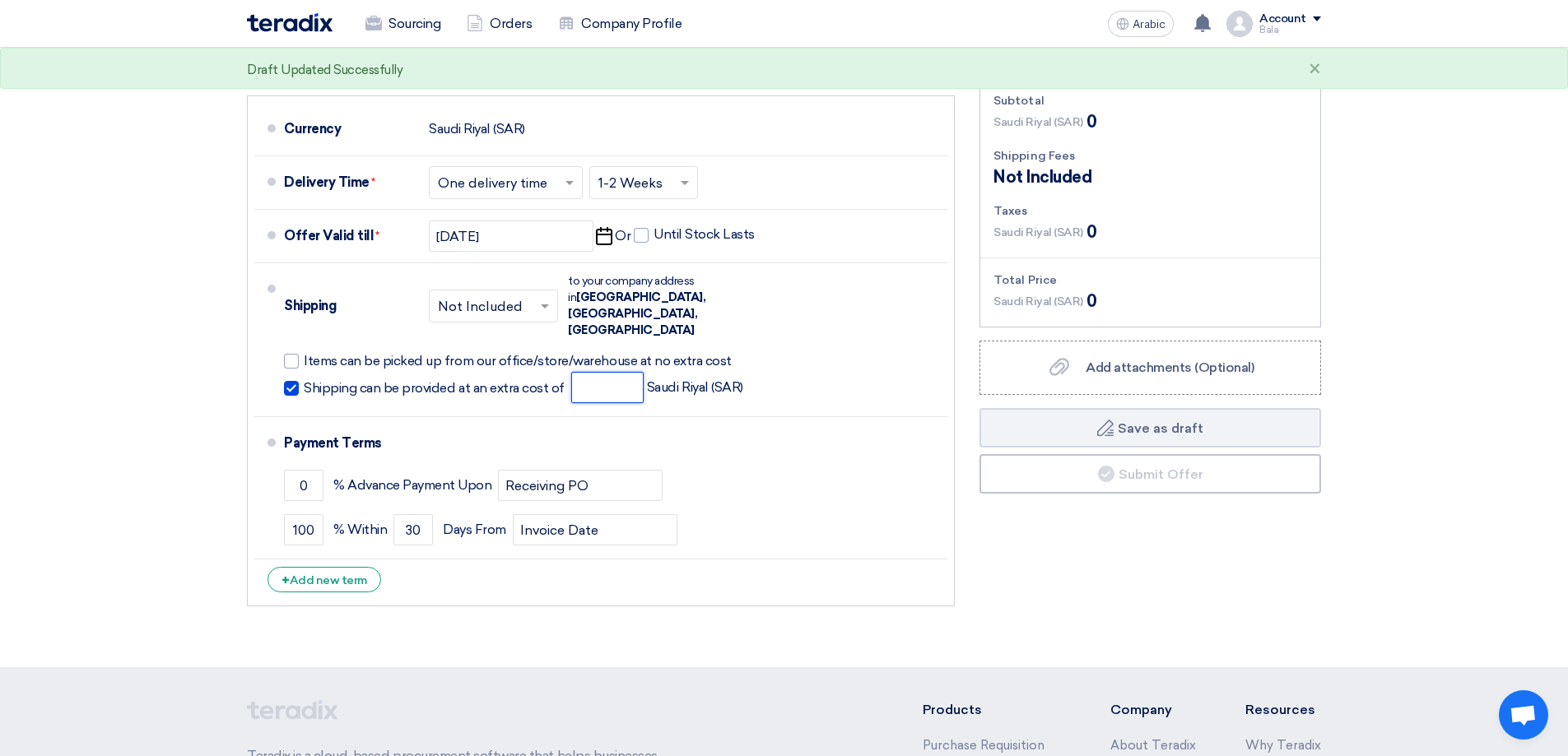
click at [606, 372] on input "number" at bounding box center [607, 387] width 72 height 31
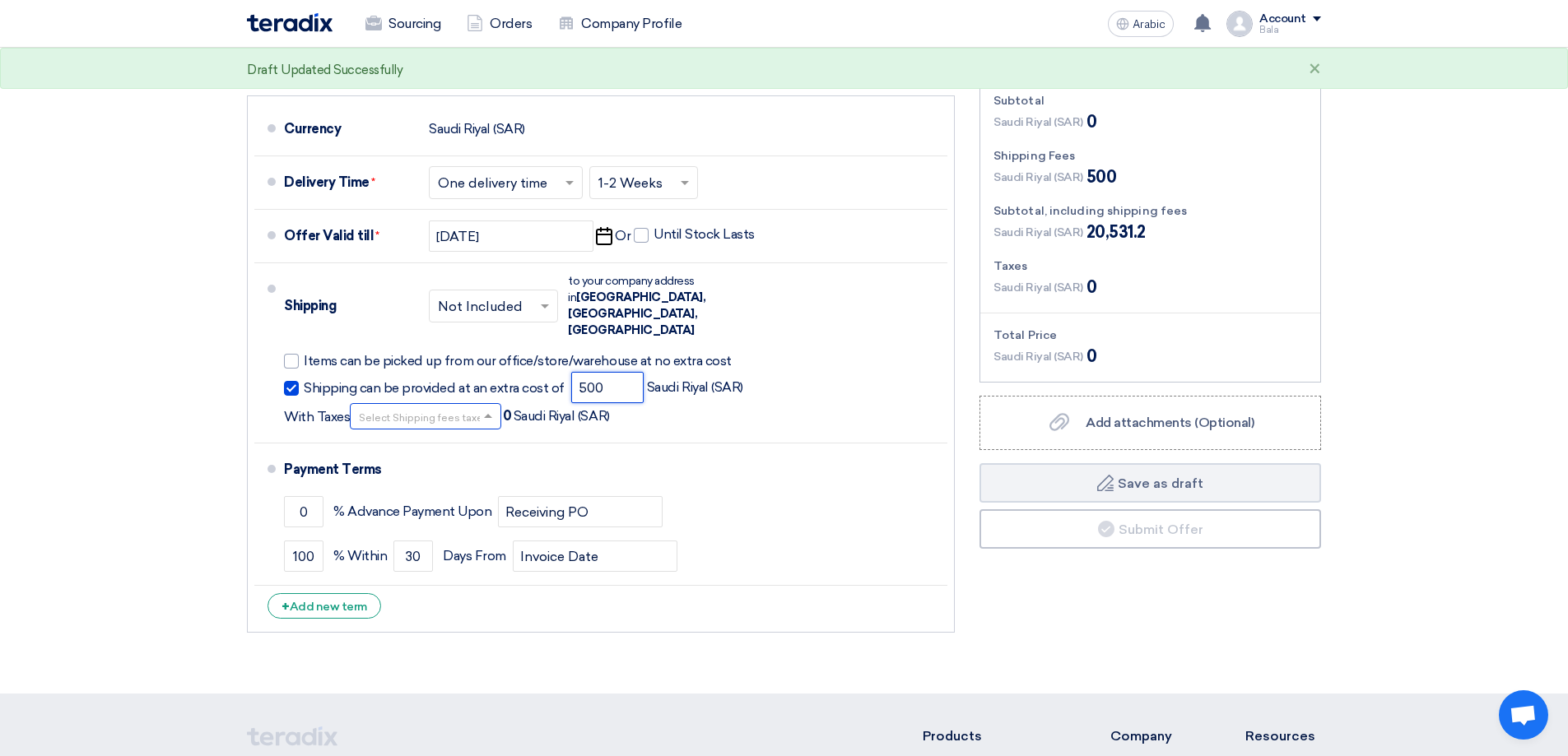
type input "500"
click at [480, 408] on span at bounding box center [490, 416] width 21 height 16
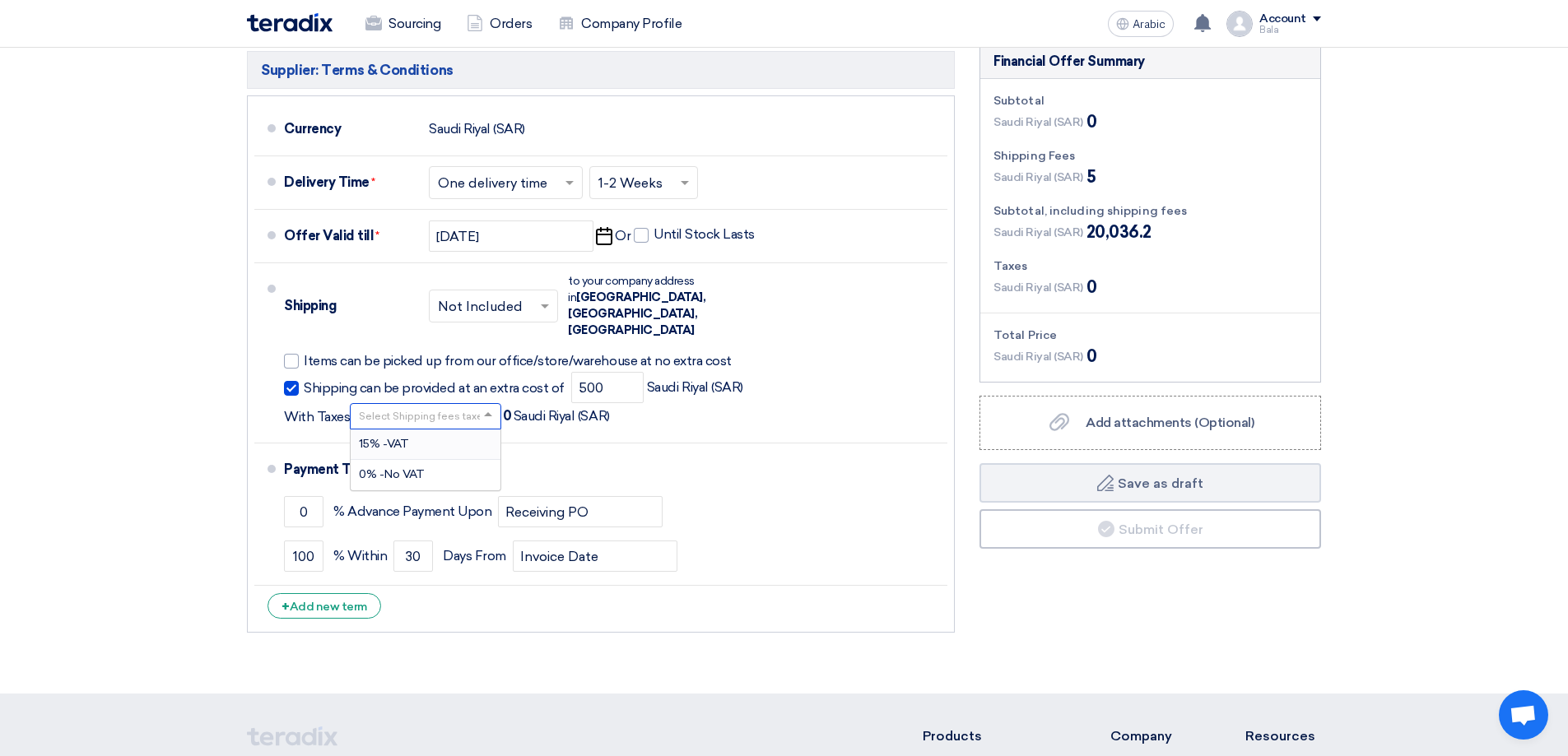
click at [465, 429] on div "15% -VAT" at bounding box center [425, 444] width 150 height 30
click at [742, 378] on div "Shipping can be provided at an extra cost of 500 Saudi Riyal (SAR) With Taxes S…" at bounding box center [612, 401] width 657 height 58
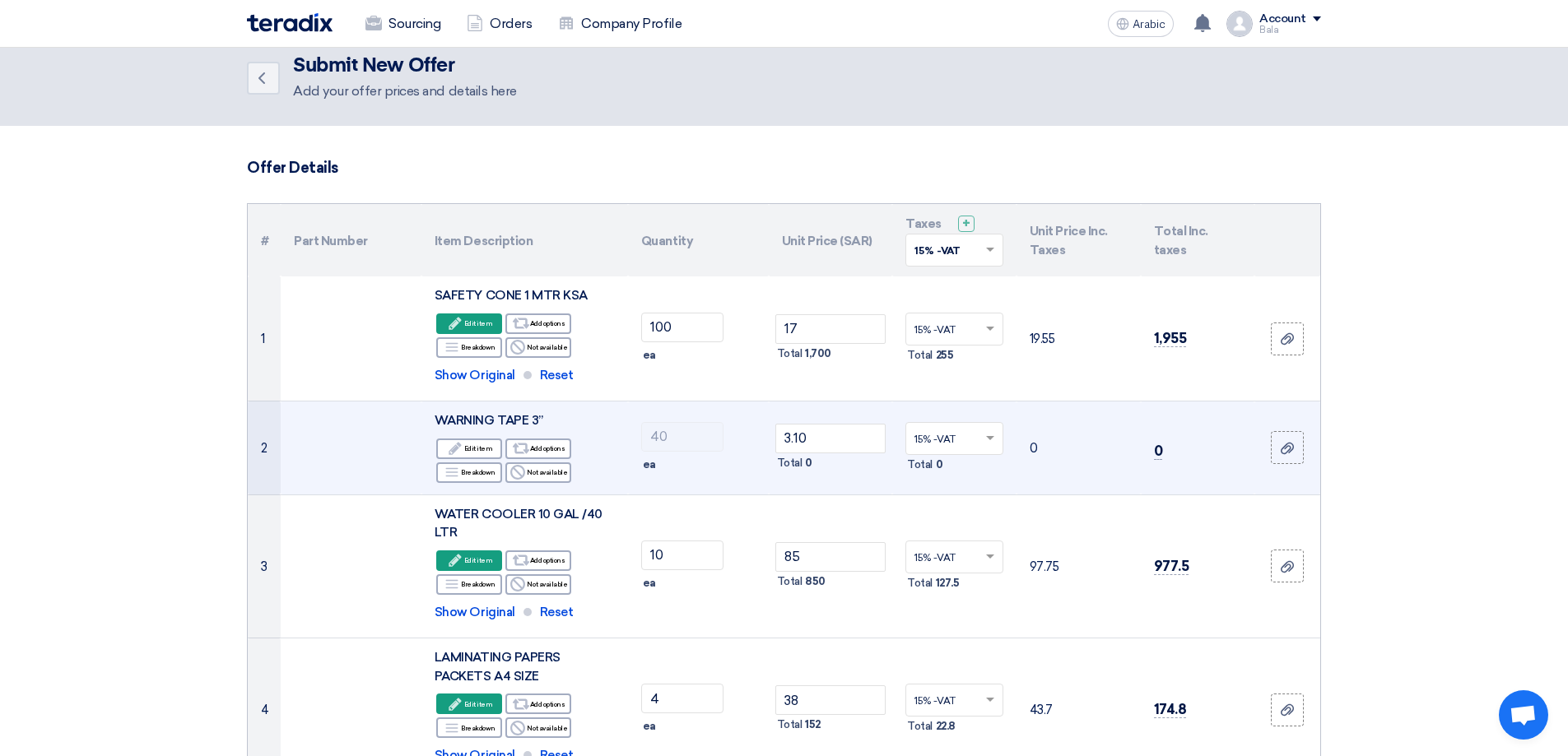
scroll to position [0, 0]
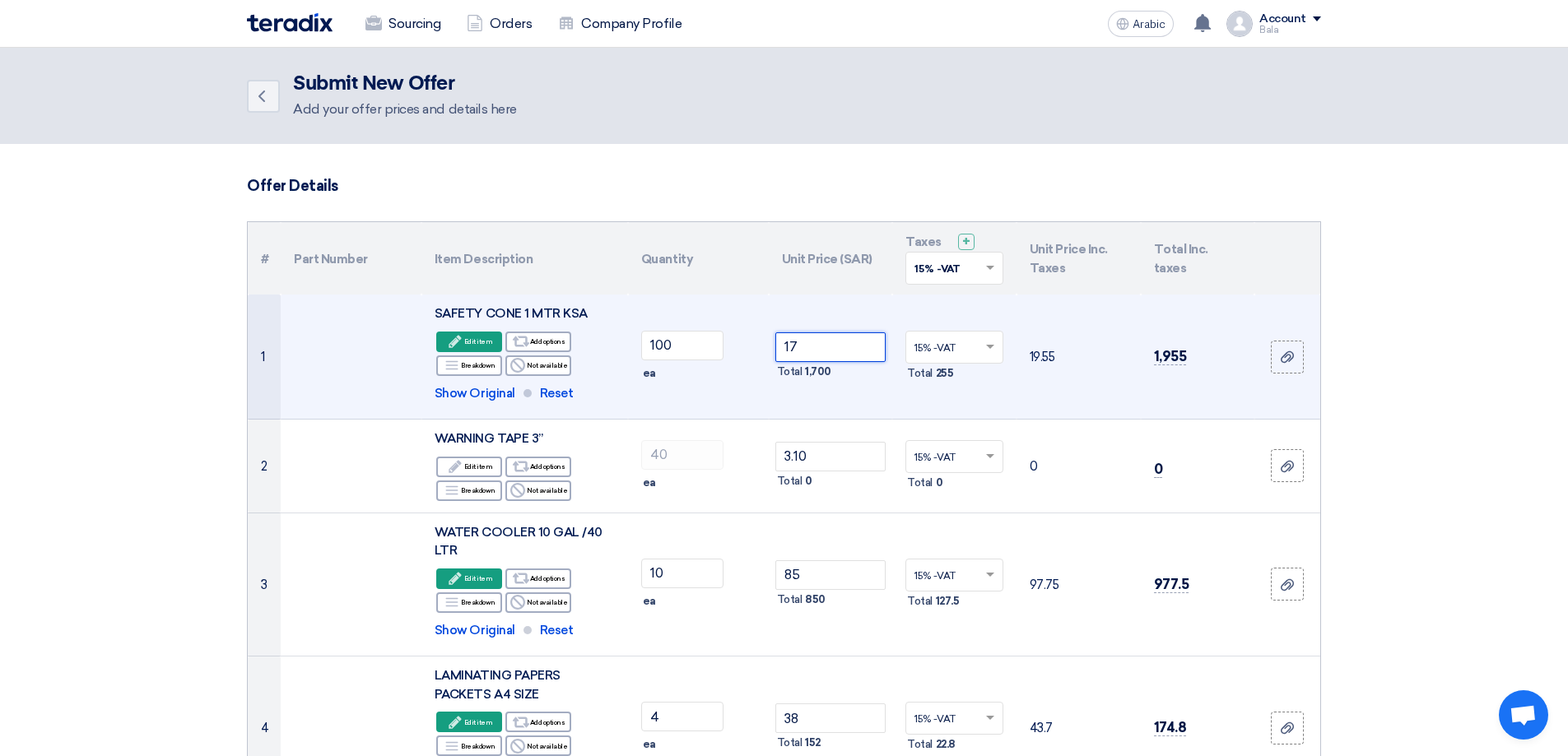
click at [829, 350] on input "17" at bounding box center [830, 347] width 111 height 29
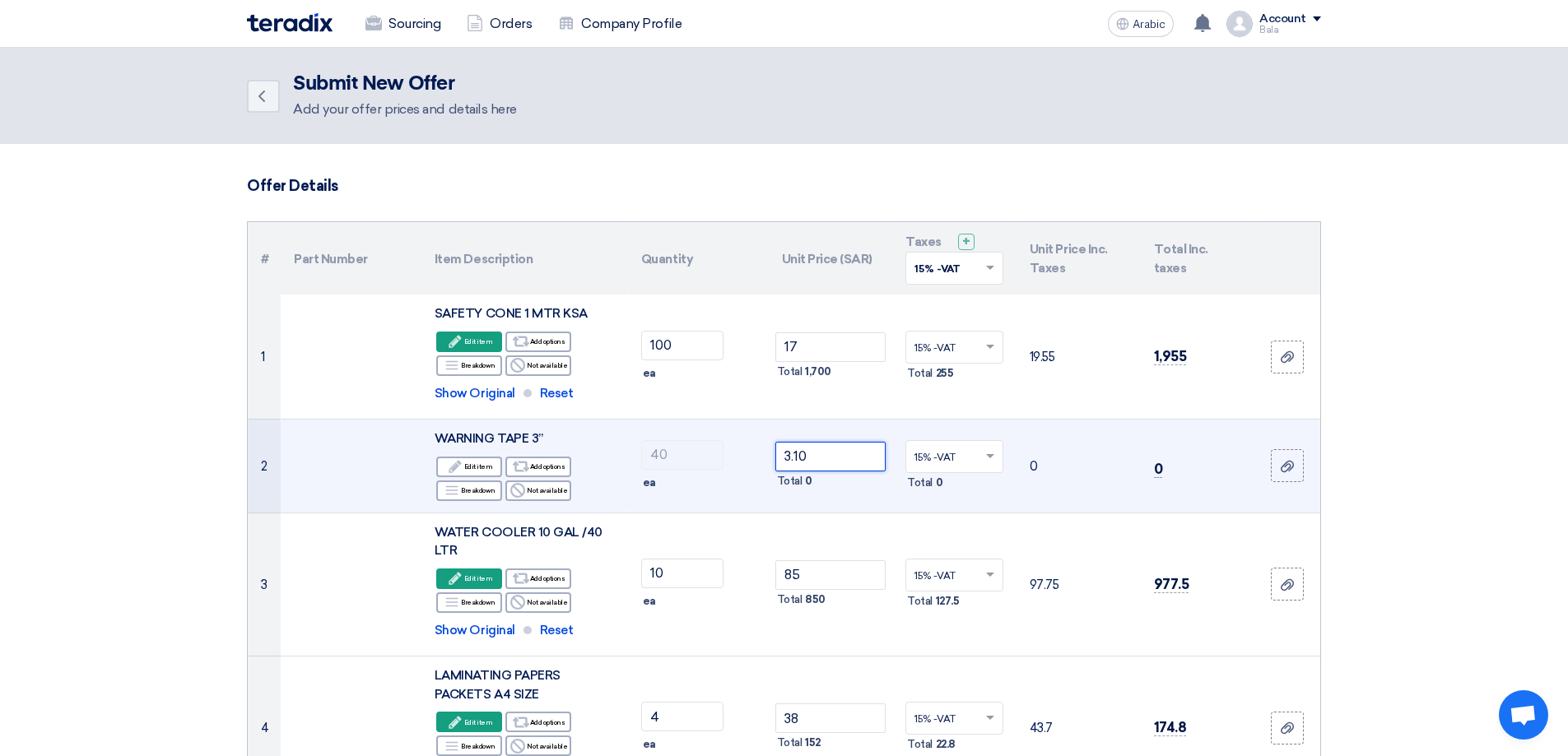
click at [817, 454] on input "3.10" at bounding box center [830, 456] width 111 height 29
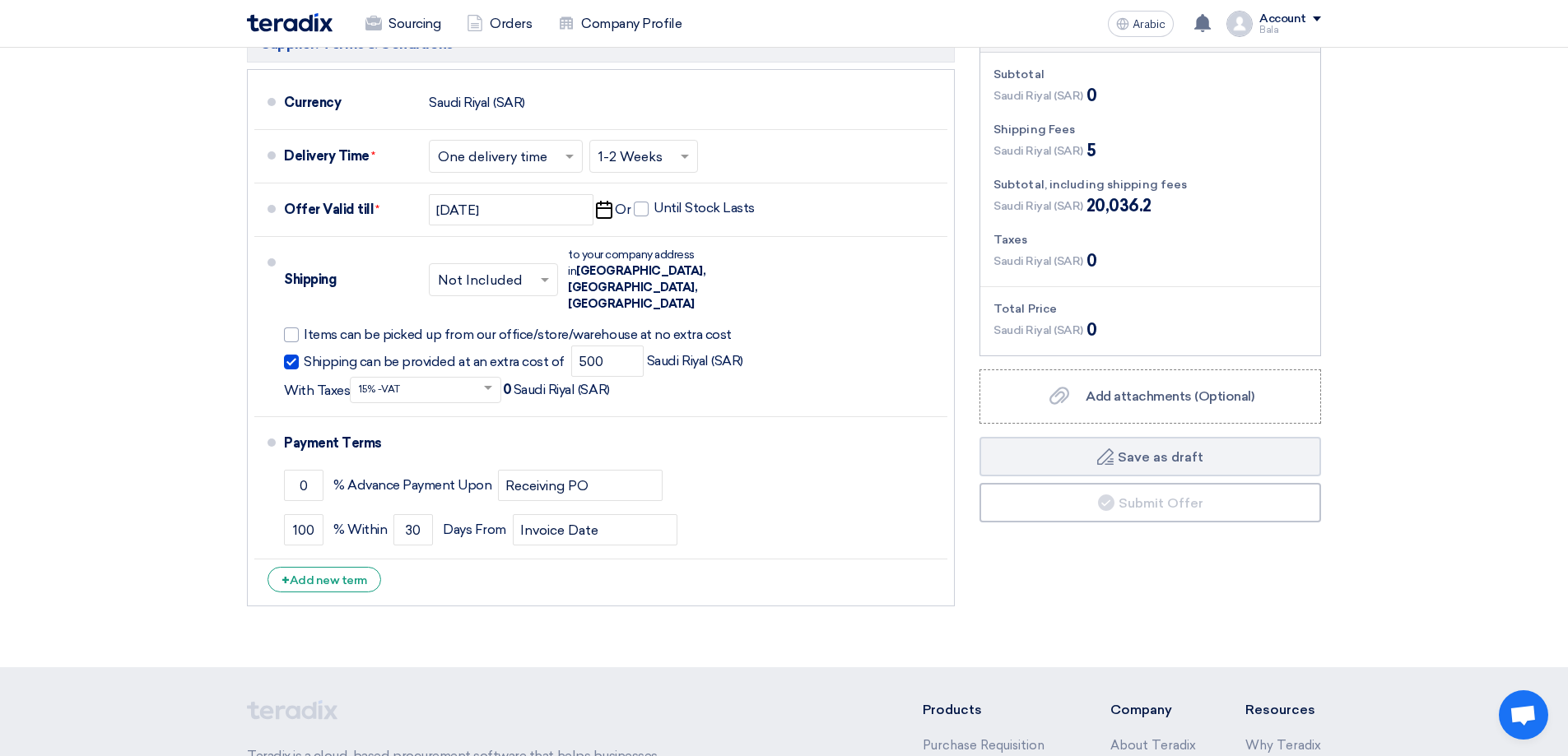
scroll to position [3291, 0]
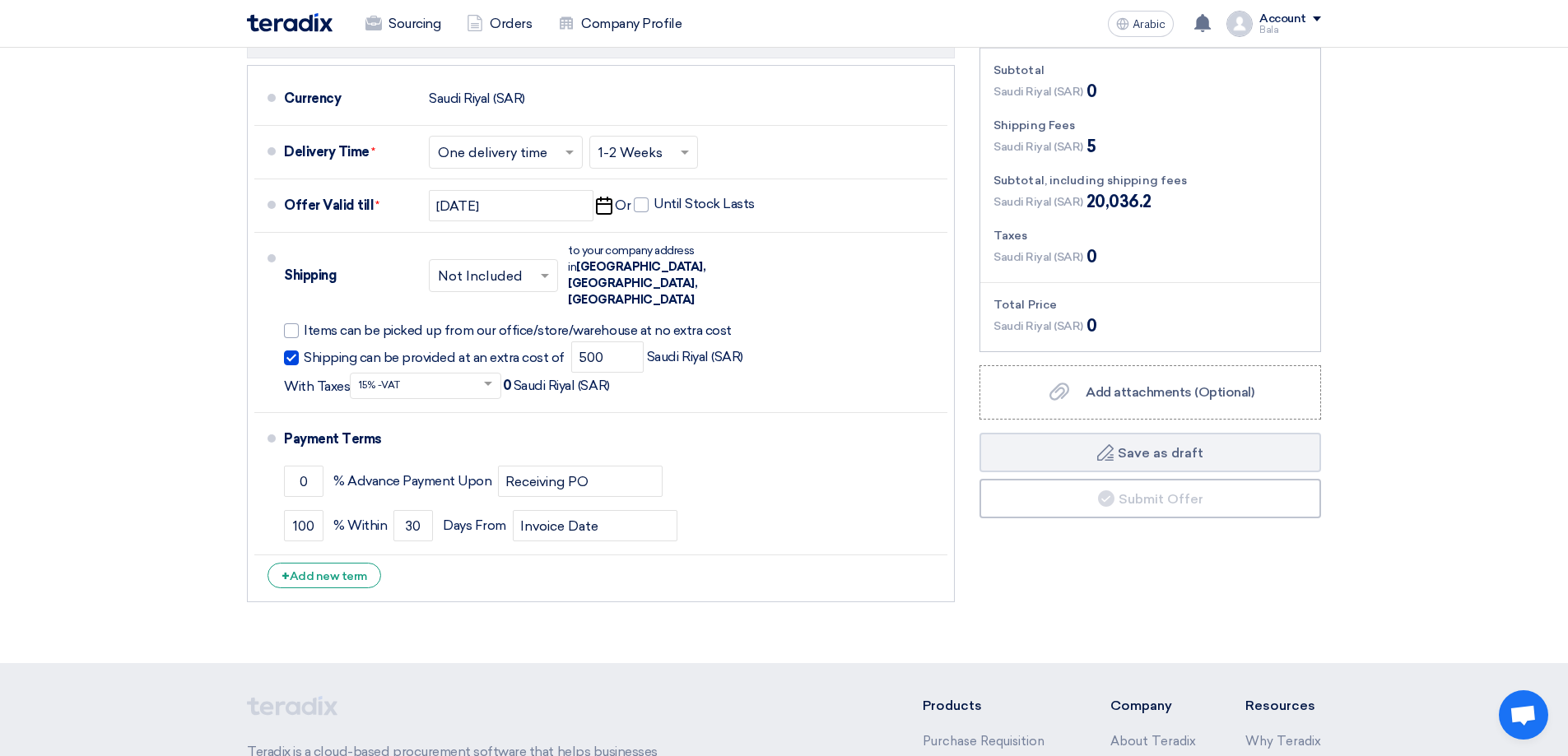
click at [1137, 314] on div "Saudi Riyal (SAR) 0" at bounding box center [1149, 326] width 314 height 25
click at [1166, 384] on div "Add attachments (Optional) Add attachments (Optional)" at bounding box center [1149, 392] width 207 height 20
click at [0, 0] on input "Add attachments (Optional) Add attachments (Optional)" at bounding box center [0, 0] width 0 height 0
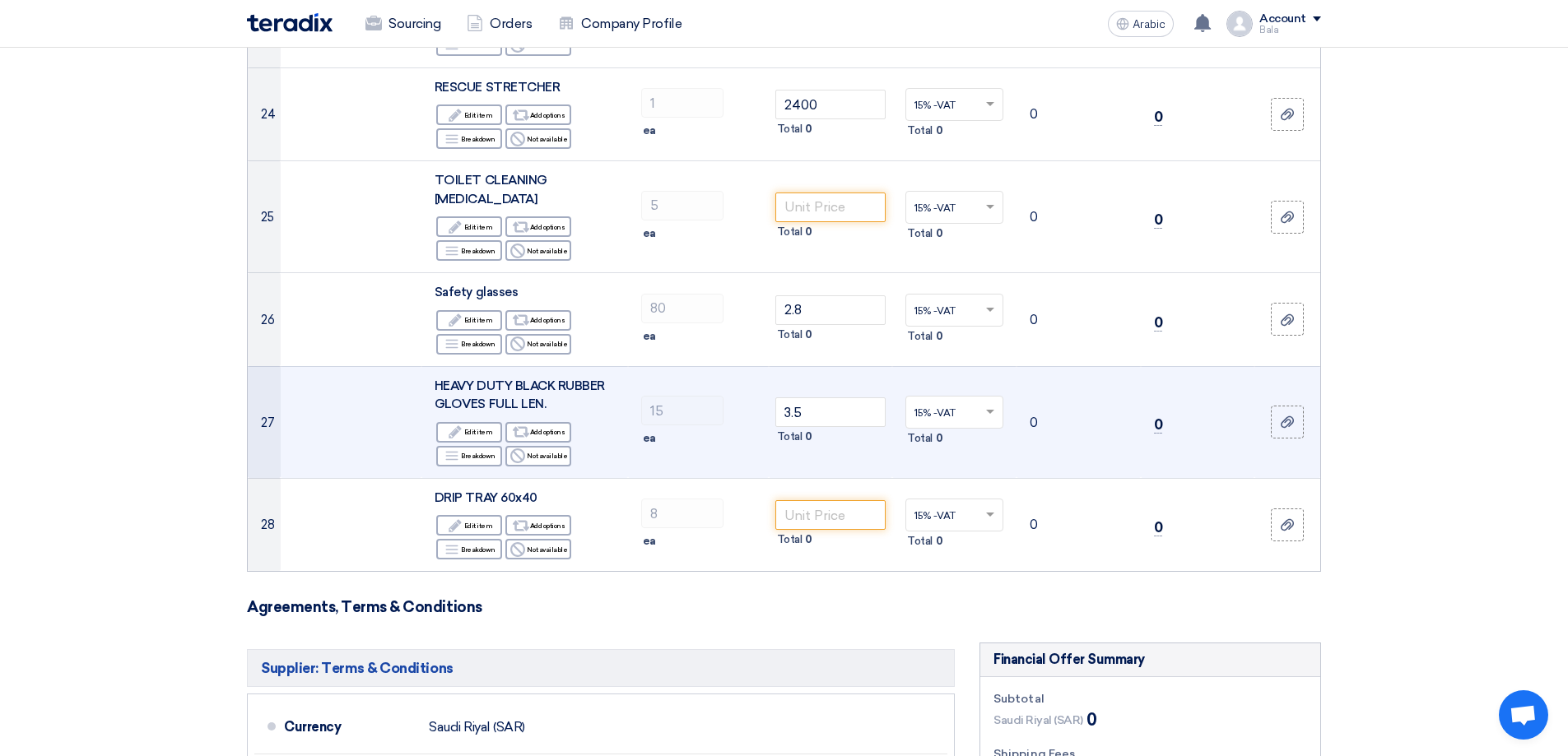
scroll to position [2633, 0]
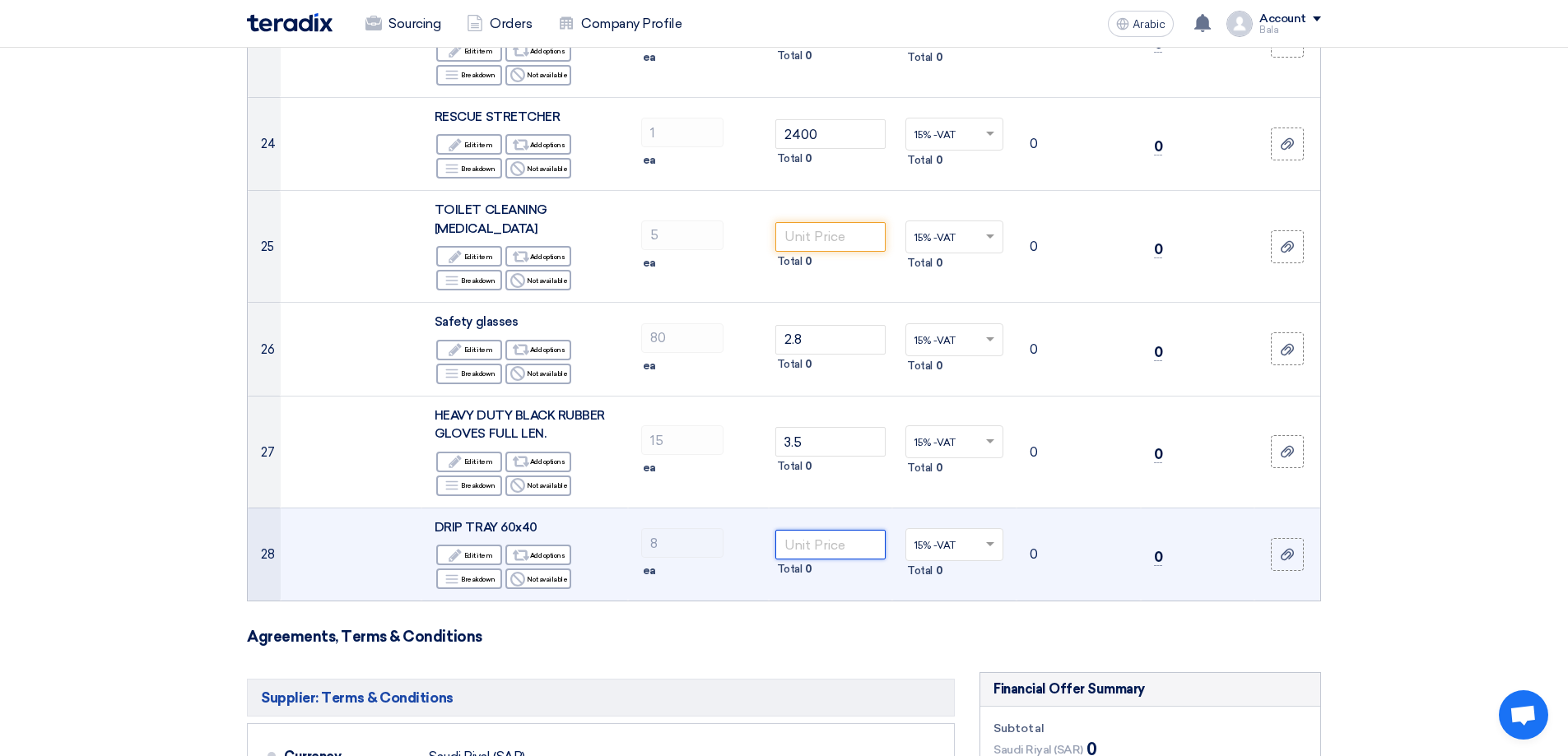
click at [817, 530] on input "number" at bounding box center [830, 544] width 111 height 29
type input "0"
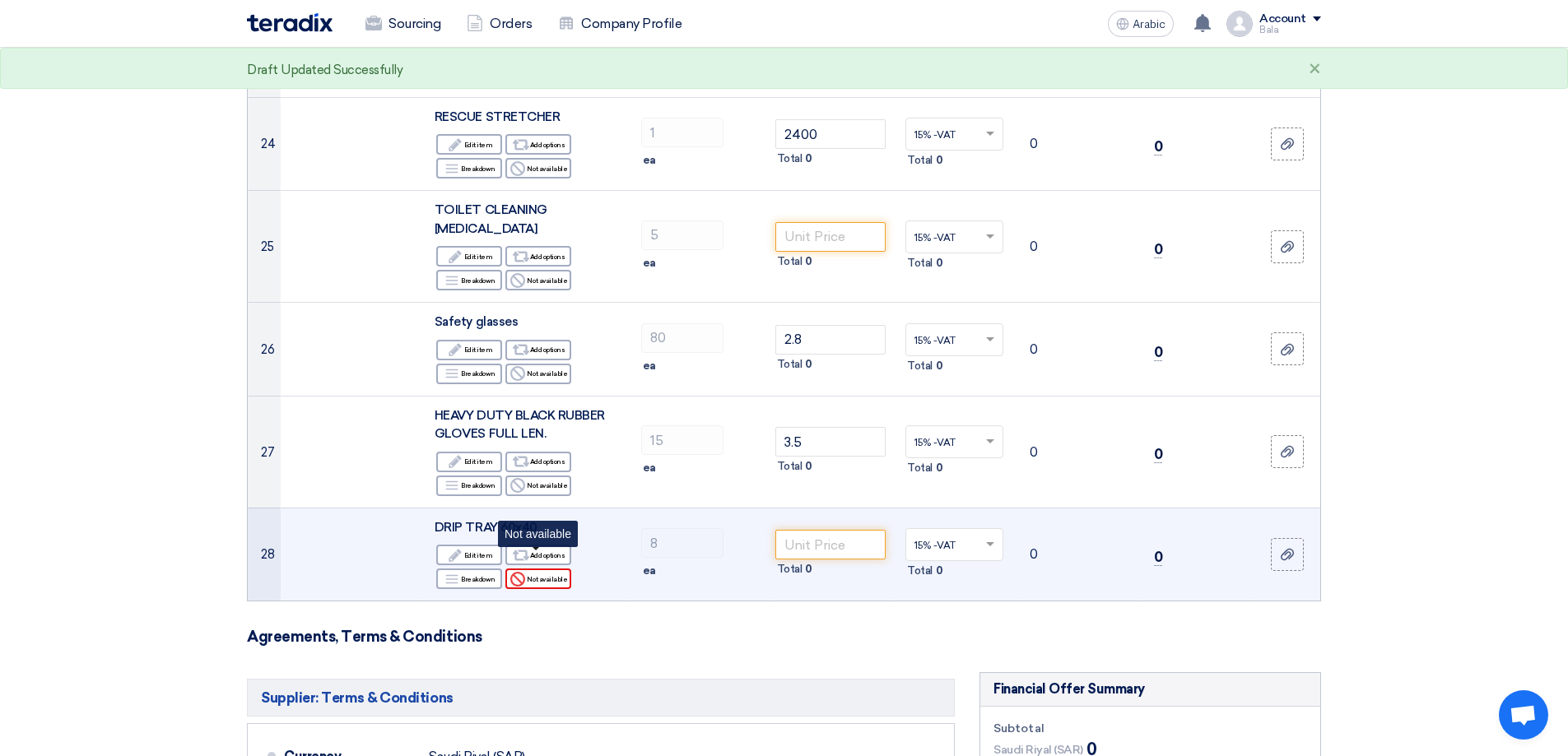
click at [521, 572] on icon "Reject" at bounding box center [518, 580] width 15 height 15
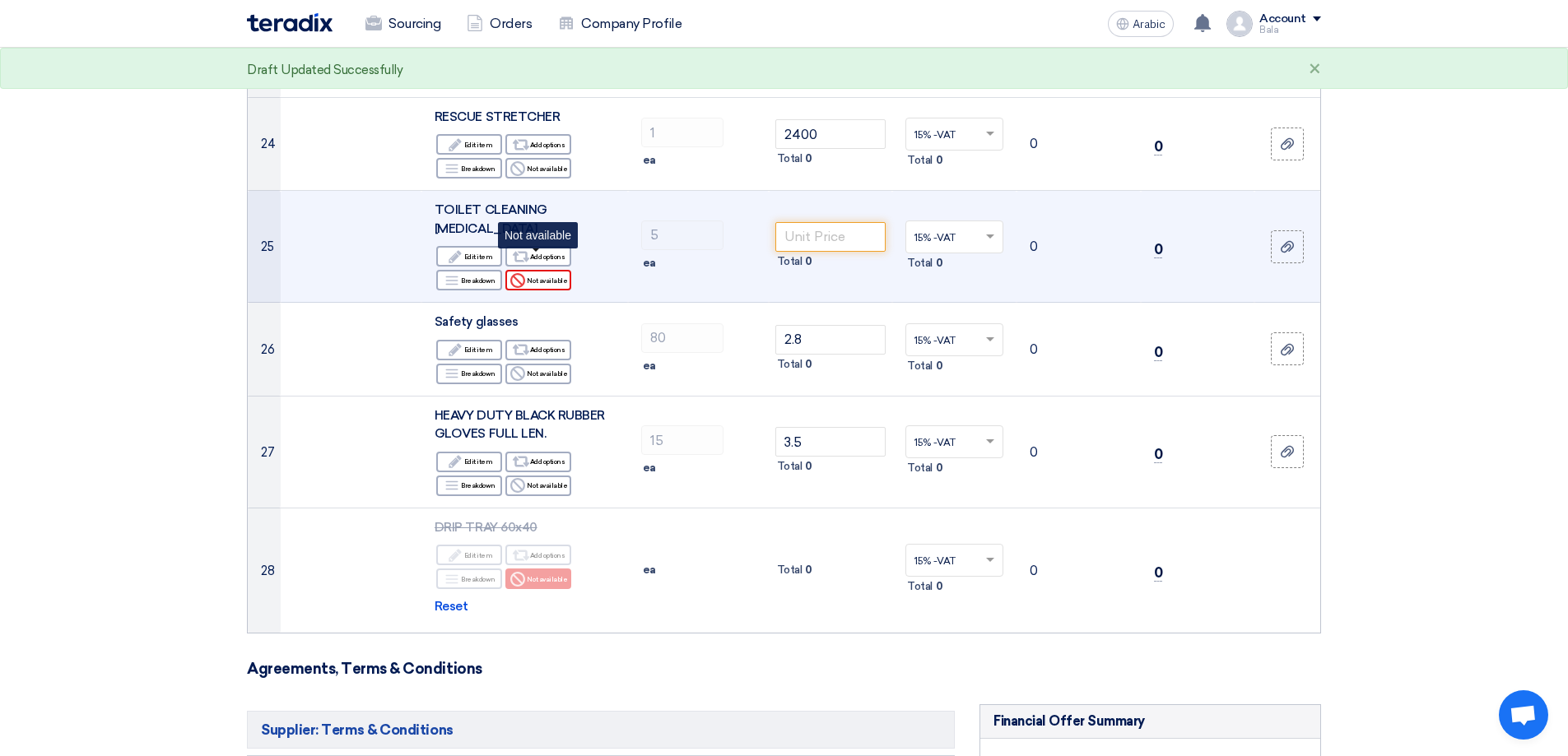
click at [548, 274] on font "Not available" at bounding box center [547, 280] width 41 height 13
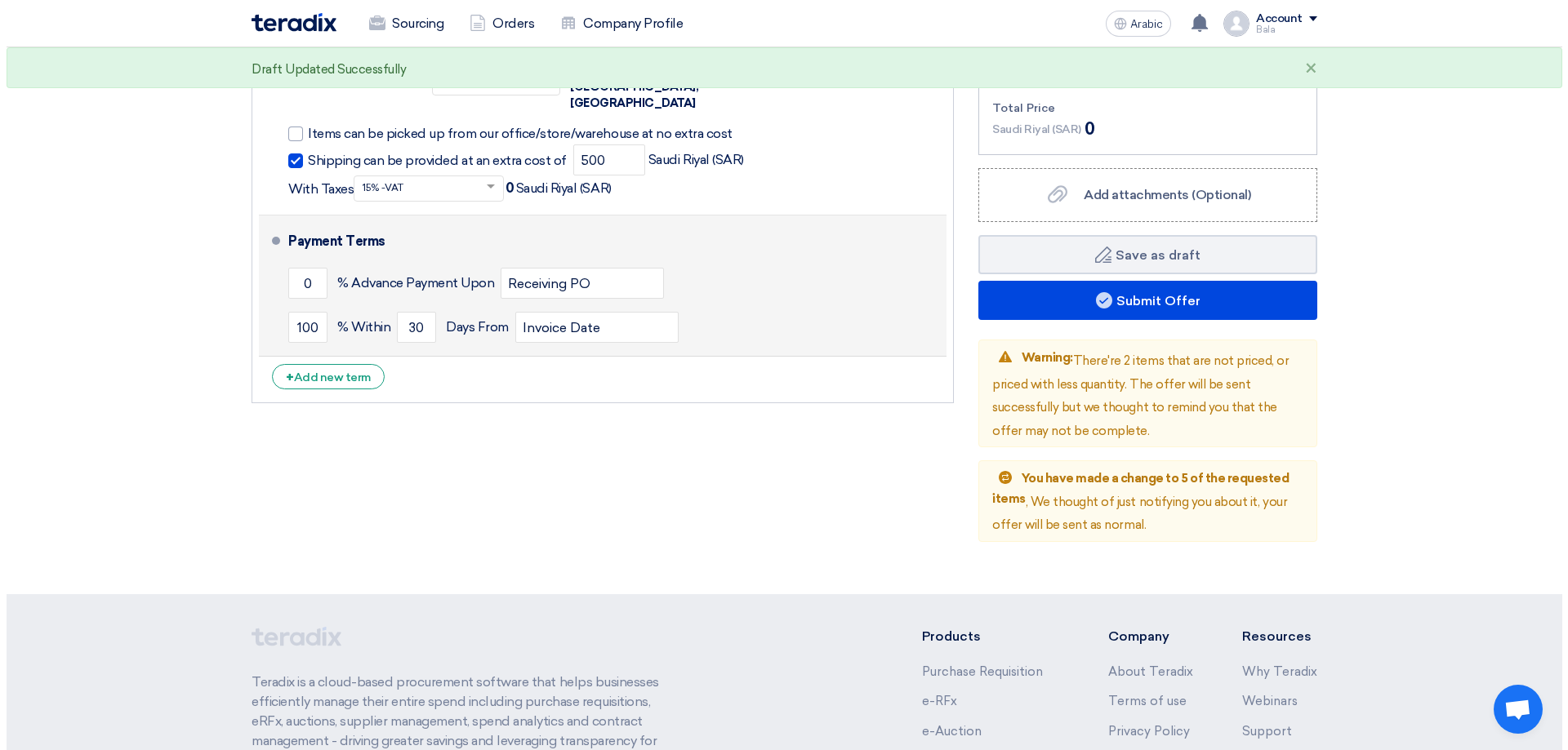
scroll to position [3227, 0]
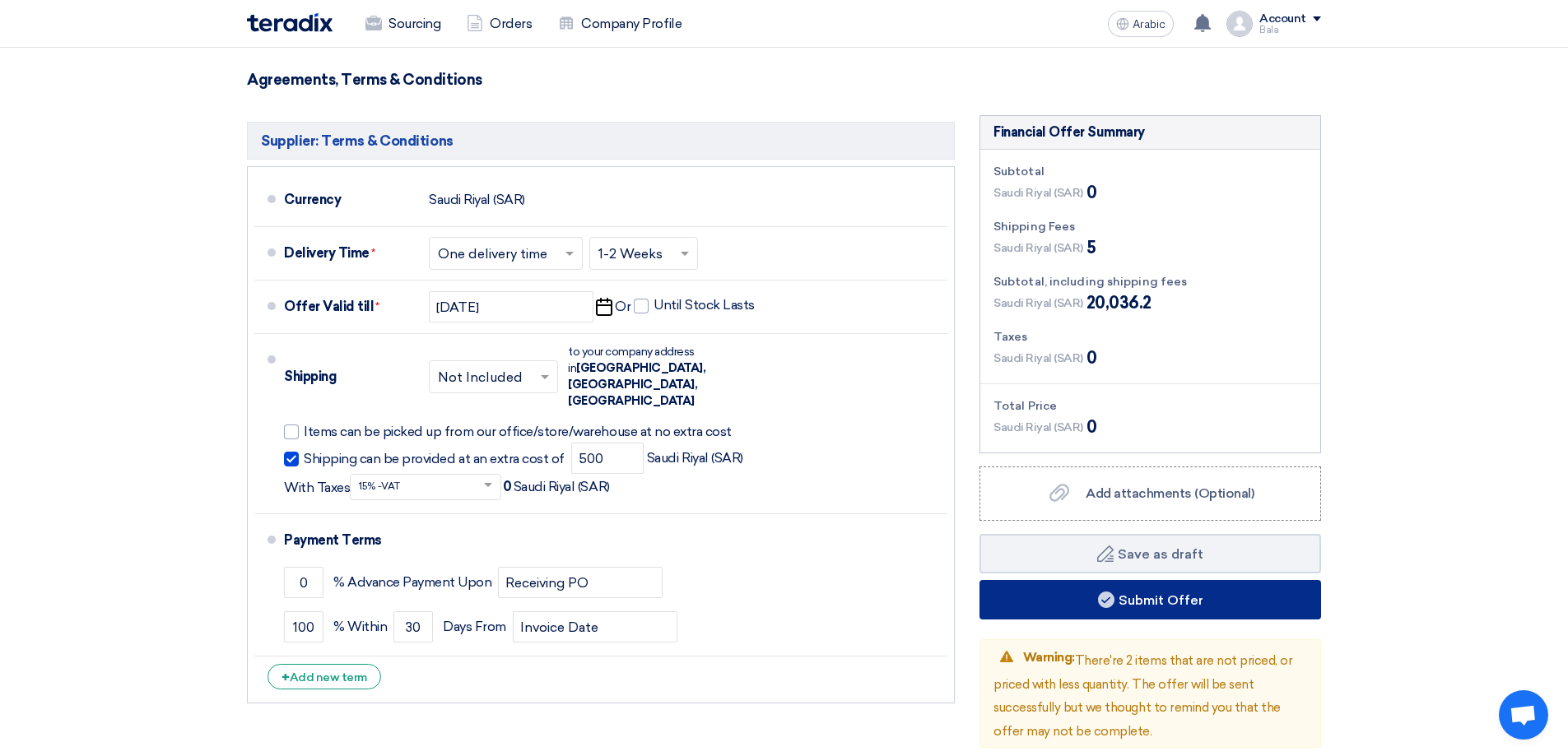
click at [1140, 592] on font "Submit Offer" at bounding box center [1160, 600] width 84 height 16
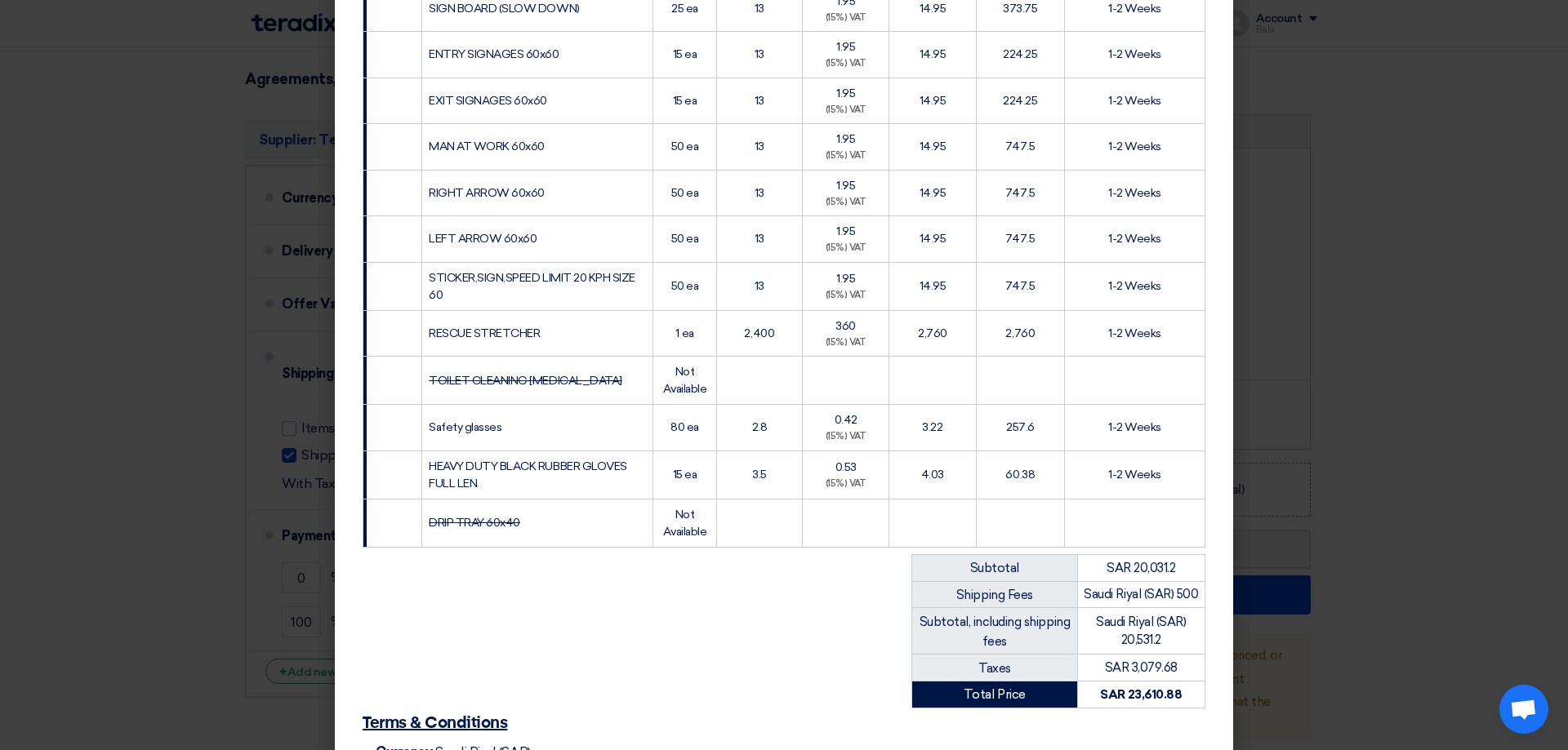
scroll to position [1265, 0]
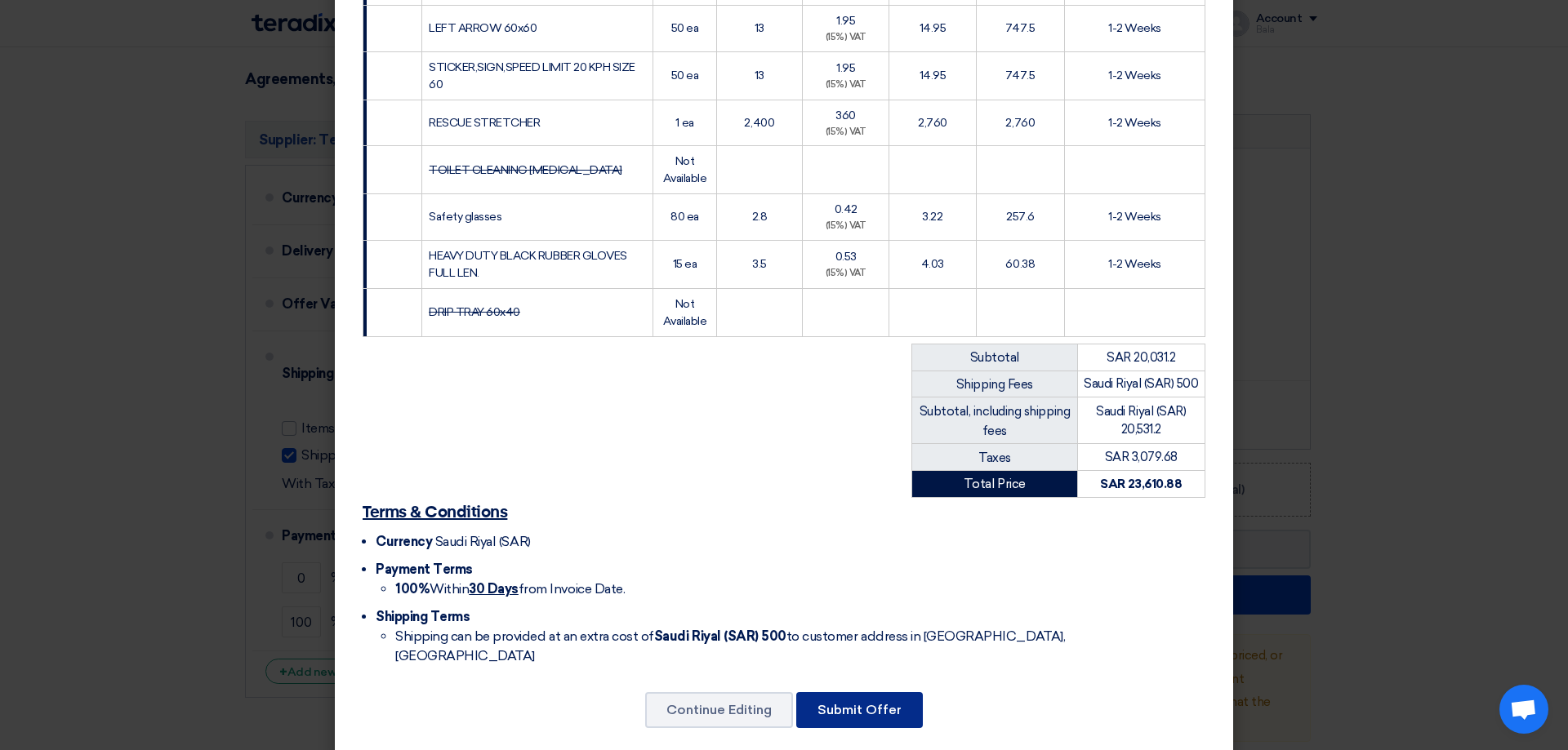
click at [869, 702] on font "Submit Offer" at bounding box center [858, 710] width 84 height 16
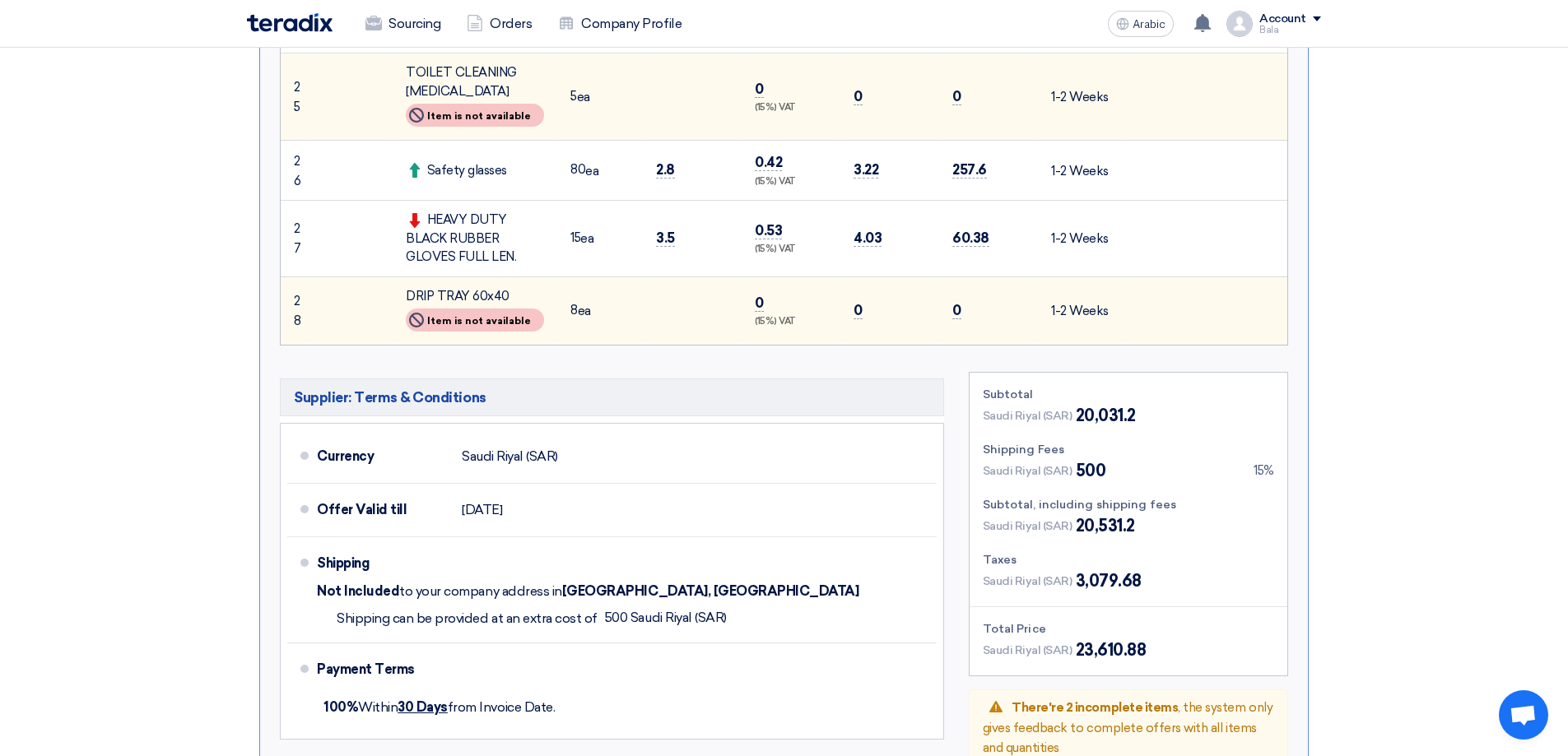
scroll to position [2222, 0]
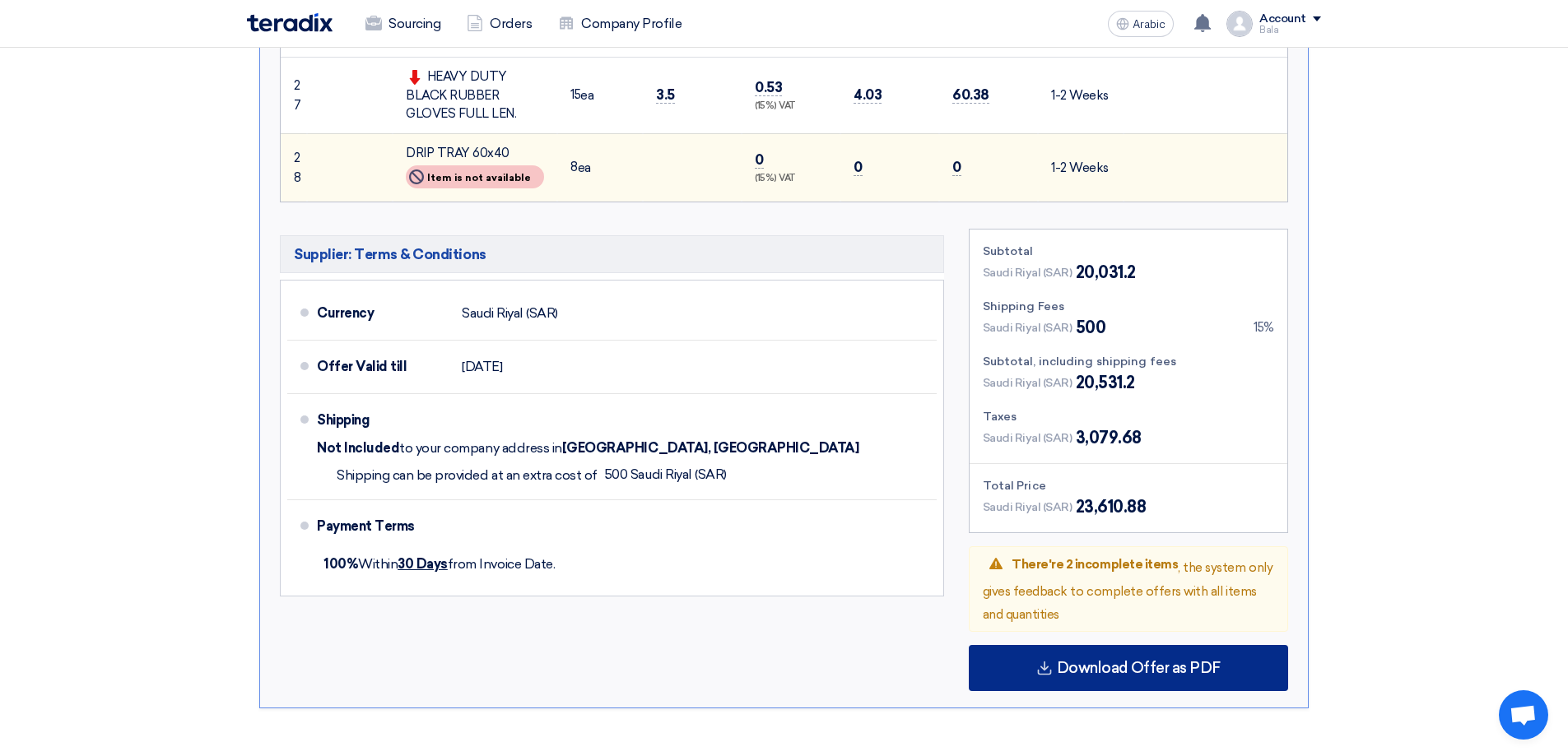
click at [1155, 675] on font "Download Offer as PDF" at bounding box center [1138, 668] width 164 height 18
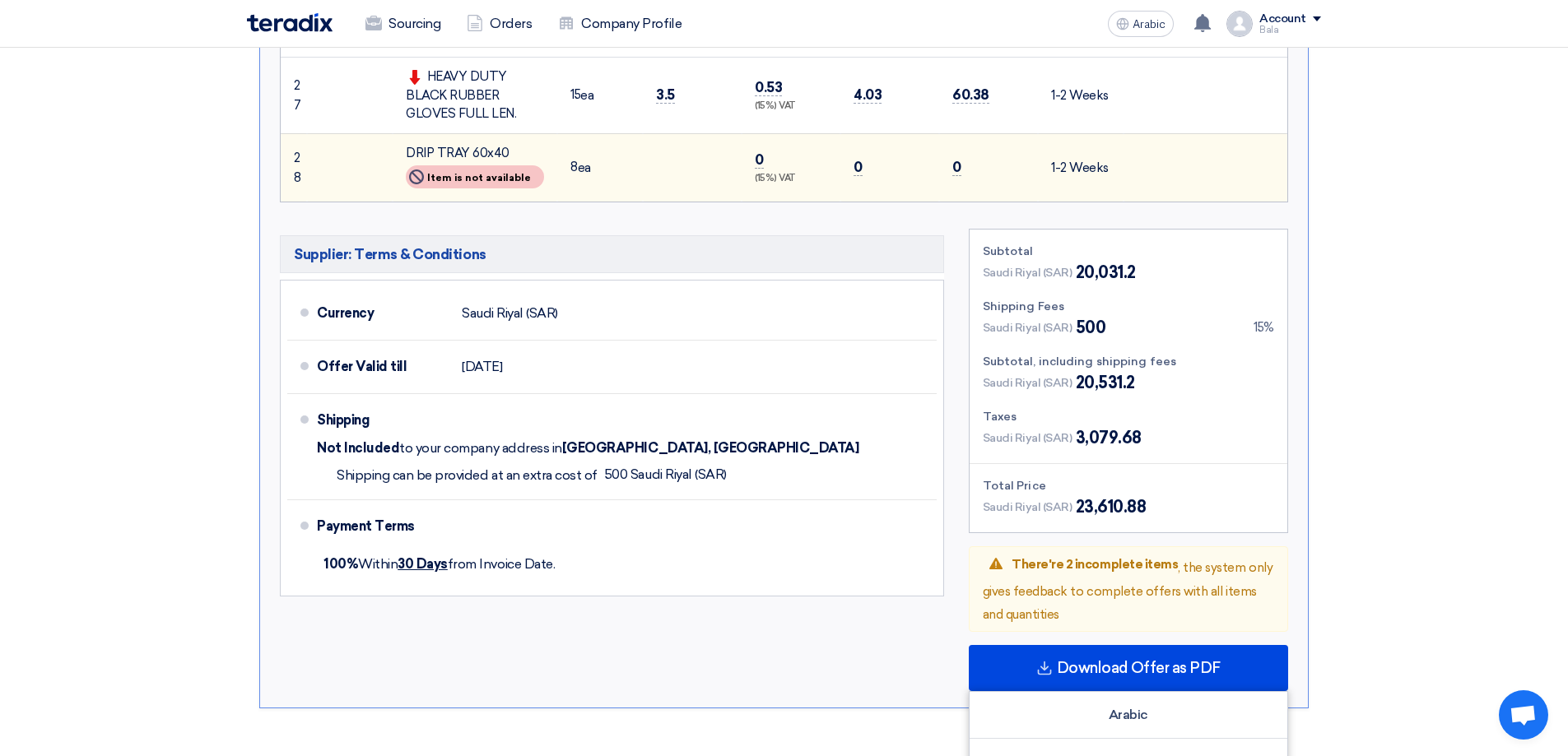
scroll to position [2551, 0]
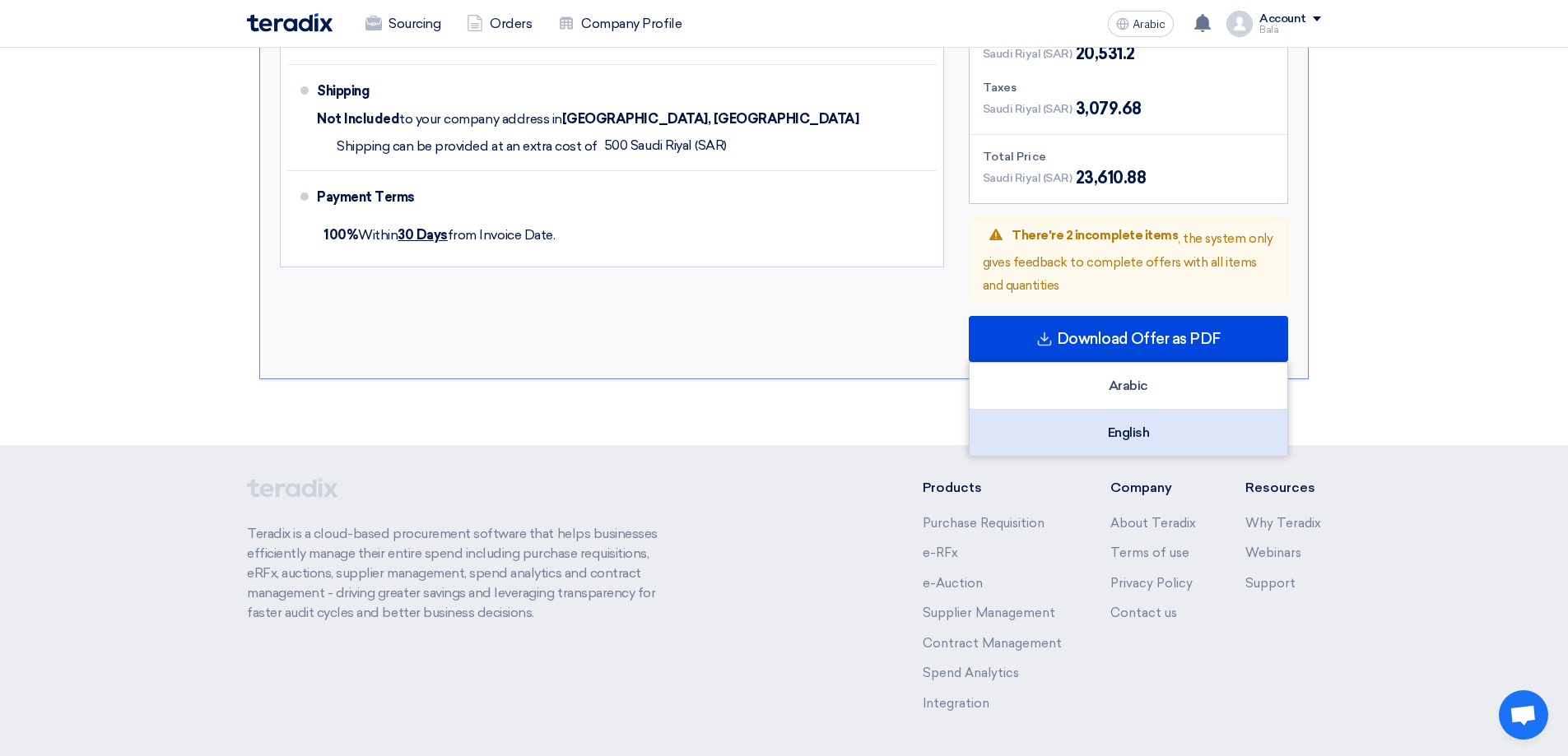
click at [1122, 424] on font "English" at bounding box center [1128, 432] width 42 height 16
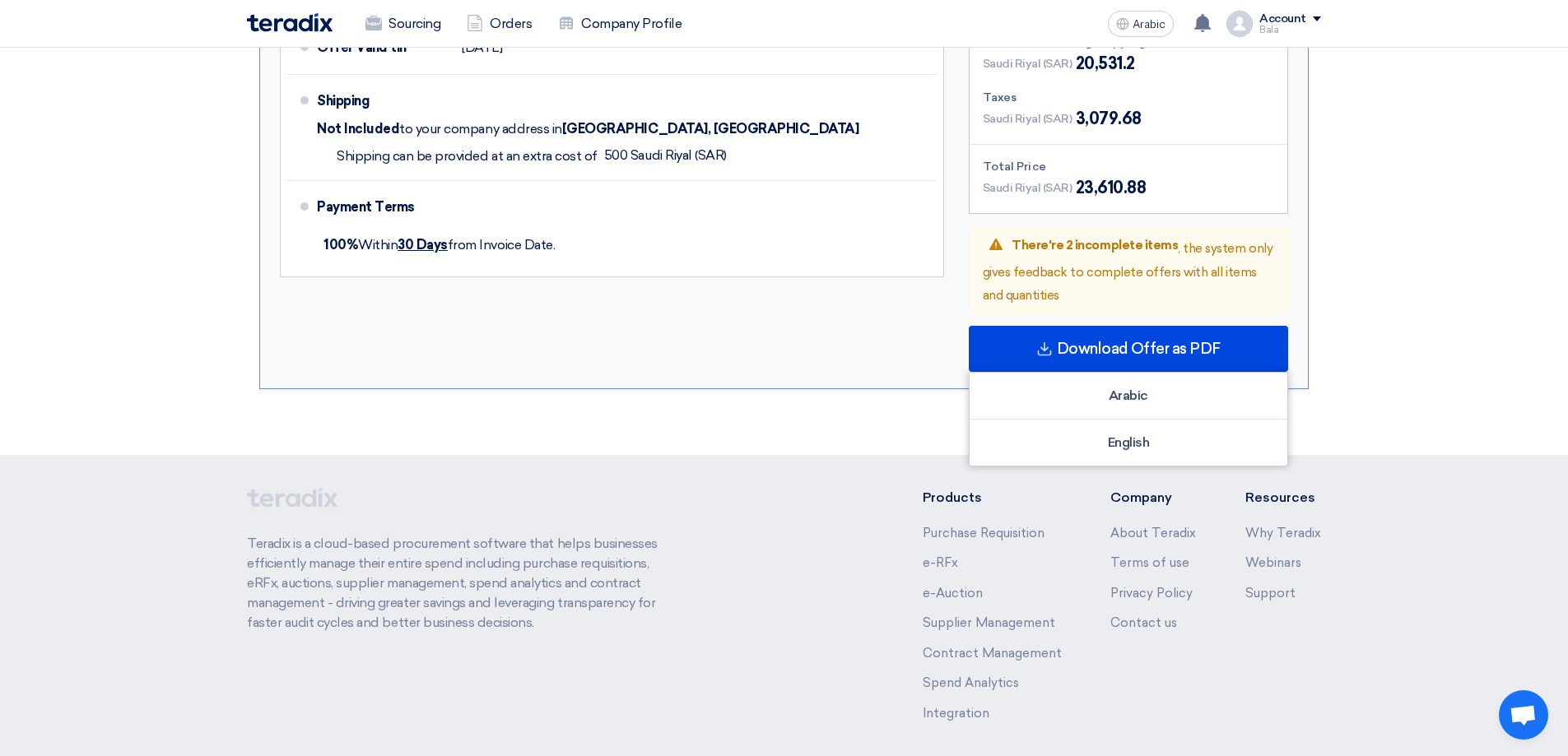
scroll to position [2612, 0]
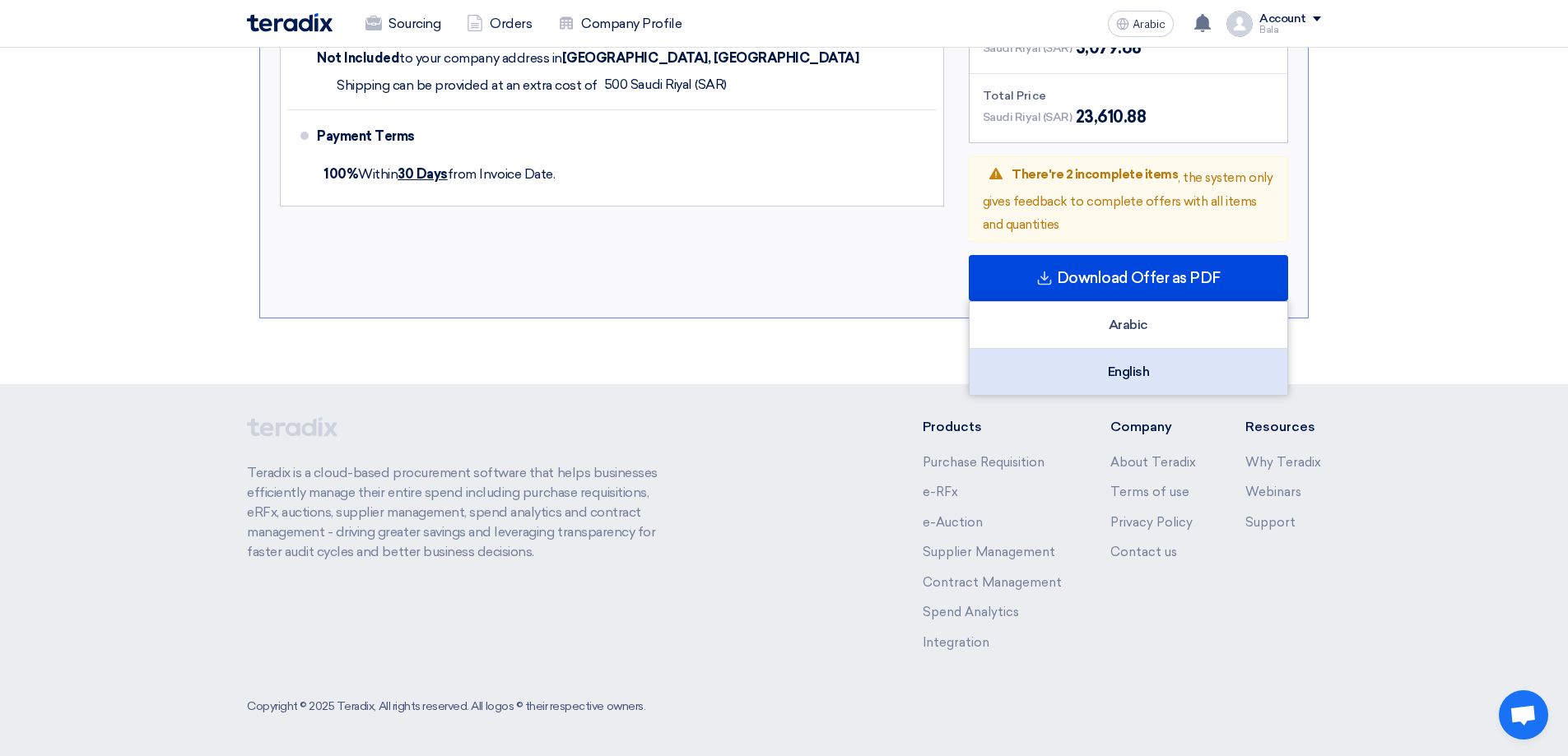
click at [1153, 367] on div "English" at bounding box center [1127, 371] width 317 height 46
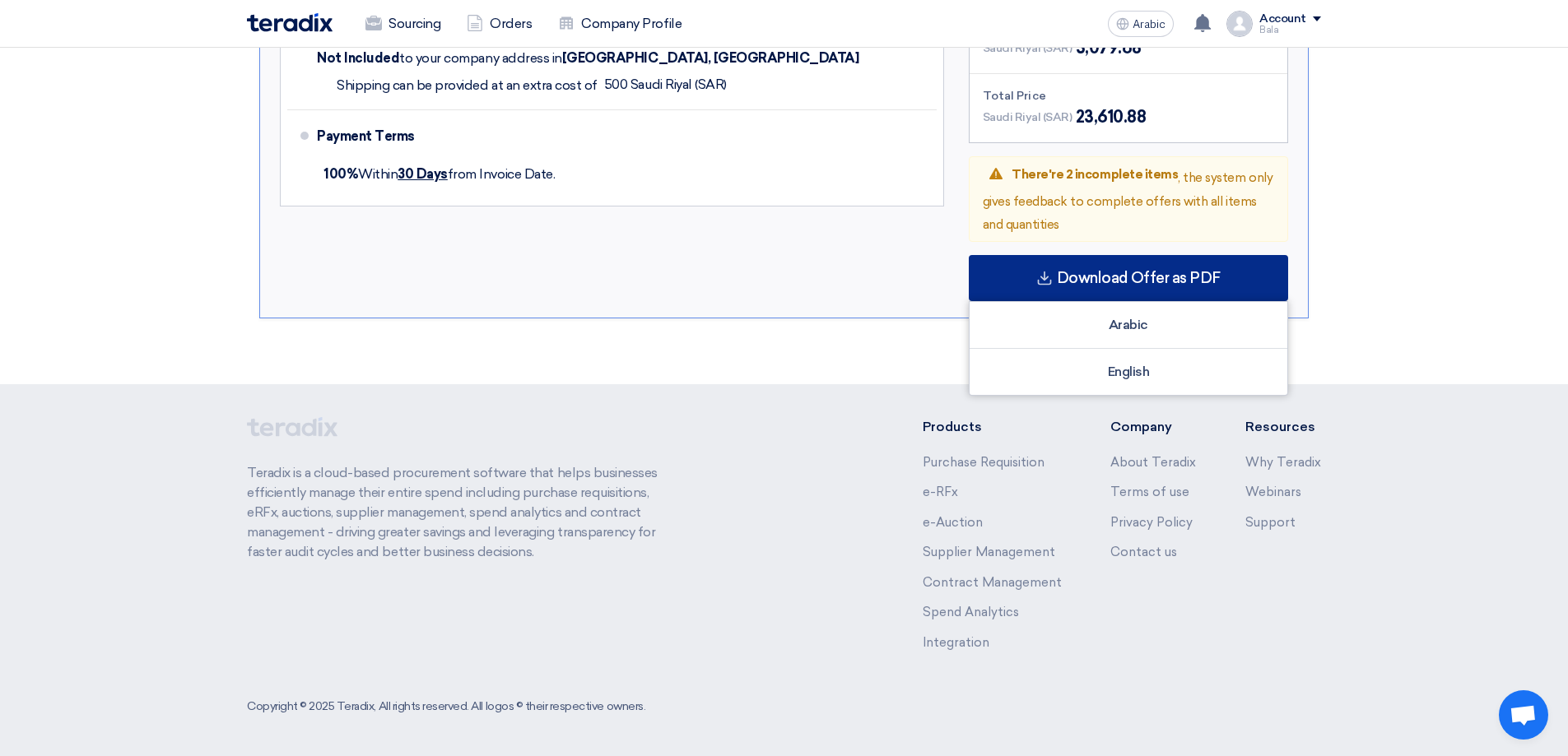
click at [1049, 277] on icon at bounding box center [1044, 278] width 16 height 16
click at [1047, 275] on use at bounding box center [1044, 278] width 14 height 14
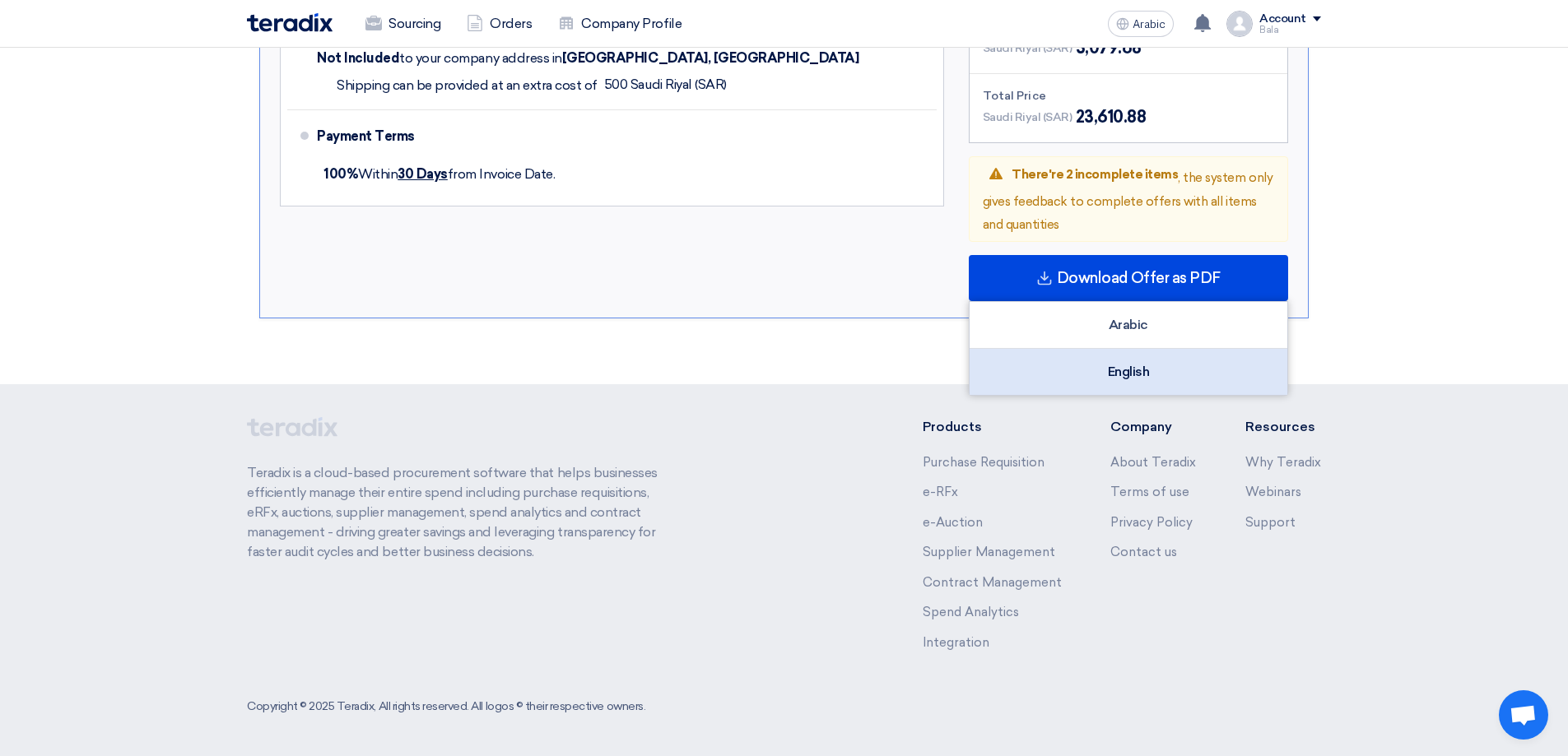
click at [1091, 369] on div "English" at bounding box center [1127, 371] width 317 height 46
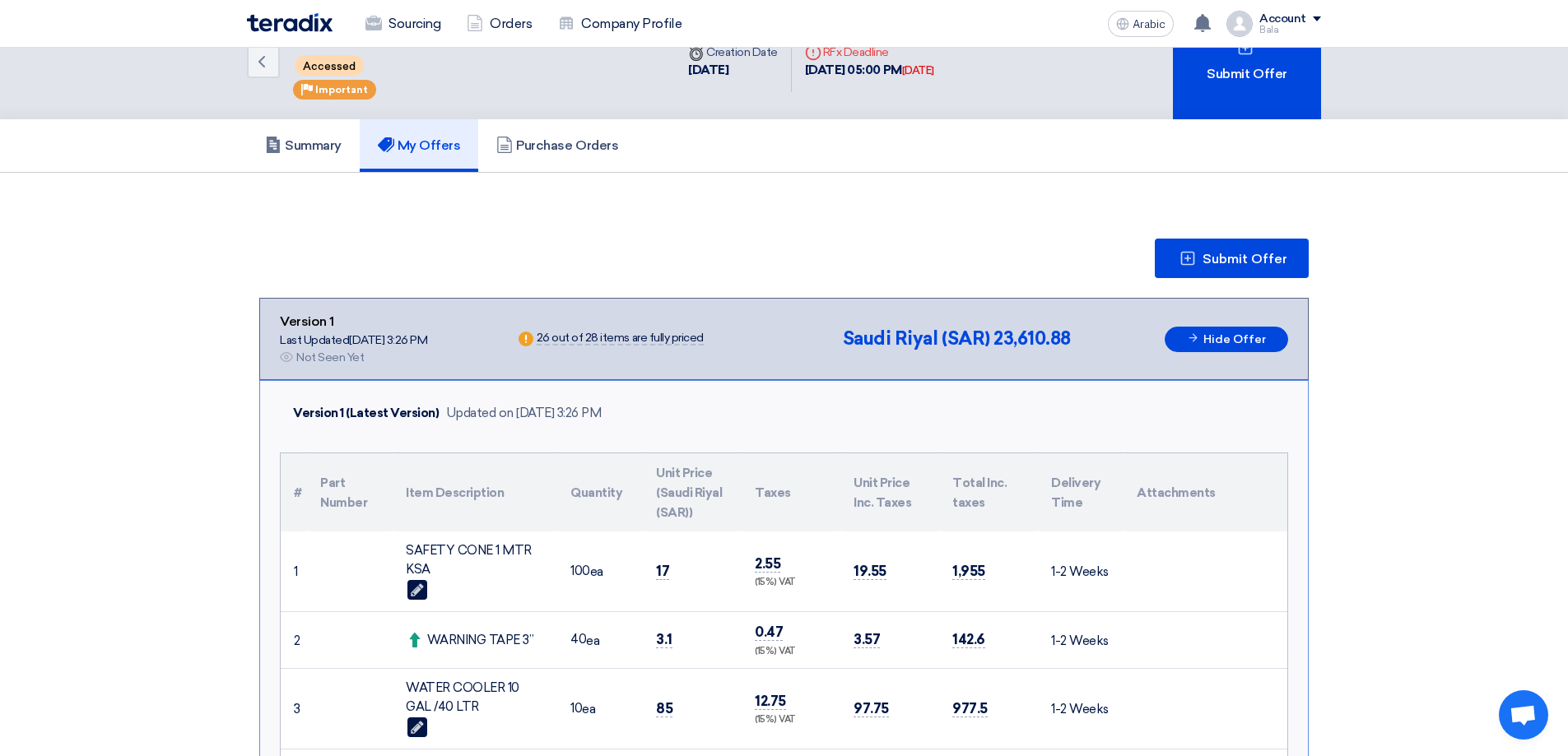
scroll to position [0, 0]
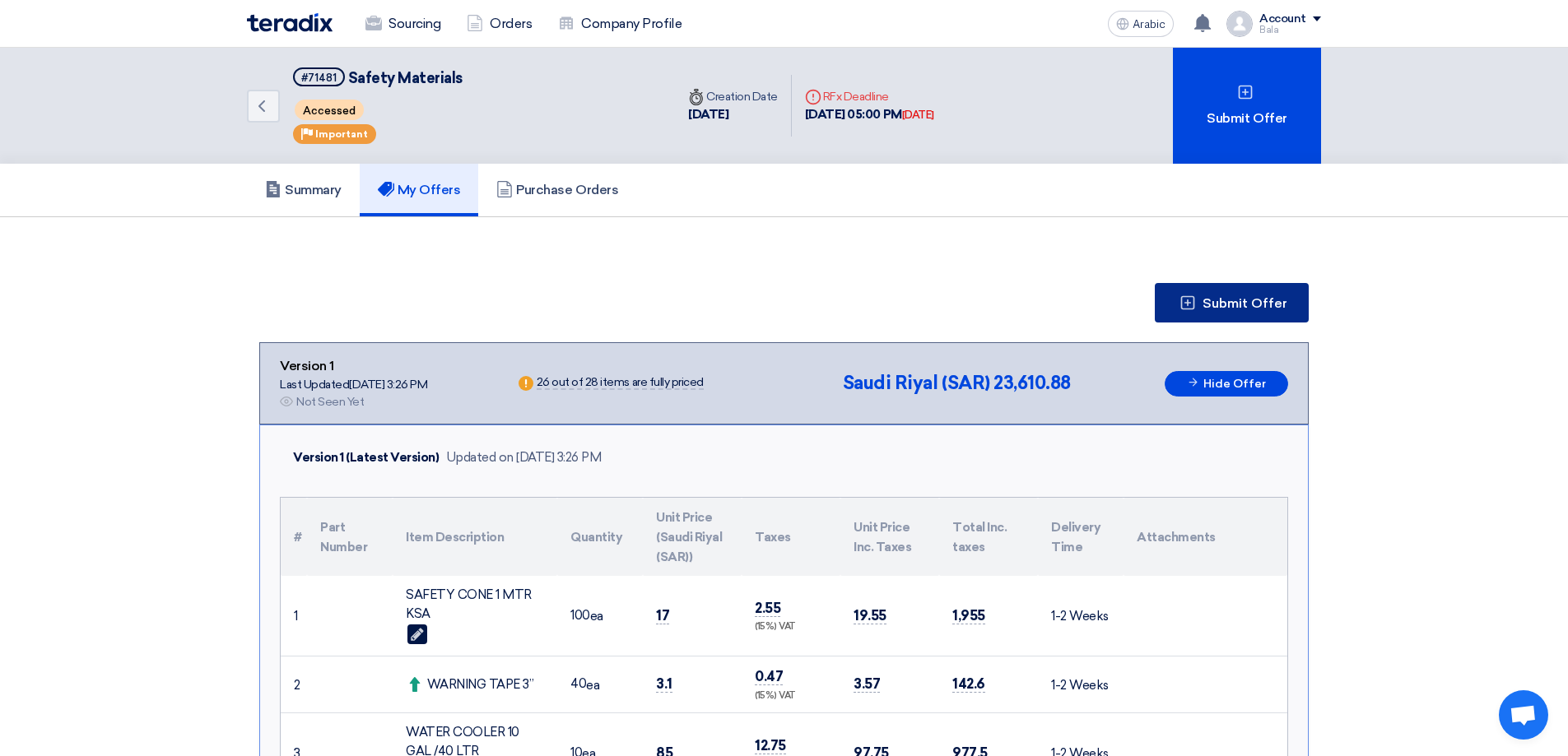
click at [1262, 313] on button "Submit Offer" at bounding box center [1232, 303] width 153 height 40
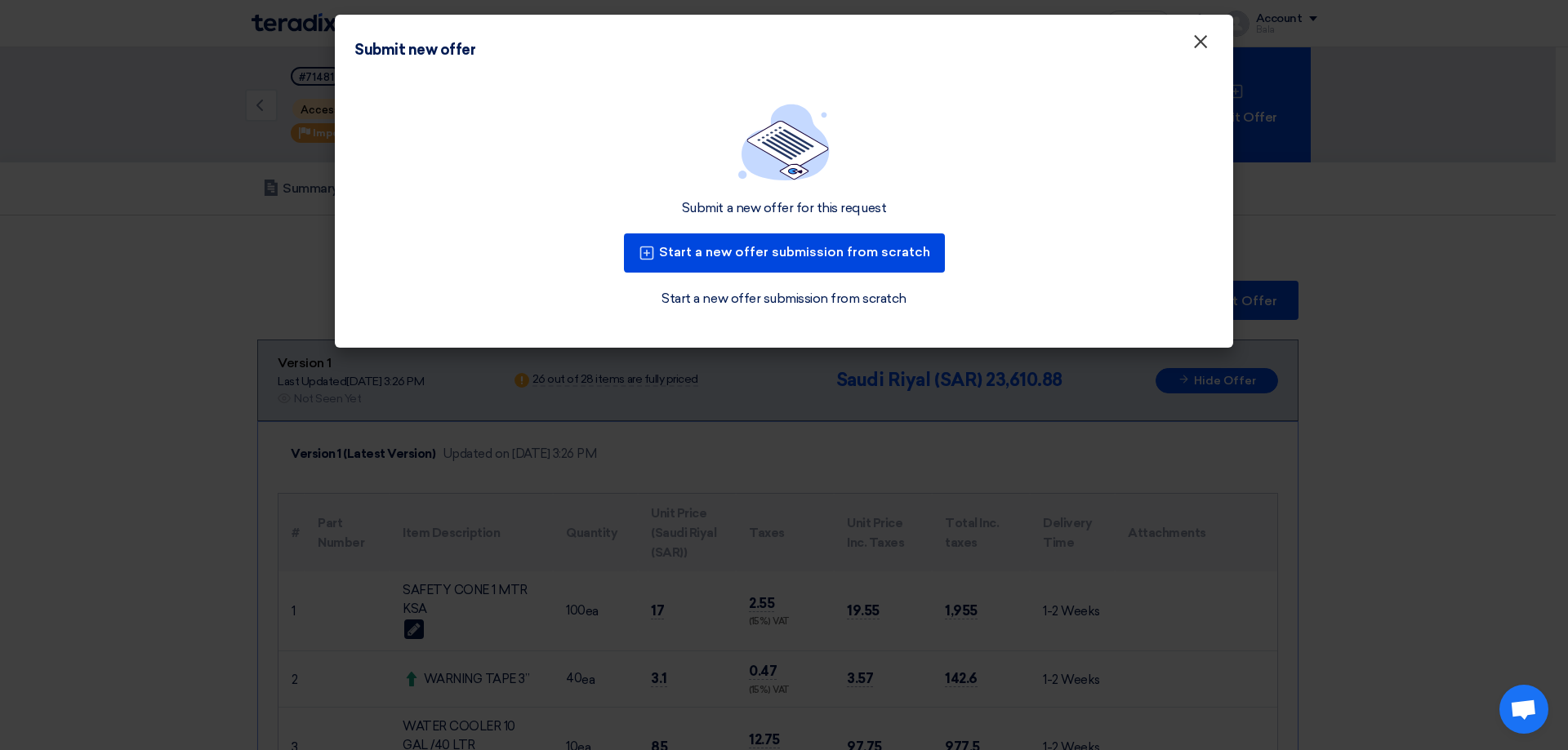
click at [1202, 44] on font "×" at bounding box center [1200, 45] width 16 height 33
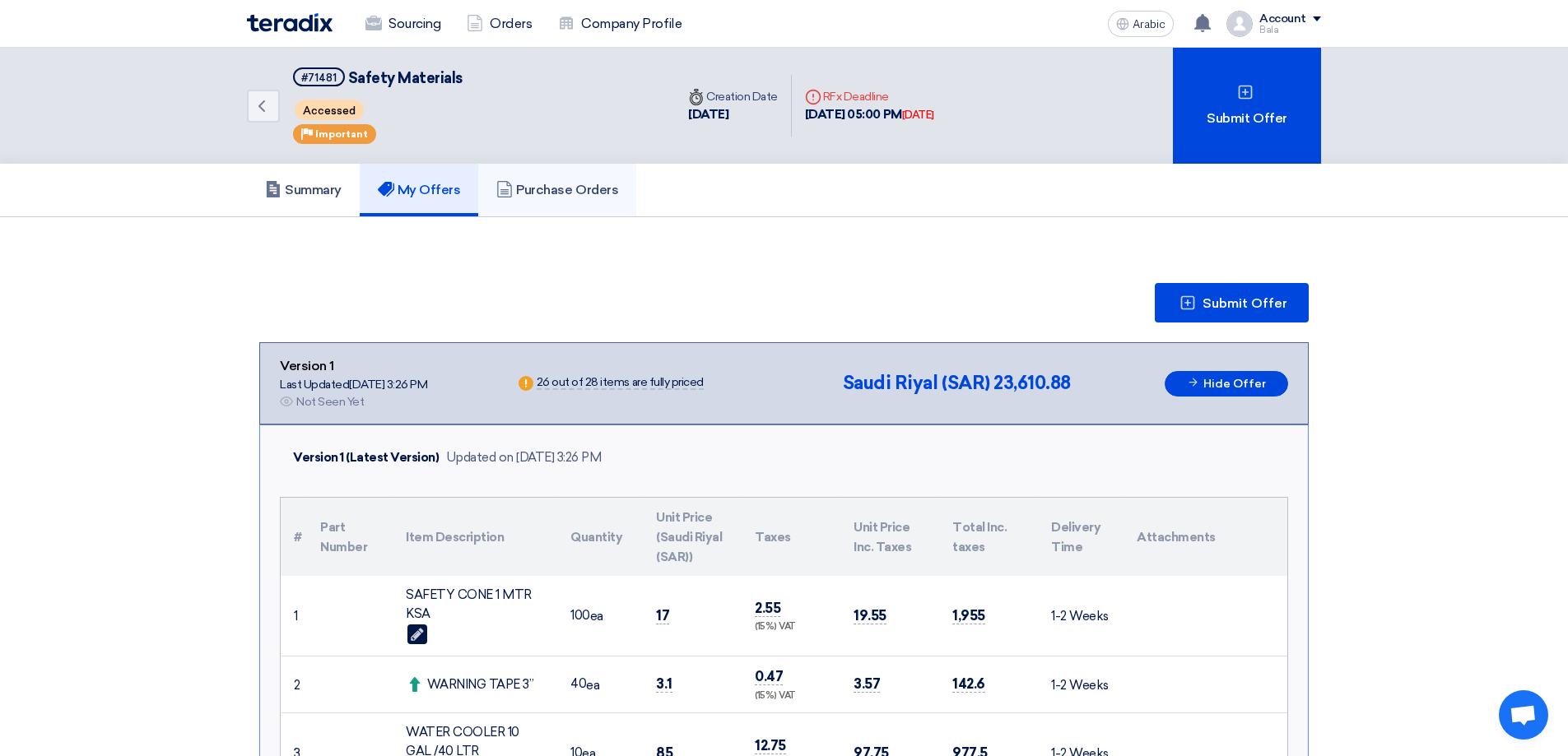
click at [586, 178] on link "Purchase Orders" at bounding box center [557, 190] width 158 height 53
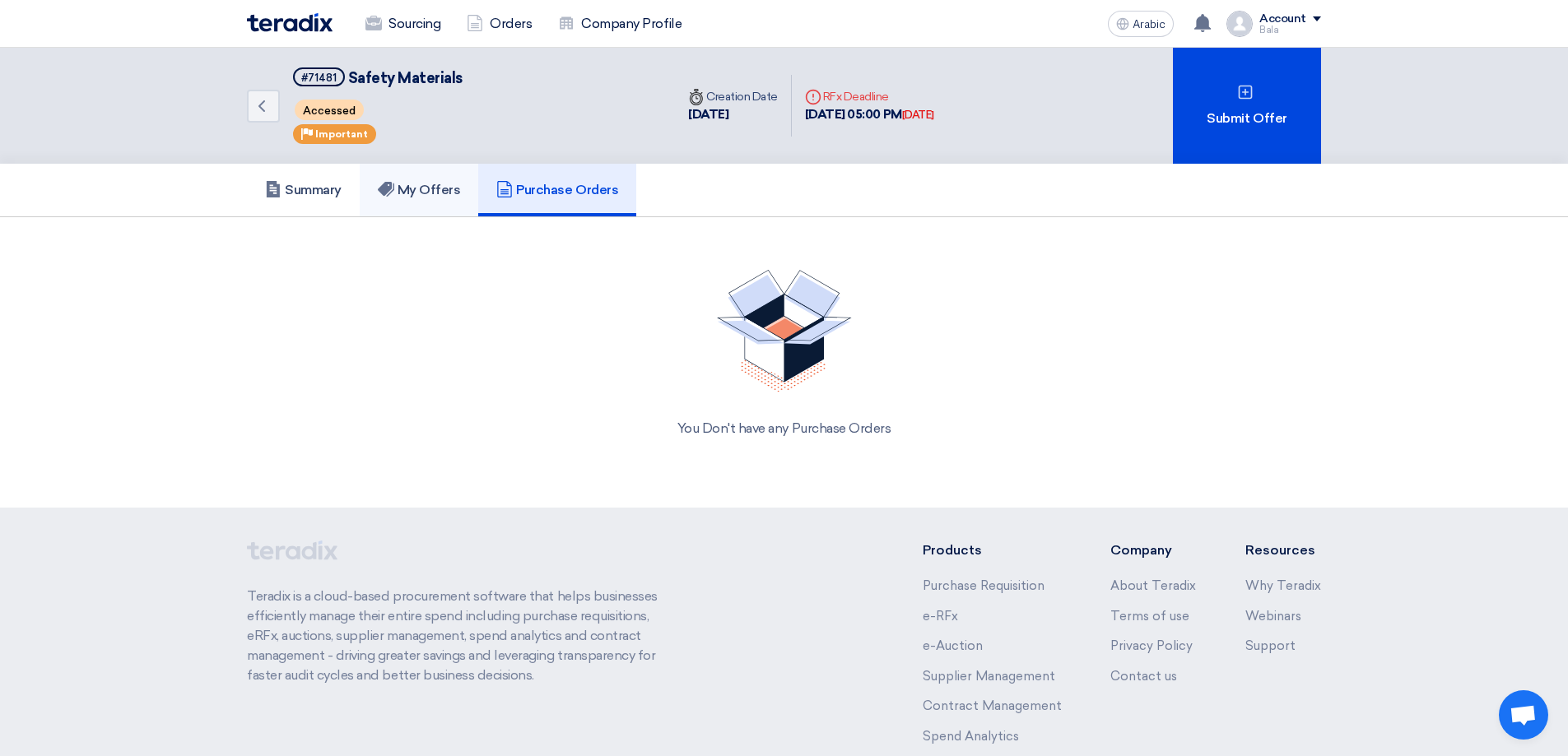
click at [454, 191] on font "My Offers" at bounding box center [429, 189] width 63 height 16
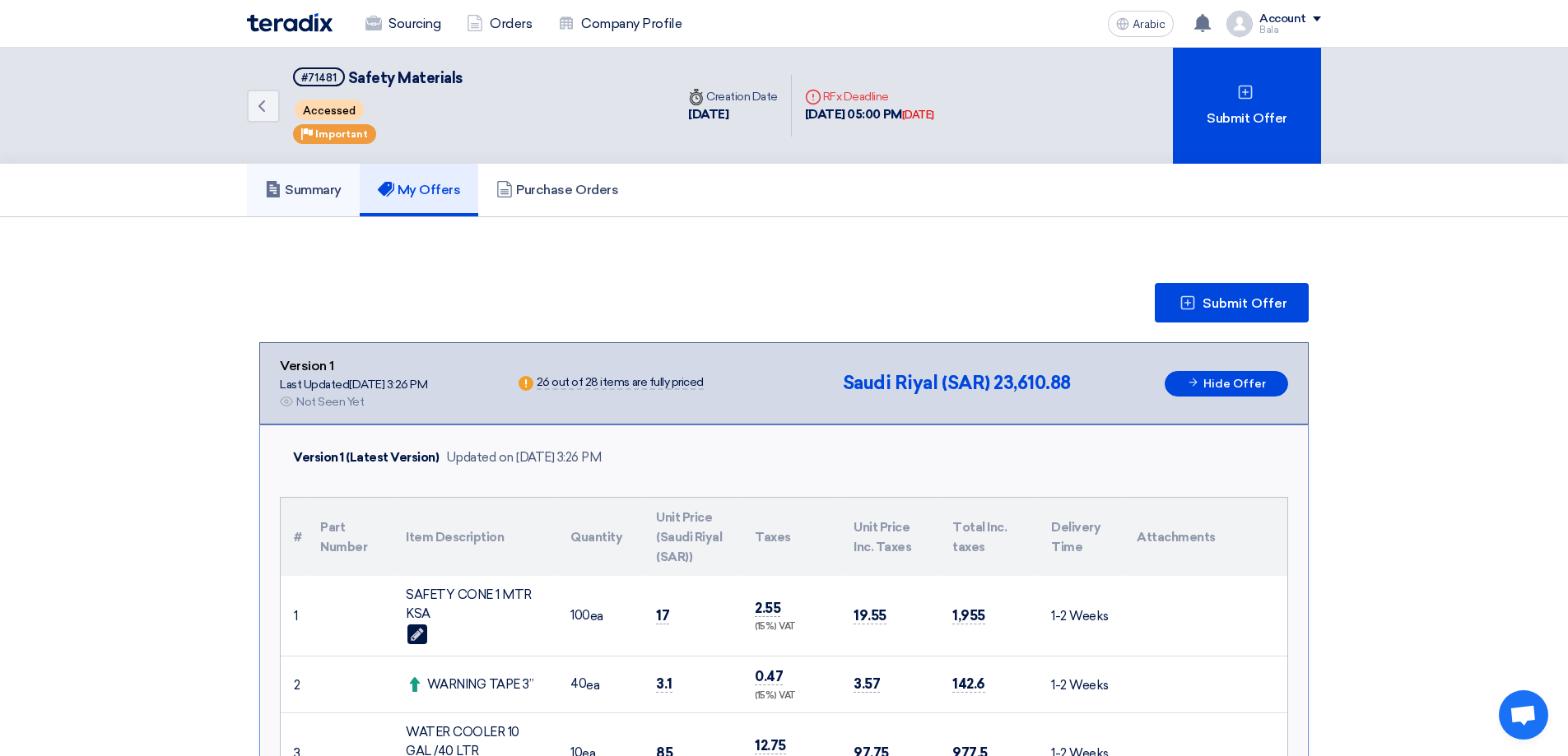
click at [285, 191] on font "Summary" at bounding box center [314, 189] width 57 height 16
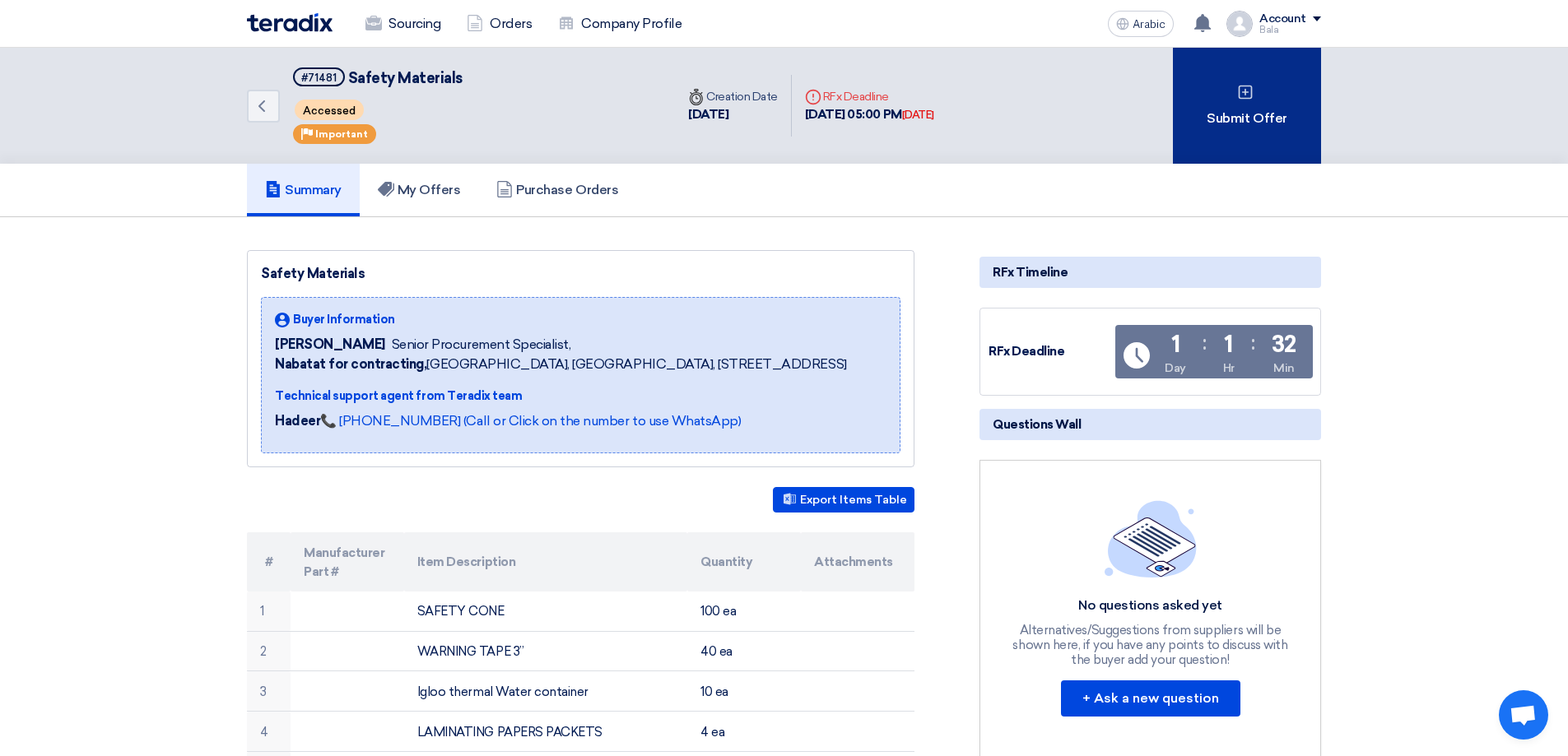
click at [1236, 116] on font "Submit Offer" at bounding box center [1246, 117] width 80 height 16
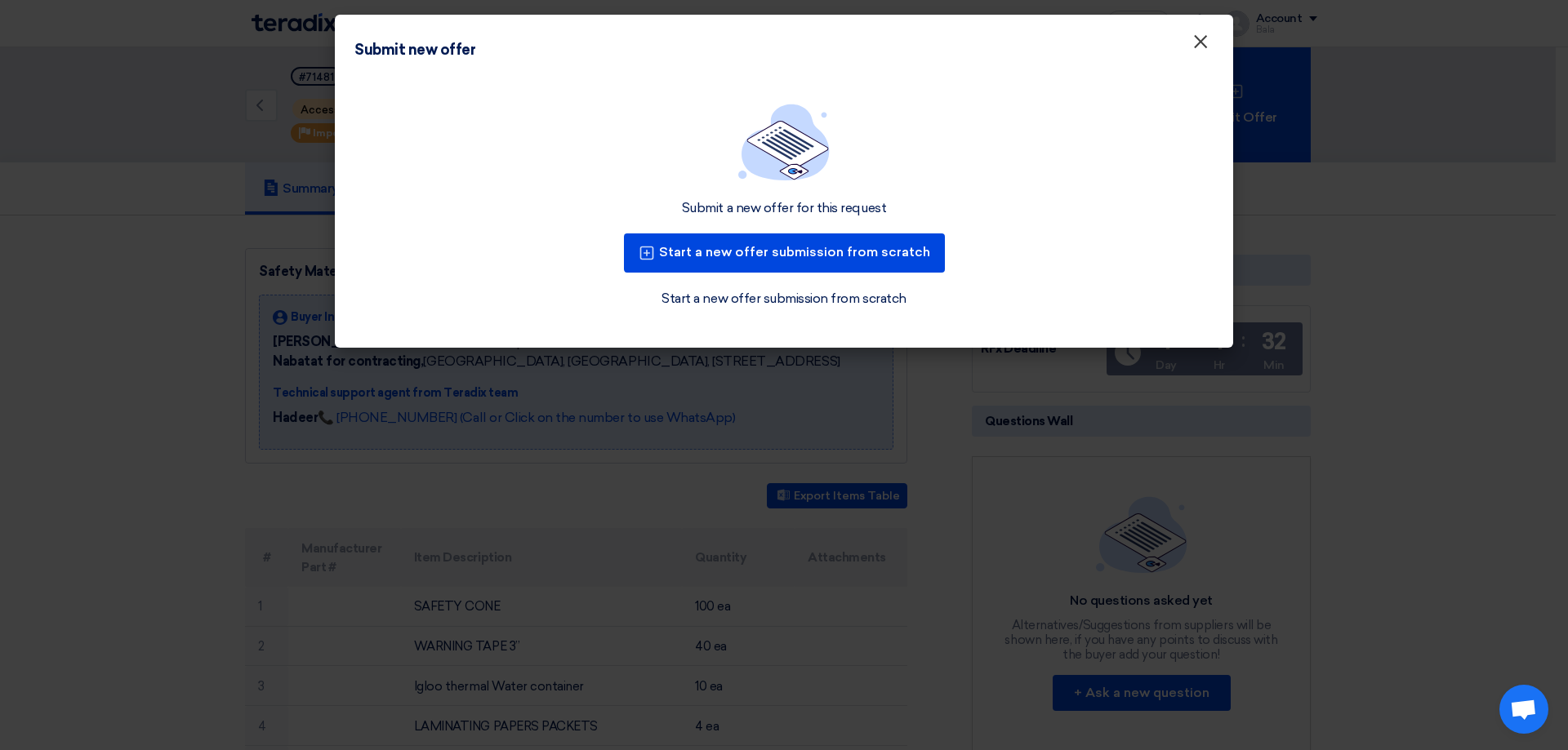
click at [1199, 39] on font "×" at bounding box center [1200, 45] width 16 height 33
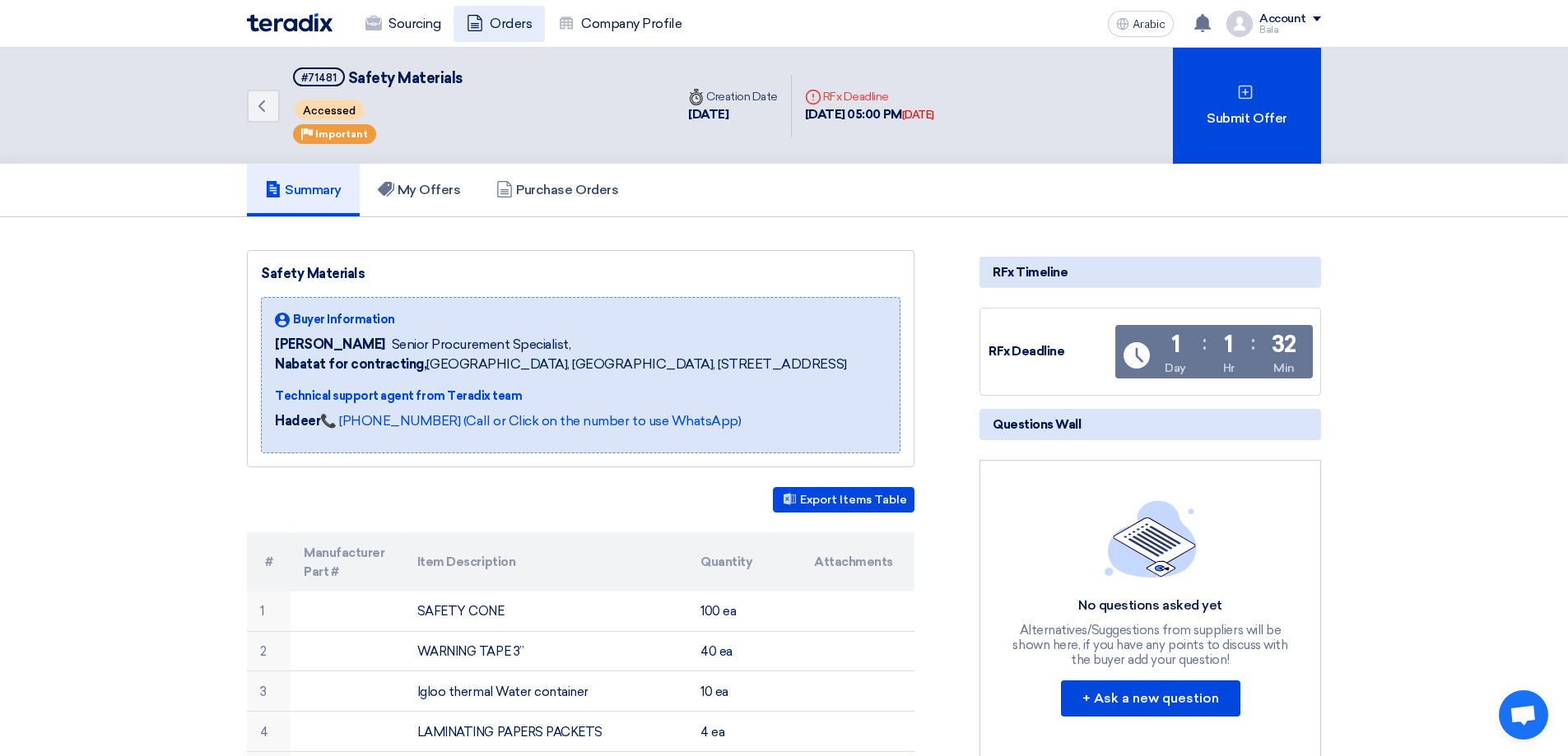
click at [514, 14] on font "Orders" at bounding box center [511, 24] width 42 height 20
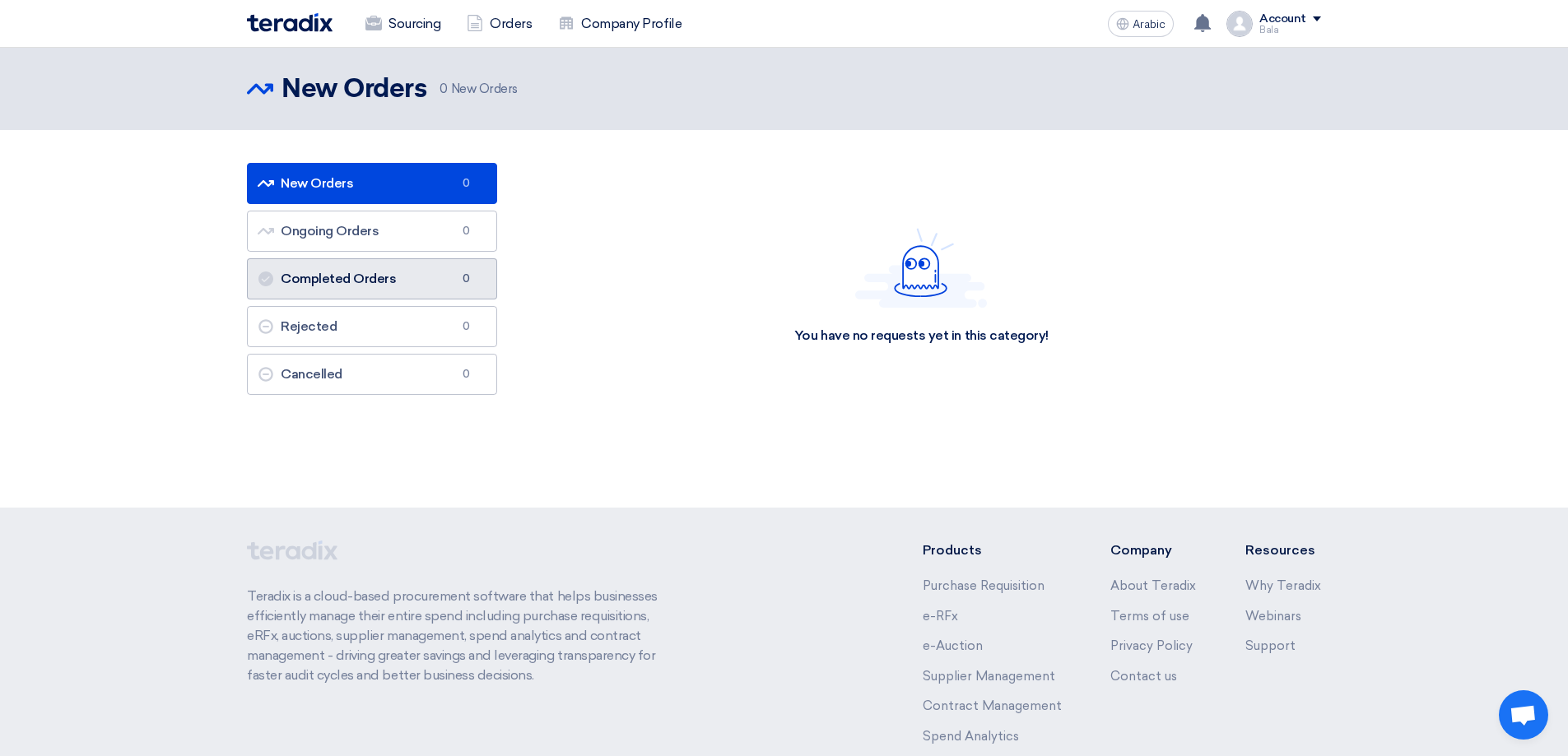
click at [325, 283] on font "Completed Orders" at bounding box center [338, 279] width 116 height 16
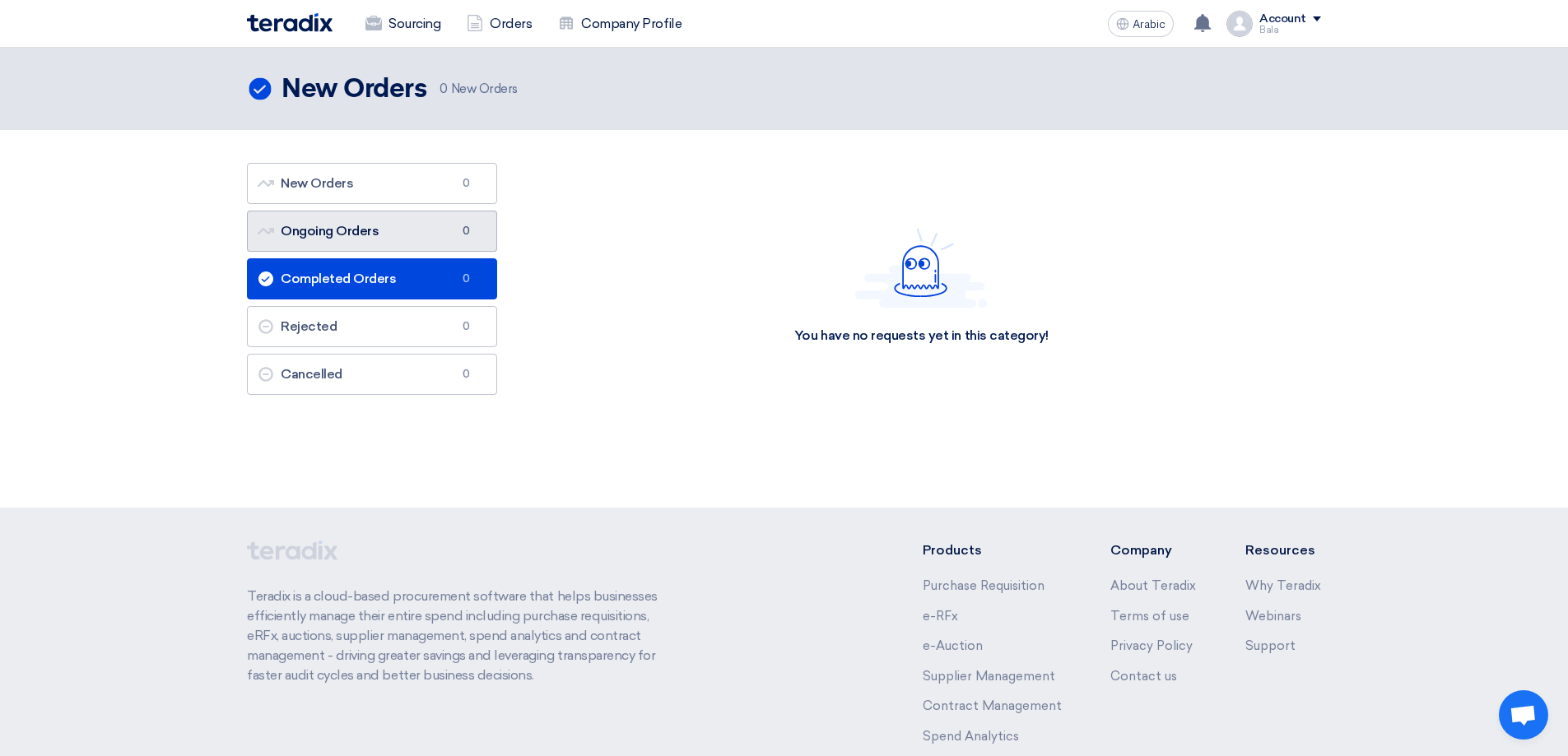
click at [330, 229] on font "Ongoing Orders" at bounding box center [329, 230] width 98 height 16
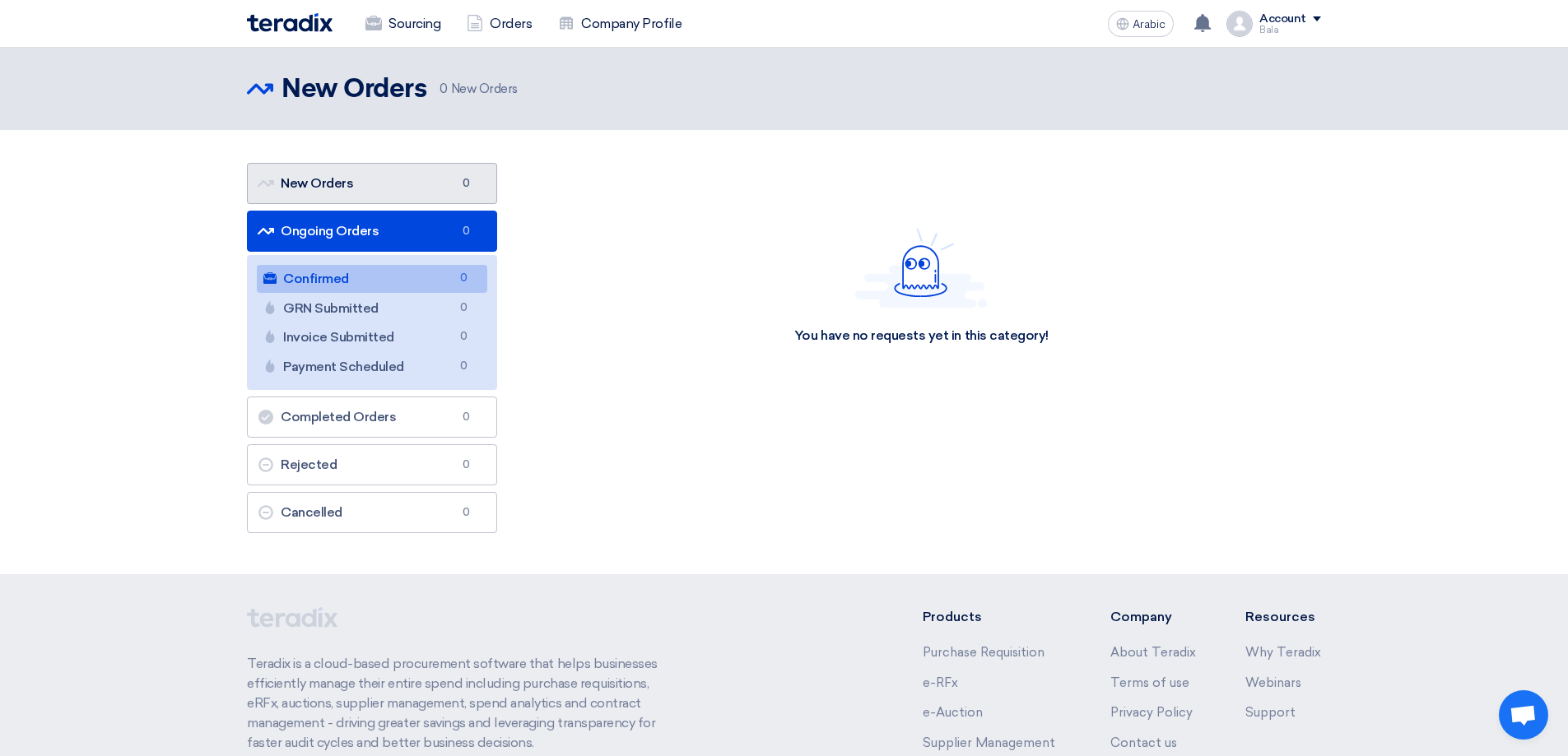
click at [330, 188] on font "New Orders" at bounding box center [316, 183] width 72 height 16
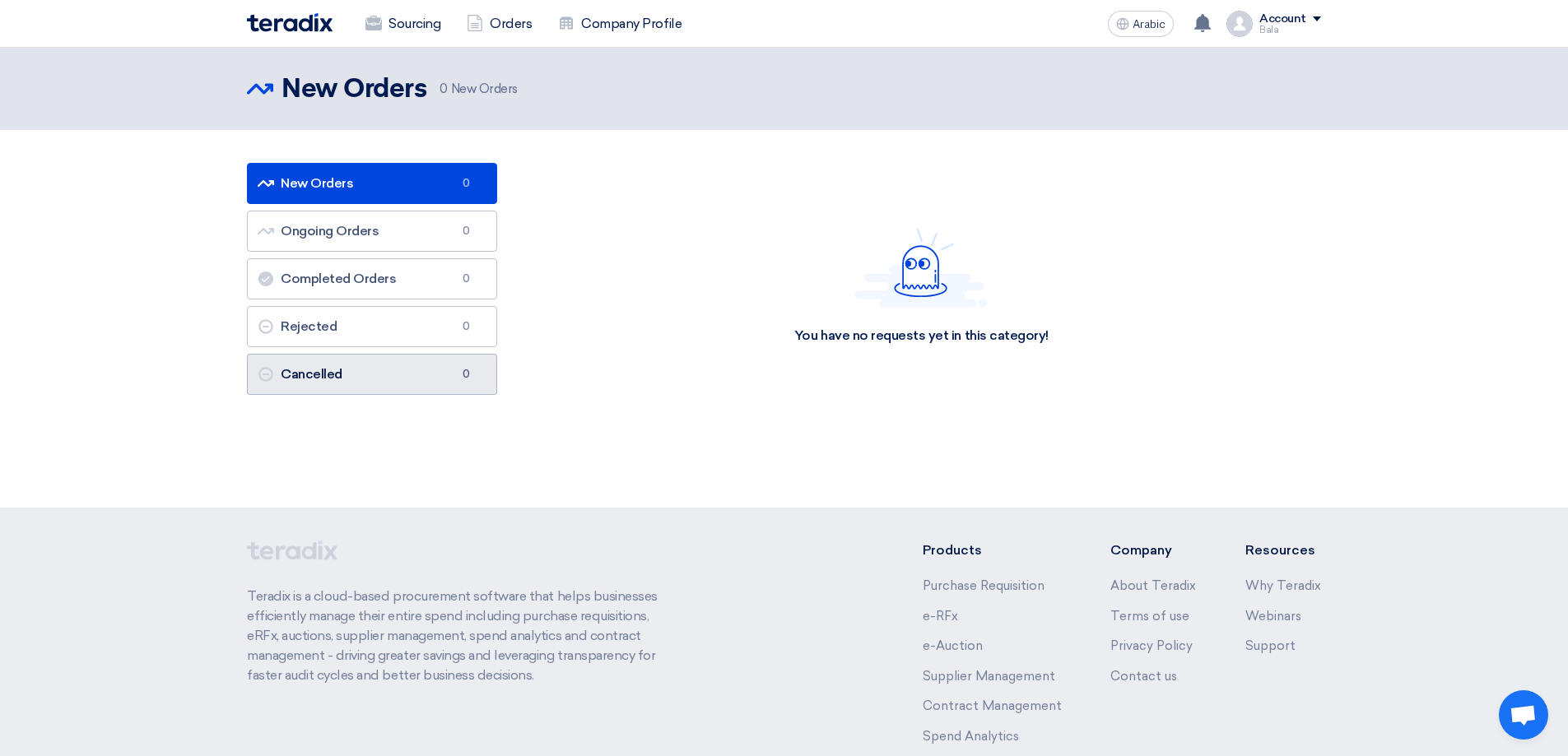
click at [372, 374] on link "Cancelled Cancelled 0" at bounding box center [372, 373] width 250 height 41
